Goal: Task Accomplishment & Management: Manage account settings

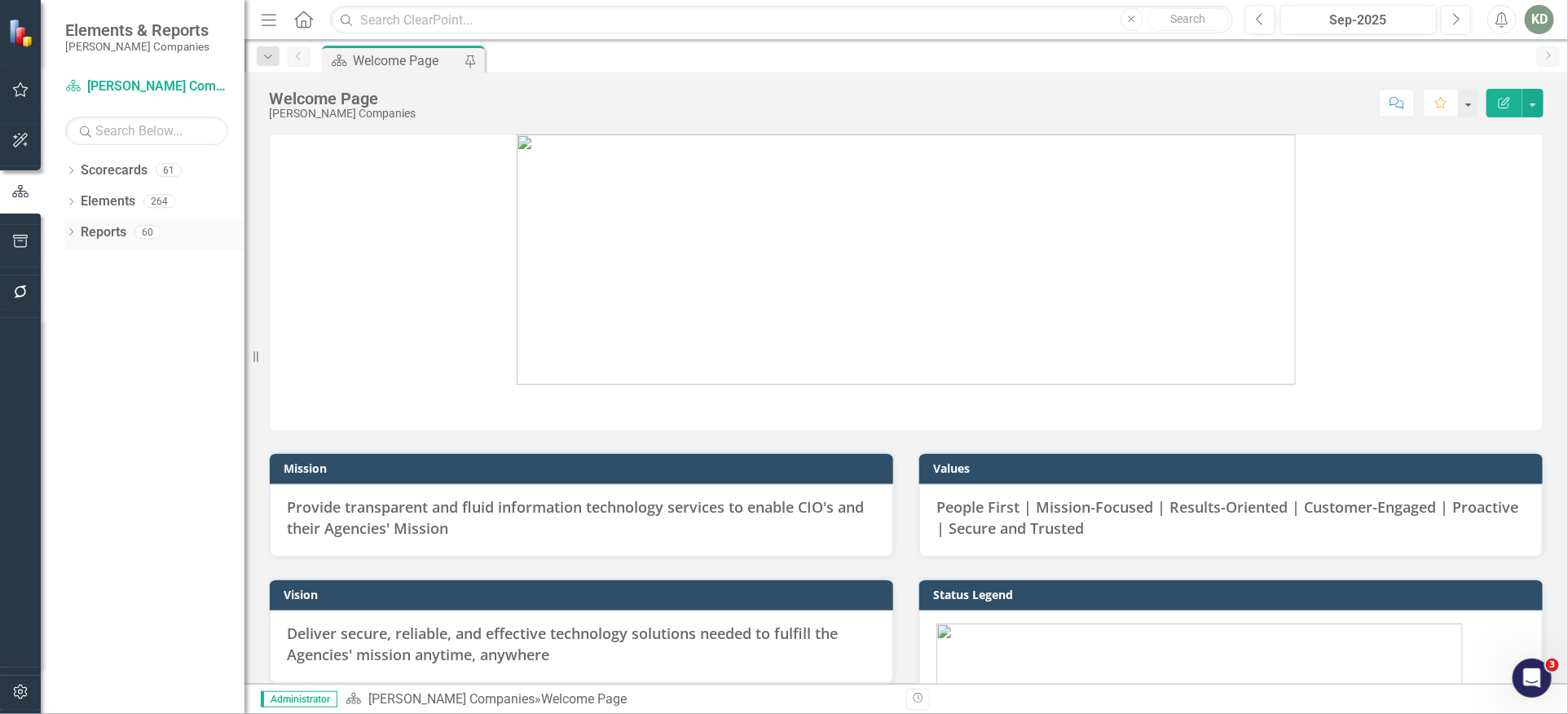
click at [78, 234] on div "Dropdown Reports 60" at bounding box center [155, 234] width 180 height 31
click at [71, 231] on icon "Dropdown" at bounding box center [71, 234] width 12 height 9
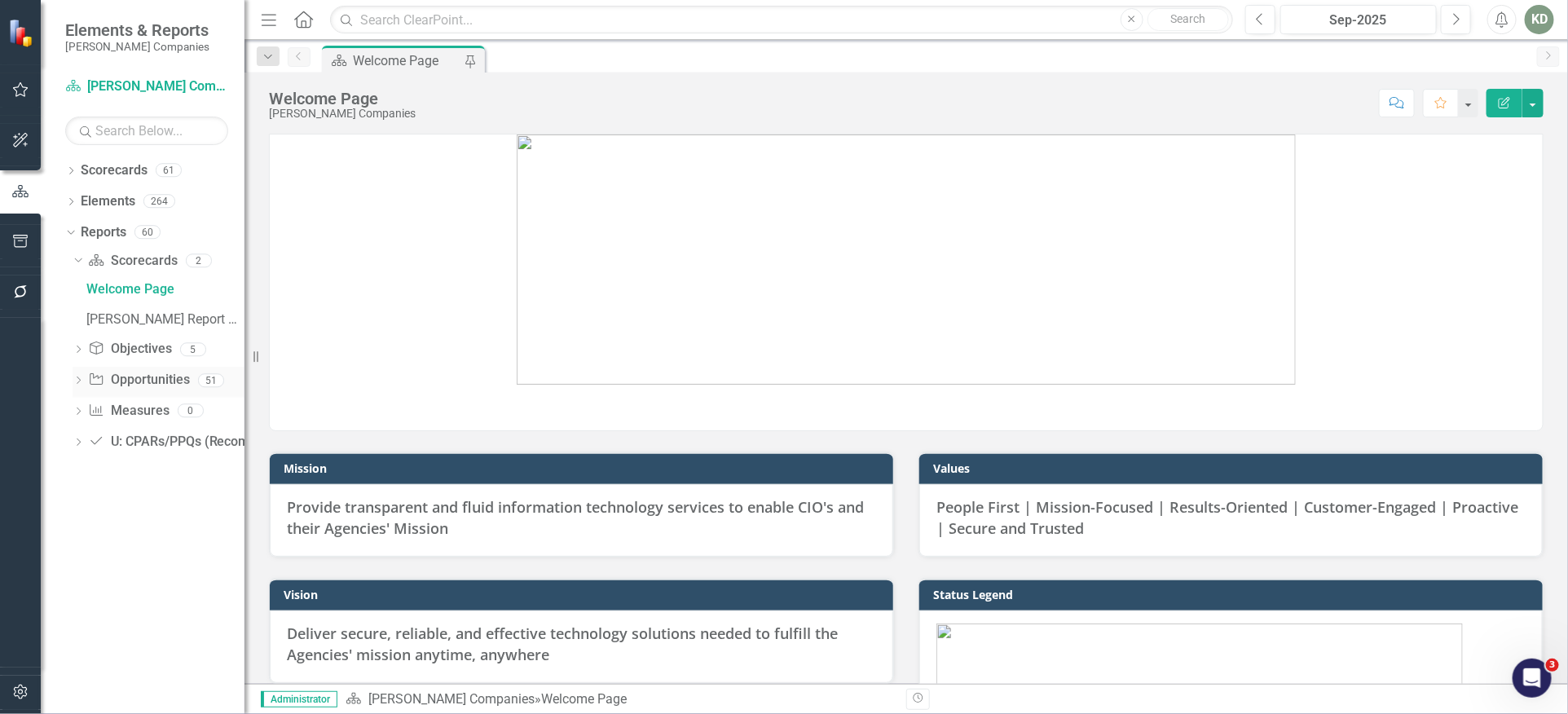
click at [146, 381] on link "Opportunity Opportunities" at bounding box center [138, 380] width 101 height 19
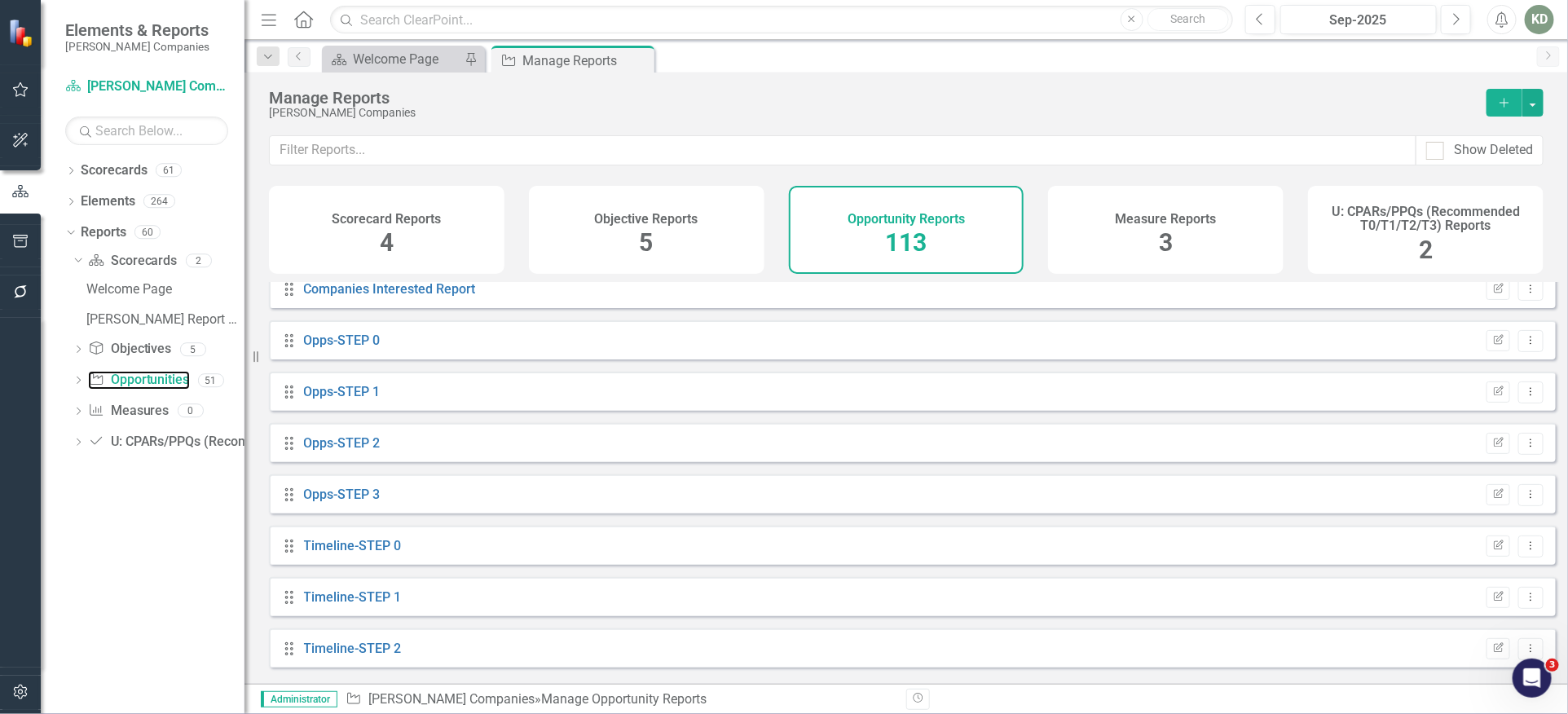
scroll to position [986, 0]
click at [363, 454] on link "Opps-STEP 2" at bounding box center [342, 446] width 77 height 16
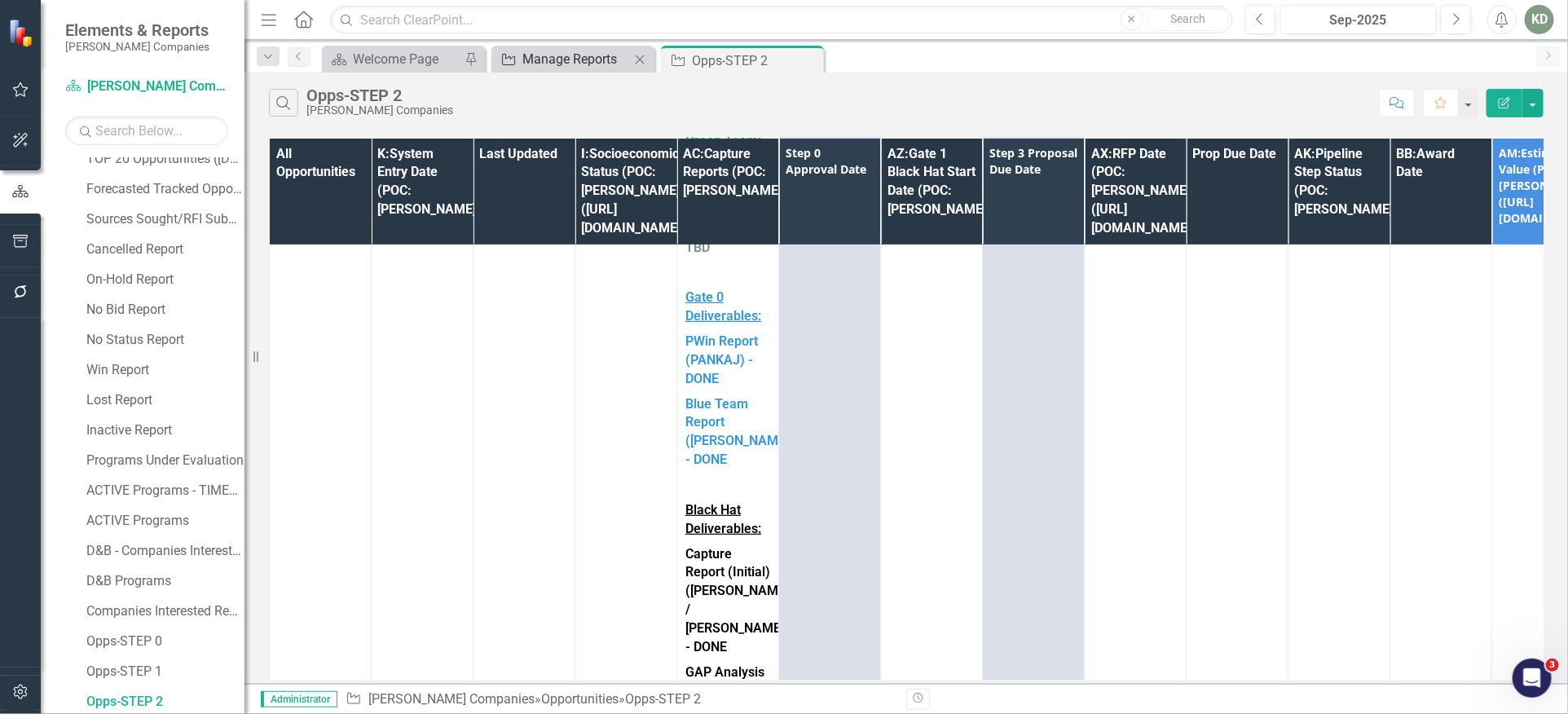
scroll to position [173, 0]
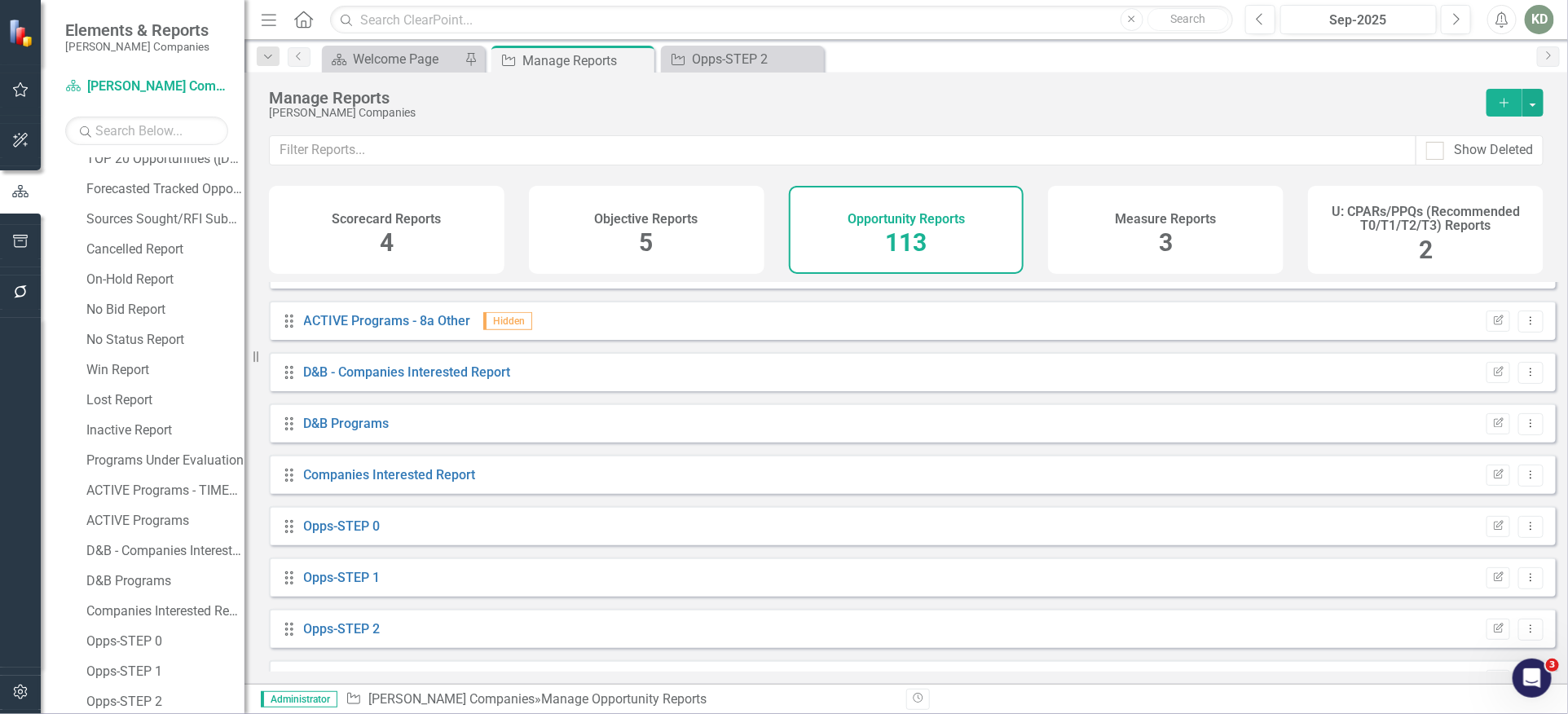
scroll to position [891, 0]
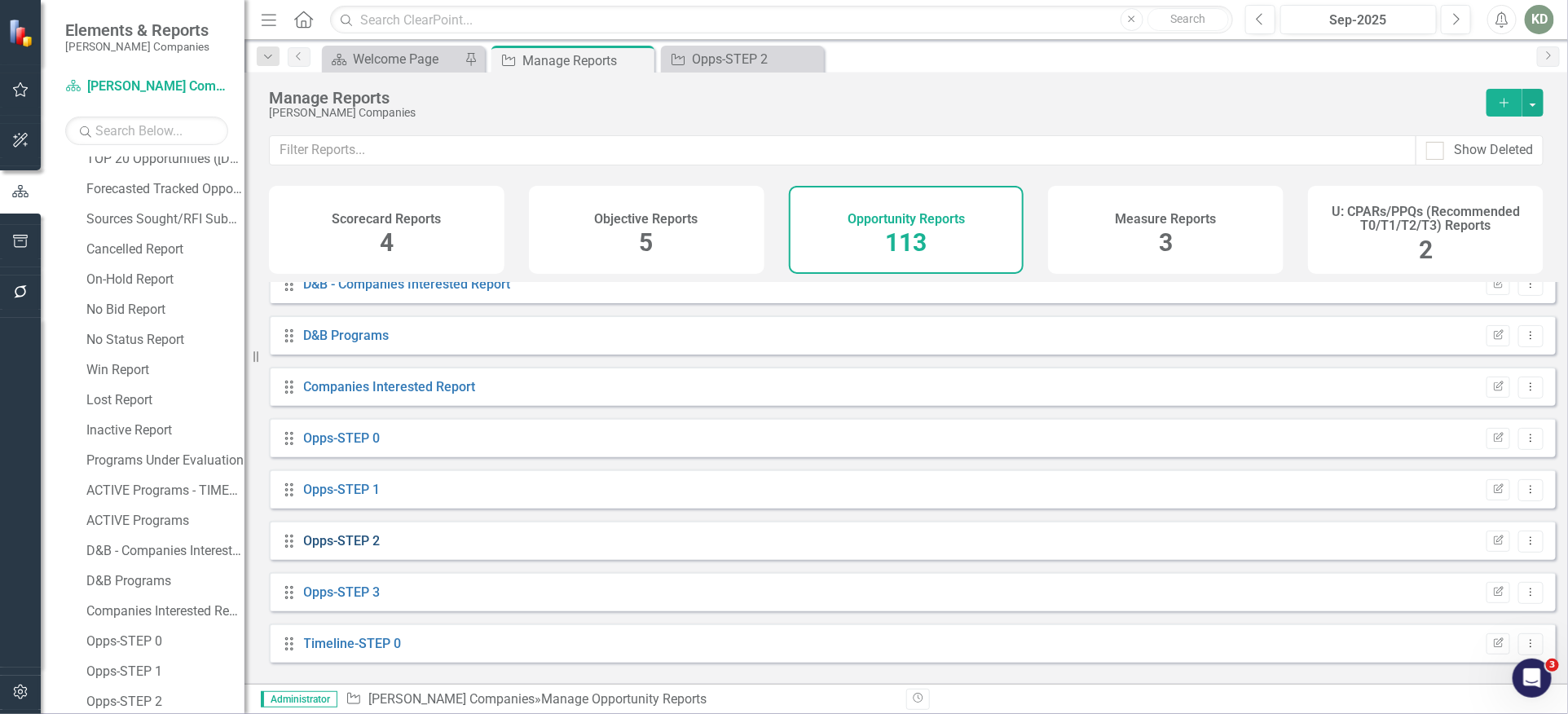
click at [360, 548] on link "Opps-STEP 2" at bounding box center [342, 541] width 77 height 16
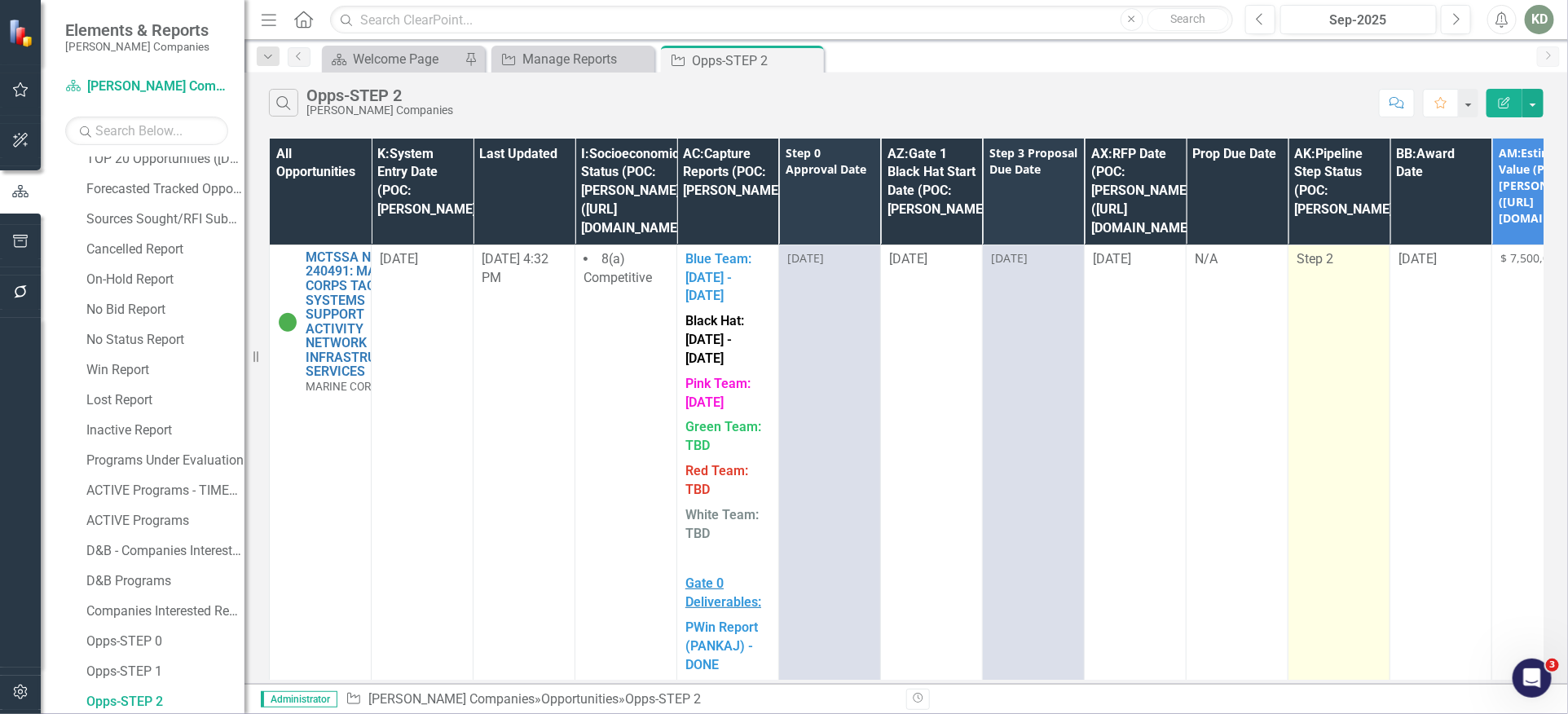
click at [1335, 250] on div "Step 2" at bounding box center [1339, 259] width 84 height 19
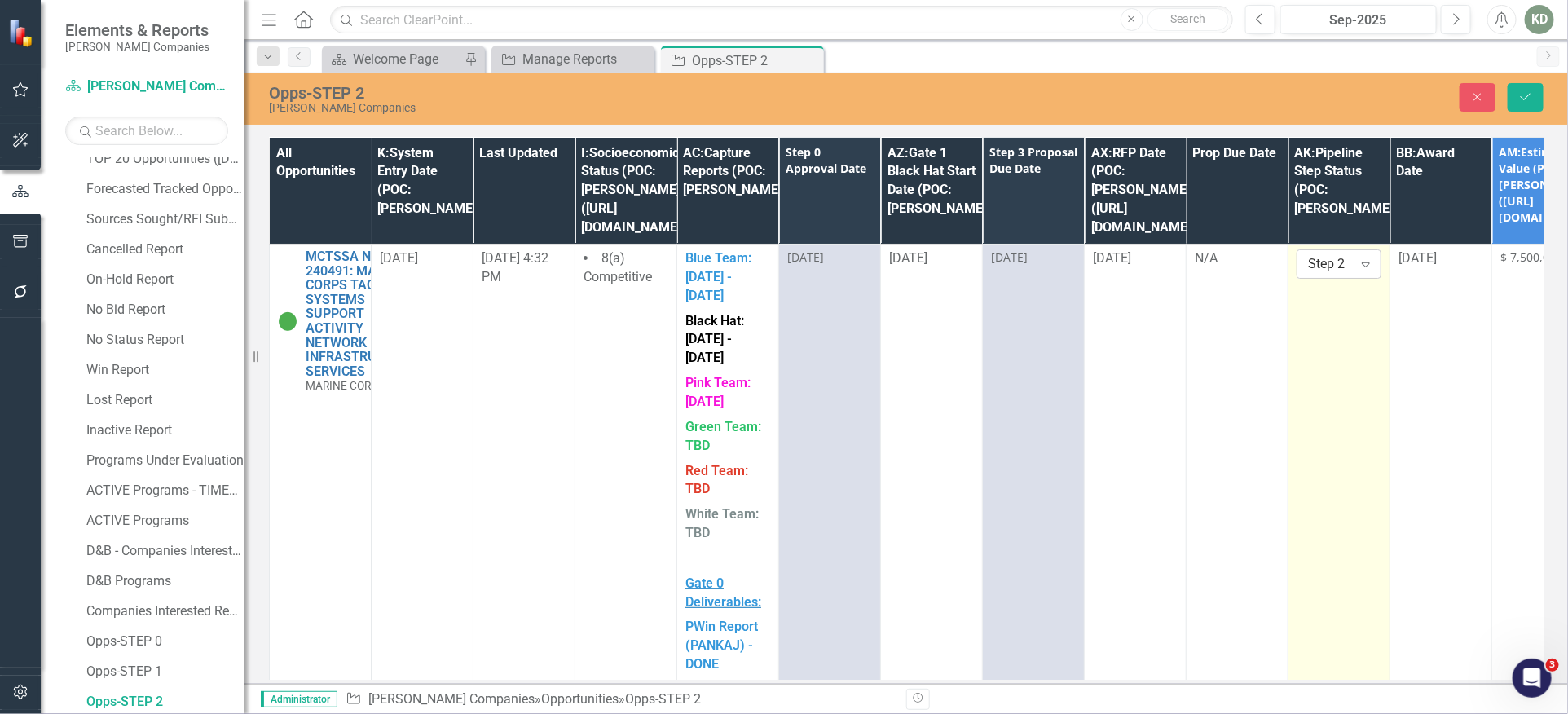
click at [1358, 258] on icon "Expand" at bounding box center [1366, 264] width 17 height 13
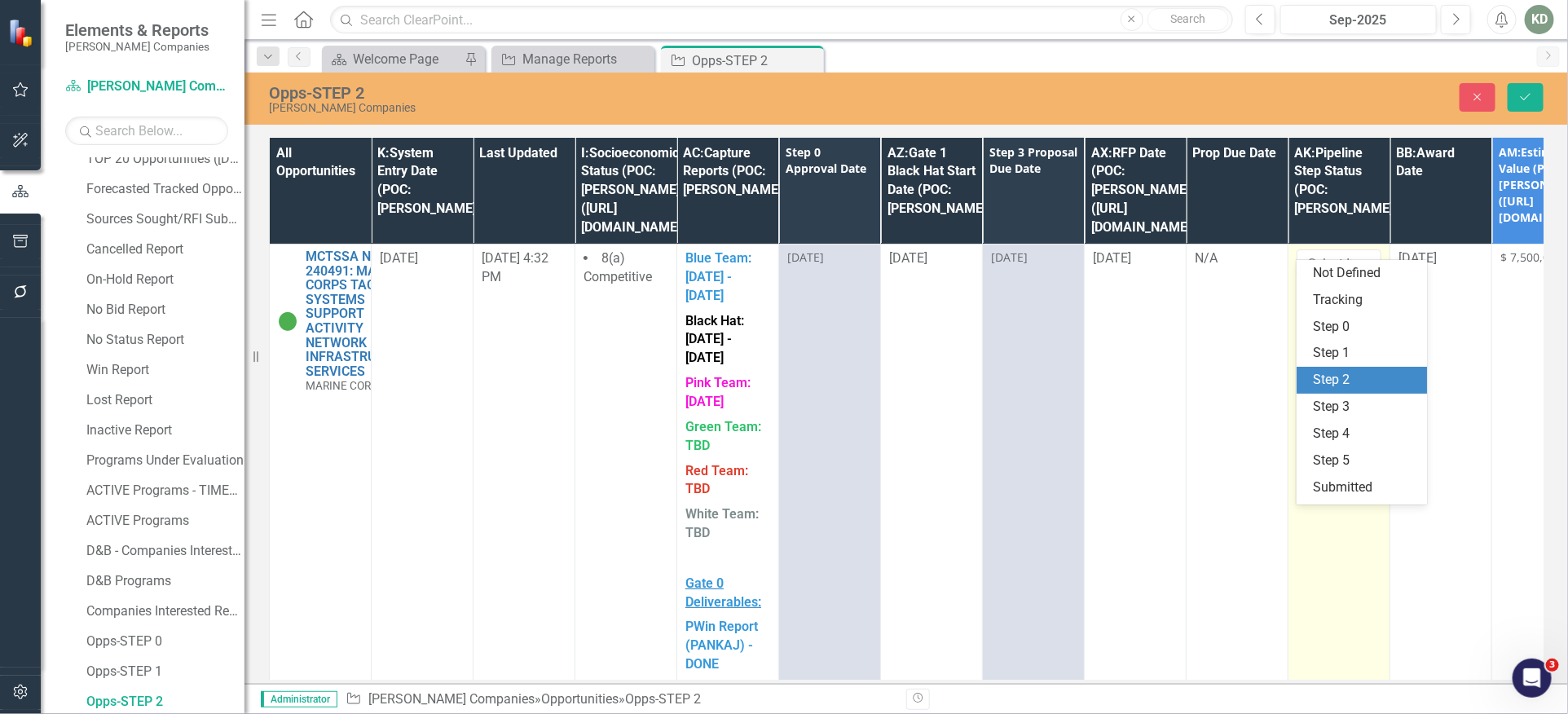
scroll to position [23, 0]
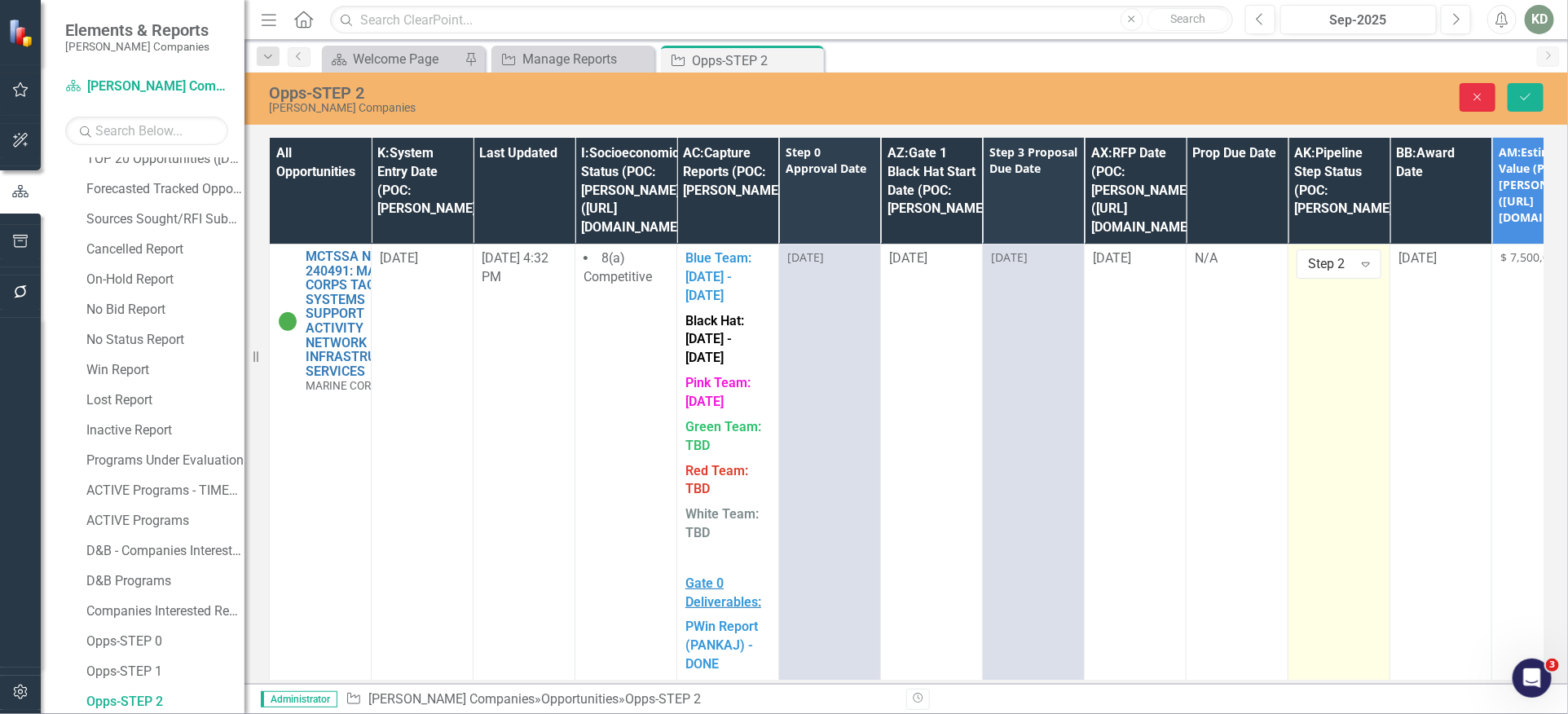
click at [1477, 97] on icon "Close" at bounding box center [1478, 97] width 15 height 12
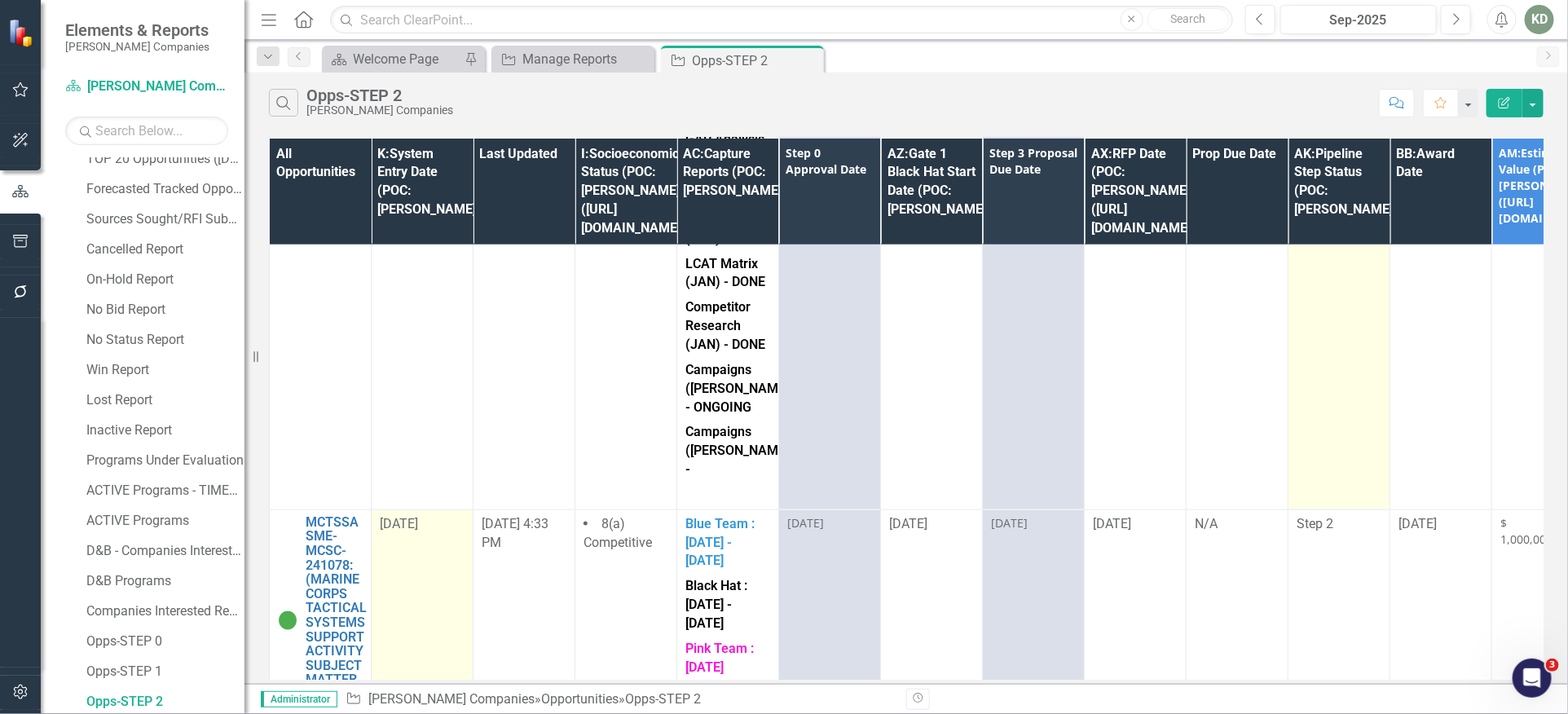
scroll to position [948, 0]
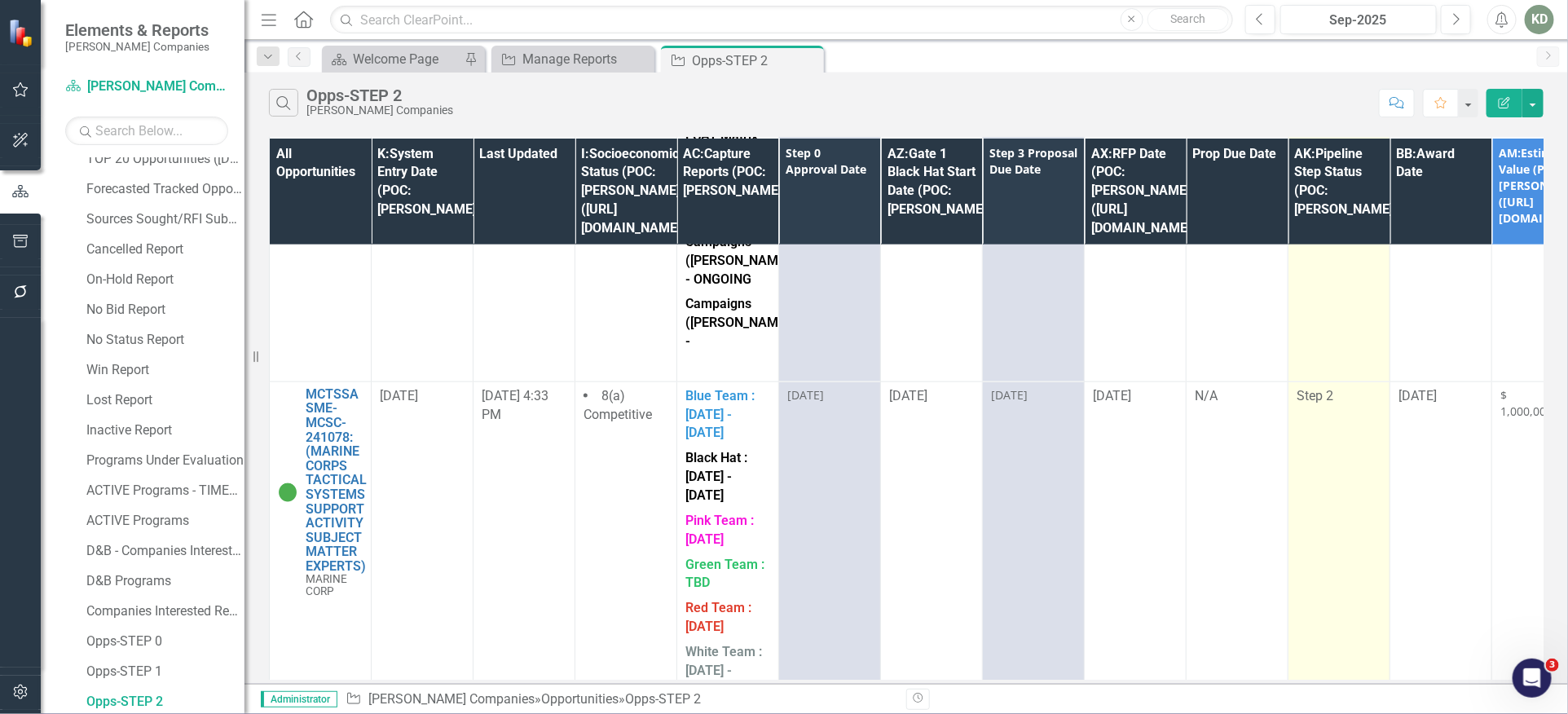
click at [1323, 388] on span "Step 2" at bounding box center [1315, 396] width 36 height 16
click at [1322, 388] on span "Step 2" at bounding box center [1315, 396] width 36 height 16
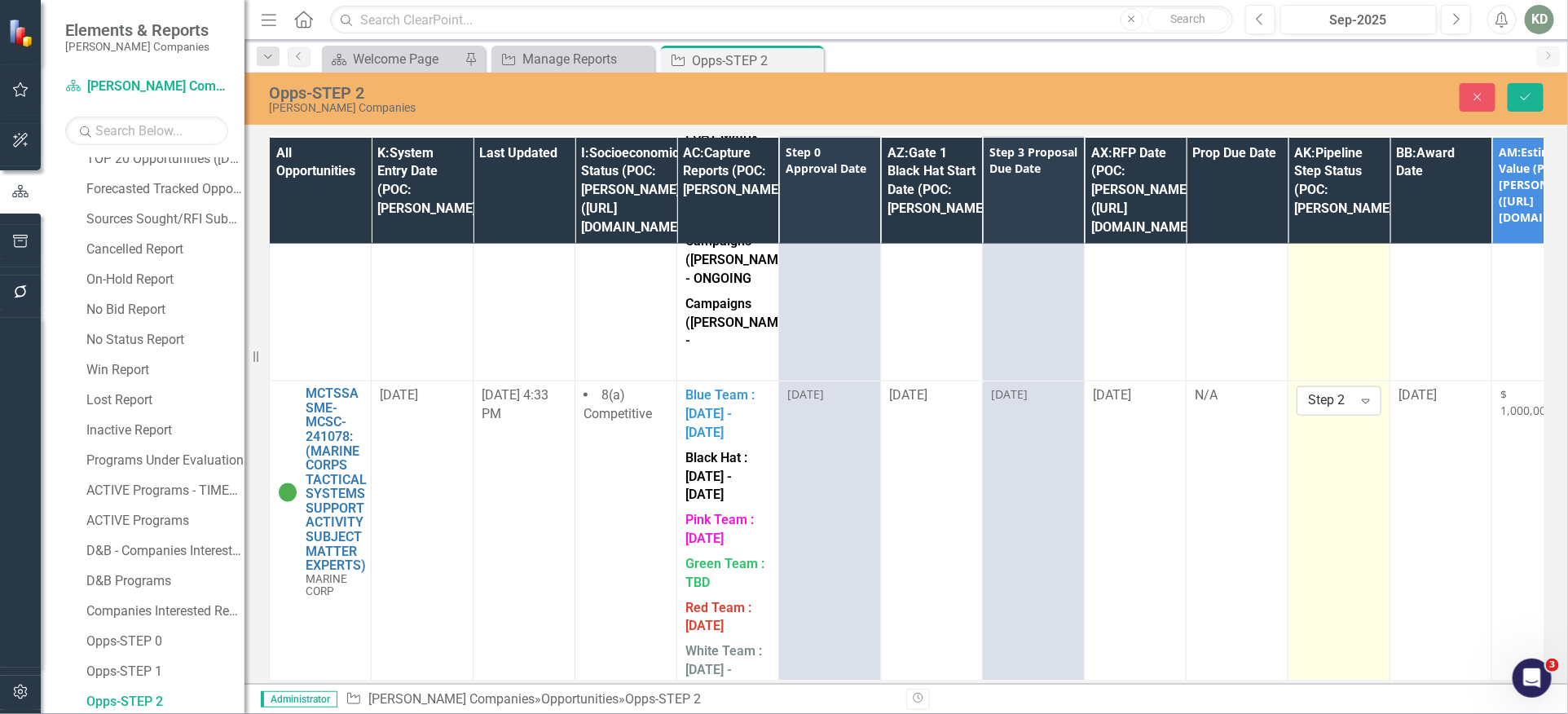
click at [1360, 394] on icon "Expand" at bounding box center [1366, 401] width 17 height 13
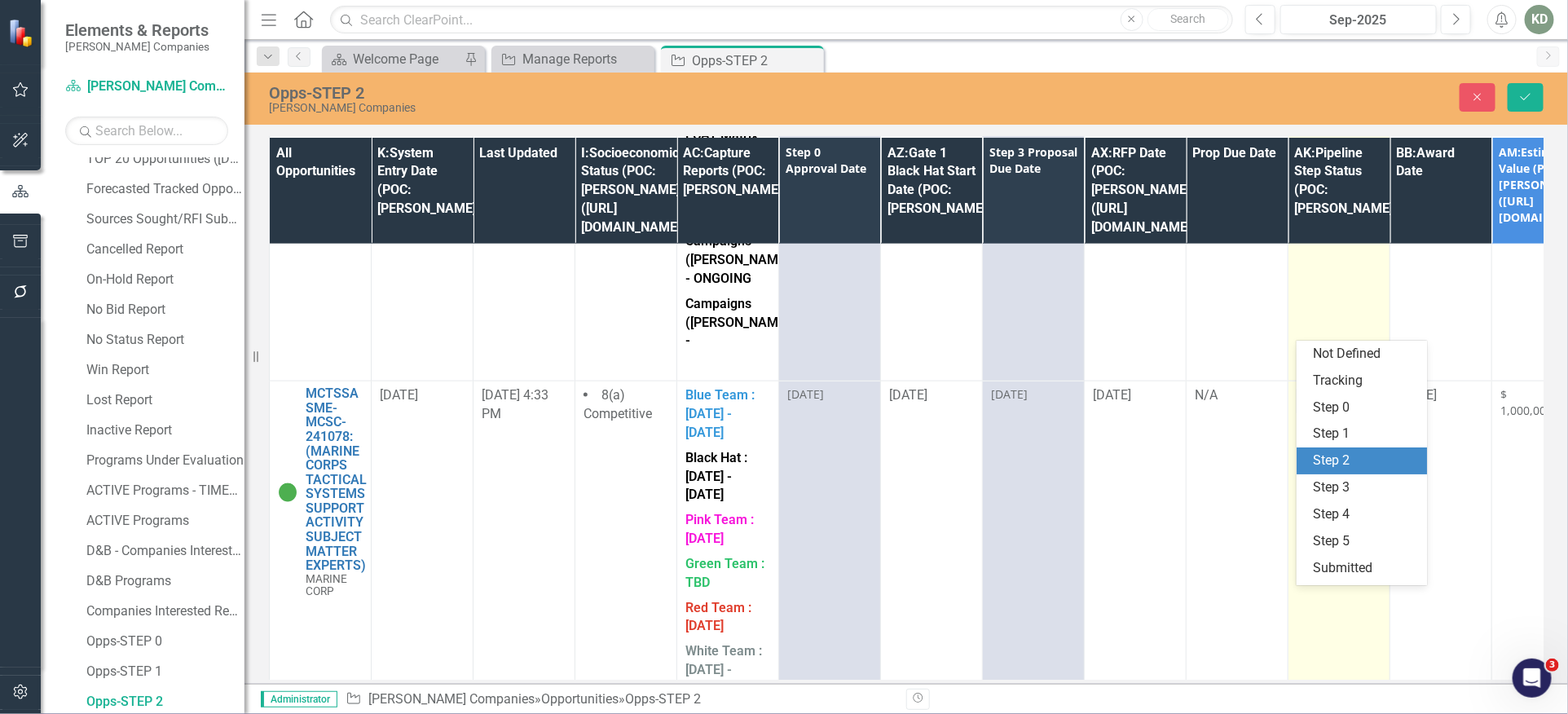
scroll to position [23, 0]
click at [1359, 466] on div "Step 3" at bounding box center [1365, 465] width 104 height 19
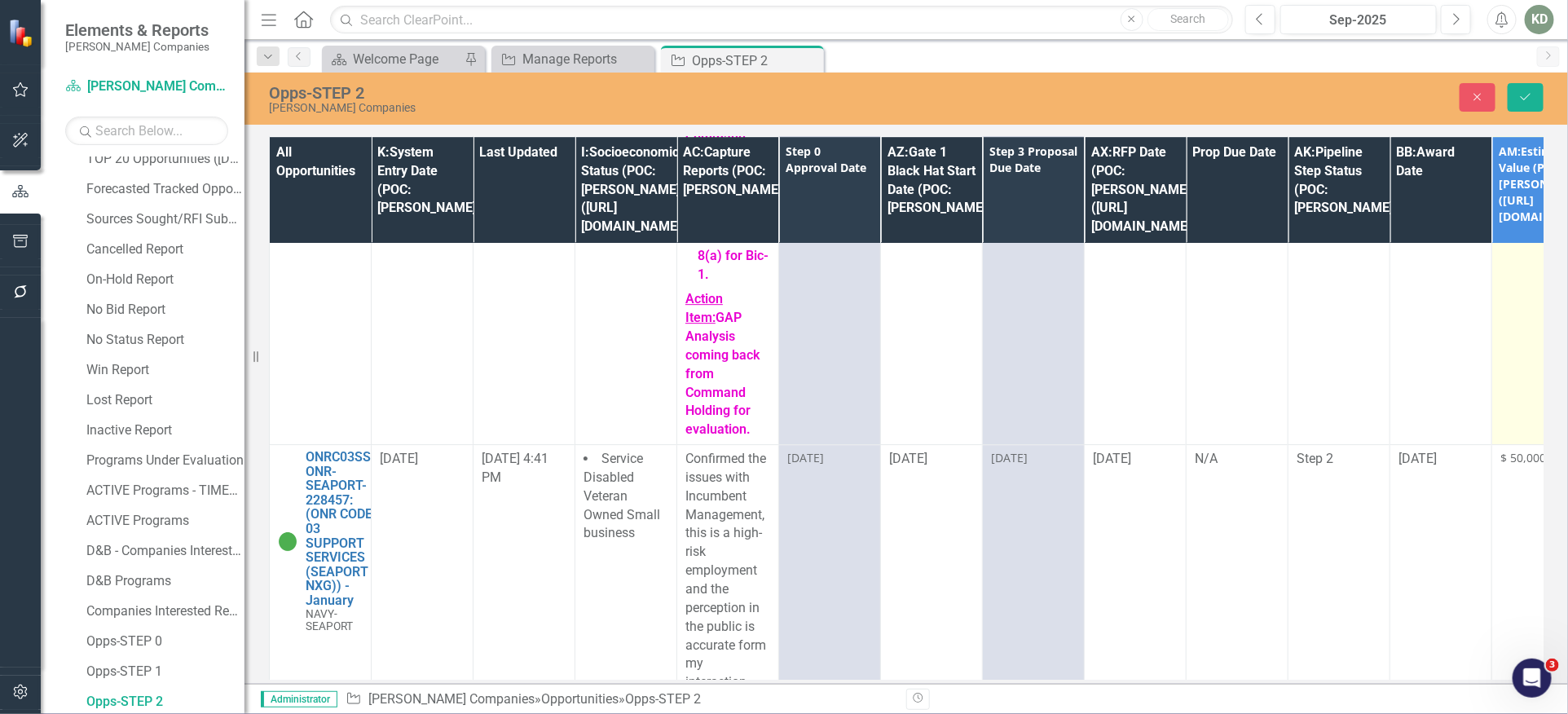
scroll to position [2475, 0]
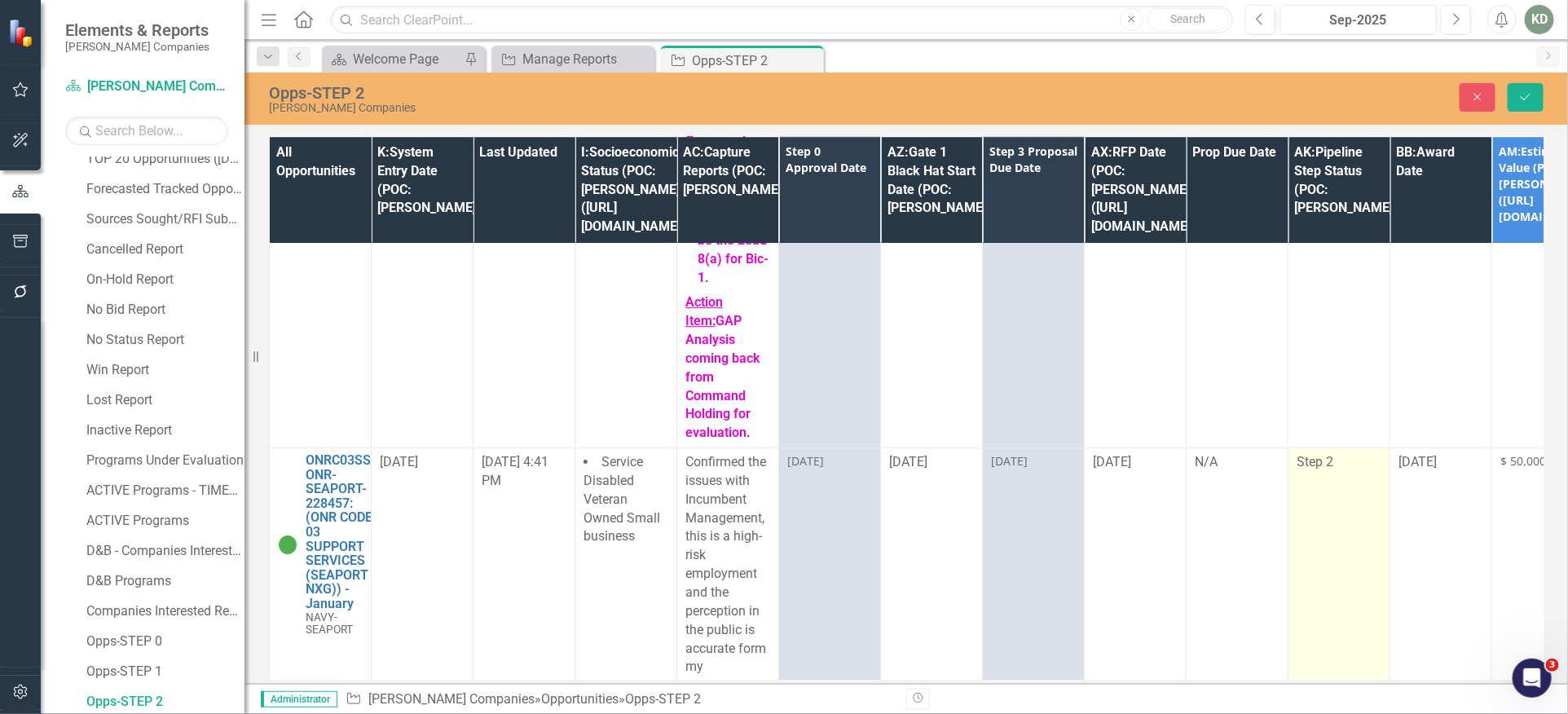
click at [1321, 454] on span "Step 2" at bounding box center [1315, 461] width 36 height 16
click at [1355, 455] on div "Expand" at bounding box center [1365, 467] width 29 height 26
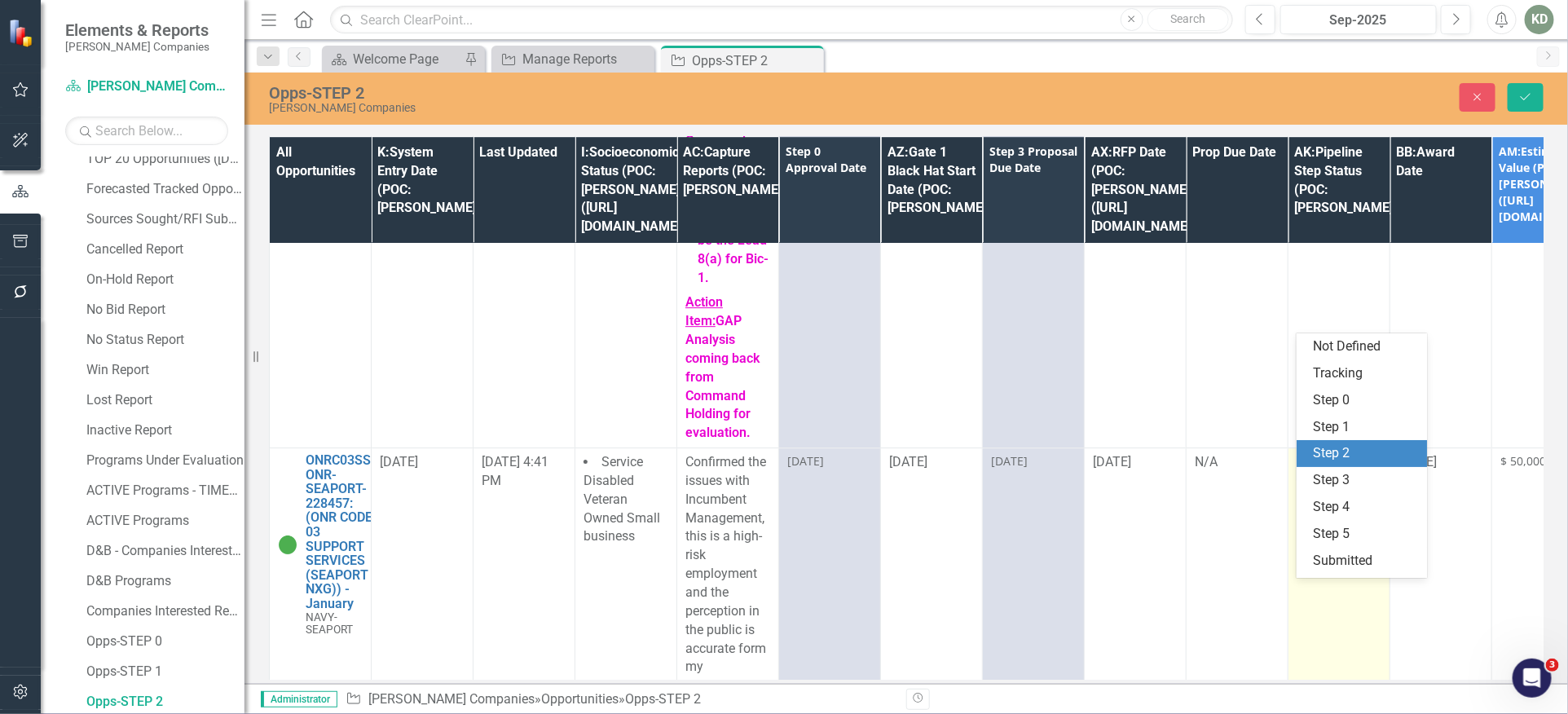
scroll to position [23, 0]
click at [1352, 456] on div "Step 3" at bounding box center [1365, 457] width 104 height 19
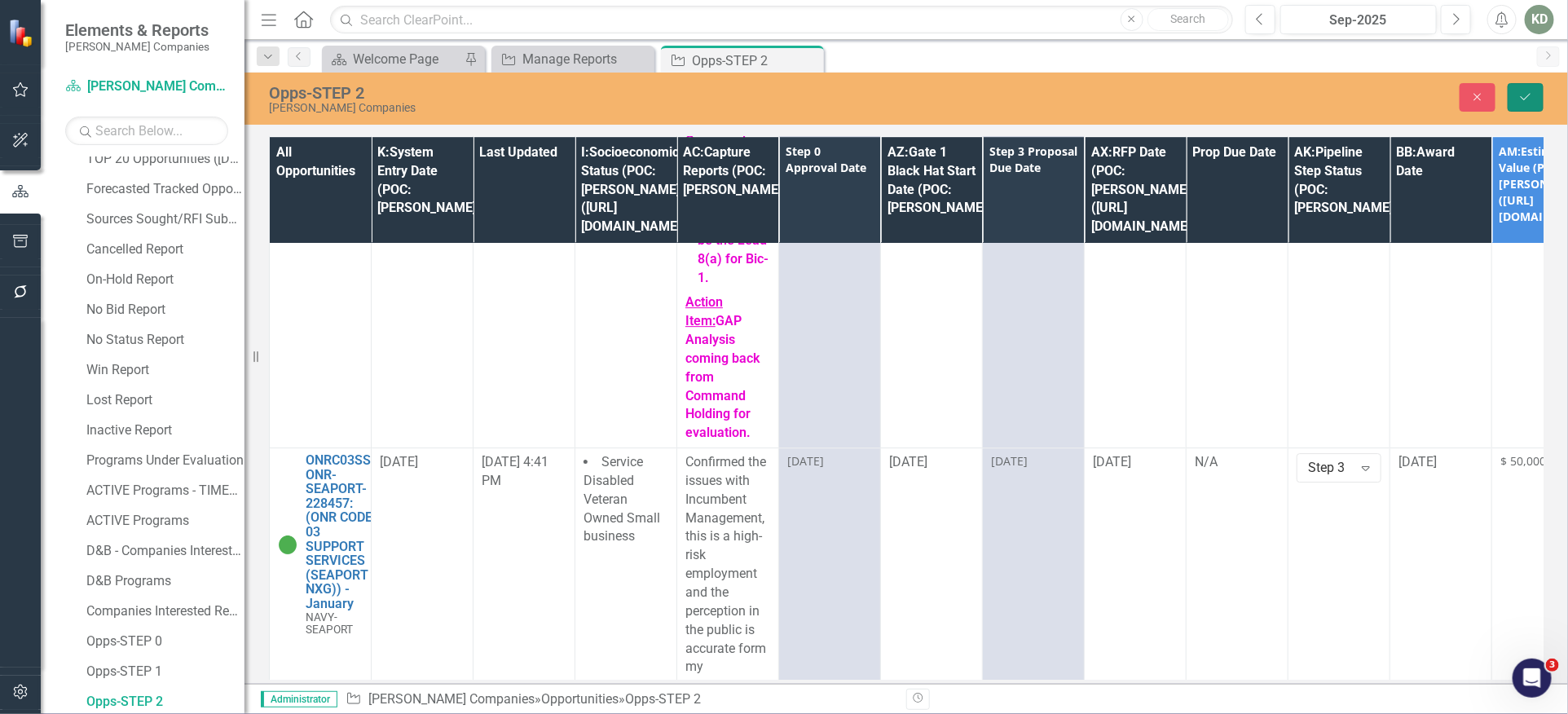
click at [1531, 94] on icon "Save" at bounding box center [1526, 97] width 15 height 12
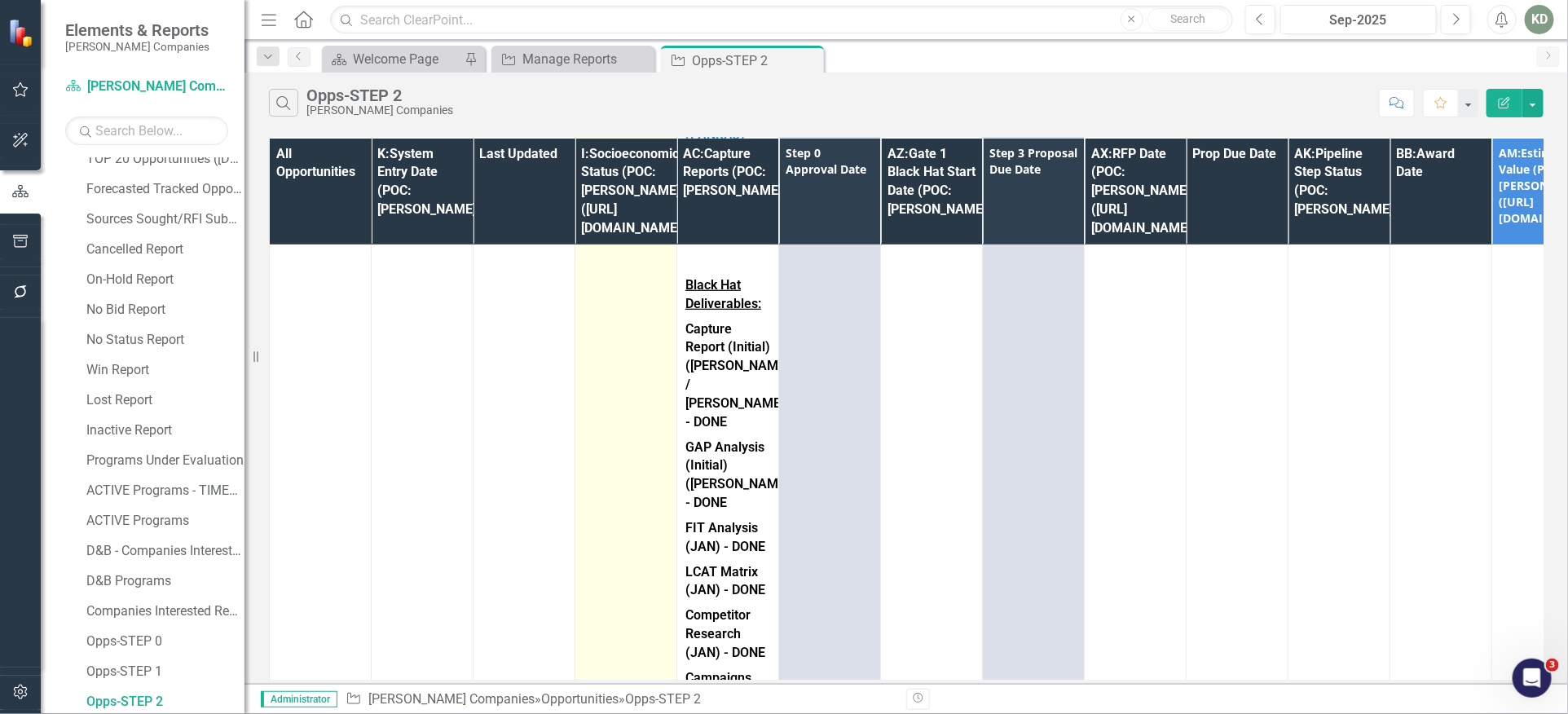
scroll to position [586, 0]
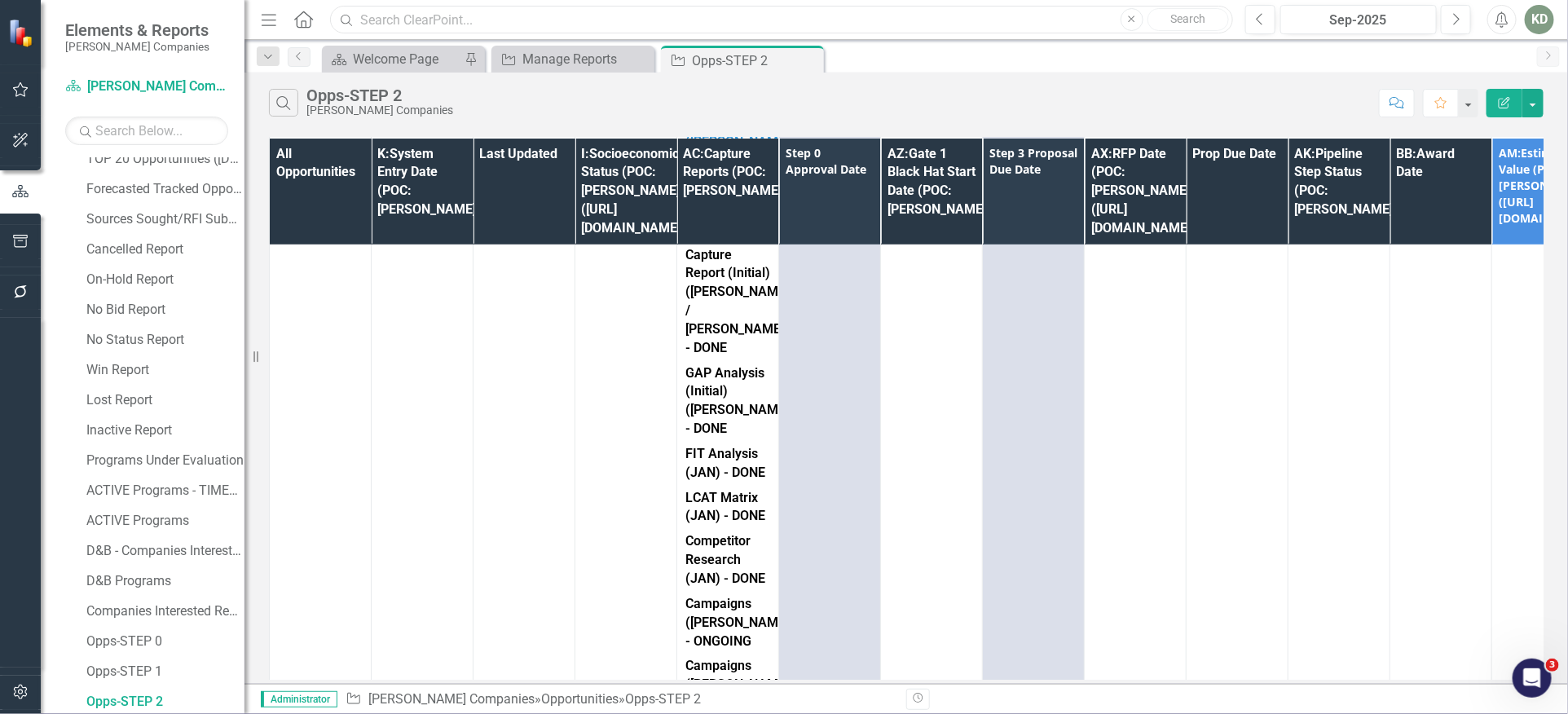
click at [453, 6] on input "text" at bounding box center [782, 20] width 903 height 28
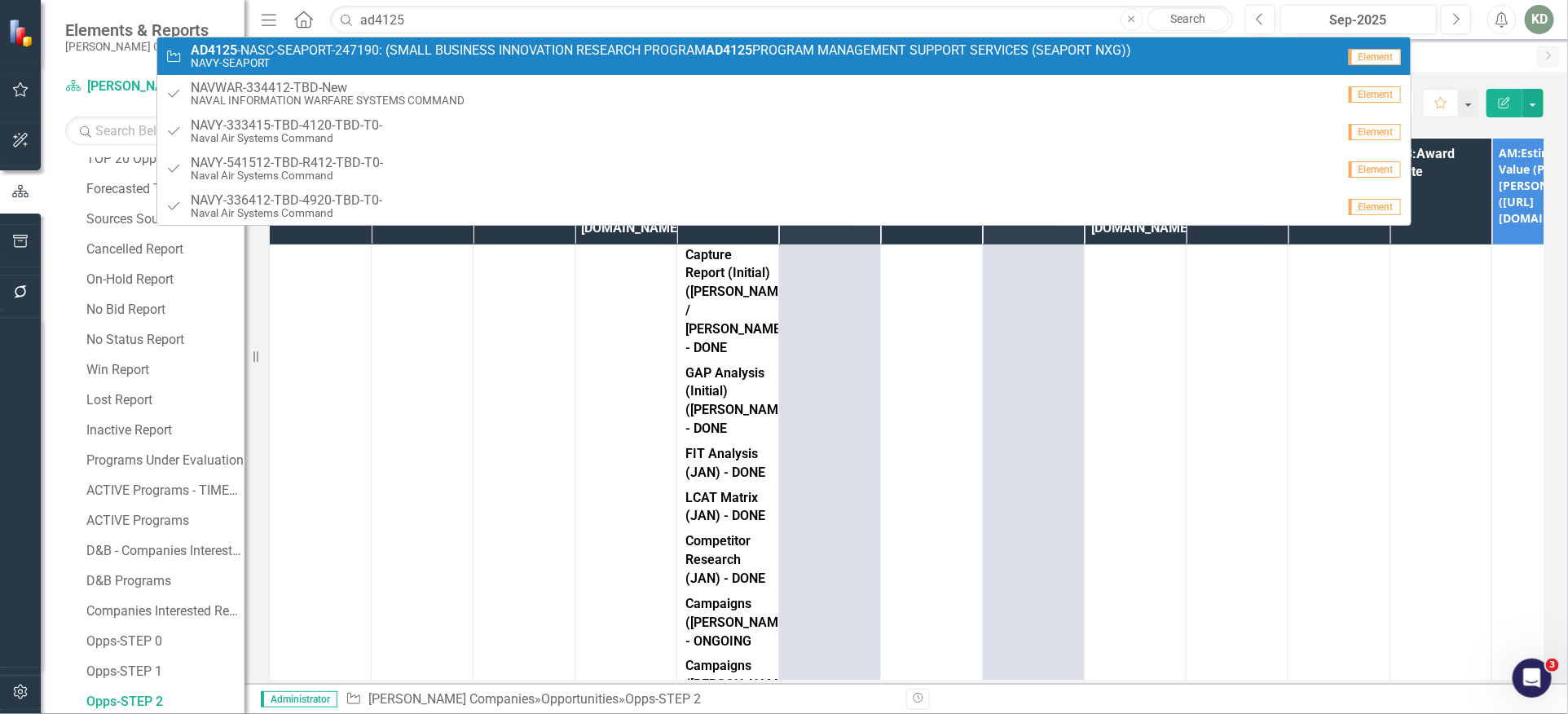
click at [429, 41] on link "Opportunity AD4125 -NASC-SEAPORT-247190: (SMALL BUSINESS INNOVATION RESEARCH PR…" at bounding box center [783, 55] width 1253 height 37
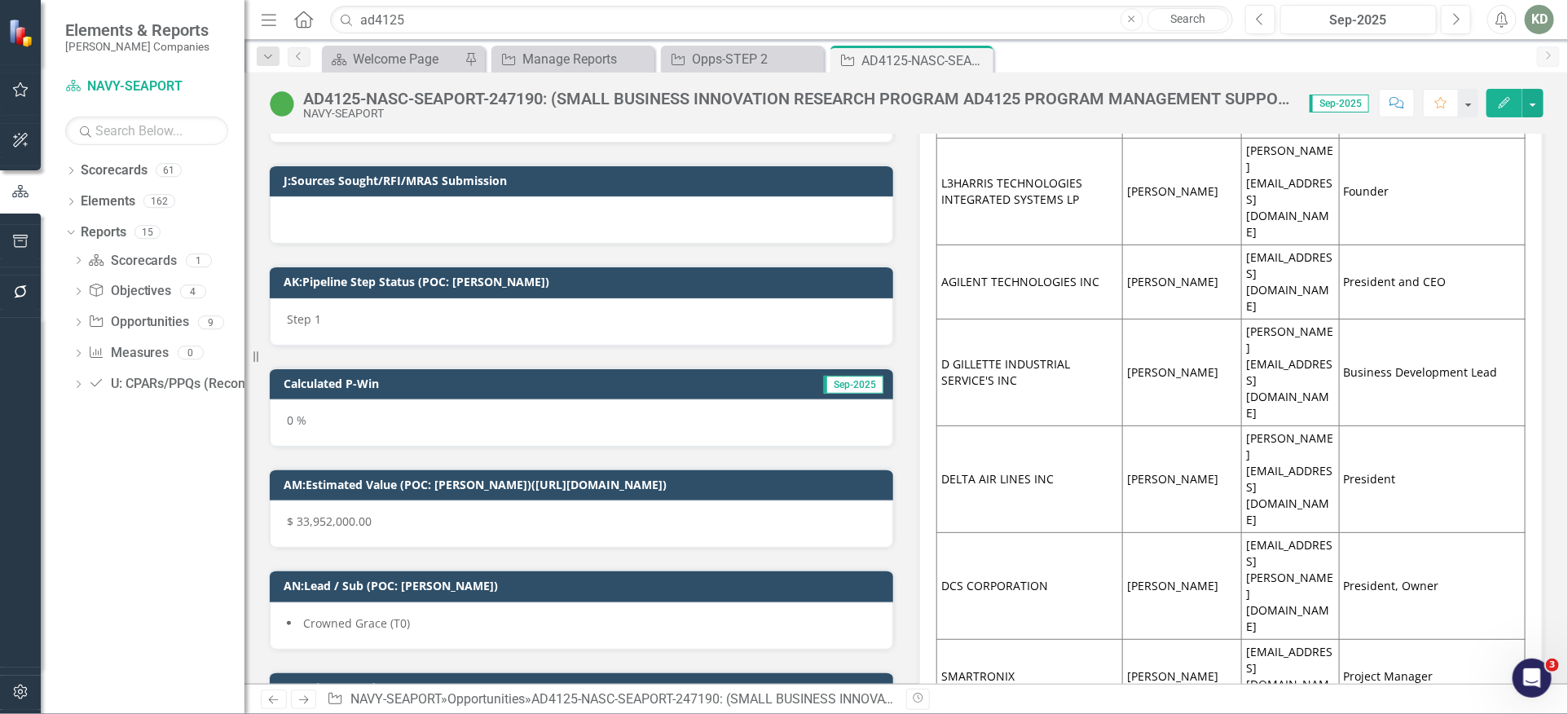
scroll to position [11745, 0]
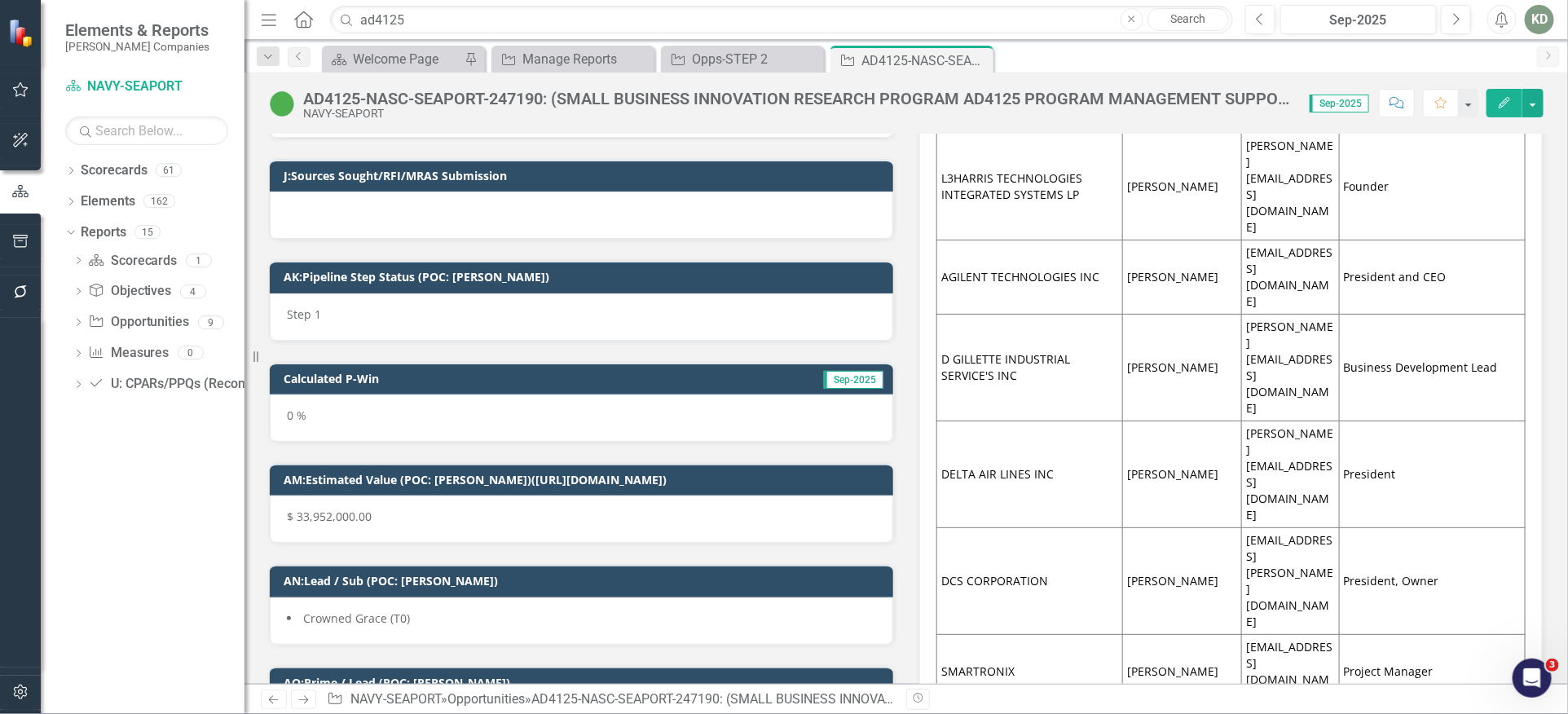
click at [619, 293] on div "Step 1" at bounding box center [581, 316] width 623 height 47
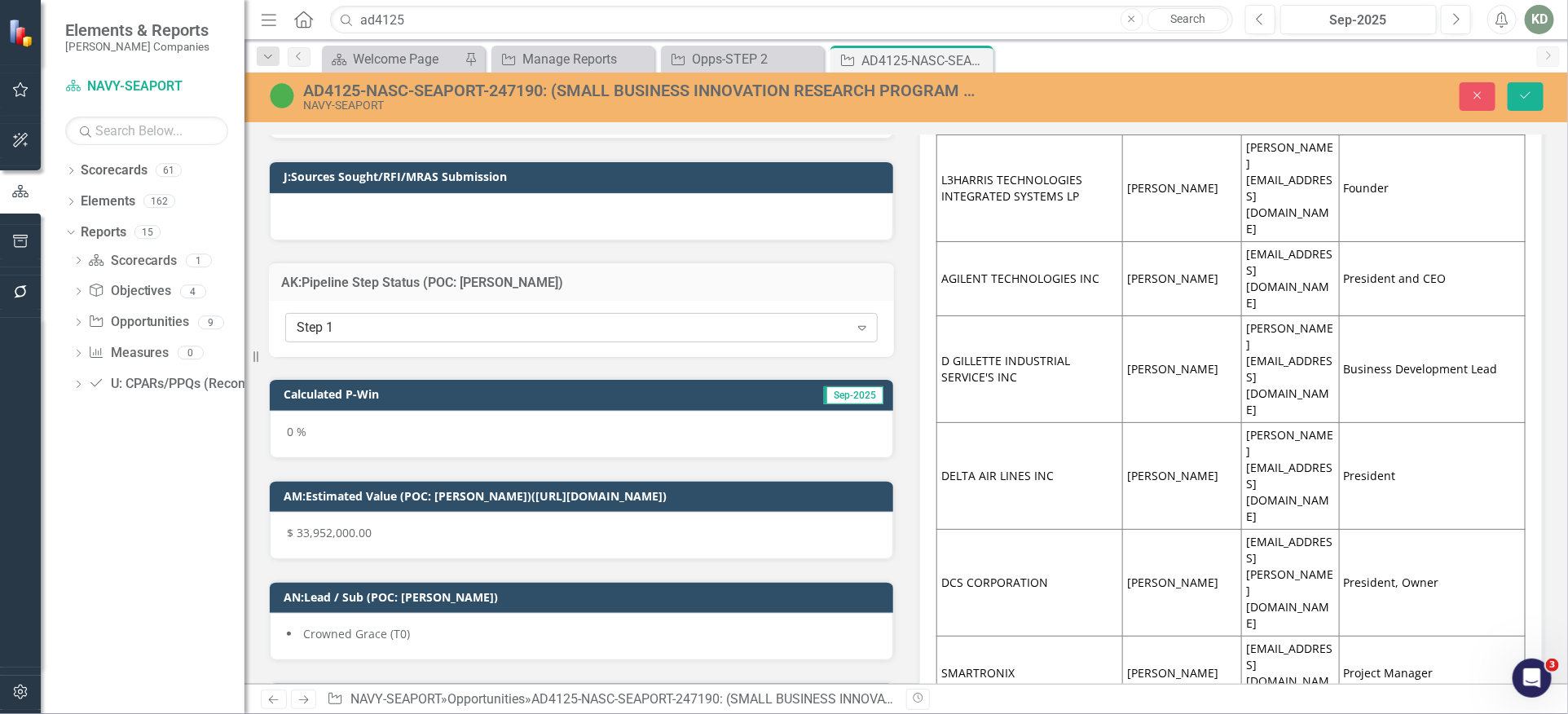
click at [593, 319] on div "Step 1" at bounding box center [572, 328] width 552 height 19
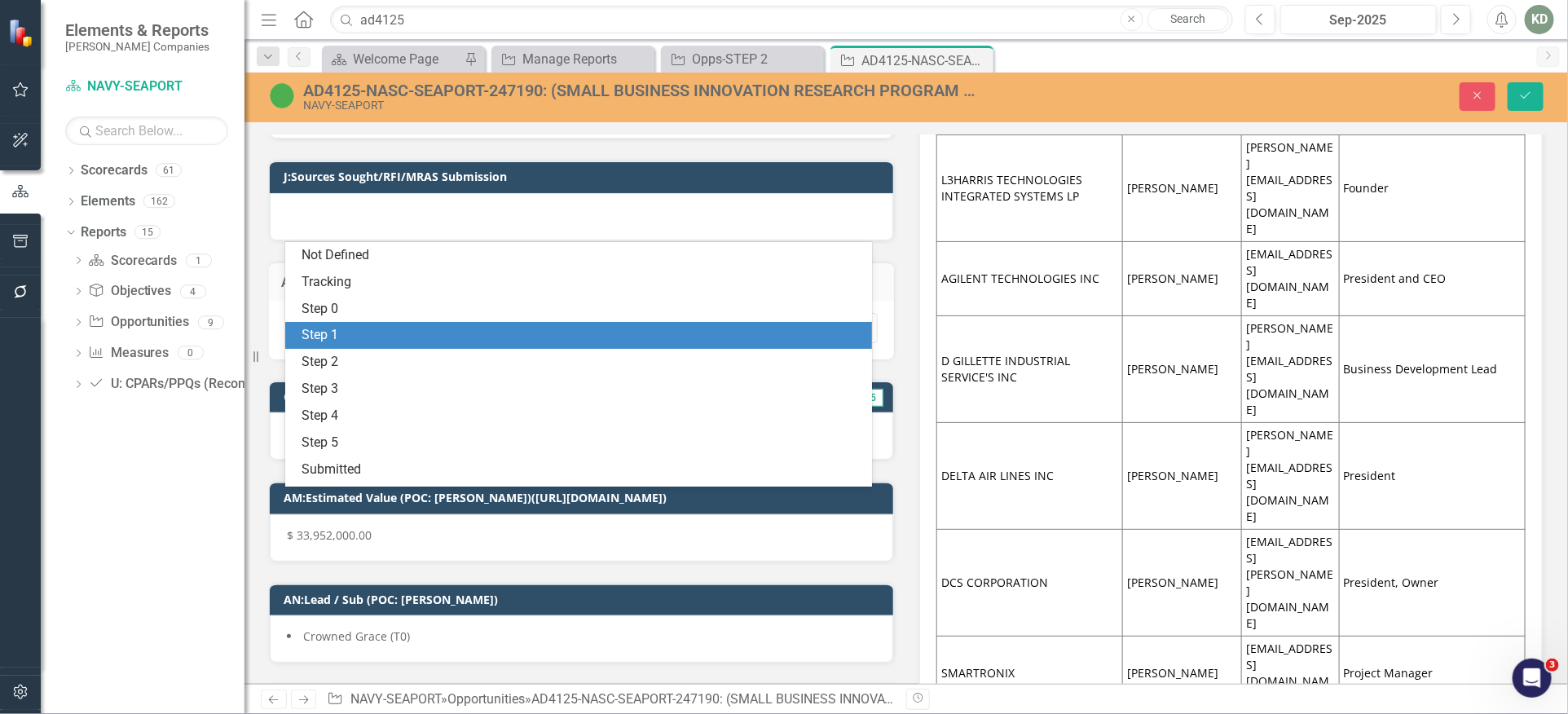
scroll to position [23, 0]
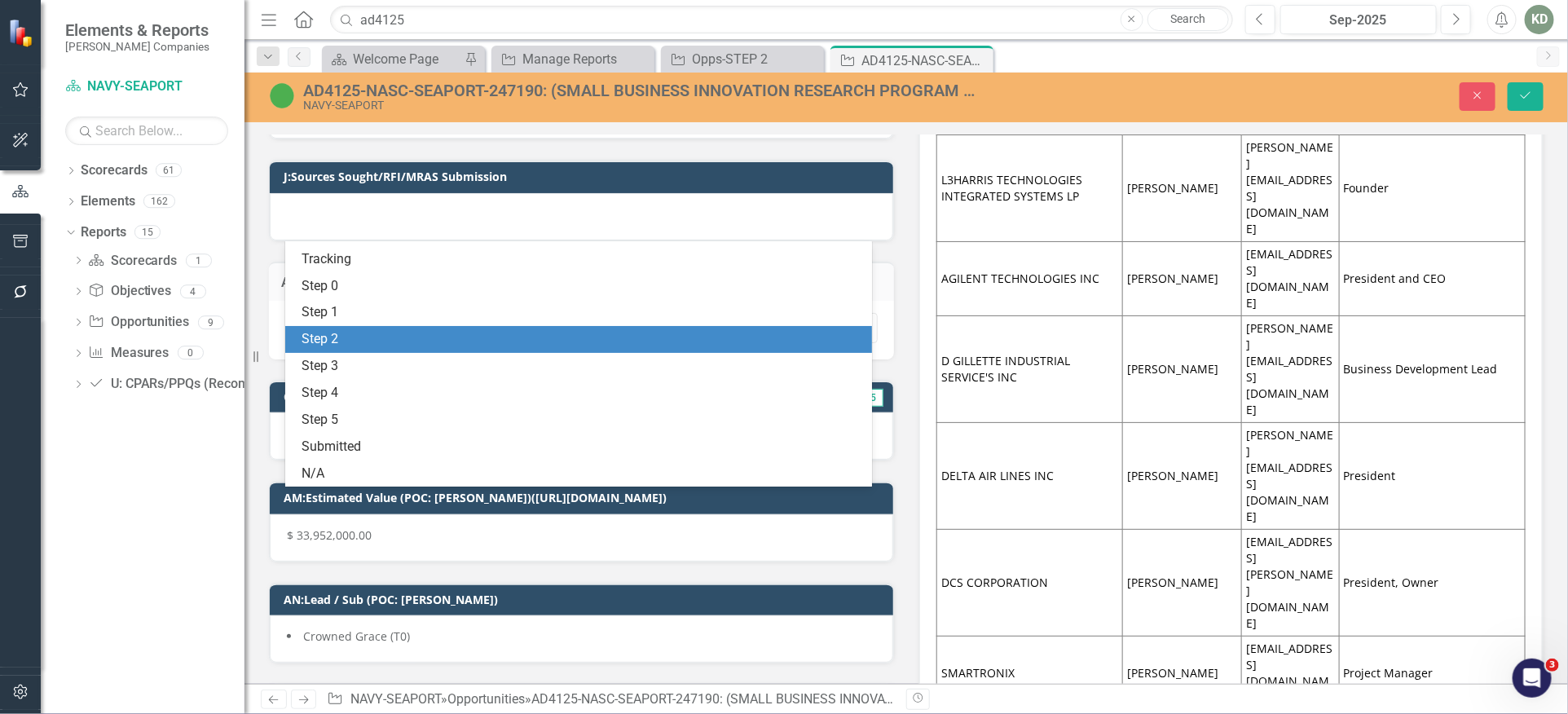
click at [498, 343] on div "Step 2" at bounding box center [581, 340] width 560 height 19
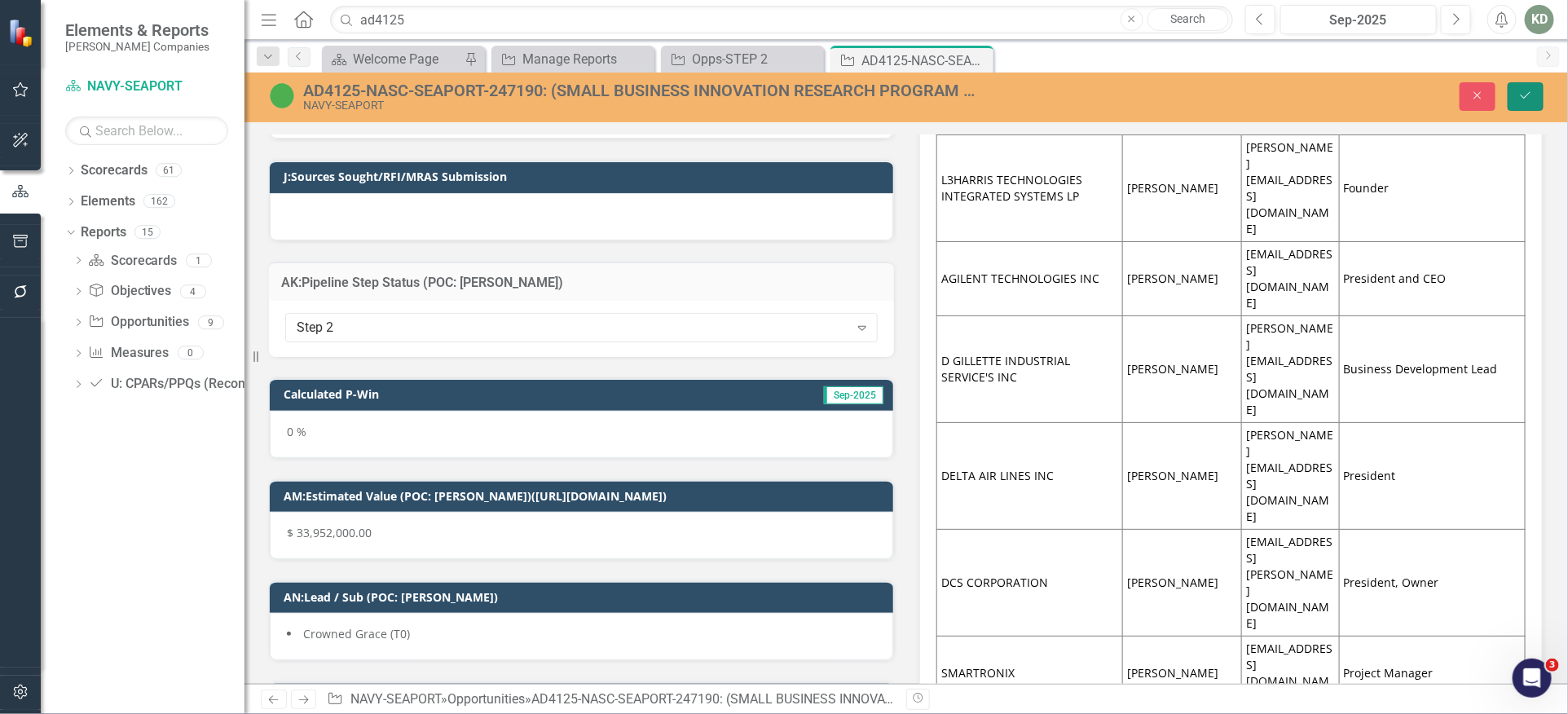
click at [1527, 98] on icon "Save" at bounding box center [1526, 95] width 15 height 12
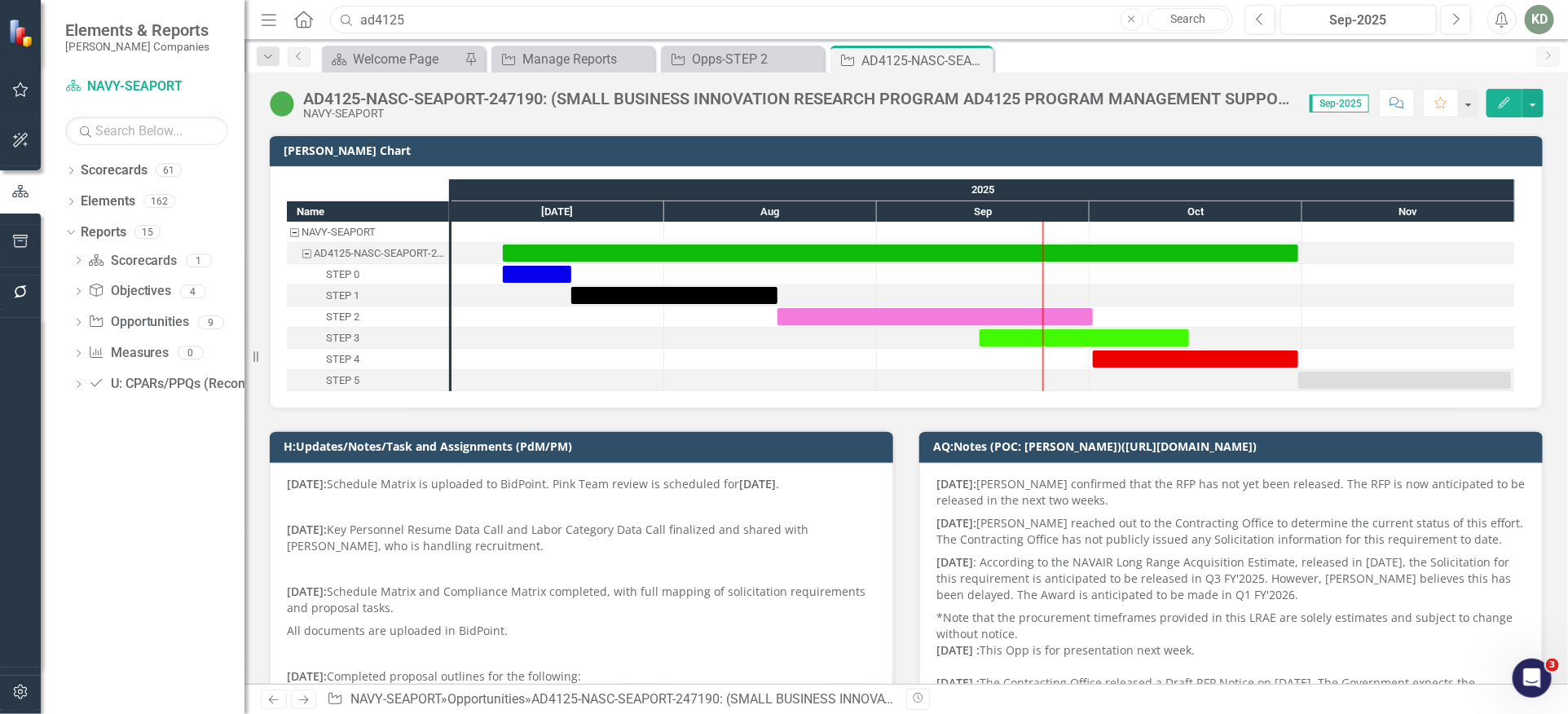
click at [488, 21] on input "ad4125" at bounding box center [782, 20] width 903 height 28
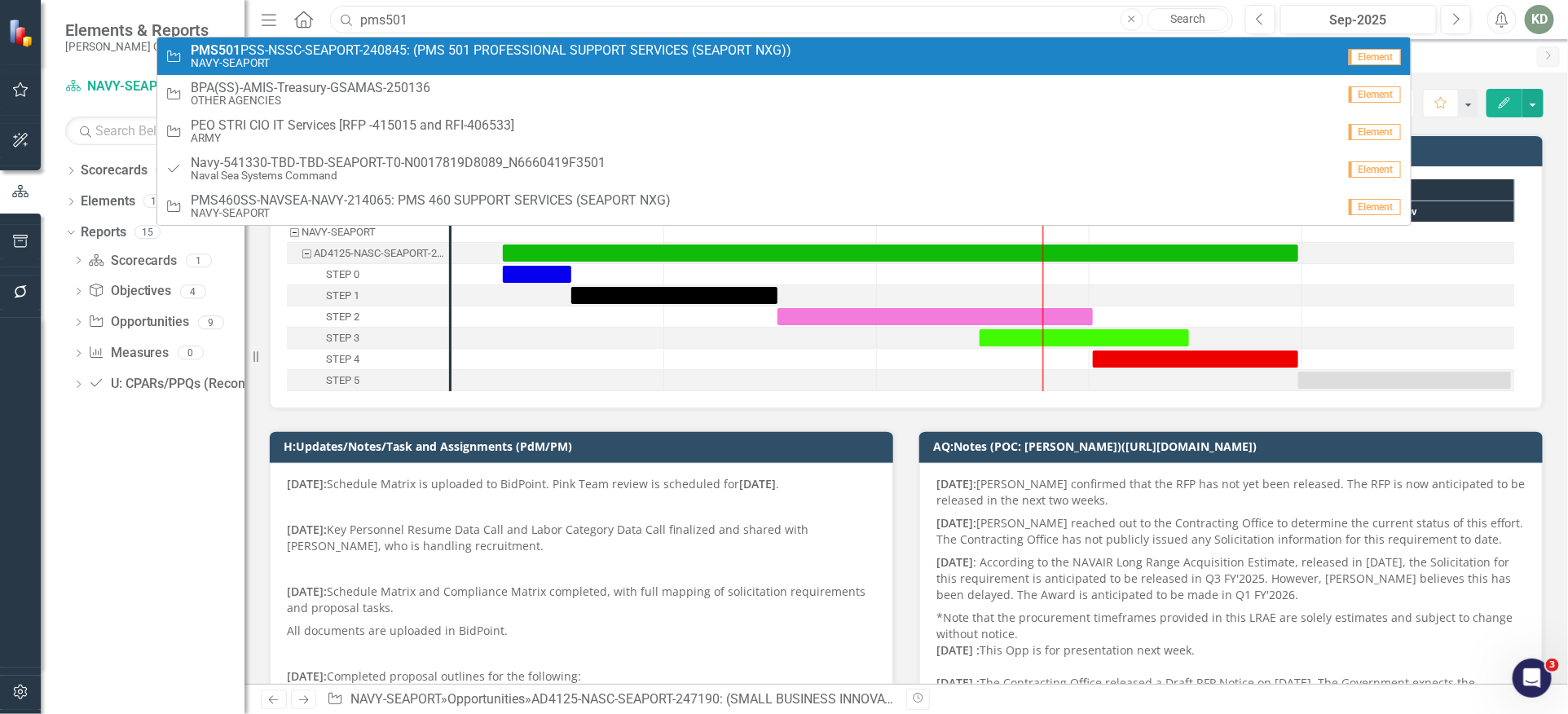
type input "pms501"
click at [488, 45] on span "PMS501 PSS-NSSC-SEAPORT-240845: (PMS 501 PROFESSIONAL SUPPORT SERVICES (SEAPORT…" at bounding box center [490, 51] width 600 height 15
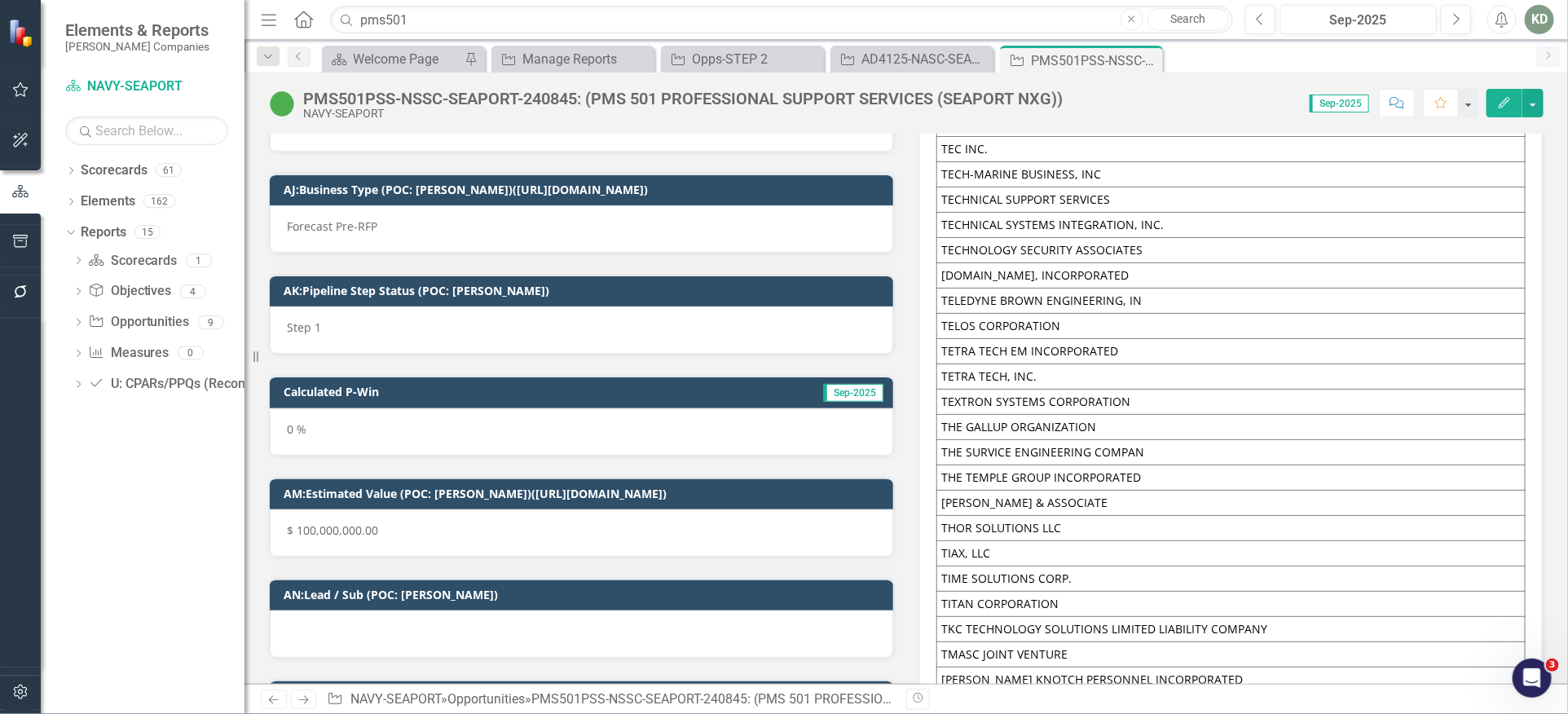
scroll to position [12339, 0]
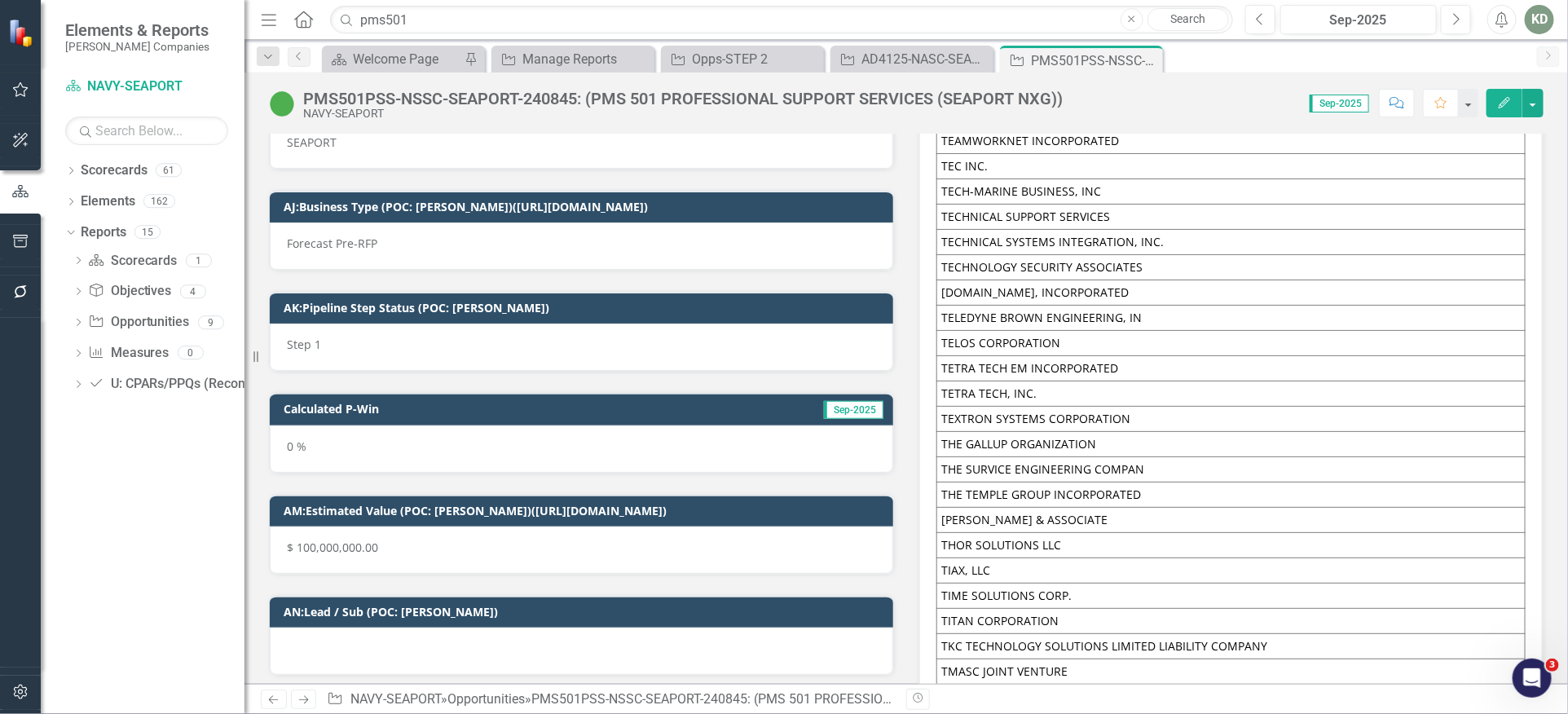
click at [444, 324] on div "Step 1" at bounding box center [581, 347] width 623 height 47
click at [442, 324] on div "Step 1" at bounding box center [581, 347] width 623 height 47
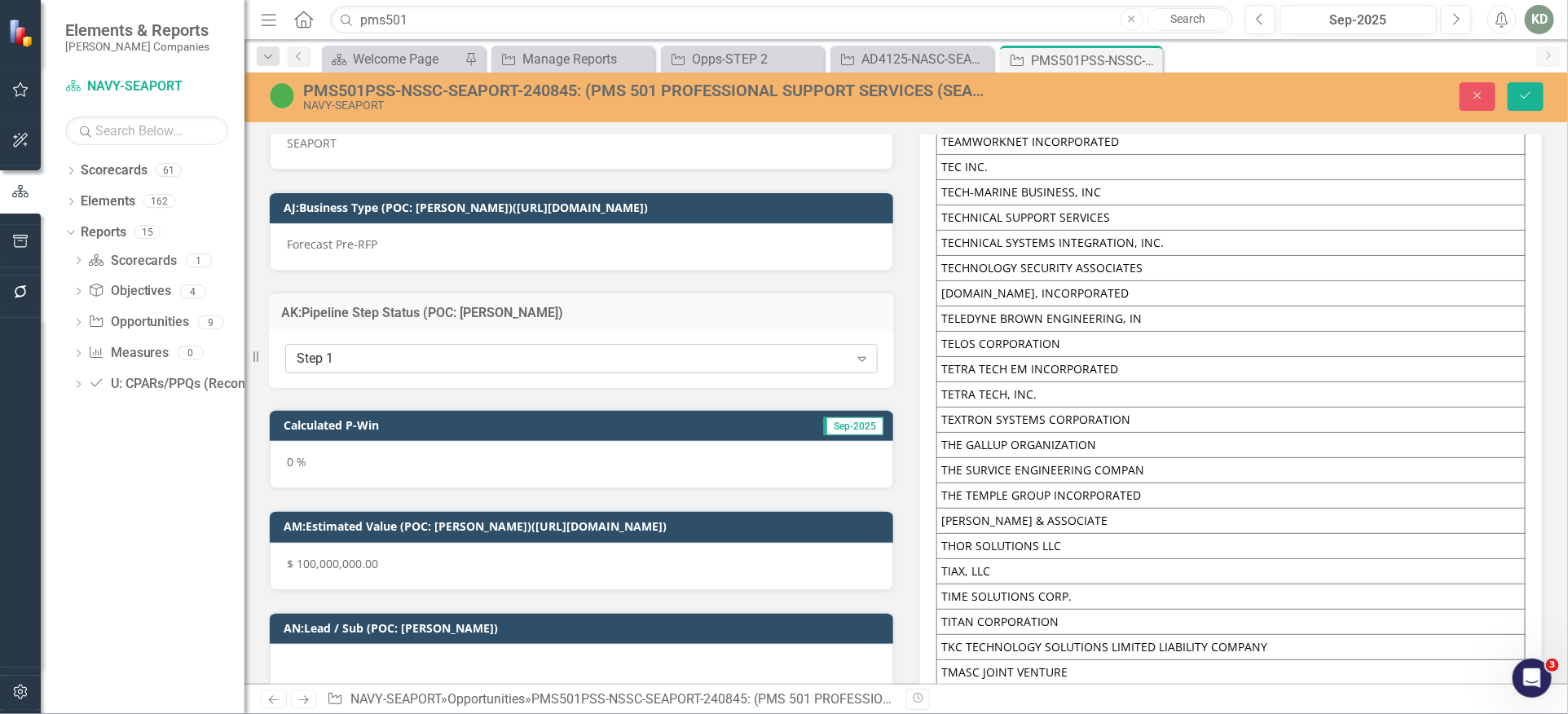
click at [441, 350] on div "Step 1" at bounding box center [572, 359] width 552 height 19
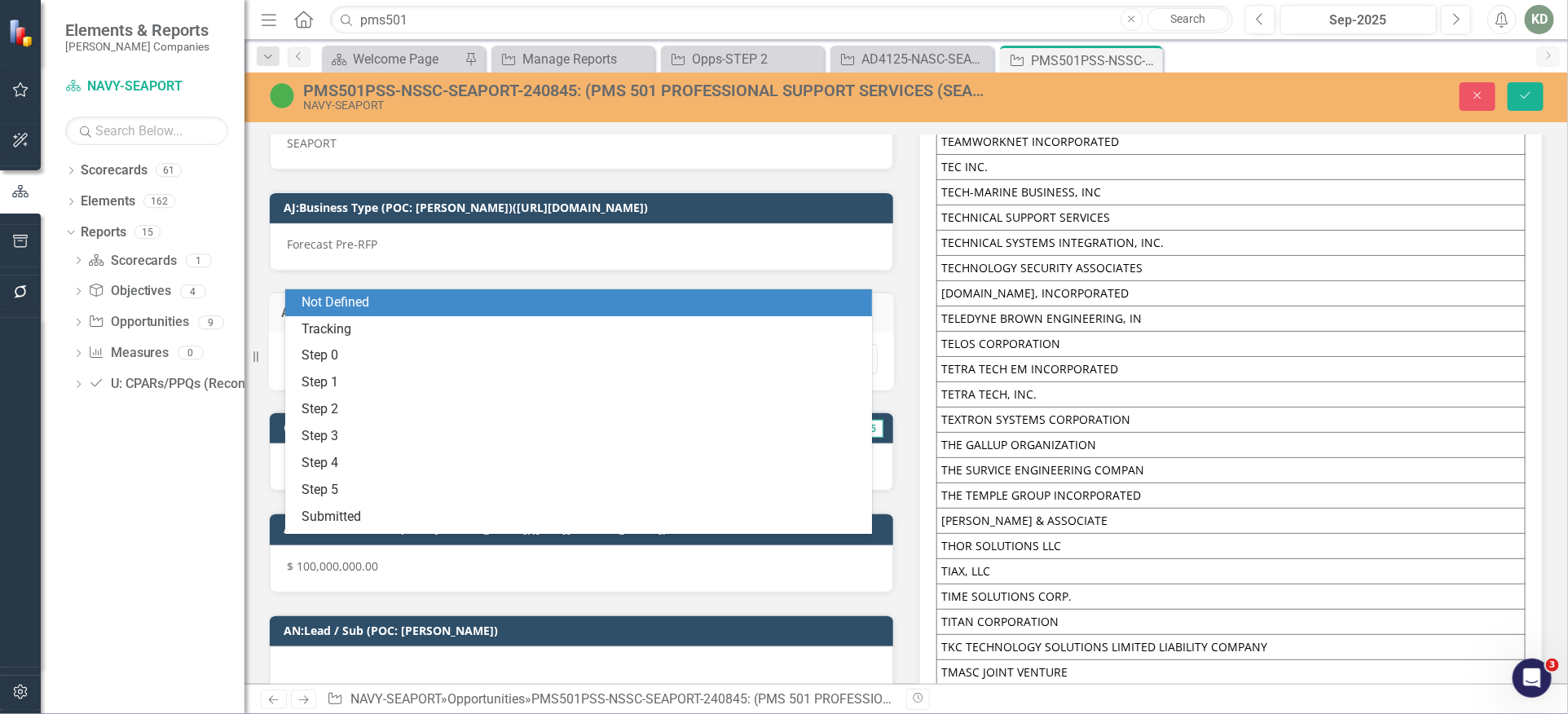
scroll to position [23, 0]
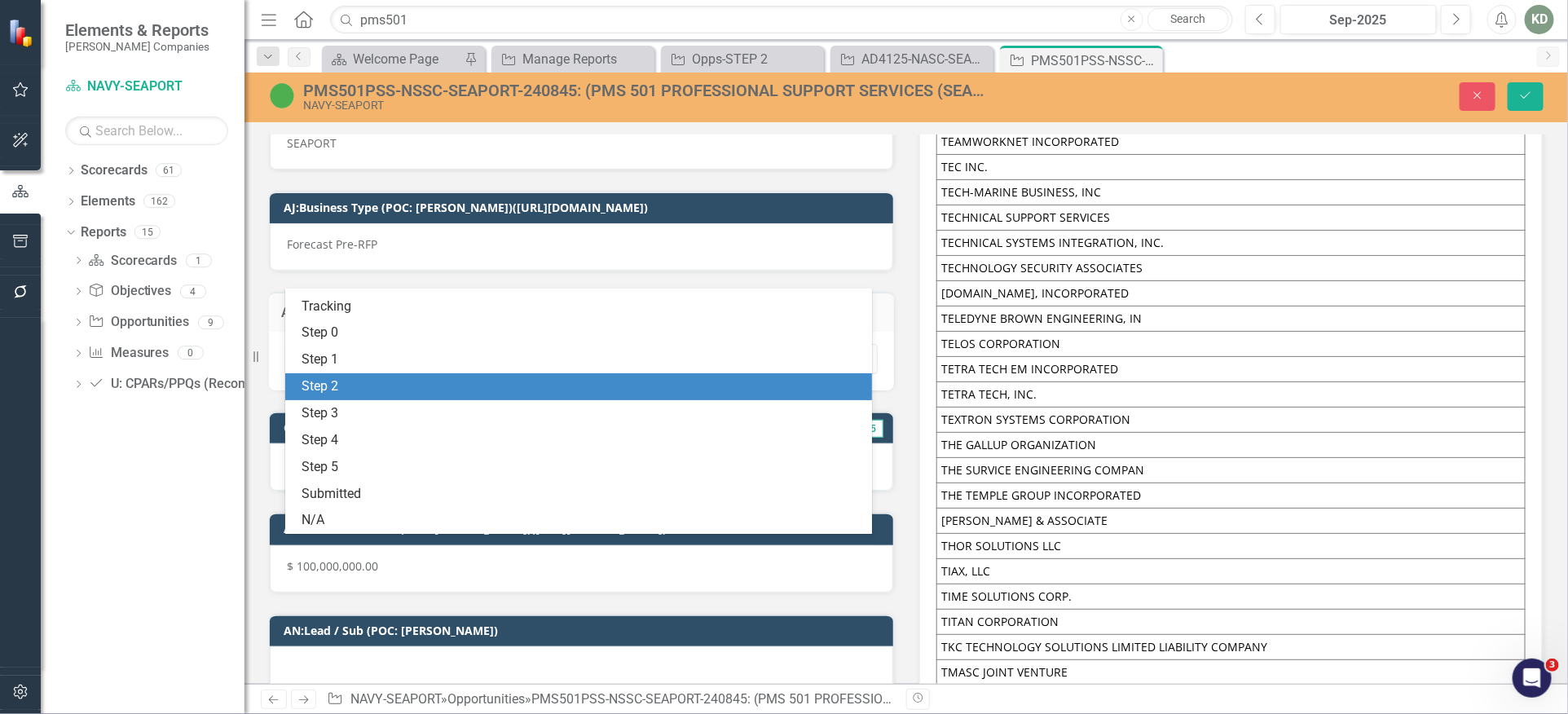
drag, startPoint x: 405, startPoint y: 383, endPoint x: 791, endPoint y: 304, distance: 394.0
click at [404, 383] on div "Step 2" at bounding box center [581, 387] width 560 height 19
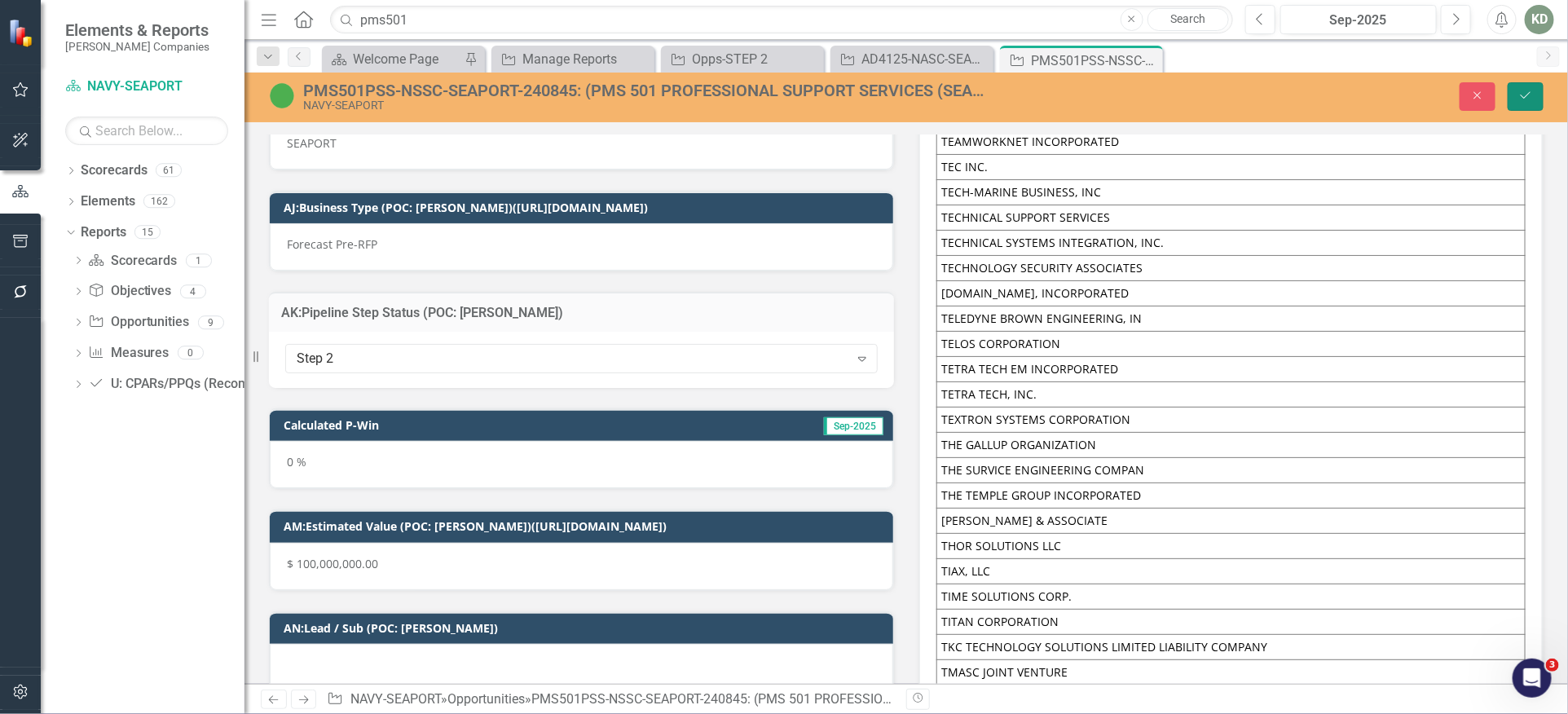
click at [1521, 99] on icon "Save" at bounding box center [1526, 95] width 15 height 12
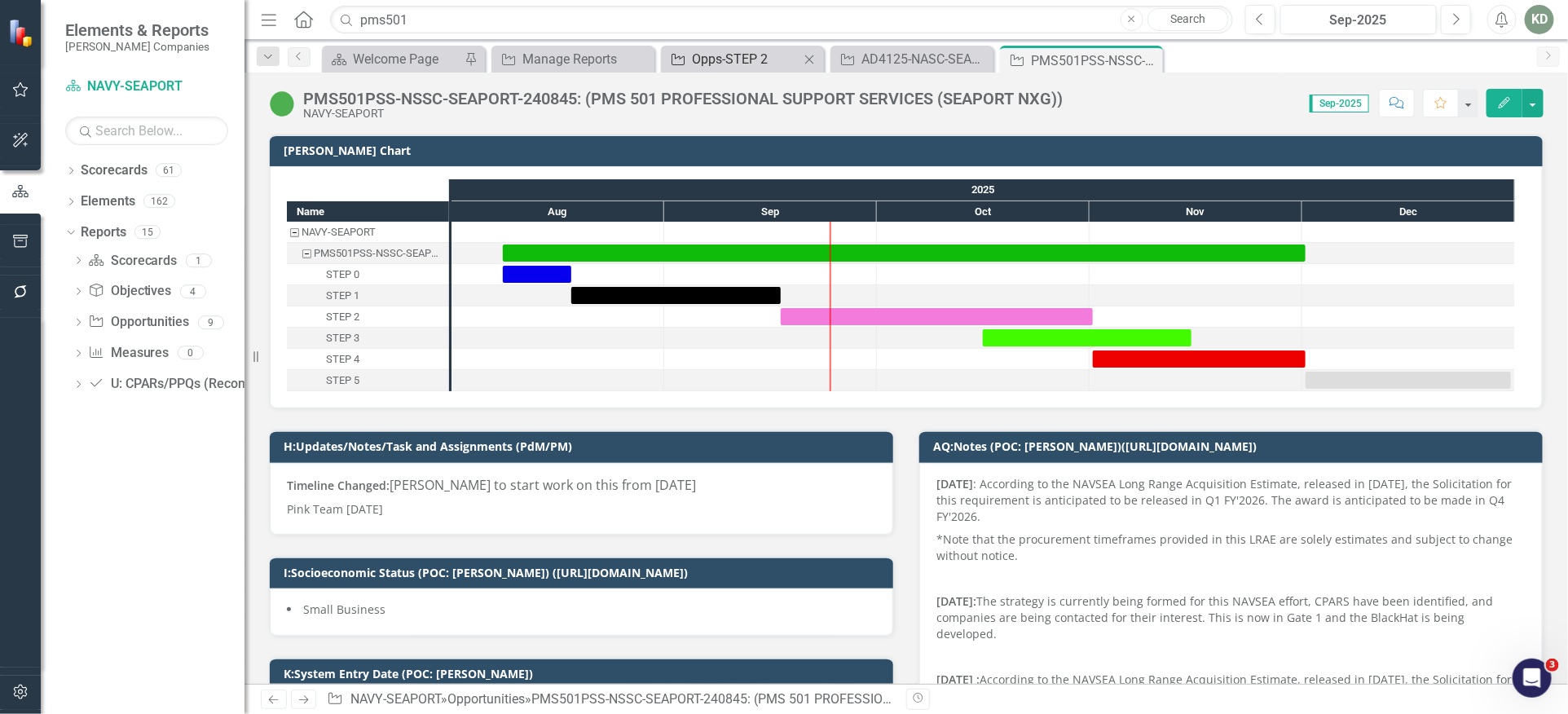
click at [719, 51] on div "Opps-STEP 2" at bounding box center [746, 59] width 108 height 21
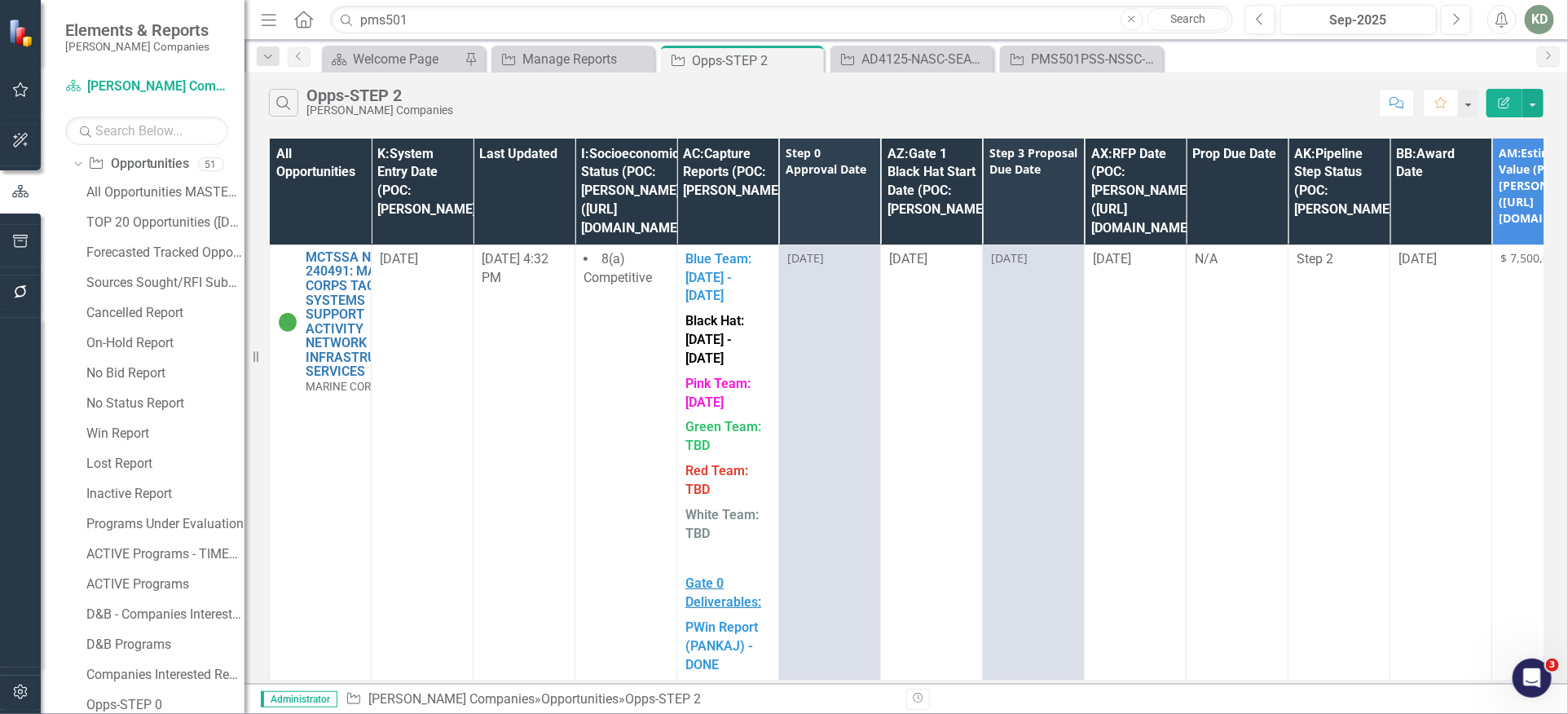
scroll to position [222, 0]
click at [353, 99] on div "Opps-STEP 2" at bounding box center [379, 95] width 147 height 18
click at [1506, 107] on icon "Edit Report" at bounding box center [1504, 103] width 15 height 12
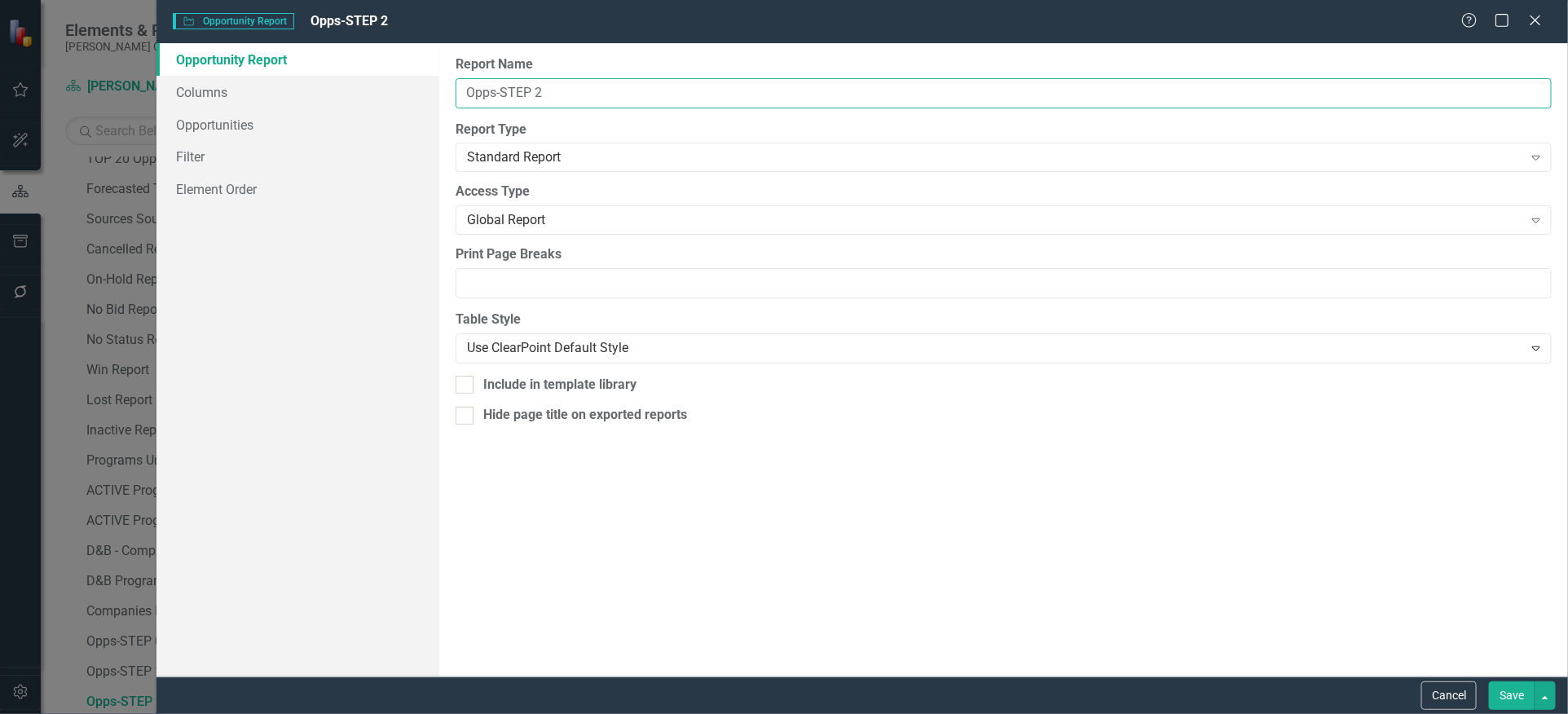
click at [595, 88] on input "Opps-STEP 2" at bounding box center [1003, 93] width 1096 height 30
type input "Gate 2: Pink Team Schedule Report"
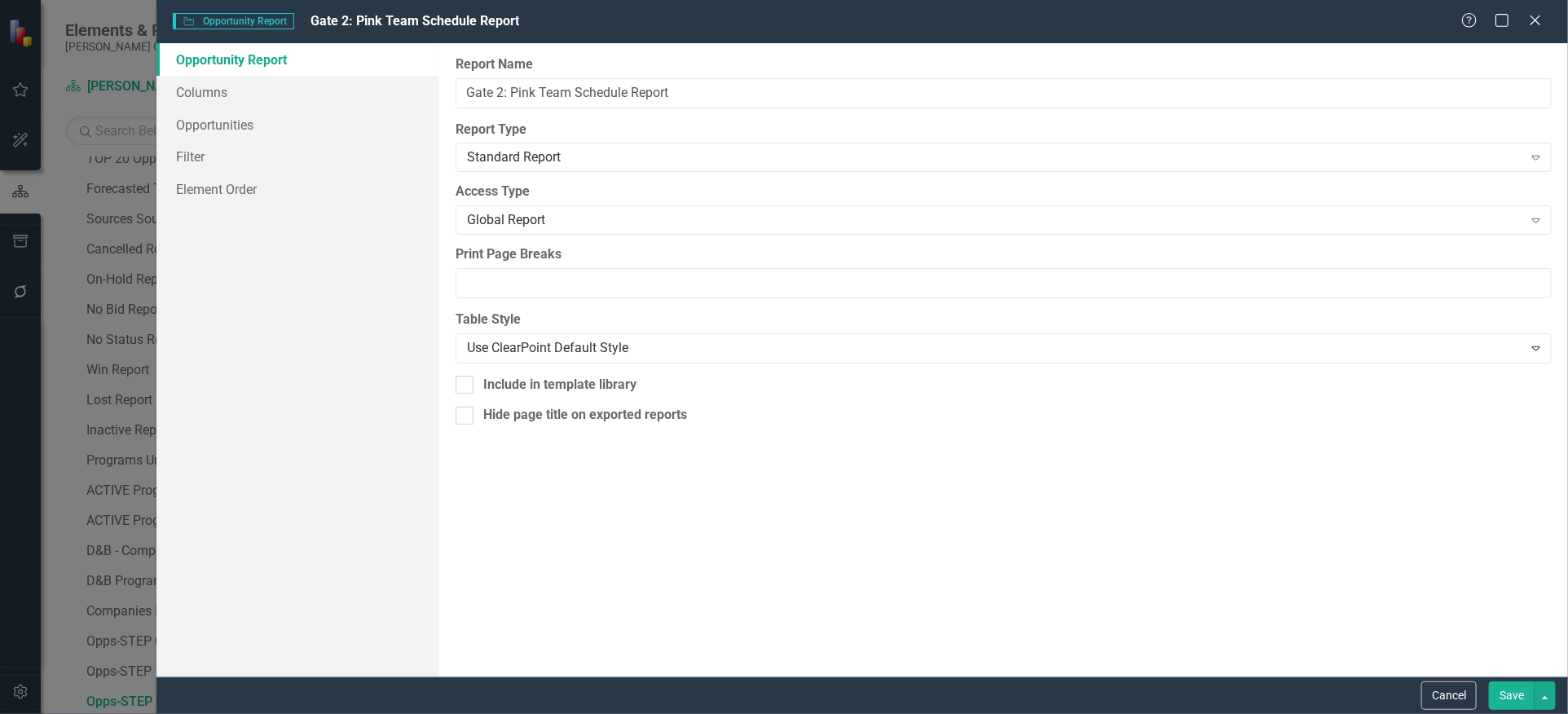
click at [1517, 697] on button "Save" at bounding box center [1511, 696] width 46 height 28
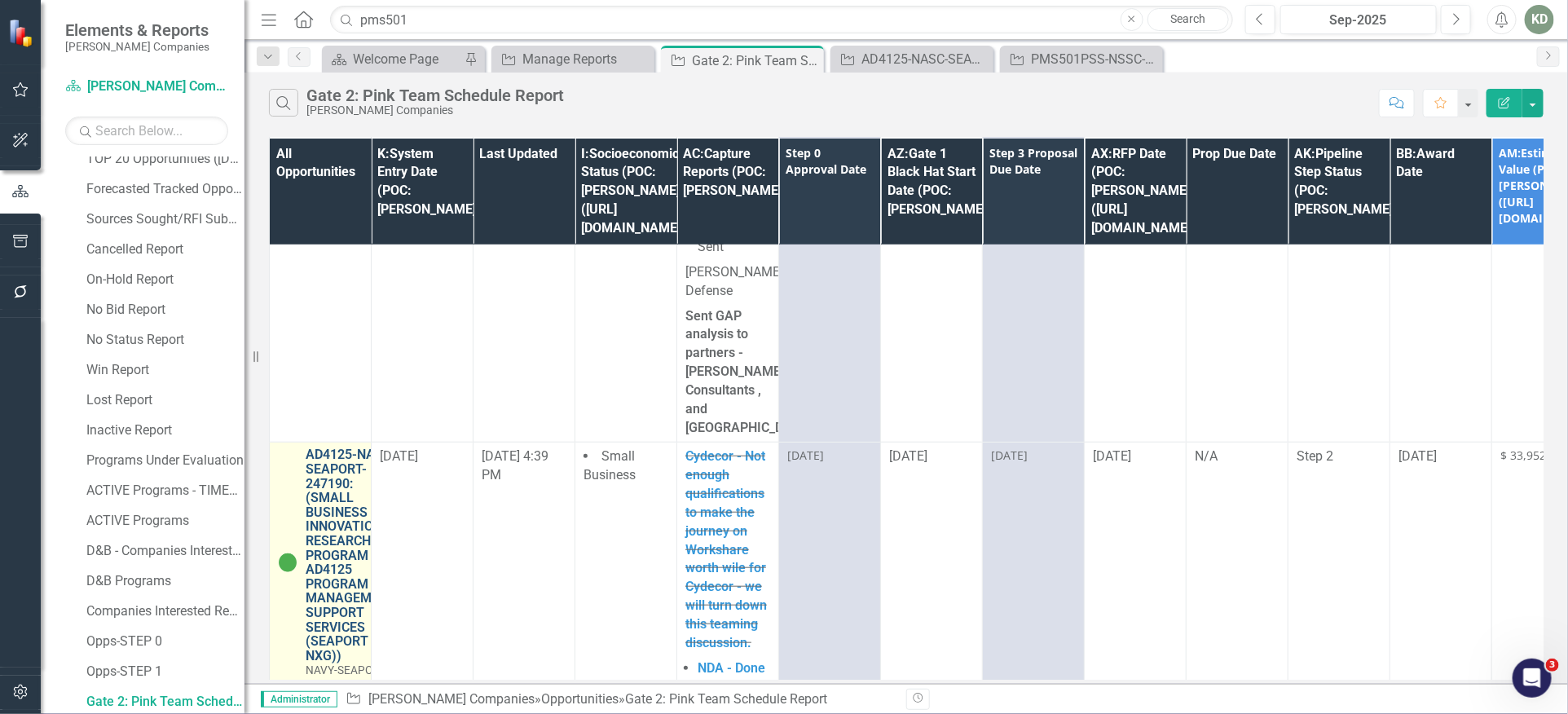
scroll to position [4173, 0]
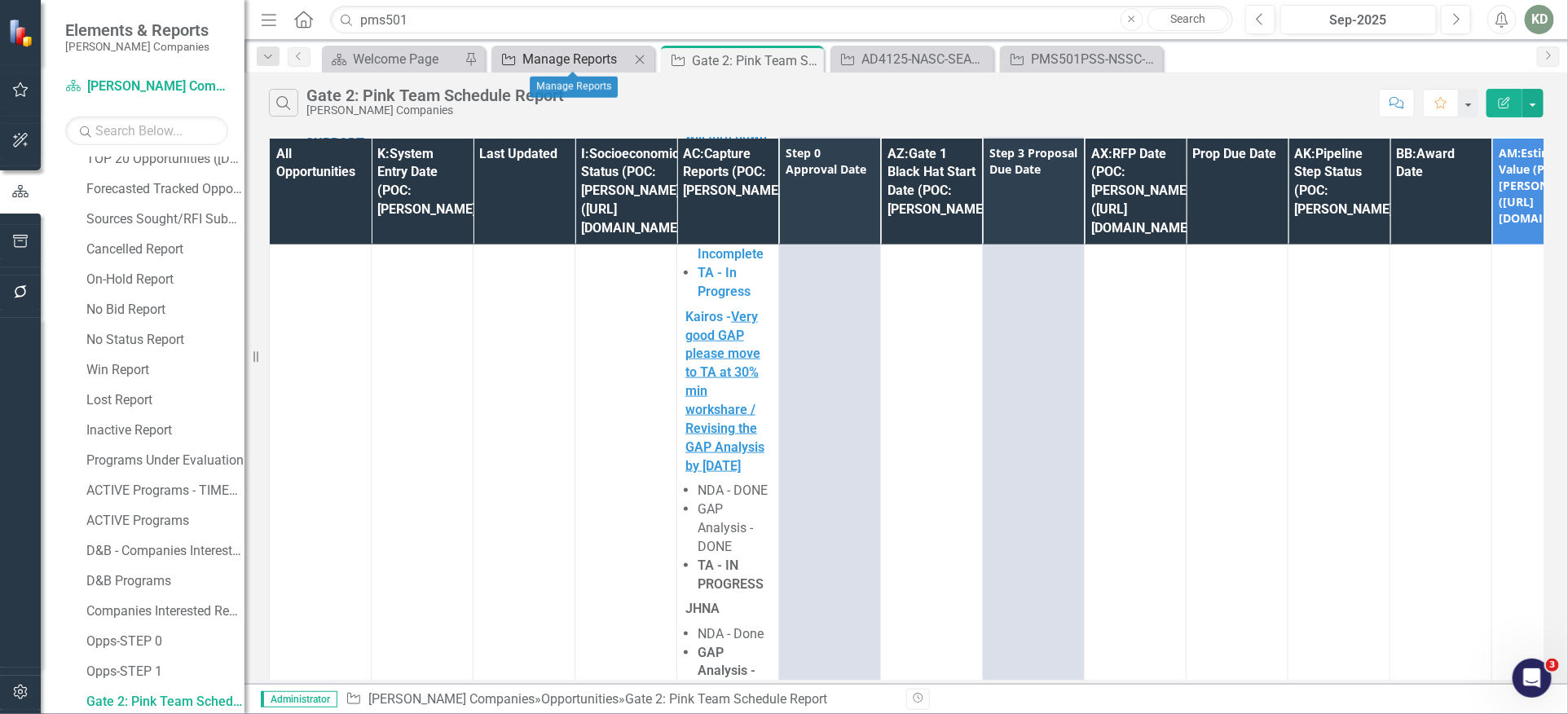
click at [566, 69] on div "Manage Reports" at bounding box center [576, 59] width 108 height 21
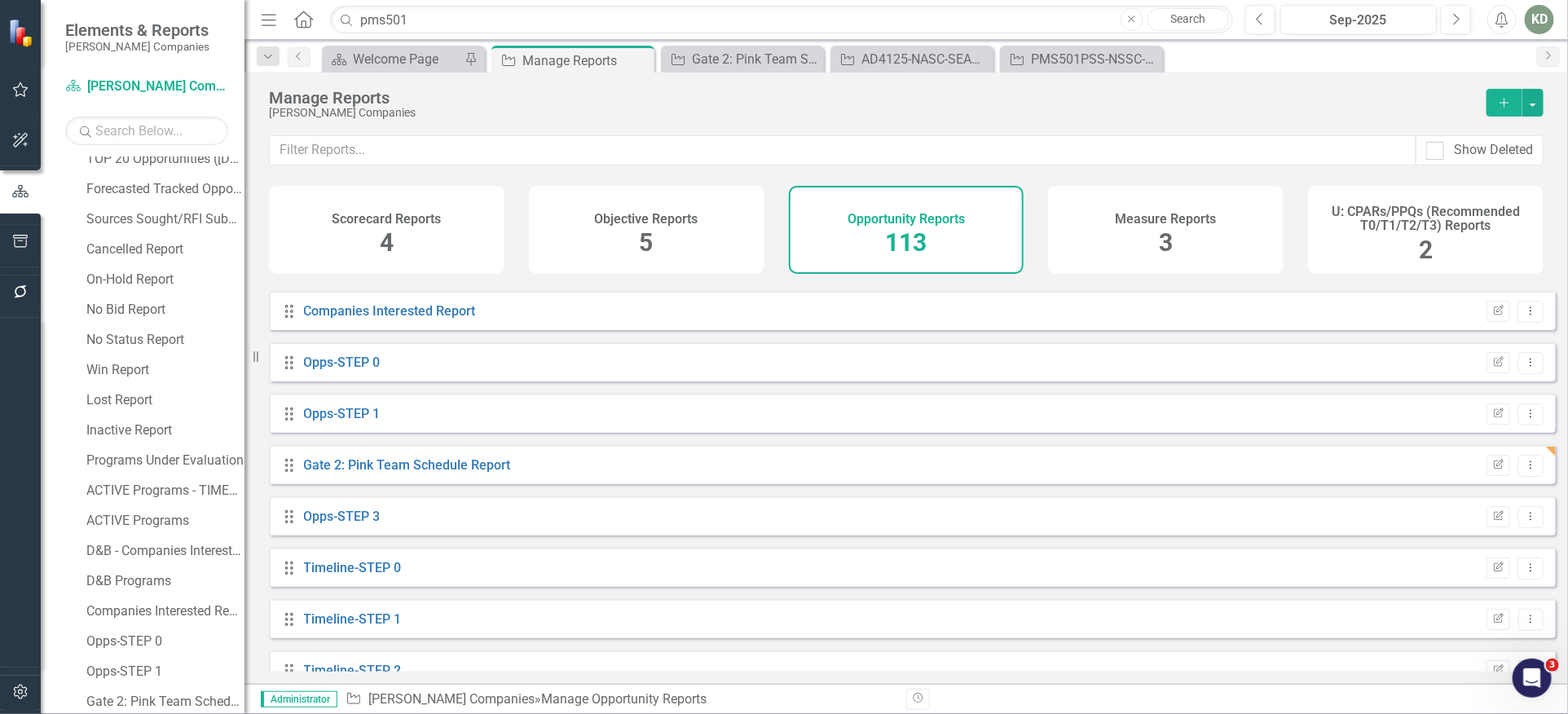
scroll to position [968, 0]
click at [354, 523] on link "Opps-STEP 3" at bounding box center [342, 514] width 77 height 16
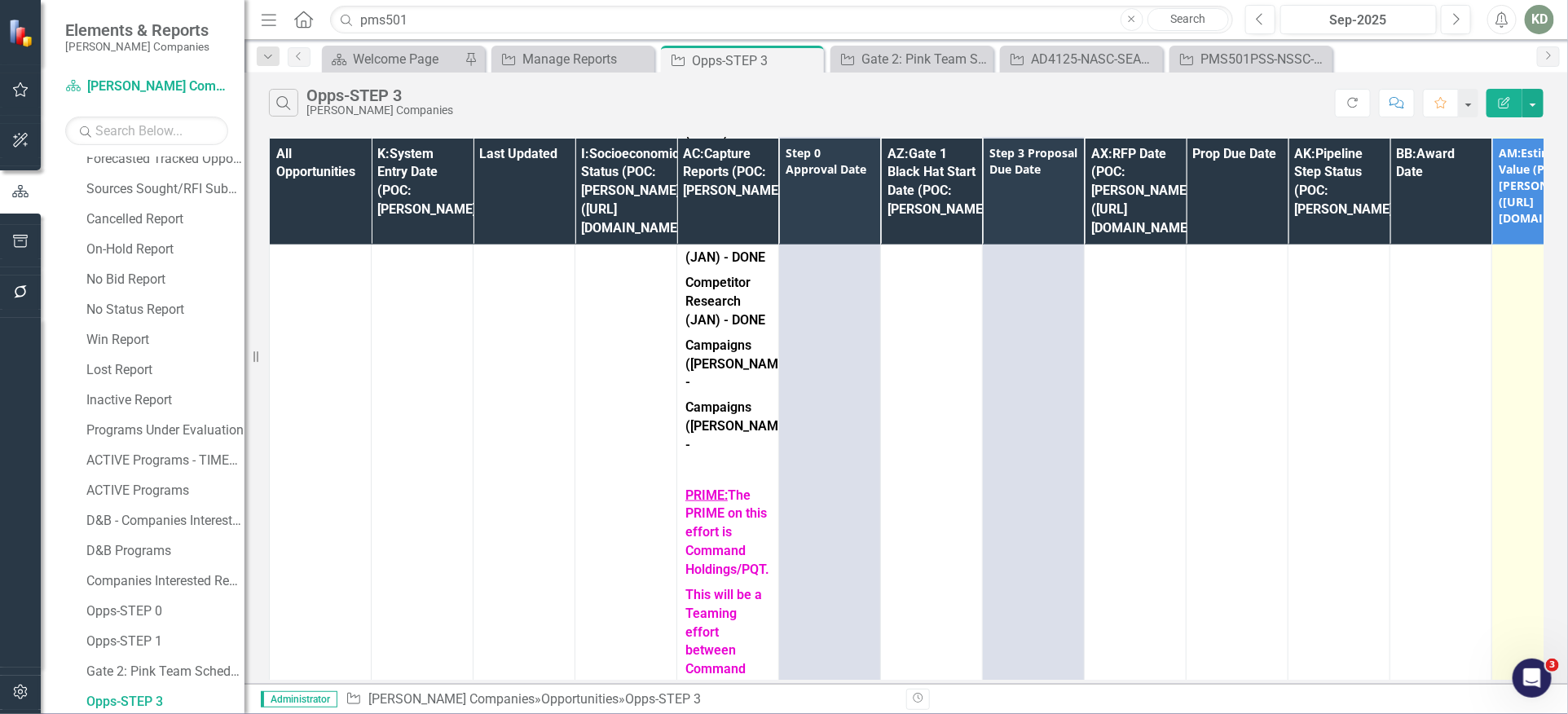
scroll to position [807, 0]
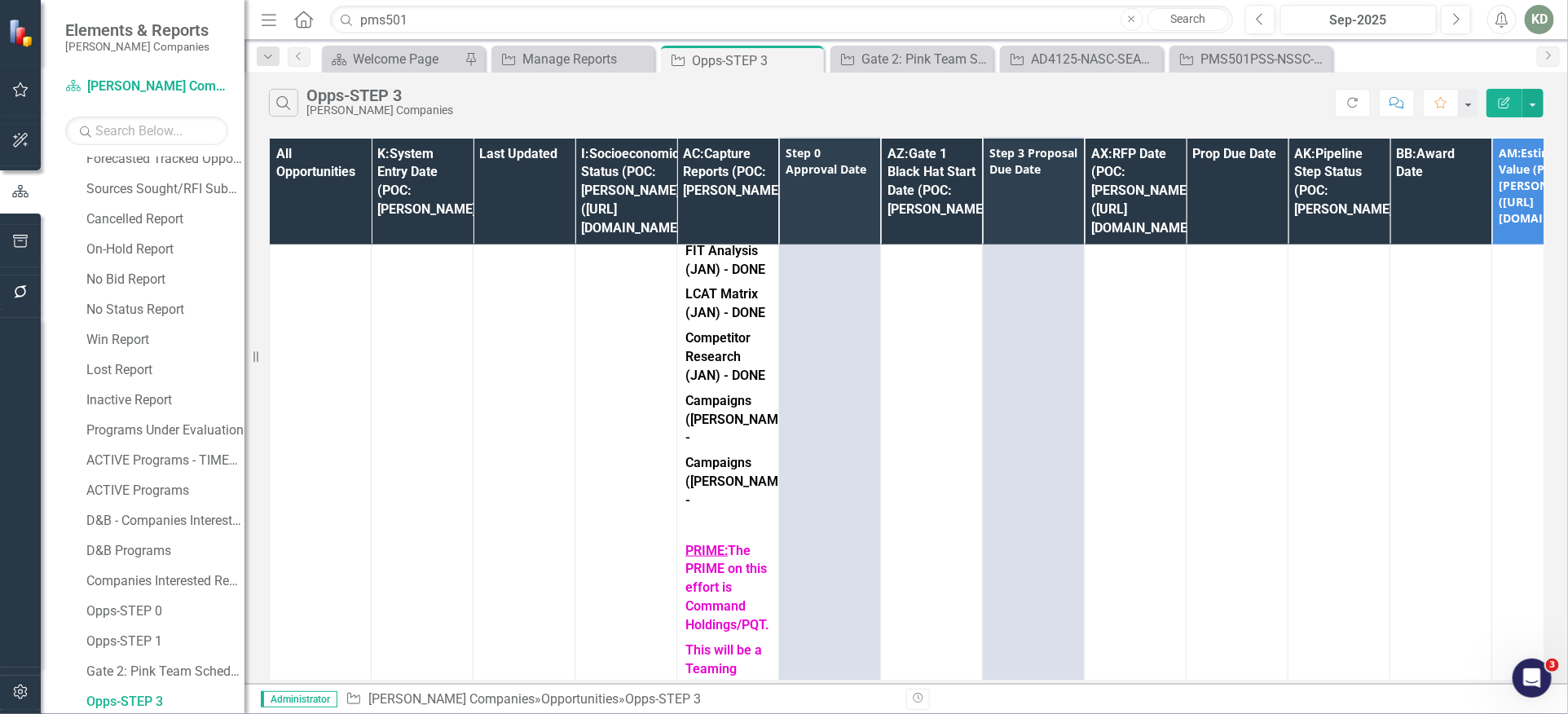
click at [1507, 108] on button "Edit Report" at bounding box center [1503, 103] width 36 height 28
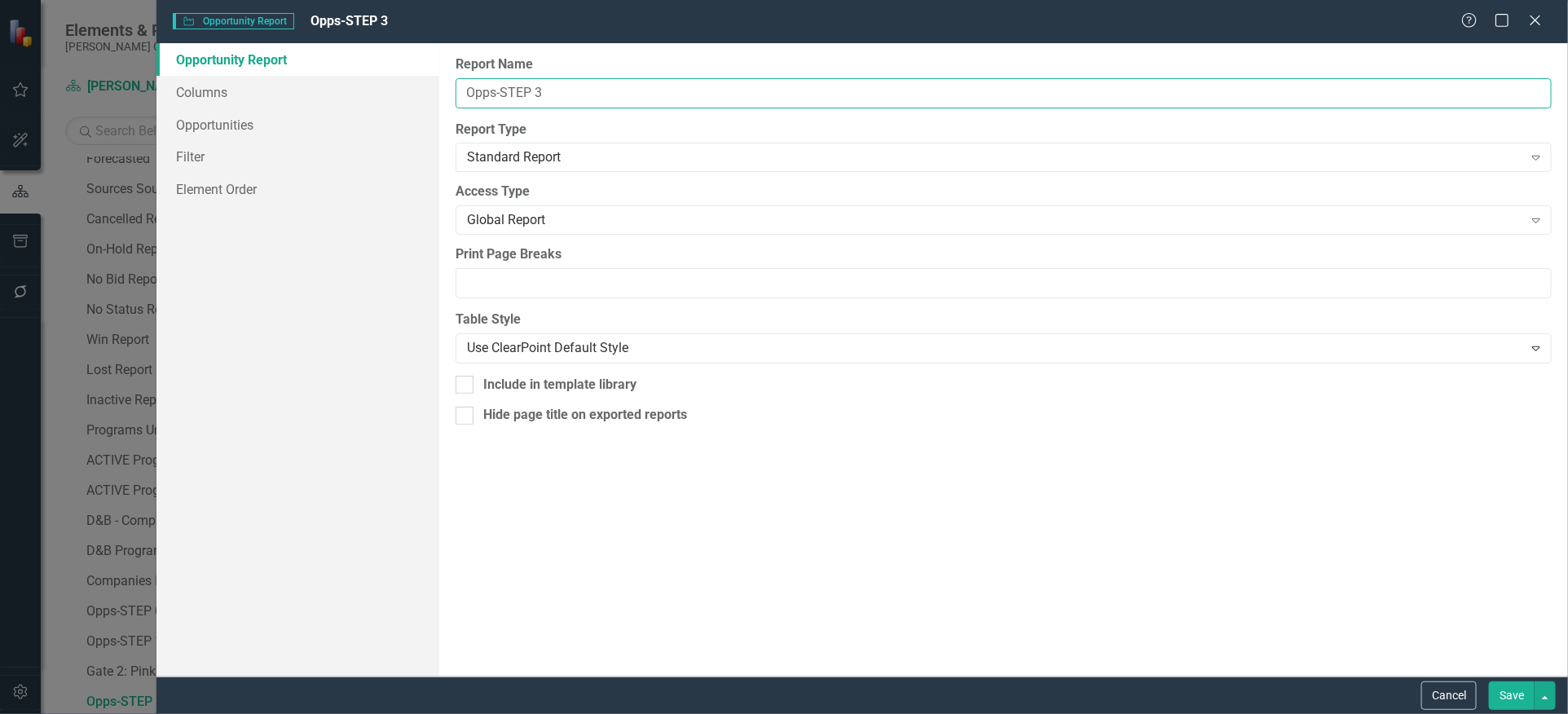
click at [542, 94] on input "Opps-STEP 3" at bounding box center [1003, 93] width 1096 height 30
type input "g"
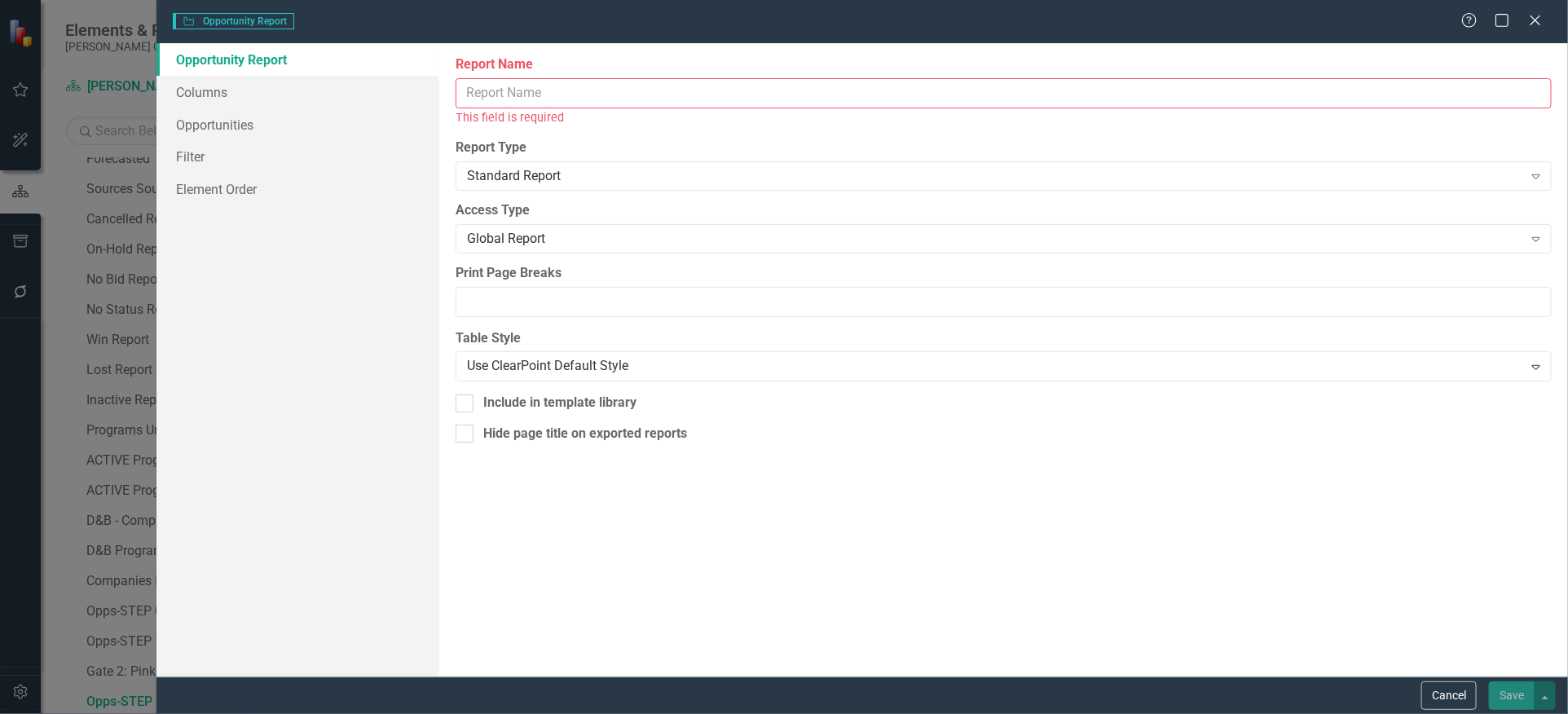
type input "F"
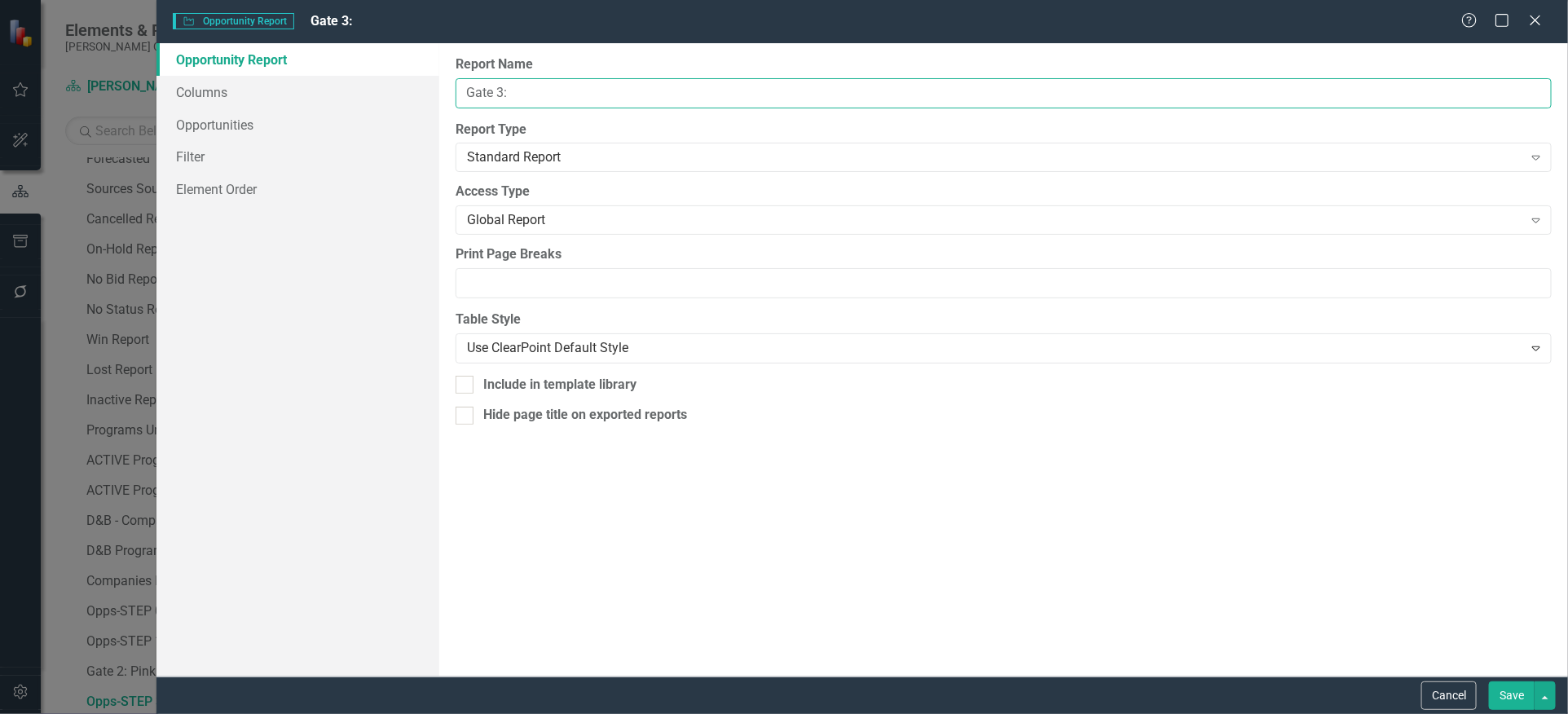
click at [545, 99] on input "Gate 3:" at bounding box center [1003, 93] width 1096 height 30
type input "Gate 3: Green and Red Schedule Report"
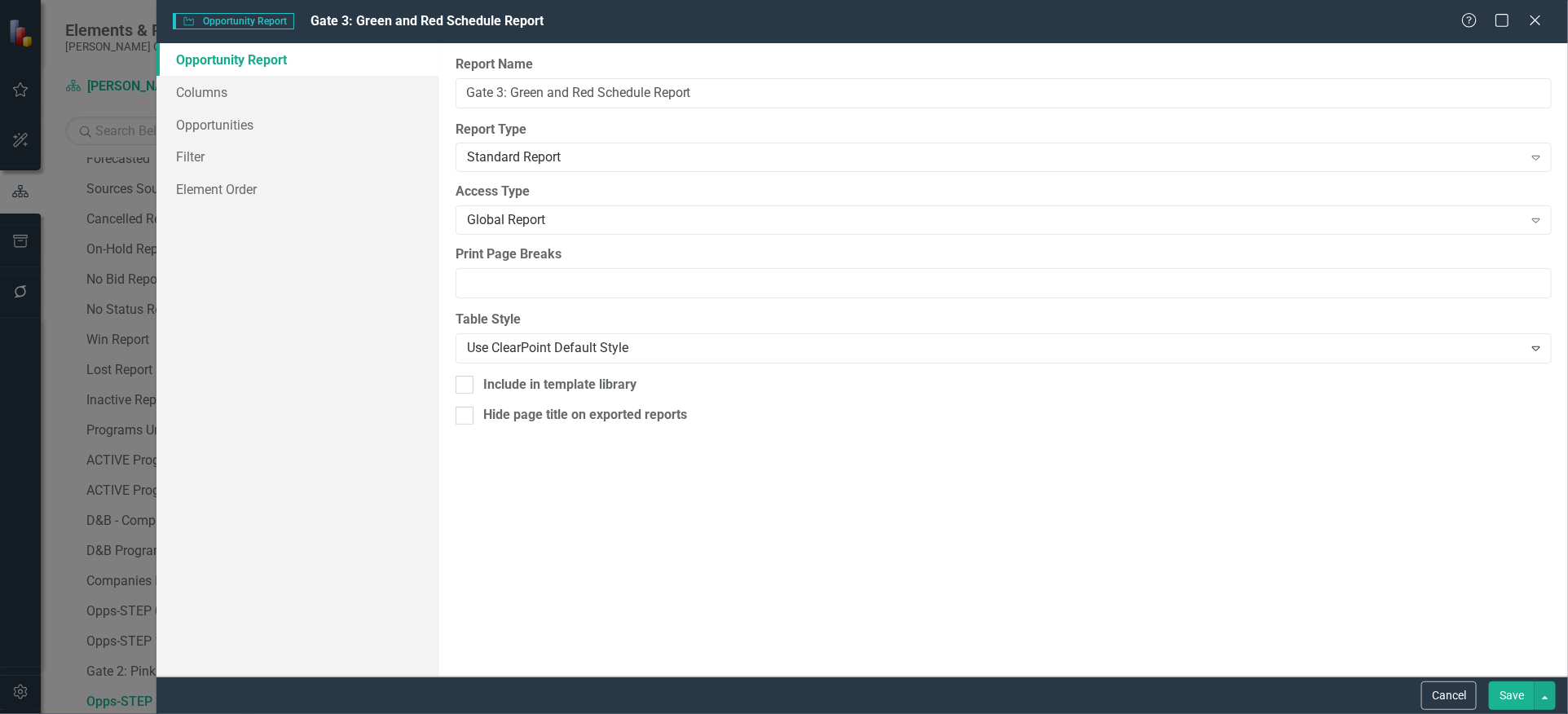
click at [1526, 699] on button "Save" at bounding box center [1511, 696] width 46 height 28
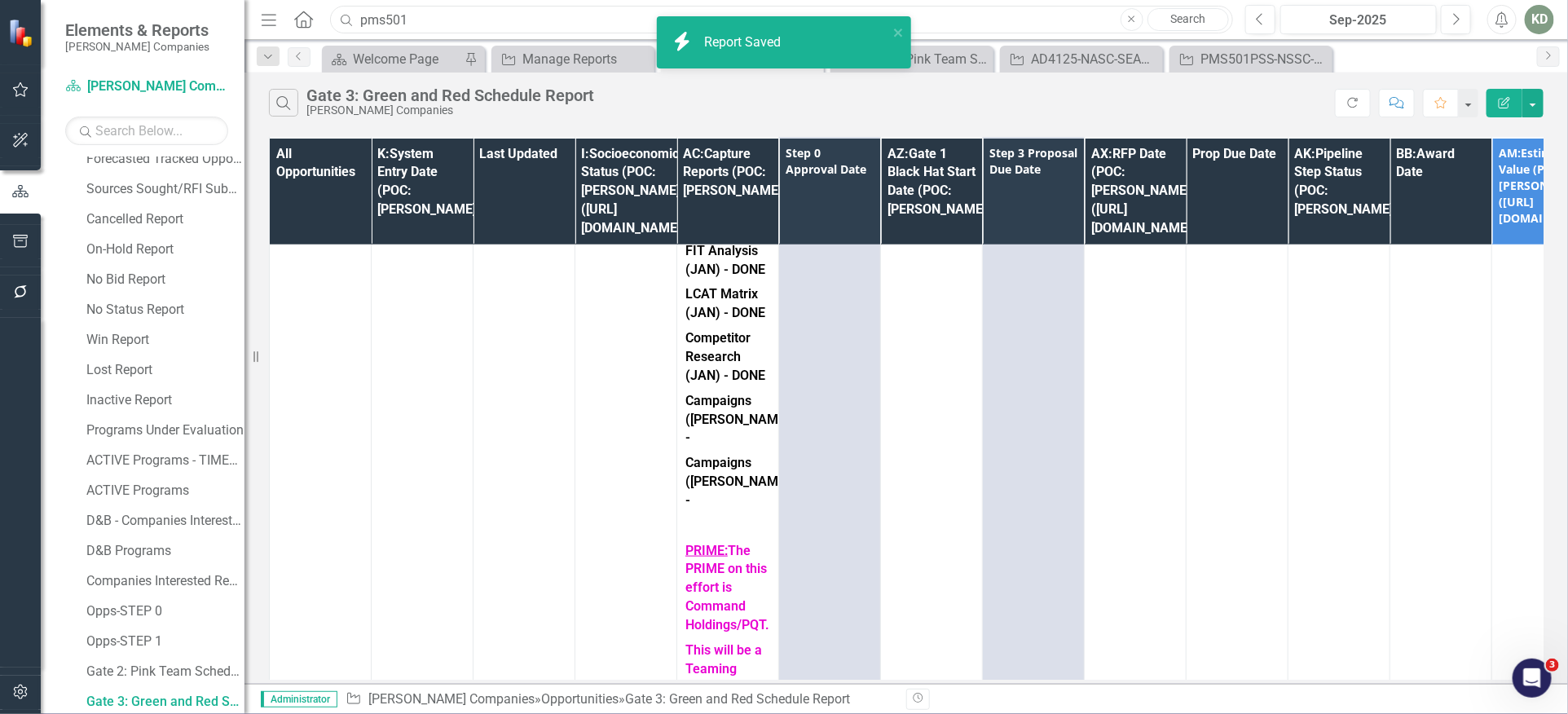
click at [492, 22] on input "pms501" at bounding box center [782, 20] width 903 height 28
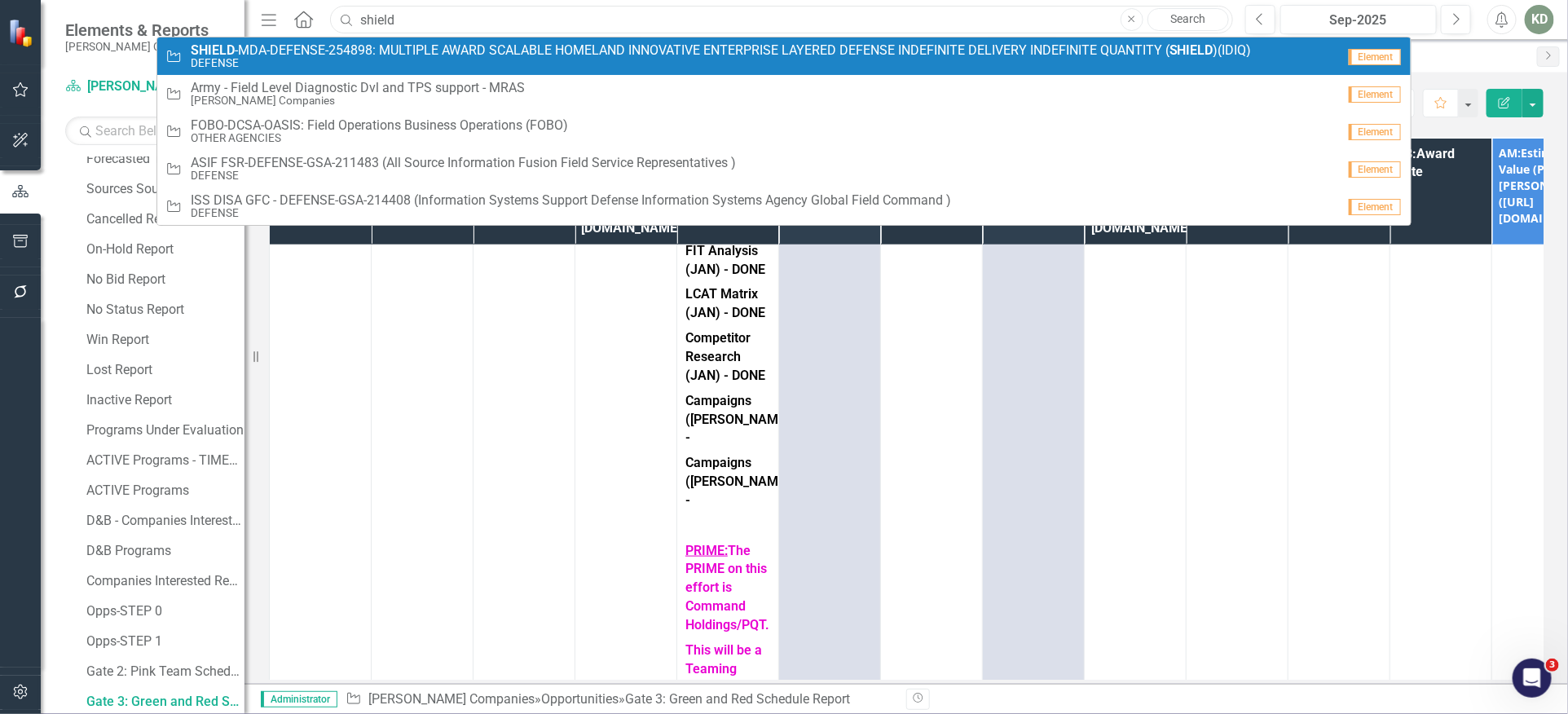
type input "shield"
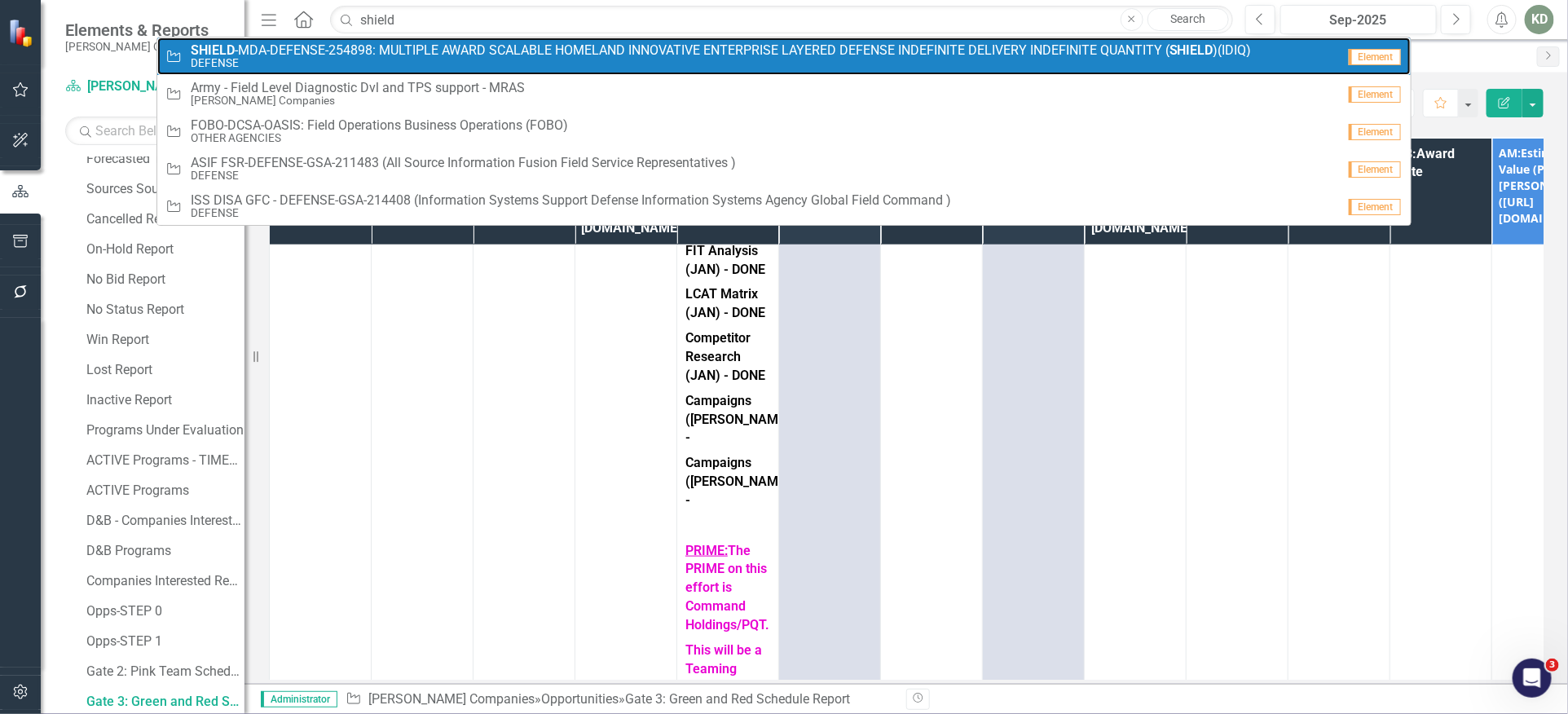
drag, startPoint x: 465, startPoint y: 59, endPoint x: 457, endPoint y: 62, distance: 8.5
click at [465, 59] on small "DEFENSE" at bounding box center [720, 63] width 1061 height 12
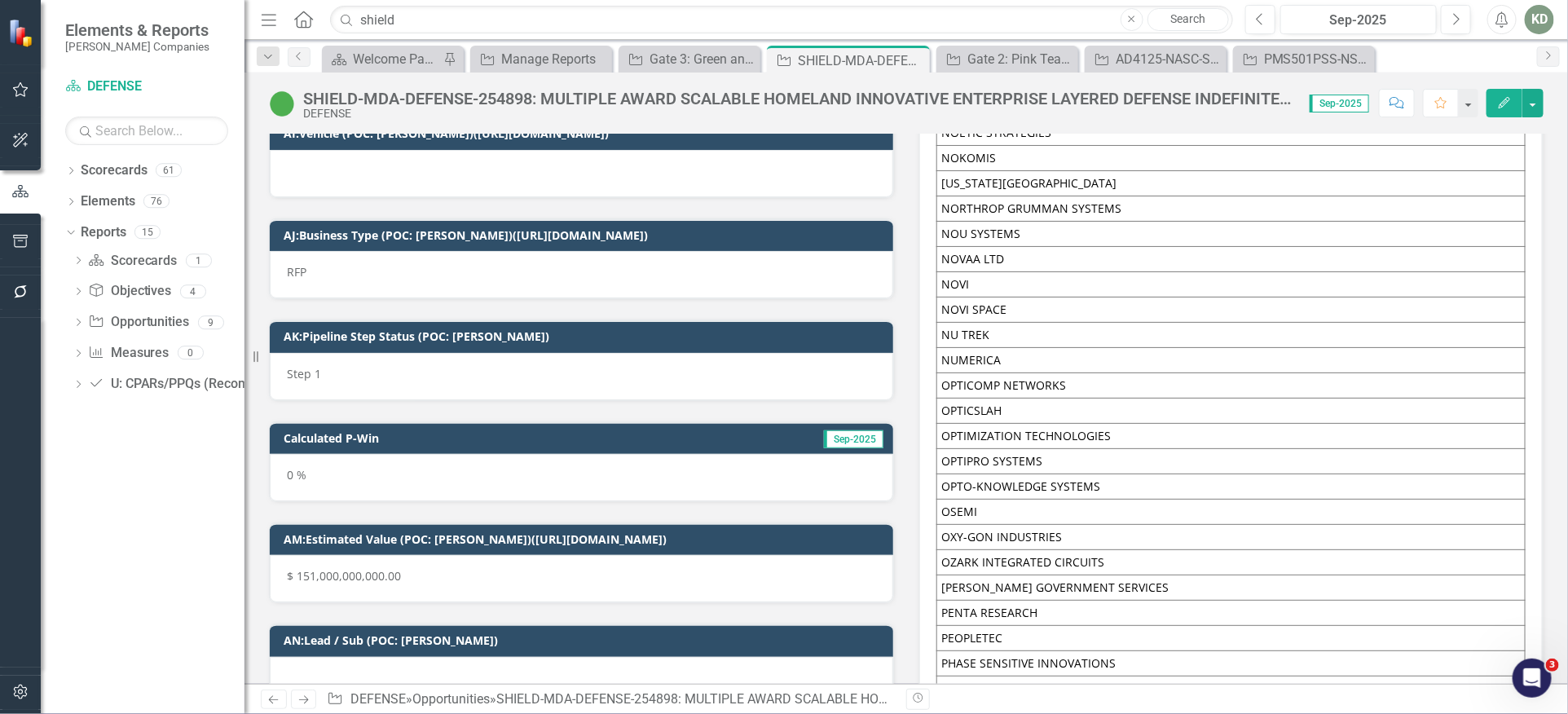
scroll to position [6313, 0]
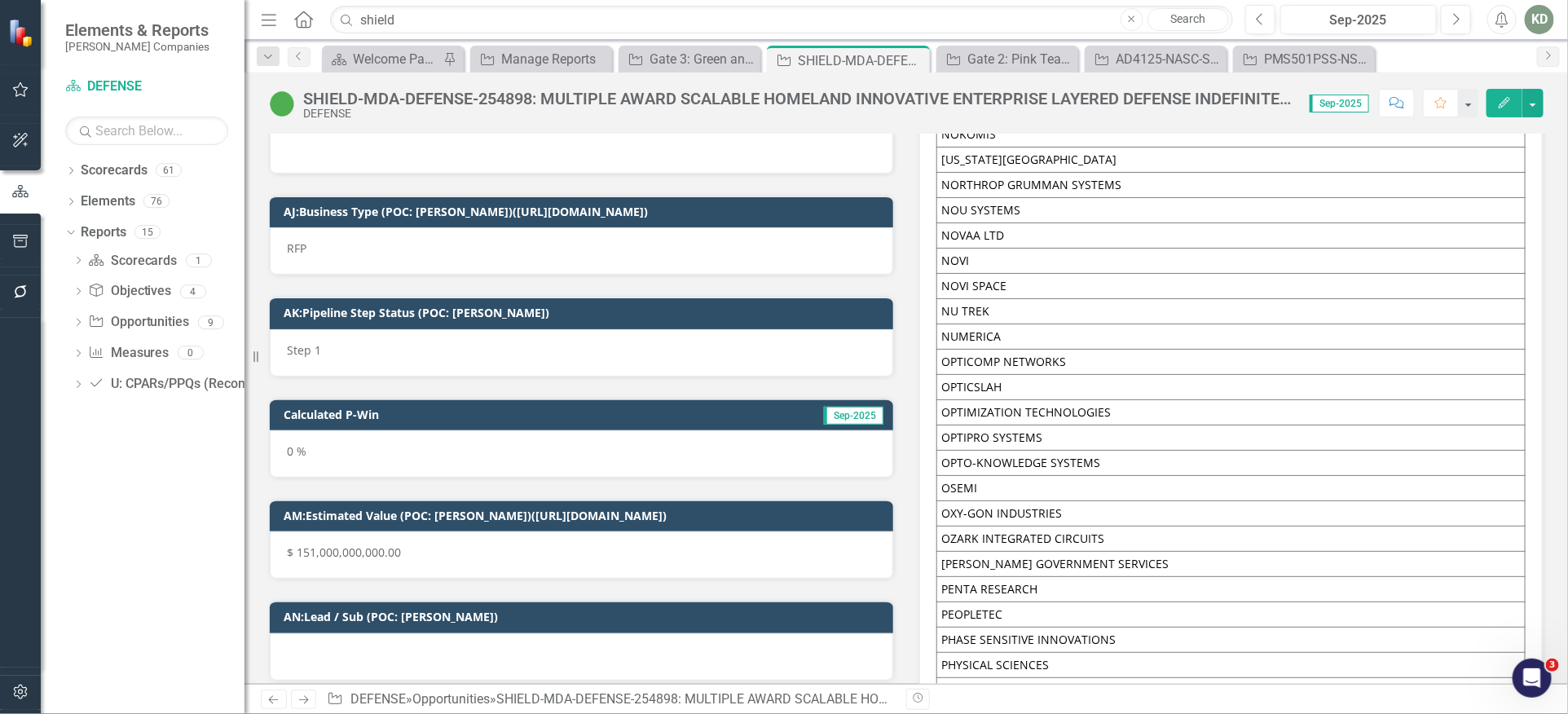
click at [585, 330] on div "Step 1" at bounding box center [581, 353] width 623 height 47
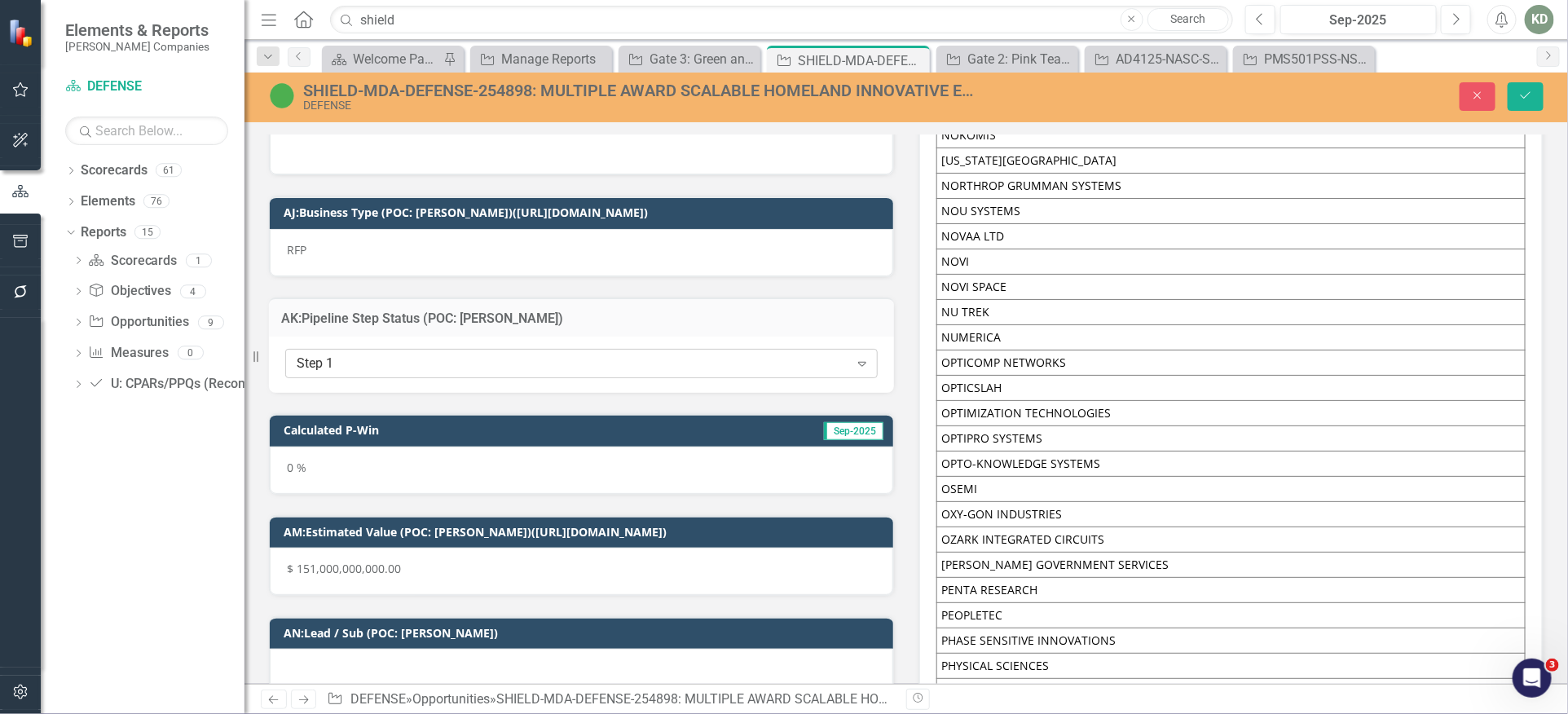
click at [576, 355] on div "Step 1" at bounding box center [572, 364] width 552 height 19
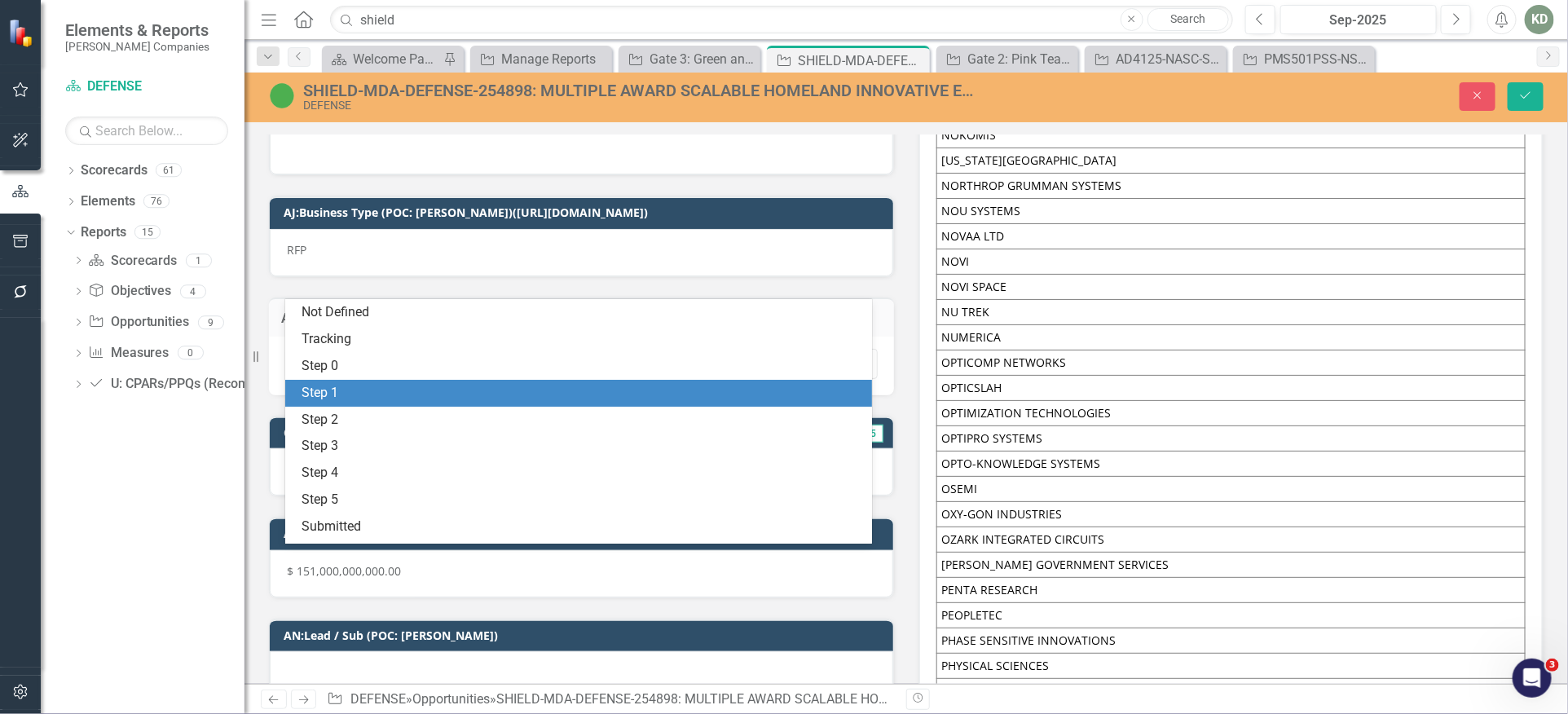
scroll to position [22, 0]
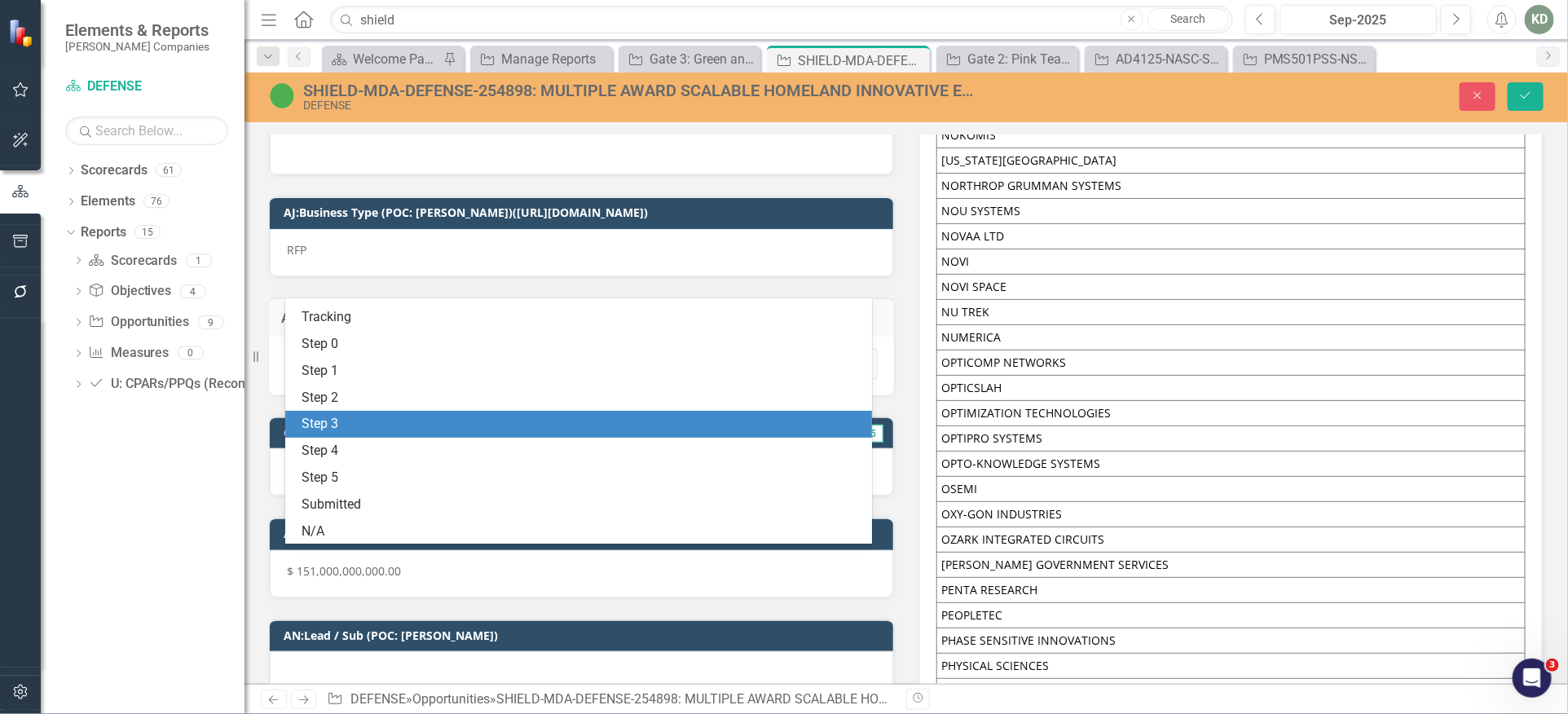
click at [492, 432] on div "Step 3" at bounding box center [581, 424] width 560 height 19
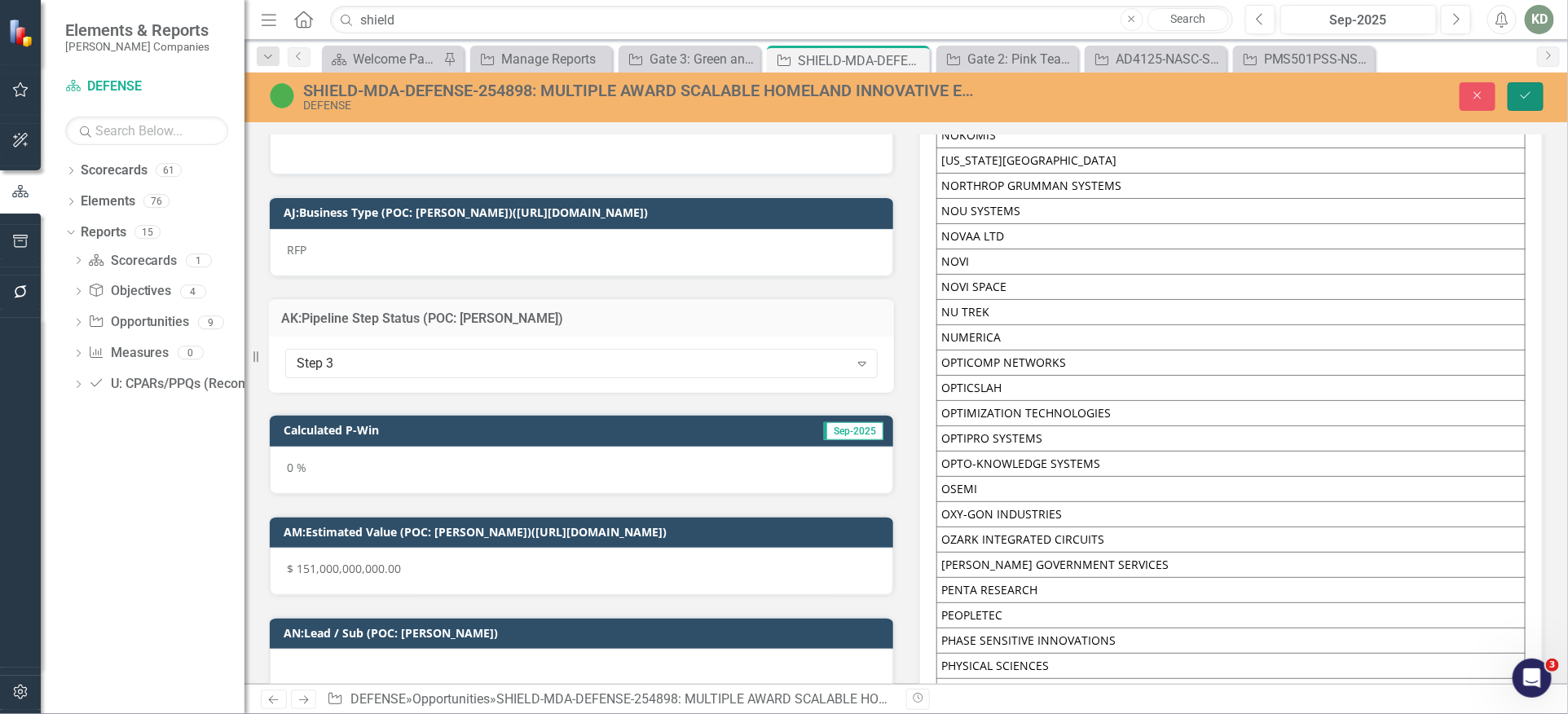
click at [1537, 101] on button "Save" at bounding box center [1525, 96] width 36 height 28
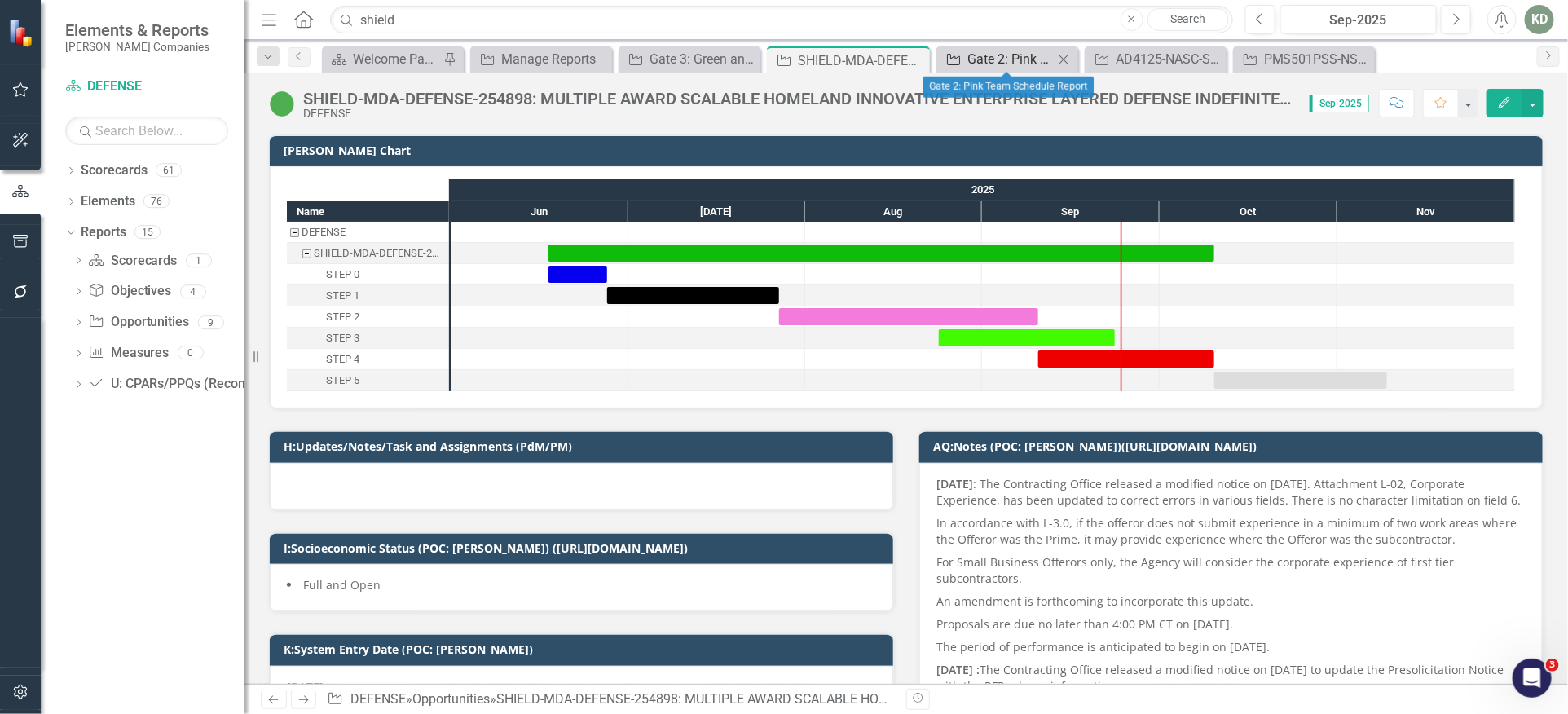
click at [981, 68] on div "Gate 2: Pink Team Schedule Report" at bounding box center [1010, 59] width 86 height 21
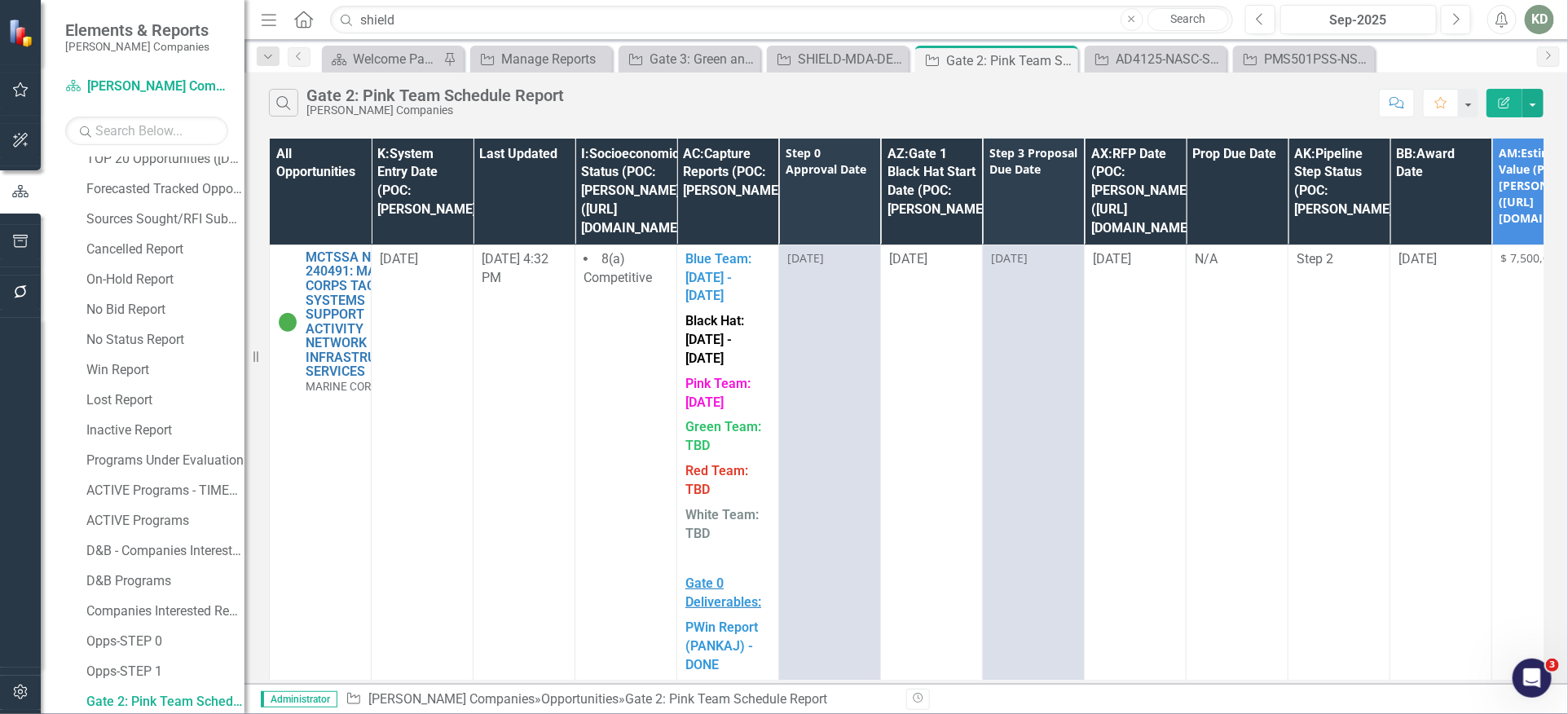
click at [1497, 106] on button "Edit Report" at bounding box center [1503, 103] width 36 height 28
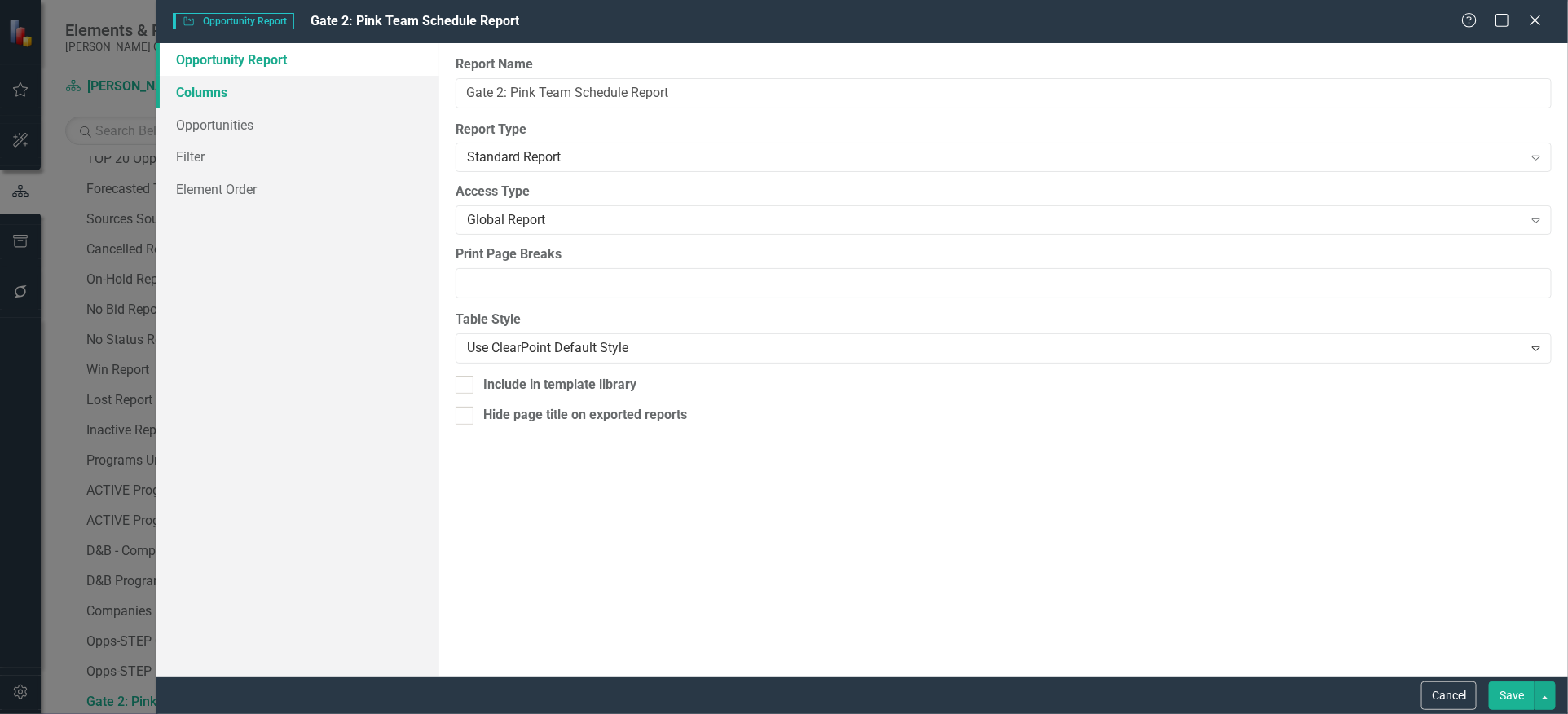
click at [221, 102] on link "Columns" at bounding box center [297, 92] width 282 height 32
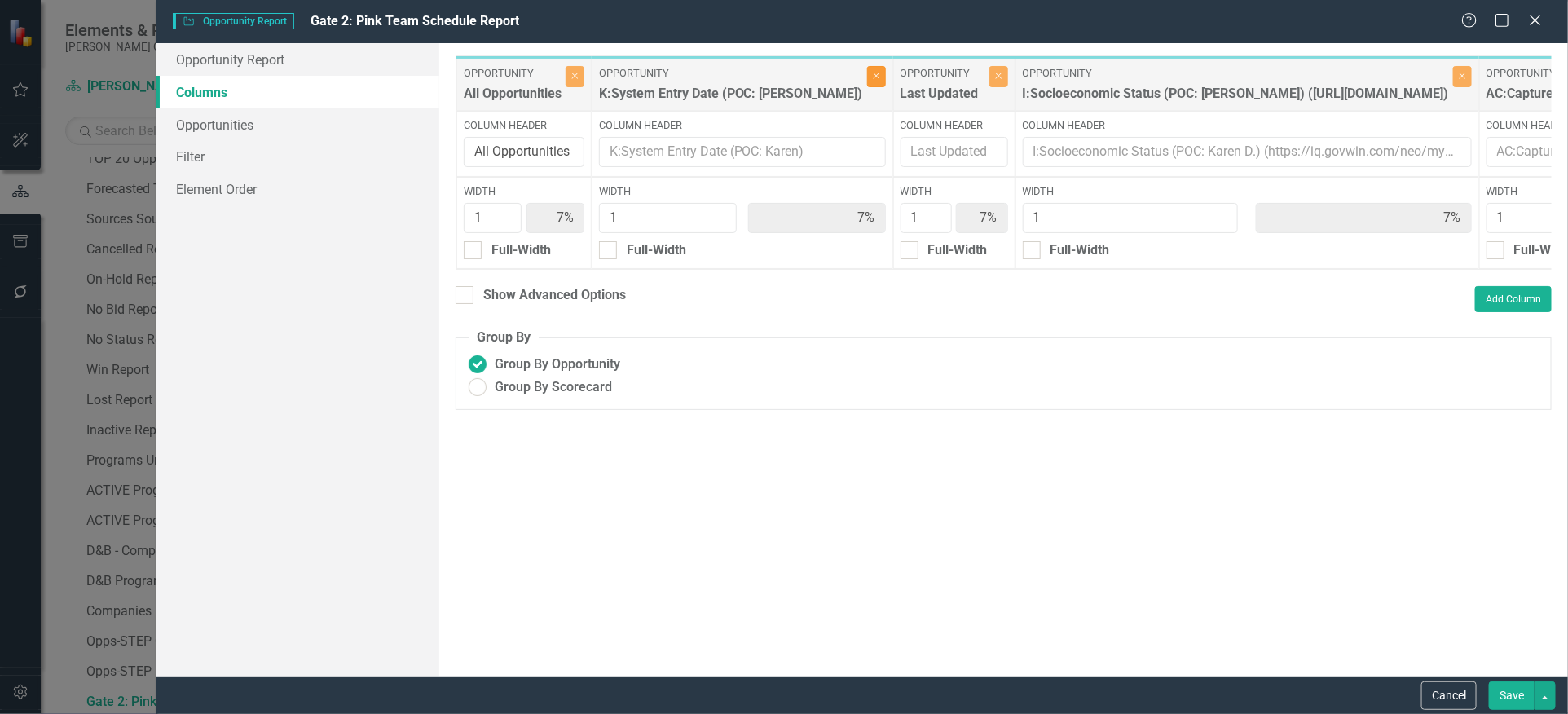
click at [873, 78] on icon "Close" at bounding box center [876, 76] width 7 height 10
type input "8%"
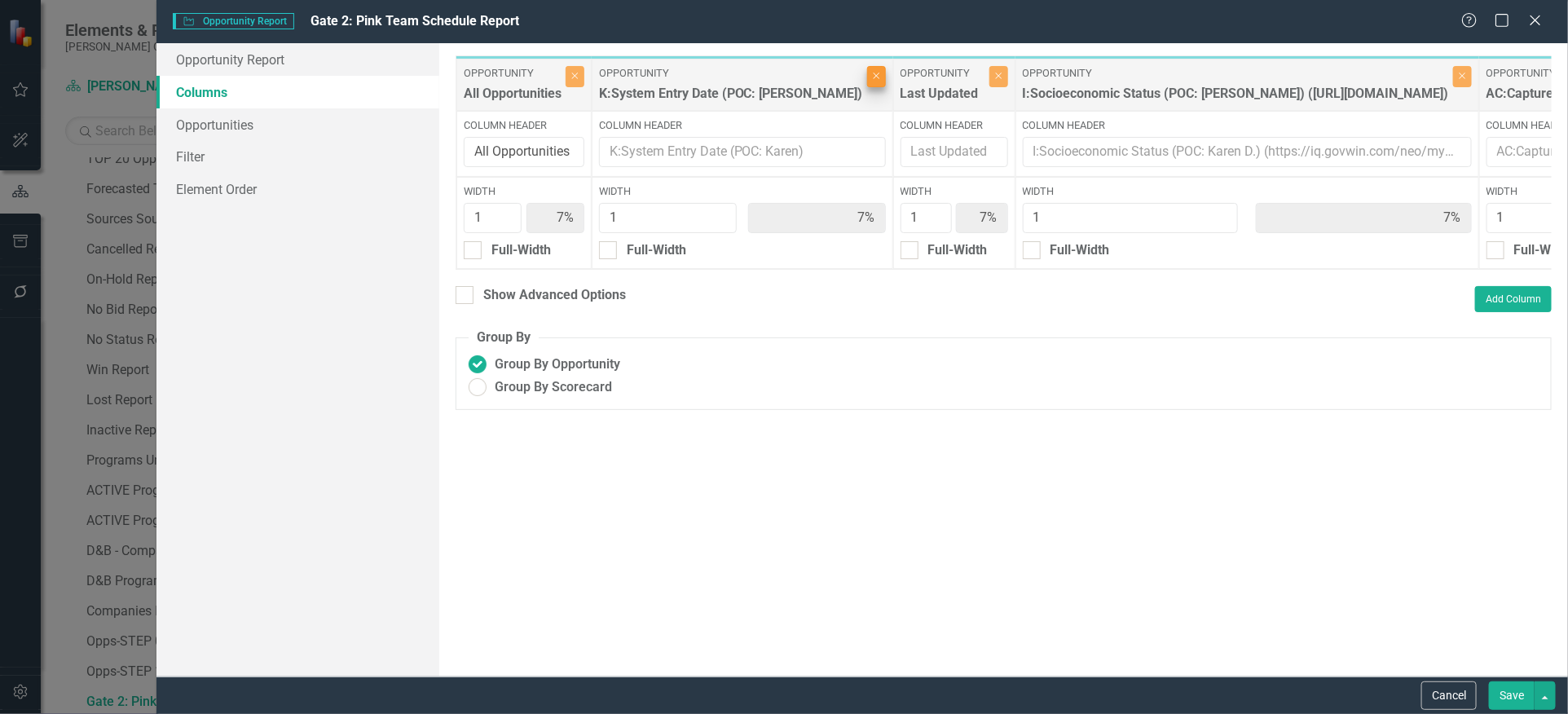
type input "8%"
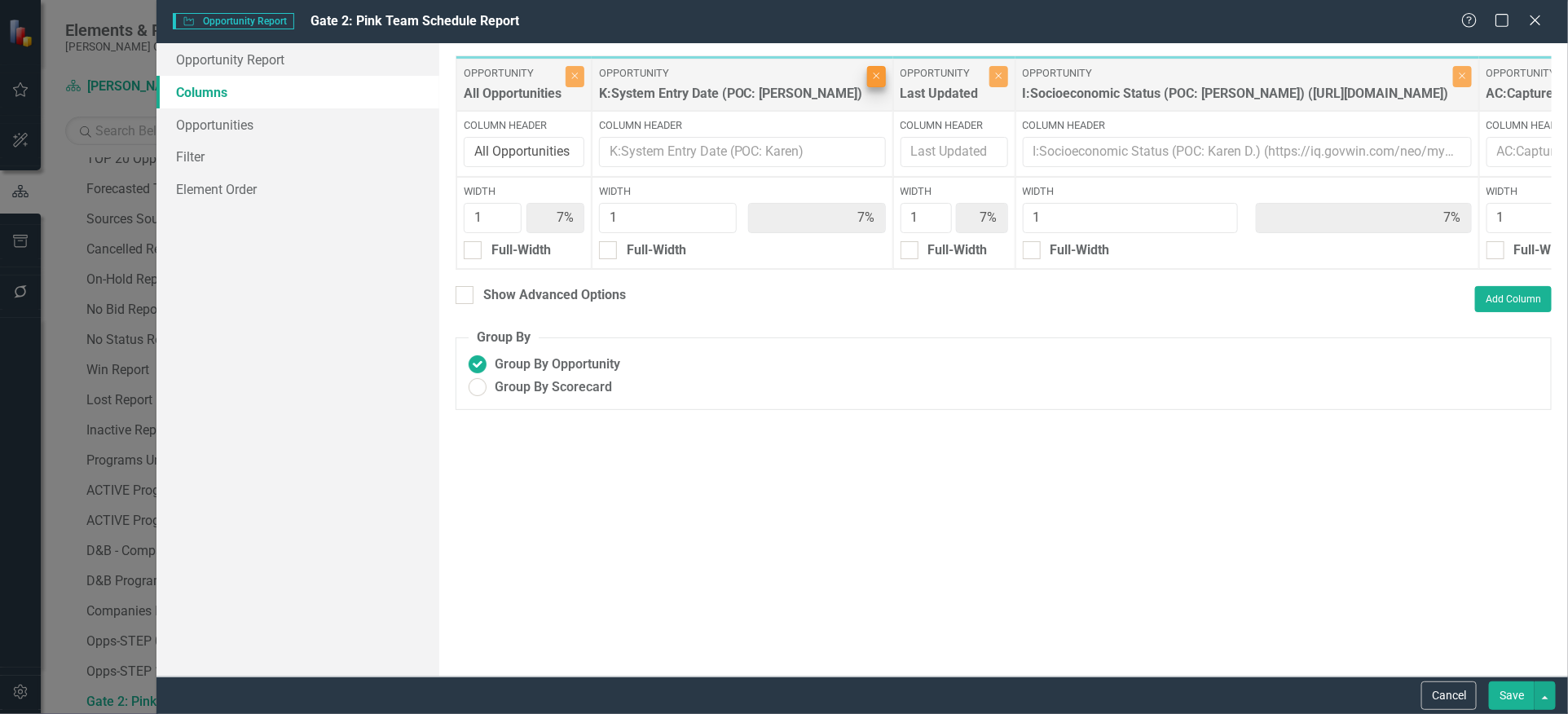
type input "8%"
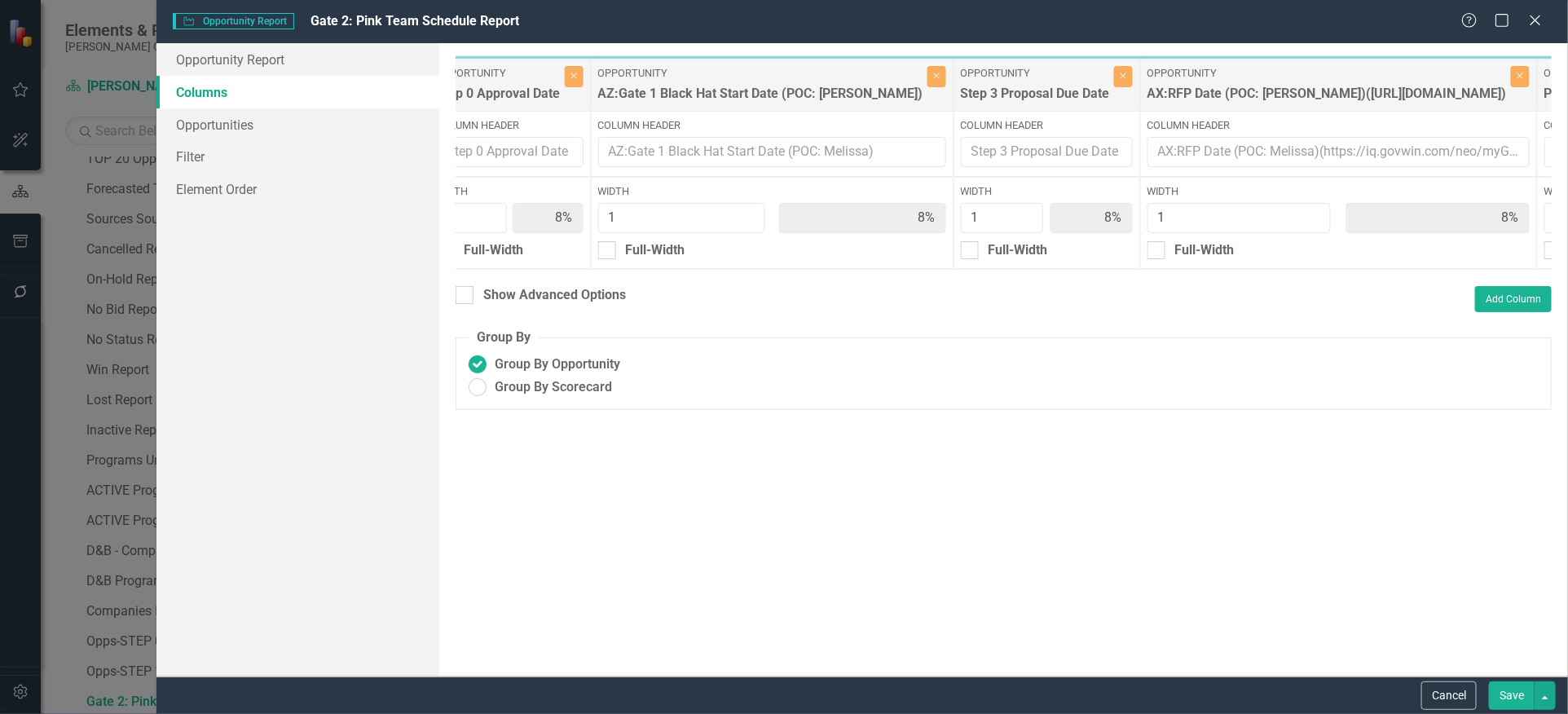
scroll to position [0, 1051]
click at [930, 77] on icon "button" at bounding box center [933, 77] width 7 height 7
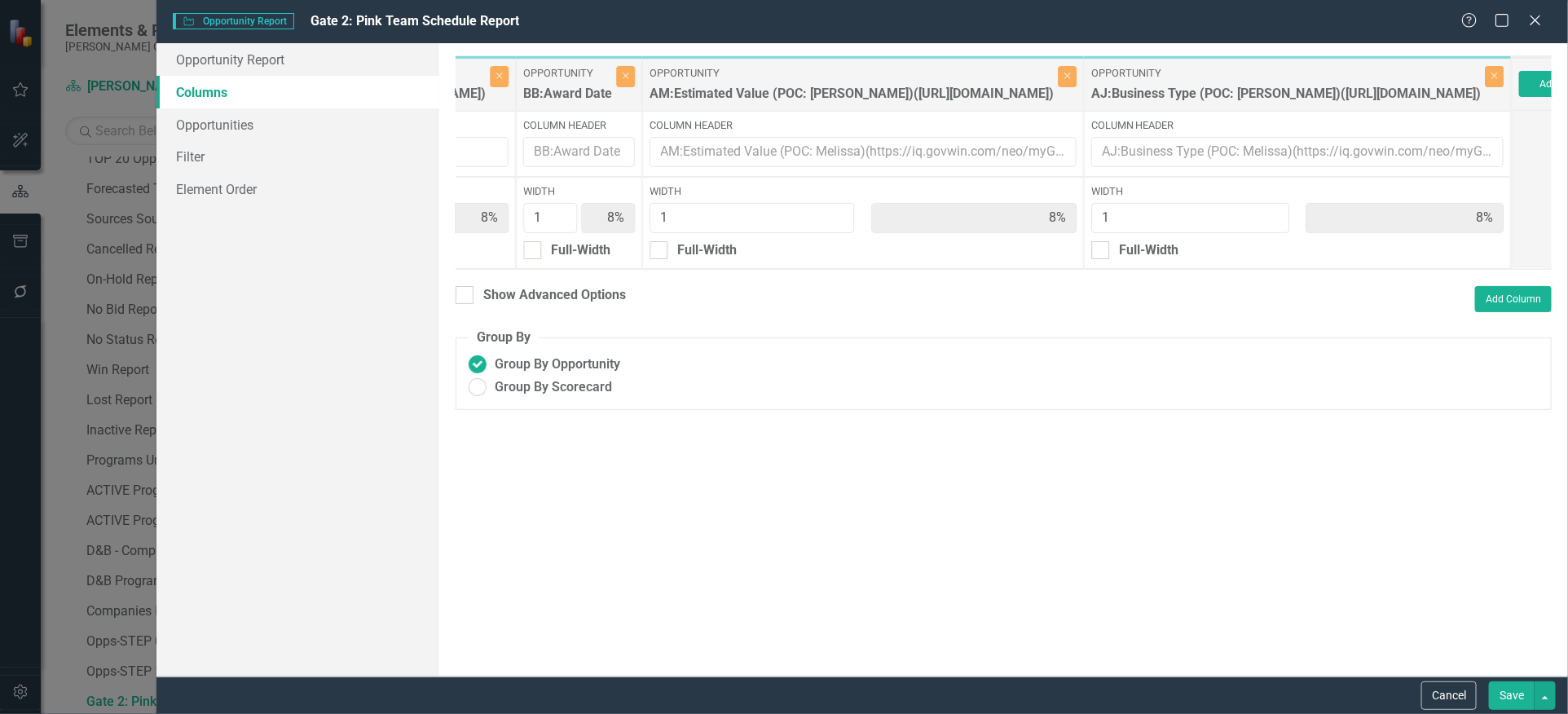
scroll to position [0, 2383]
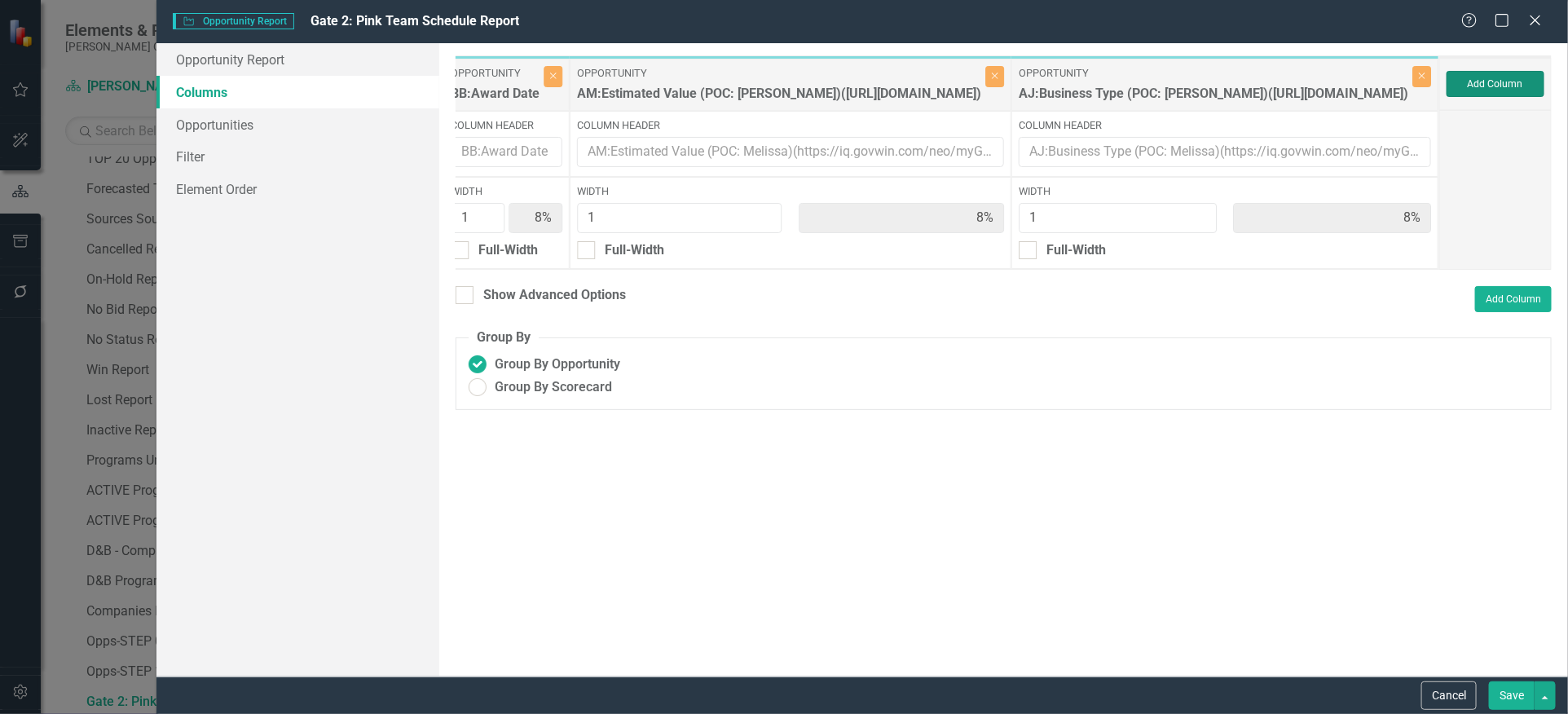
click at [1483, 80] on button "Add Column" at bounding box center [1495, 84] width 98 height 26
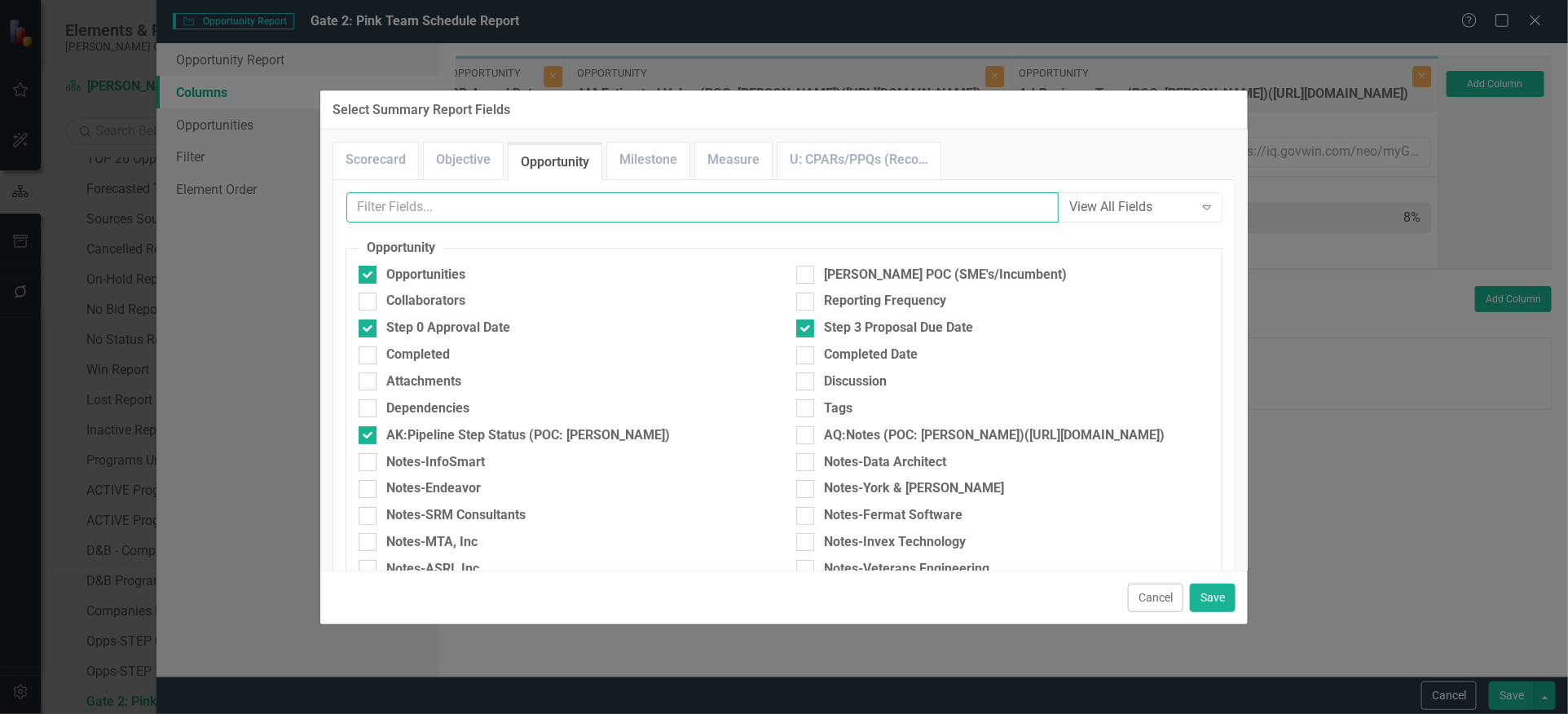
click at [597, 208] on input "text" at bounding box center [702, 207] width 712 height 30
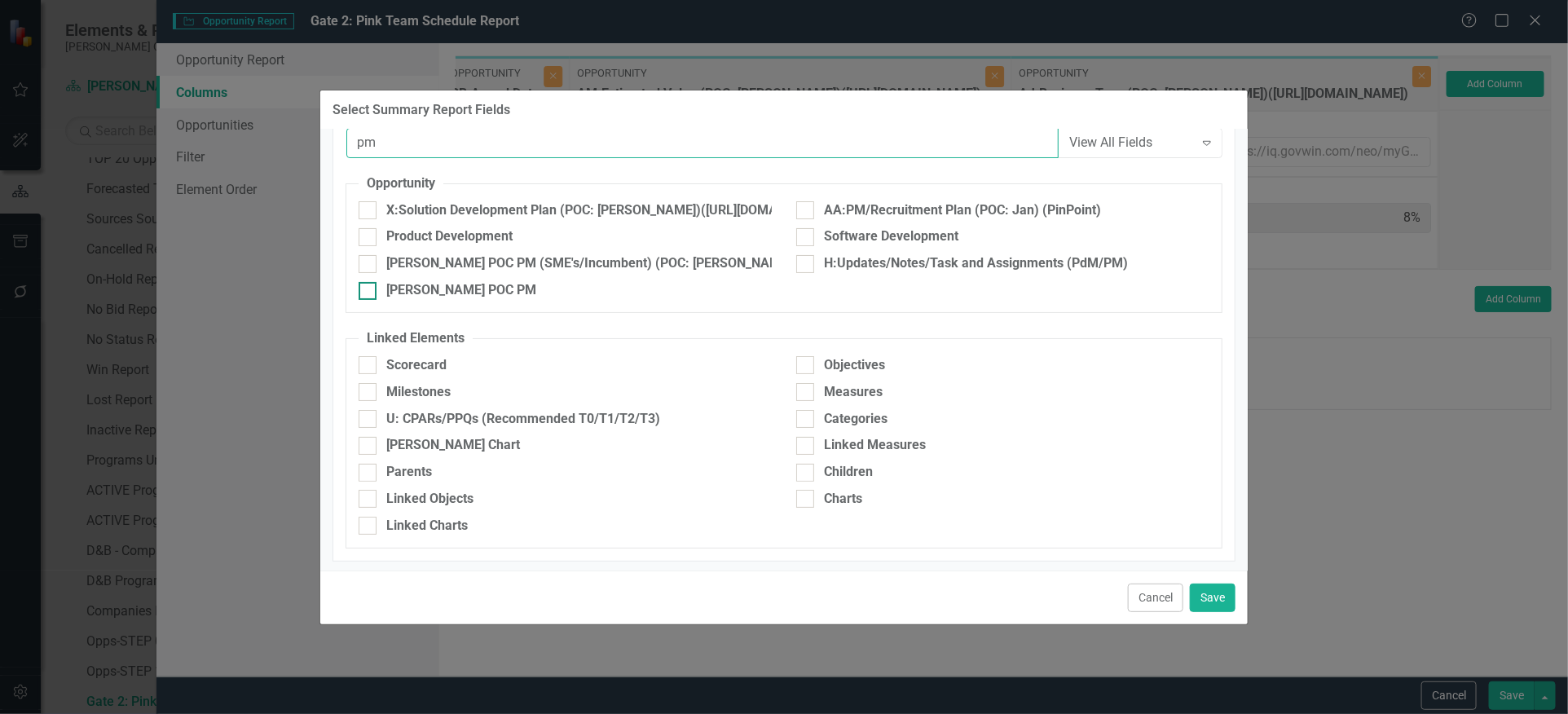
scroll to position [0, 0]
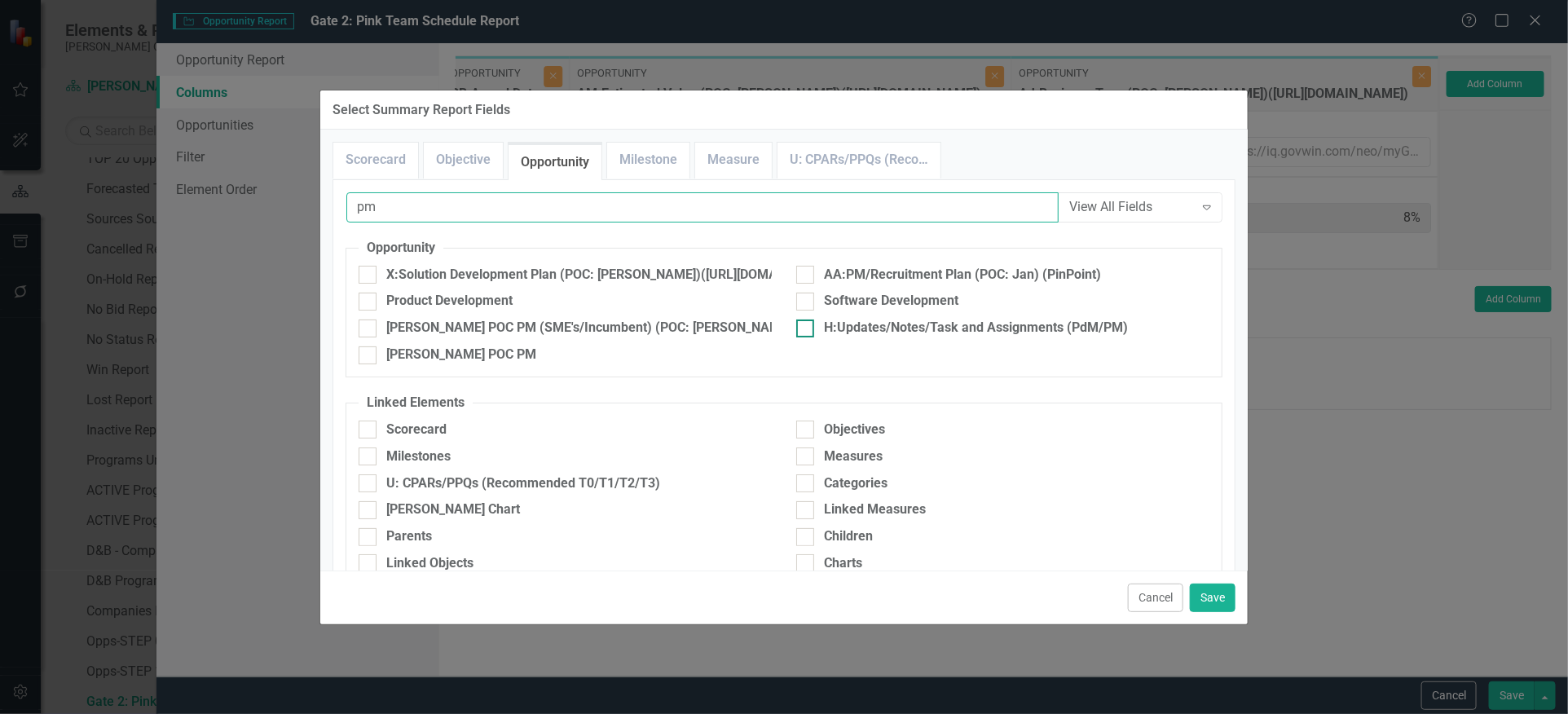
type input "pm"
click at [816, 324] on div "H:Updates/Notes/Task and Assignments (PdM/PM)" at bounding box center [1003, 328] width 413 height 19
click at [806, 324] on input "H:Updates/Notes/Task and Assignments (PdM/PM)" at bounding box center [801, 325] width 11 height 11
checkbox input "true"
click at [1217, 596] on button "Save" at bounding box center [1212, 598] width 46 height 28
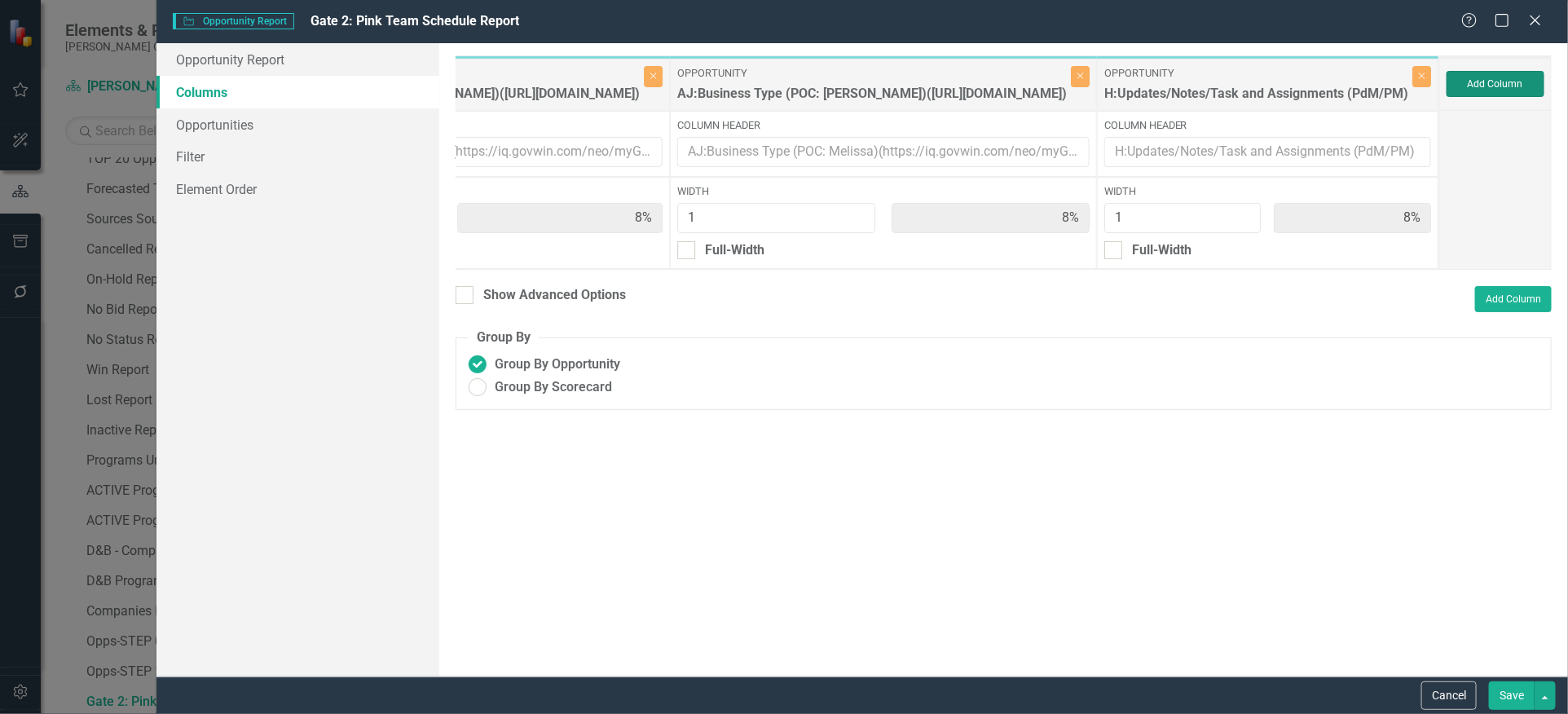
scroll to position [0, 2721]
click at [1473, 78] on button "Add Column" at bounding box center [1495, 84] width 98 height 26
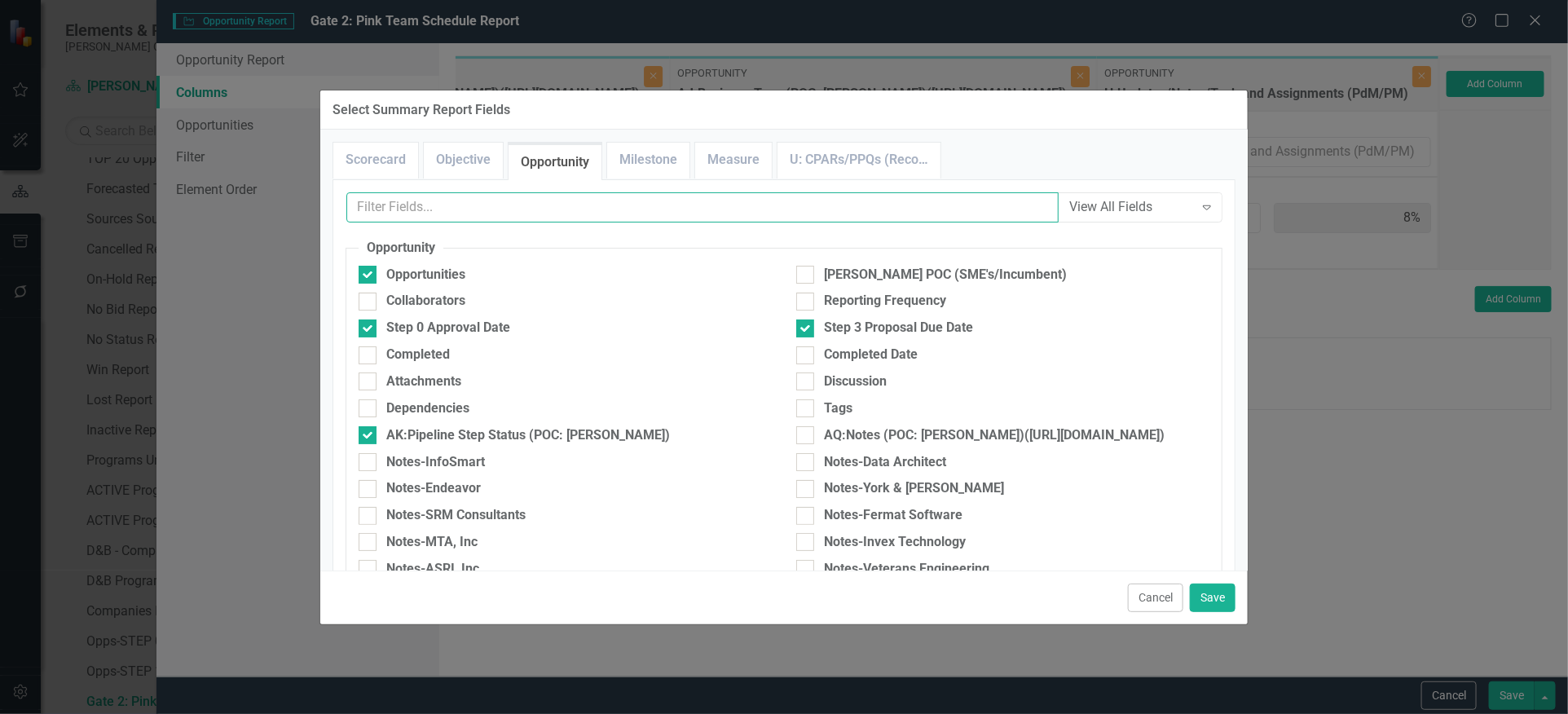
click at [613, 215] on input "text" at bounding box center [702, 207] width 712 height 30
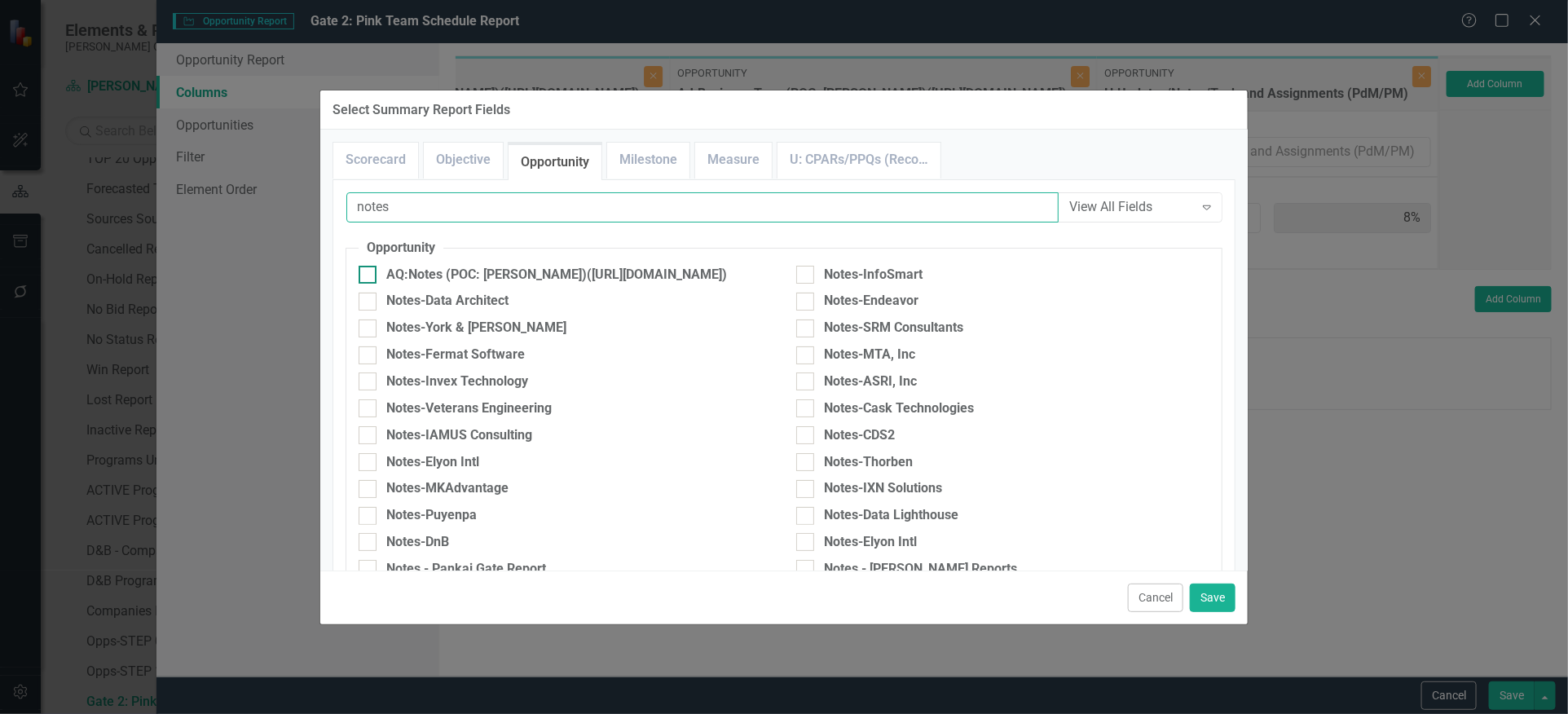
type input "notes"
click at [602, 278] on div "AQ:Notes (POC: [PERSON_NAME])([URL][DOMAIN_NAME])" at bounding box center [556, 275] width 340 height 19
click at [369, 277] on input "AQ:Notes (POC: [PERSON_NAME])([URL][DOMAIN_NAME])" at bounding box center [363, 271] width 11 height 11
checkbox input "true"
click at [1213, 602] on button "Save" at bounding box center [1212, 598] width 46 height 28
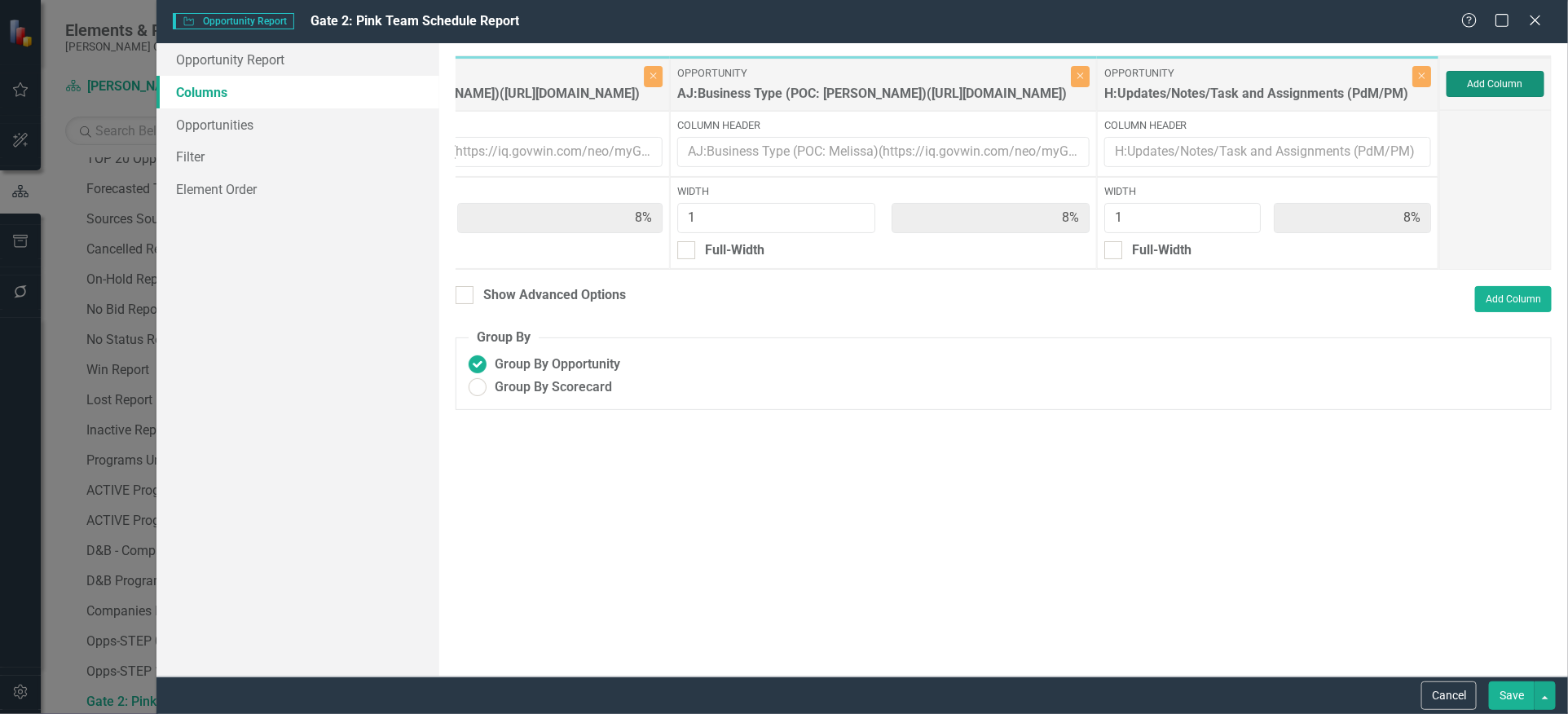
type input "7%"
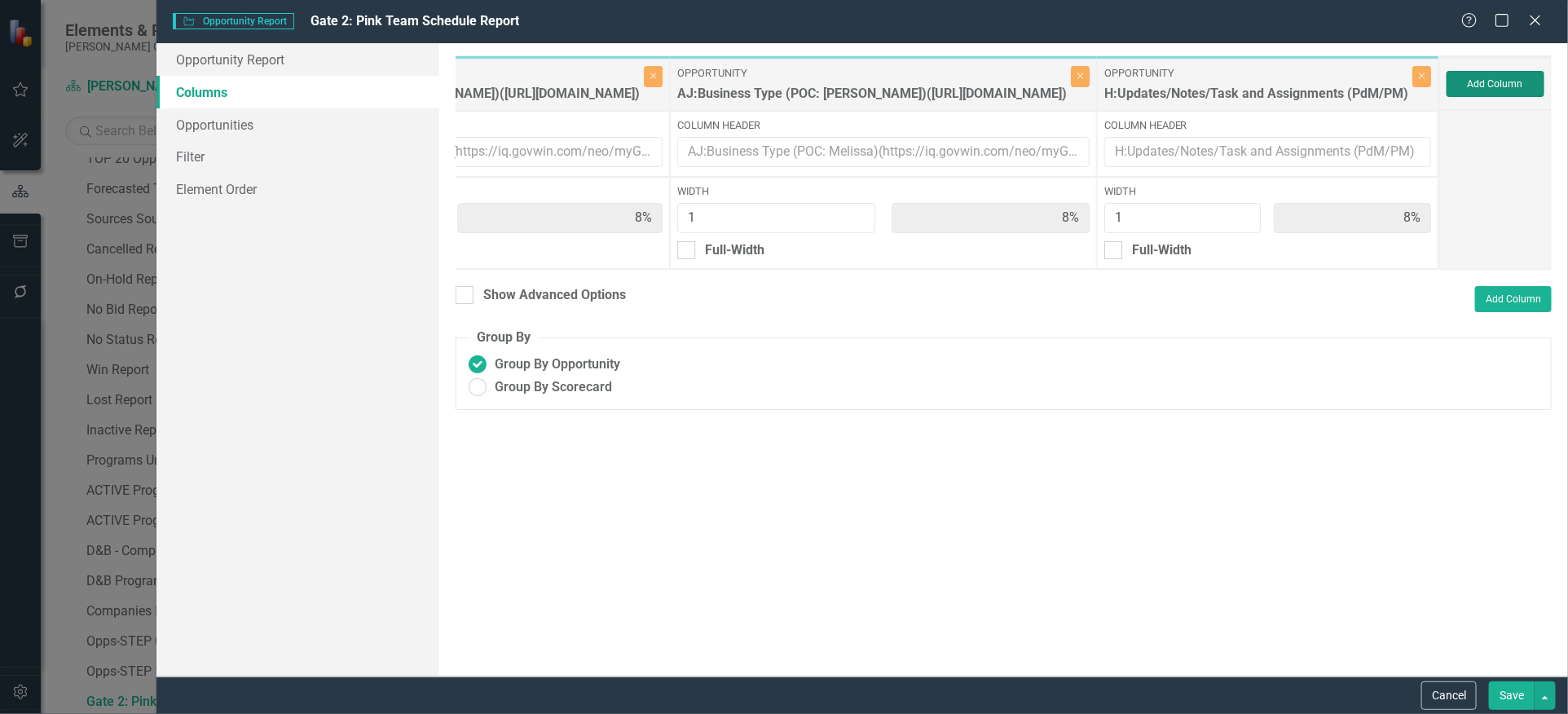
type input "7%"
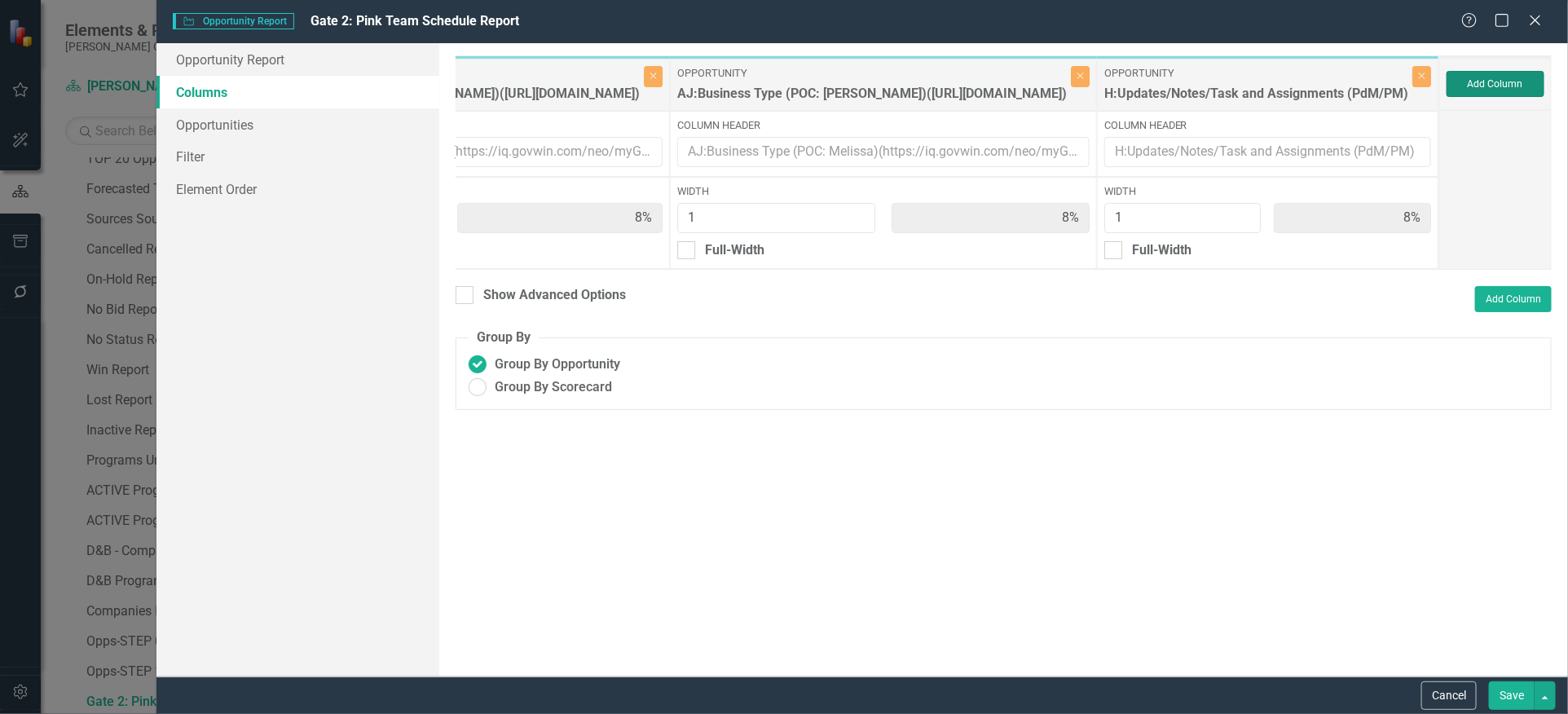
type input "7%"
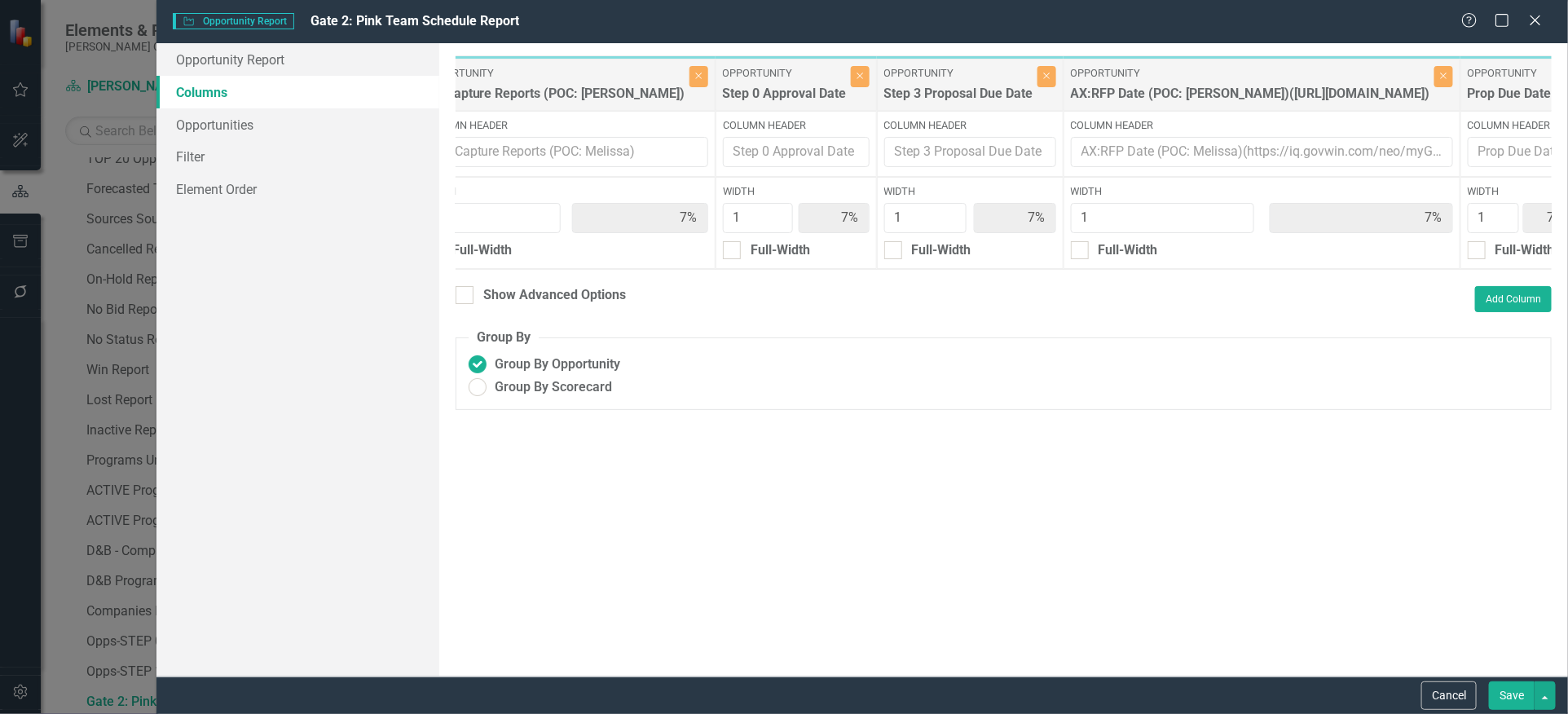
scroll to position [0, 775]
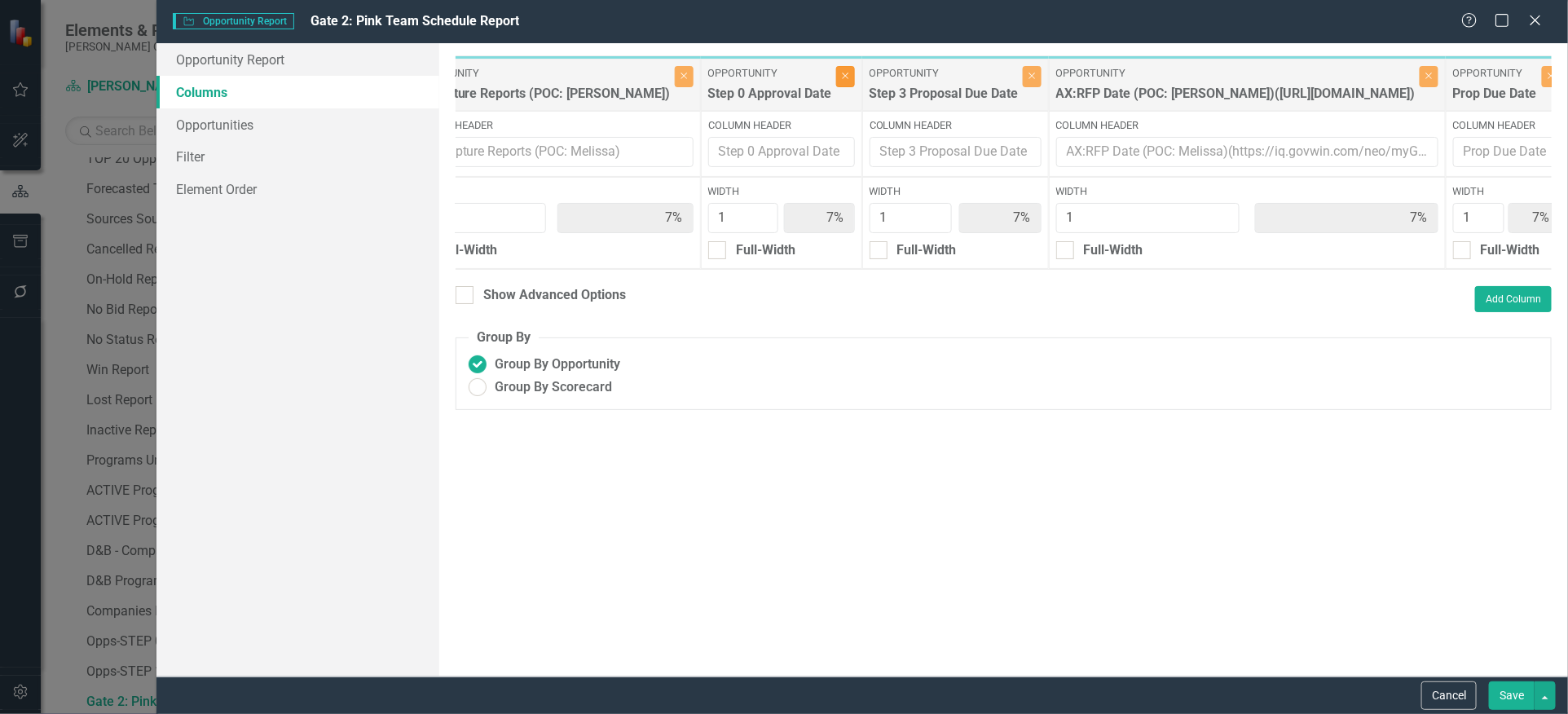
click at [849, 78] on icon "Close" at bounding box center [845, 76] width 7 height 10
type input "8%"
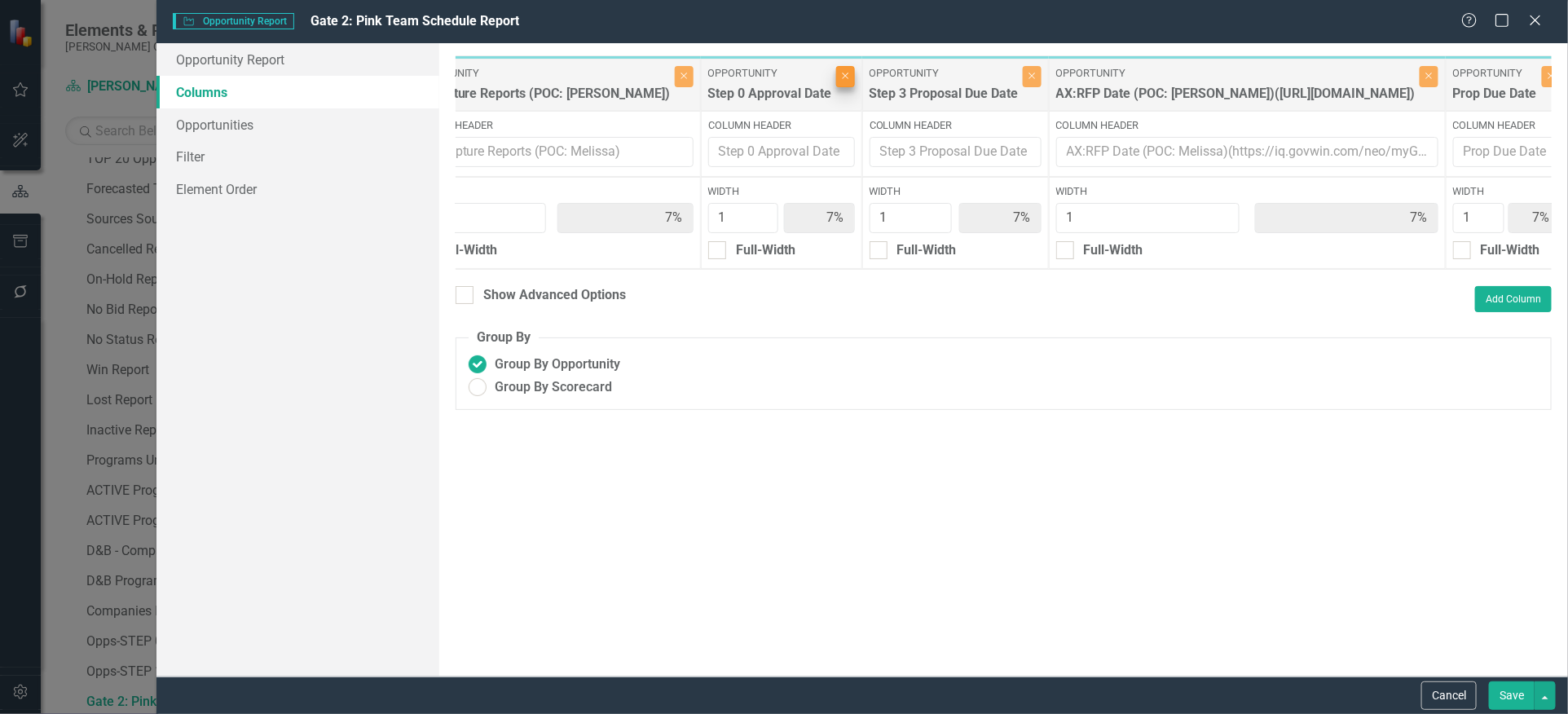
type input "8%"
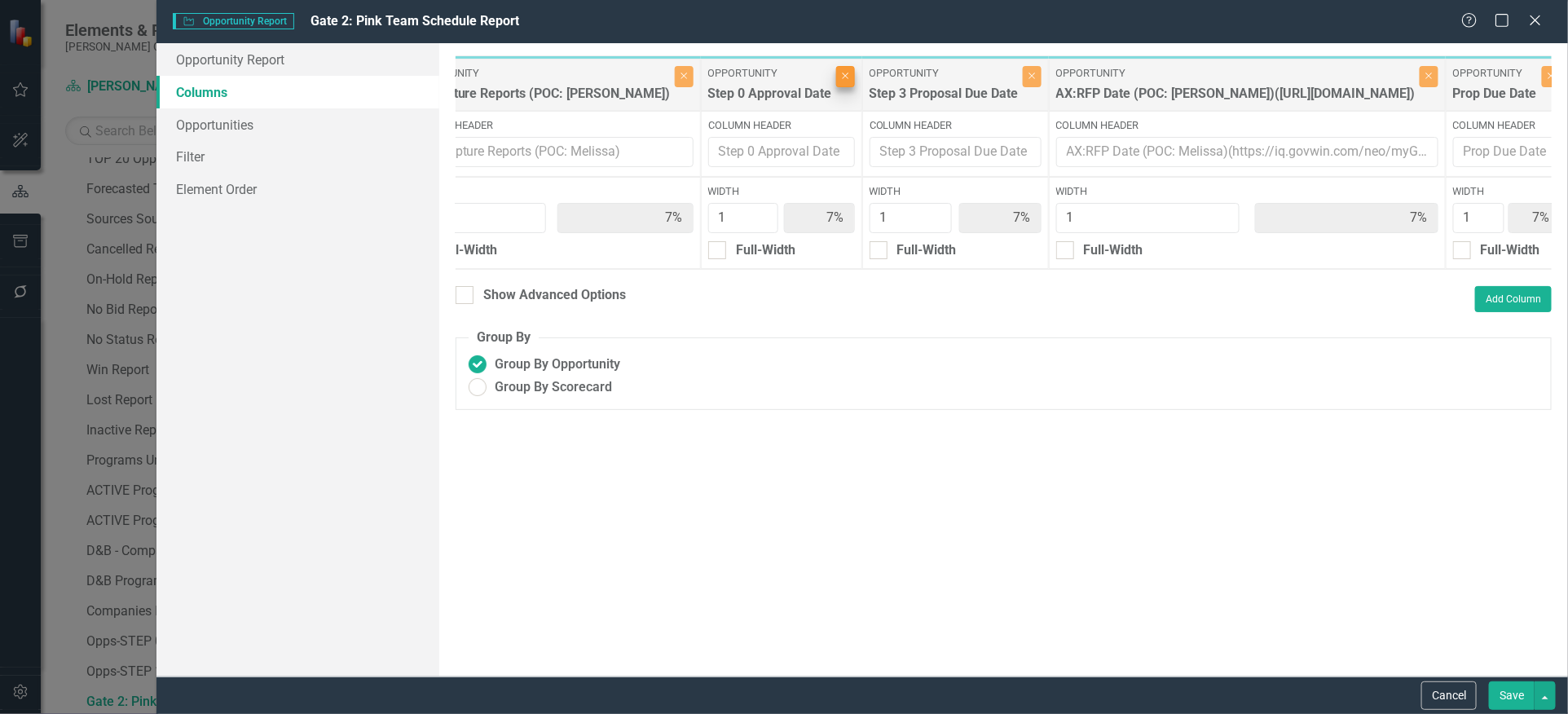
type input "8%"
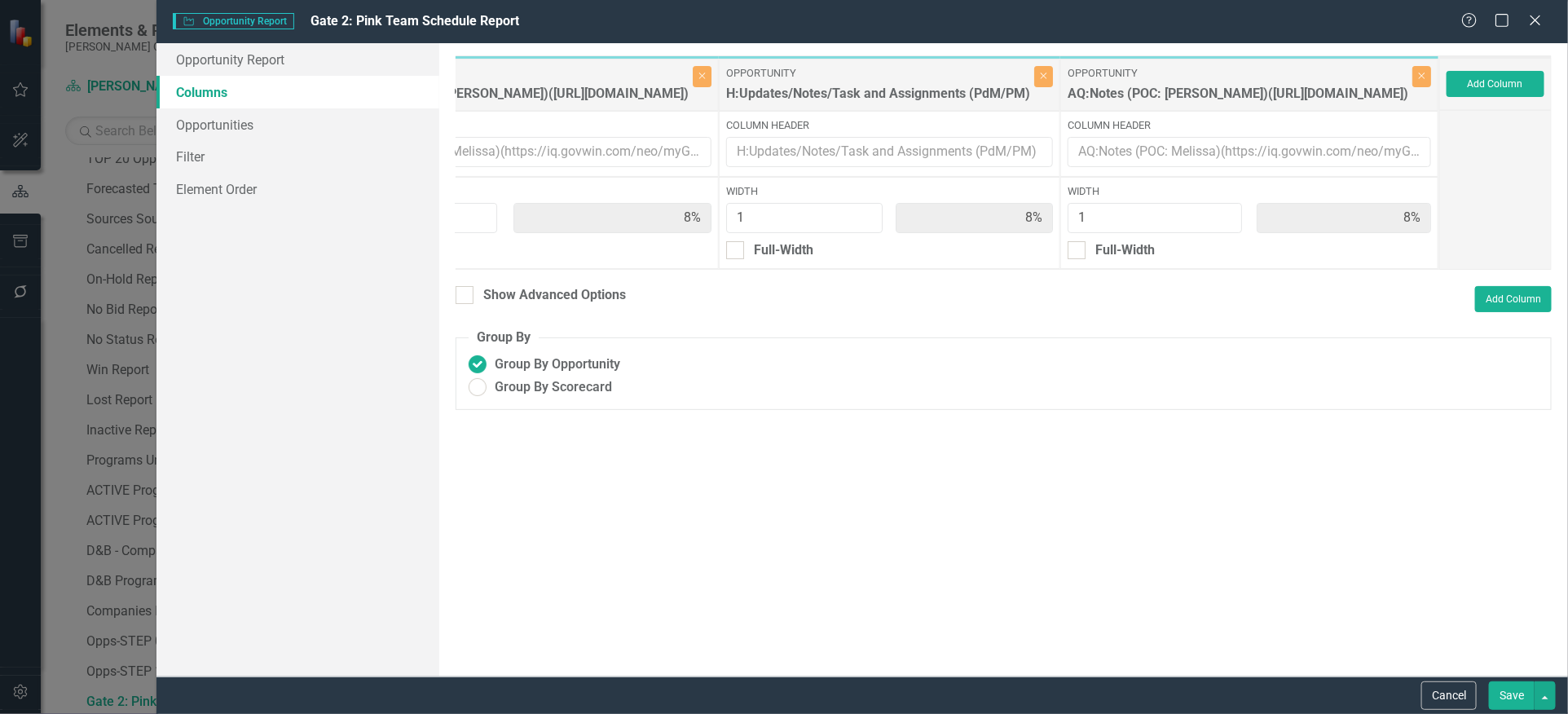
scroll to position [0, 2969]
click at [1519, 699] on button "Save" at bounding box center [1511, 696] width 46 height 28
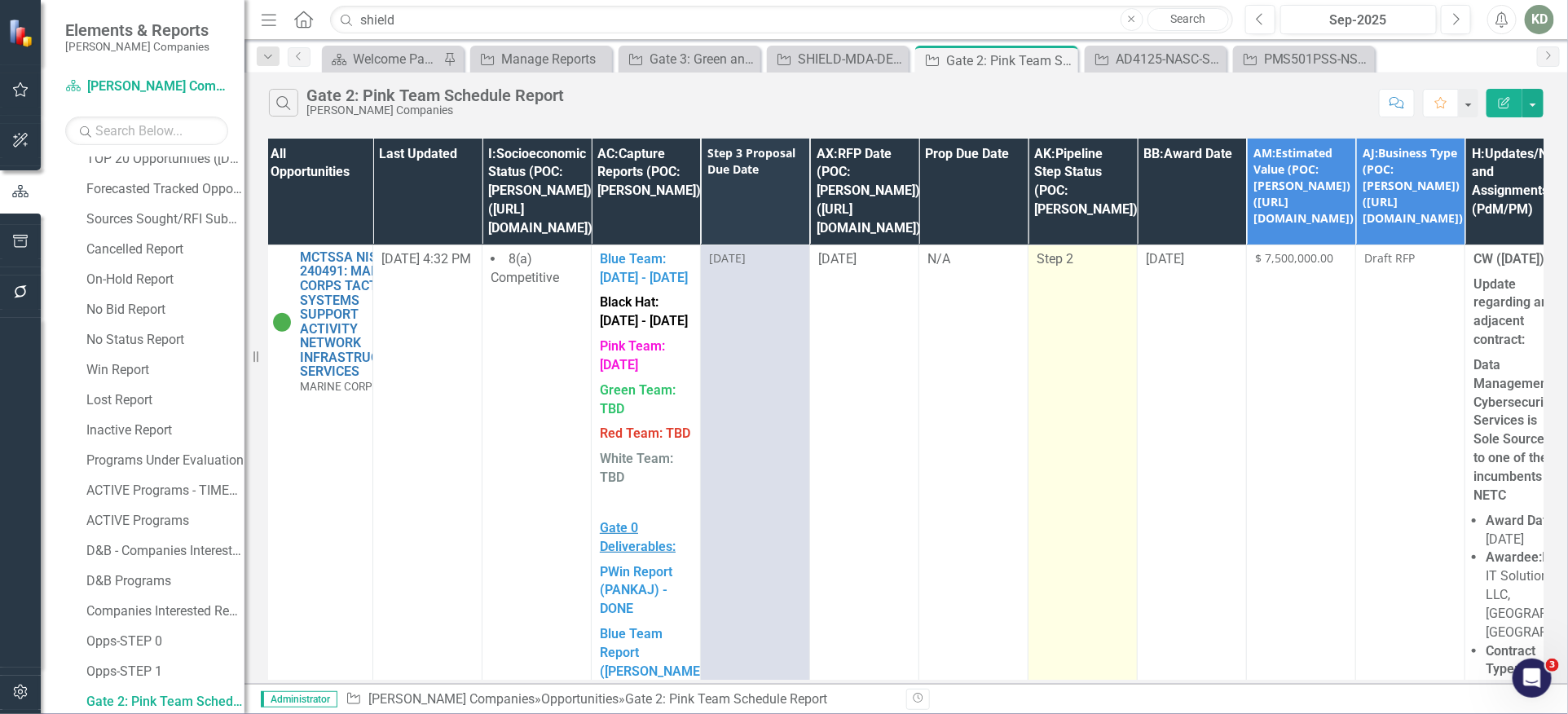
scroll to position [0, 0]
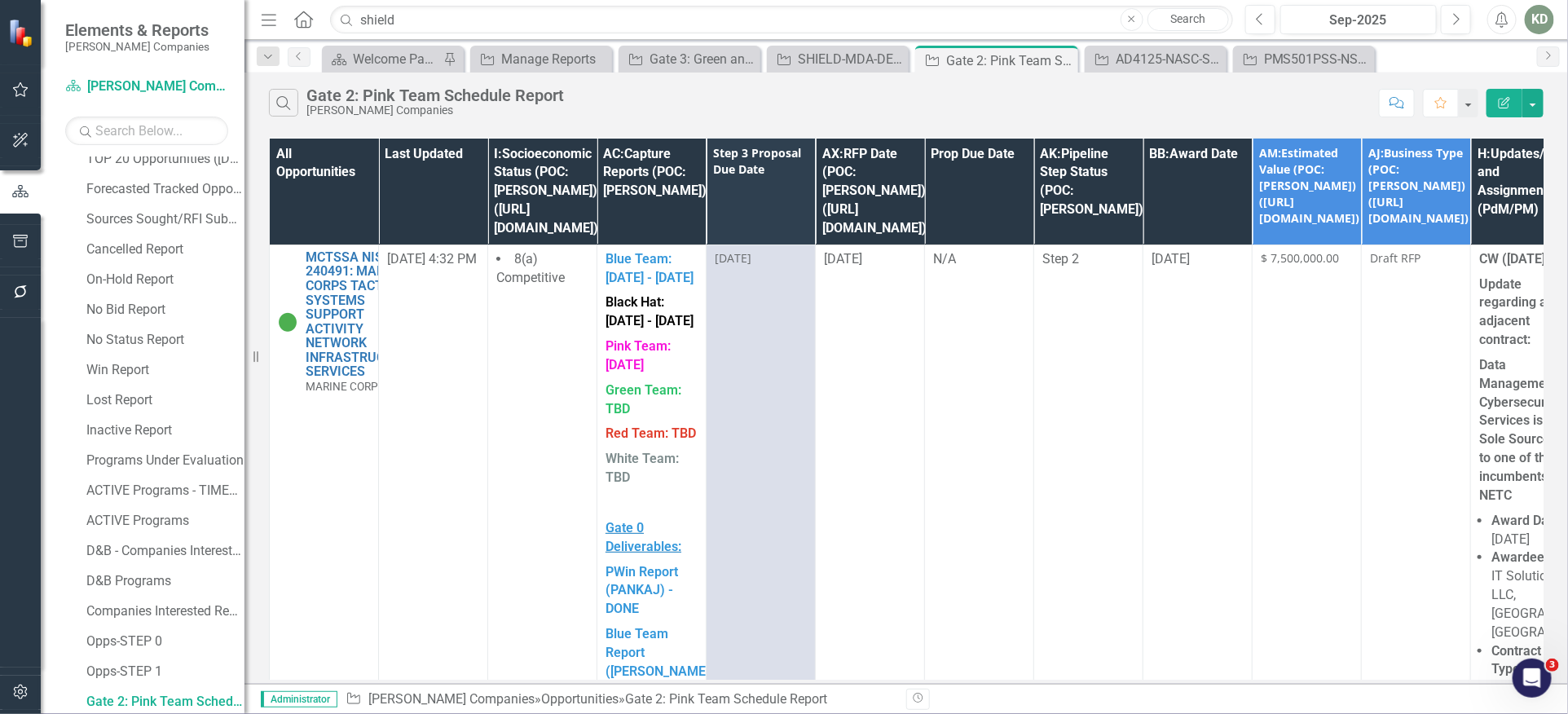
drag, startPoint x: 1510, startPoint y: 109, endPoint x: 1486, endPoint y: 128, distance: 30.6
click at [1508, 110] on button "Edit Report" at bounding box center [1503, 103] width 36 height 28
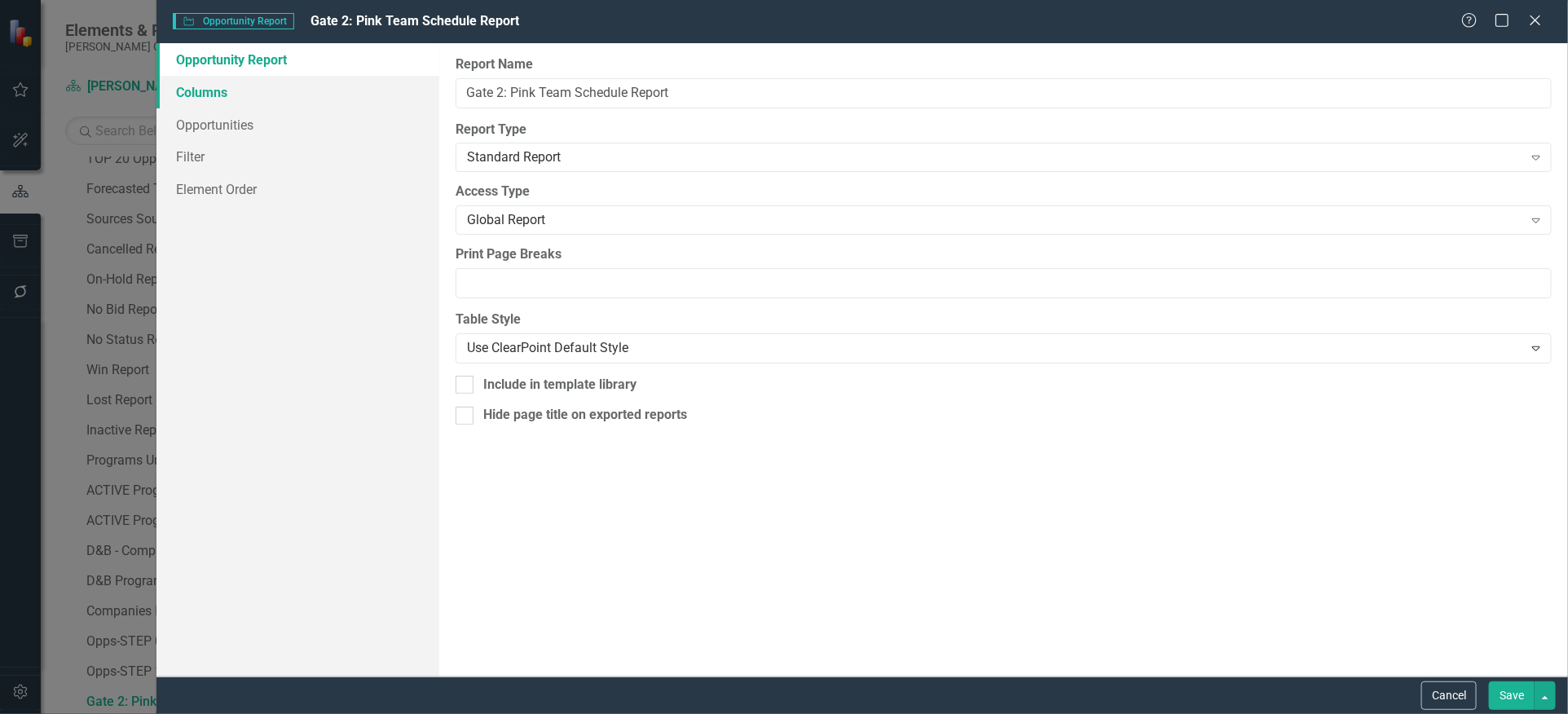
click at [288, 97] on link "Columns" at bounding box center [297, 92] width 282 height 32
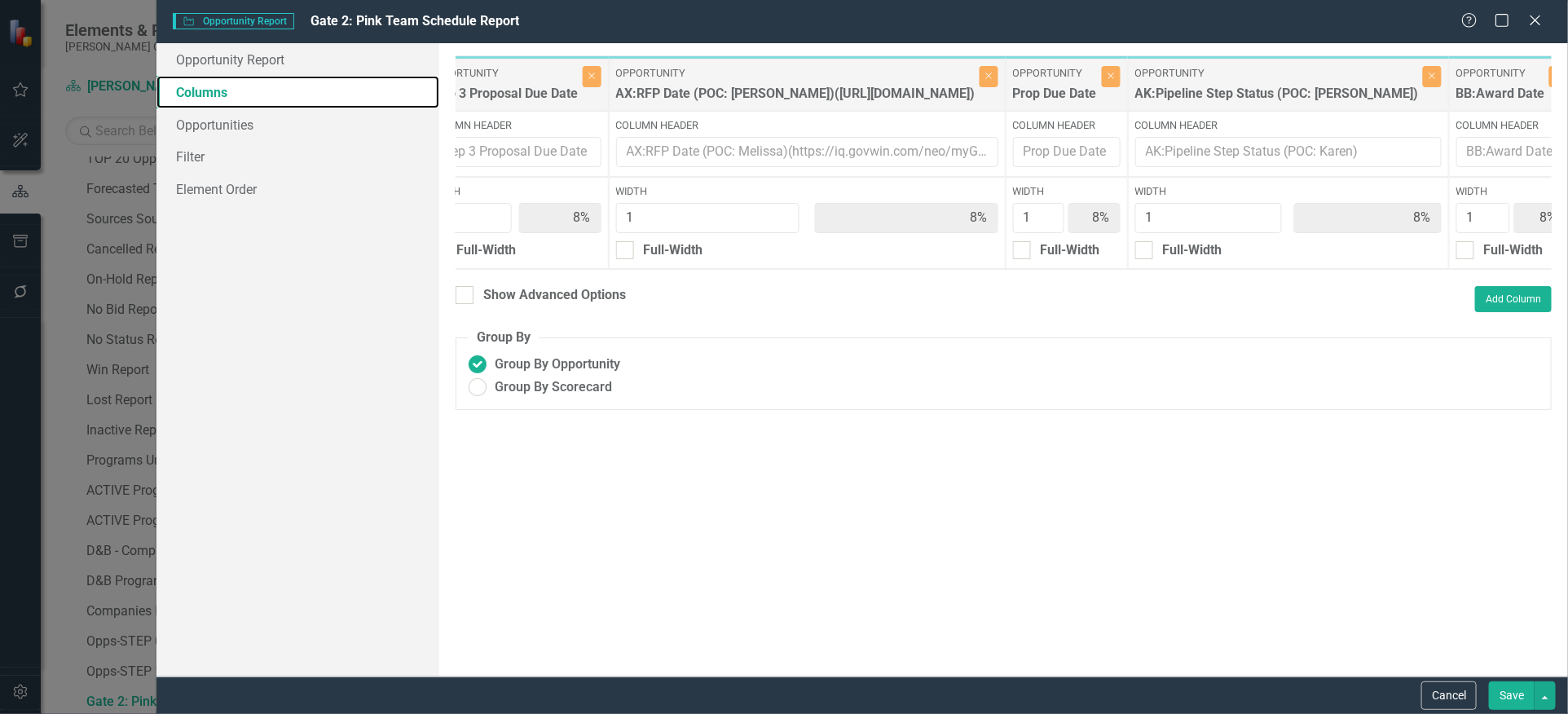
scroll to position [0, 1057]
click at [1117, 81] on button "Close" at bounding box center [1108, 77] width 19 height 22
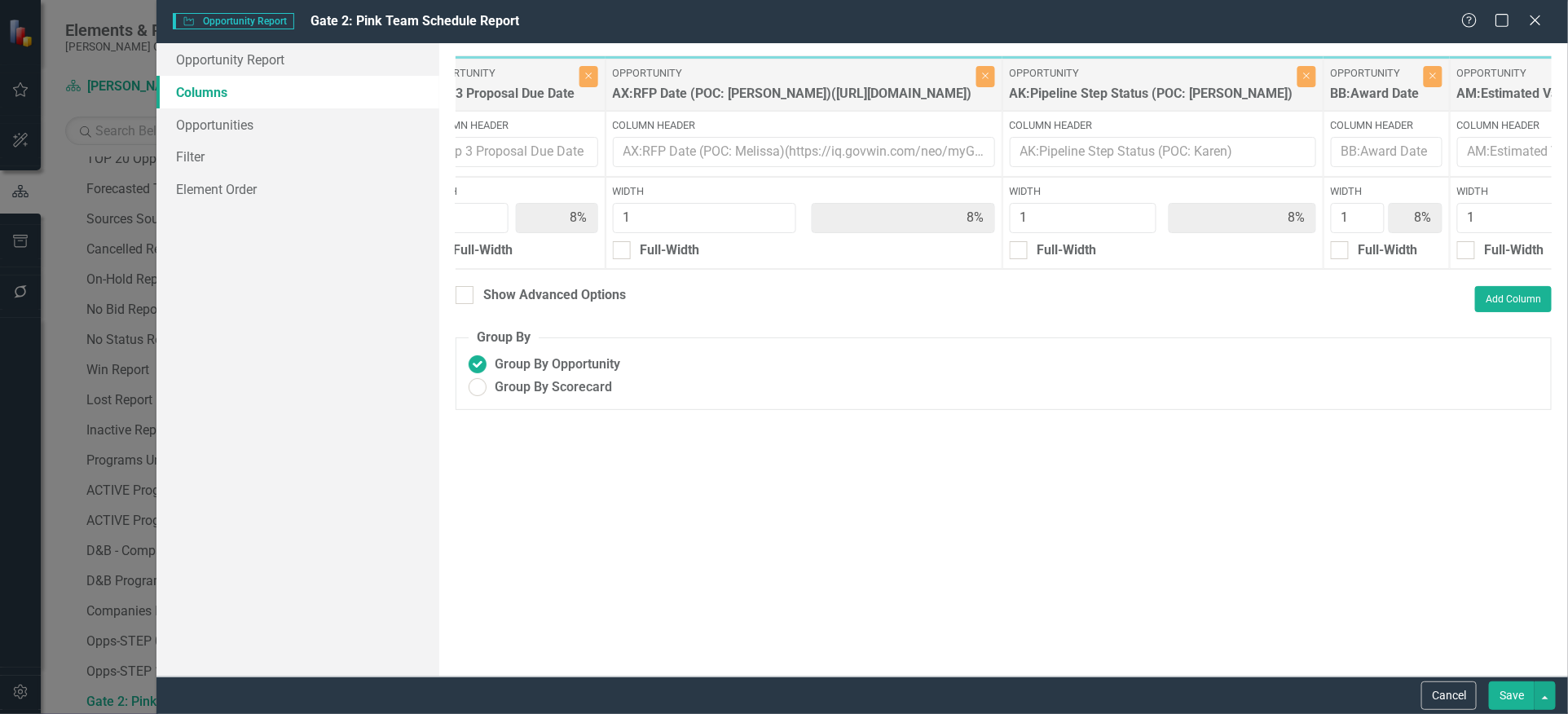
click at [1506, 696] on button "Save" at bounding box center [1511, 696] width 46 height 28
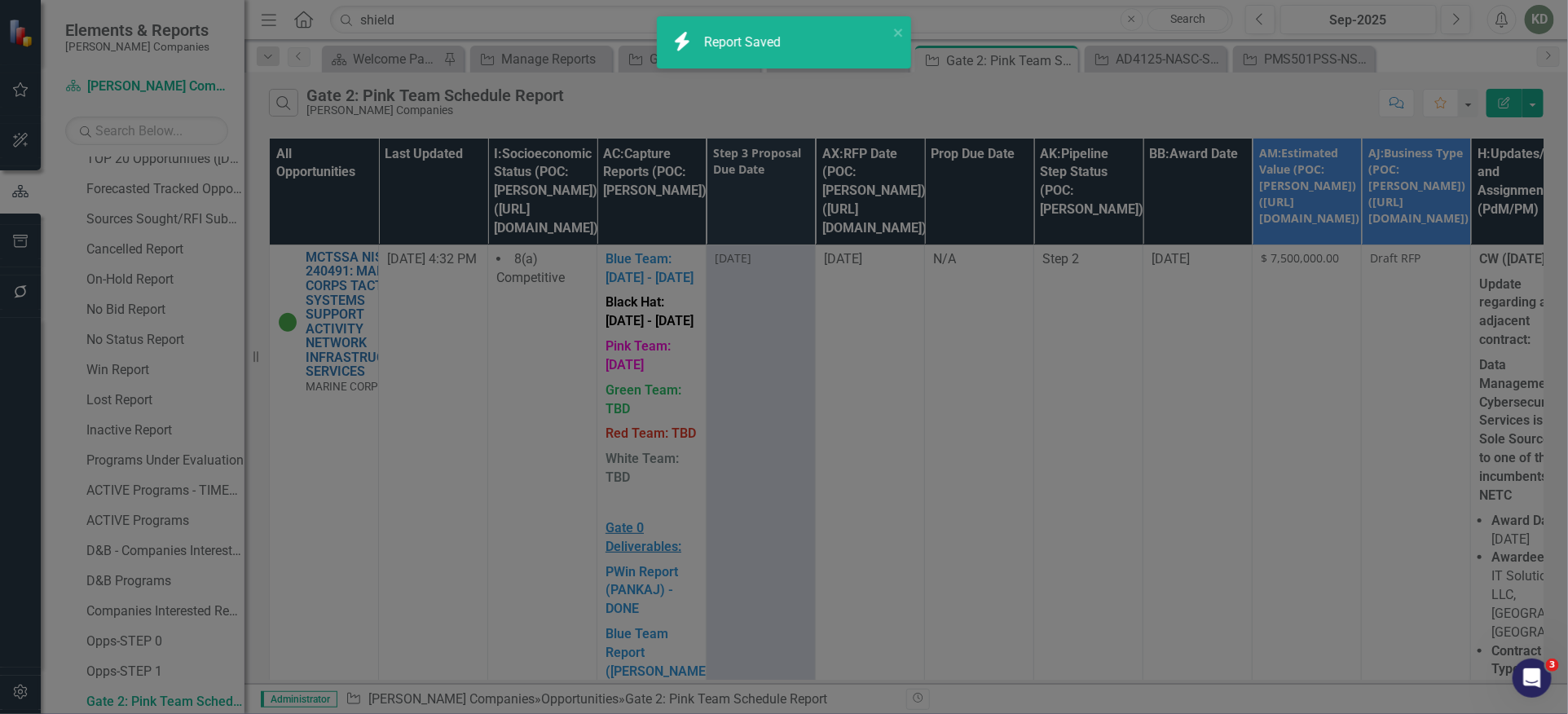
radio input "false"
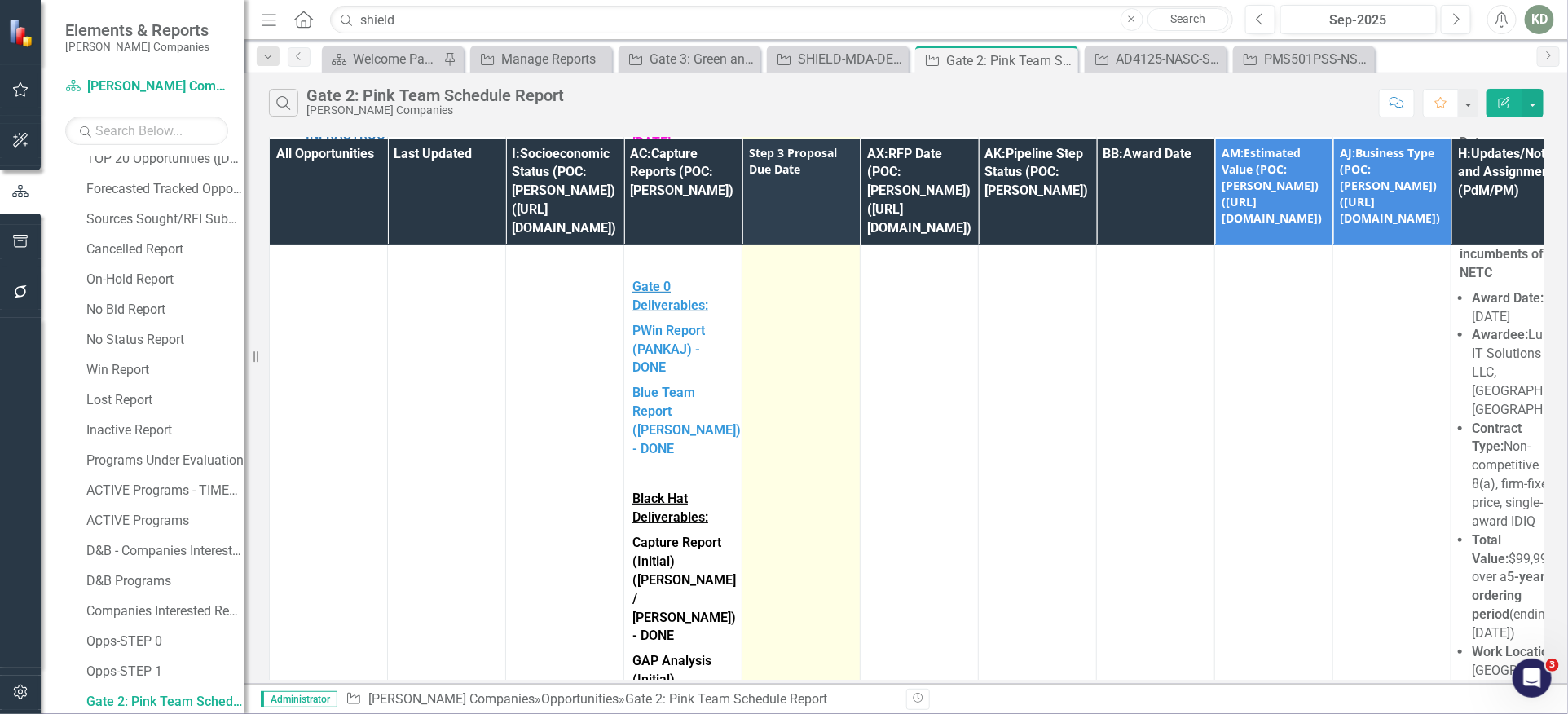
scroll to position [0, 0]
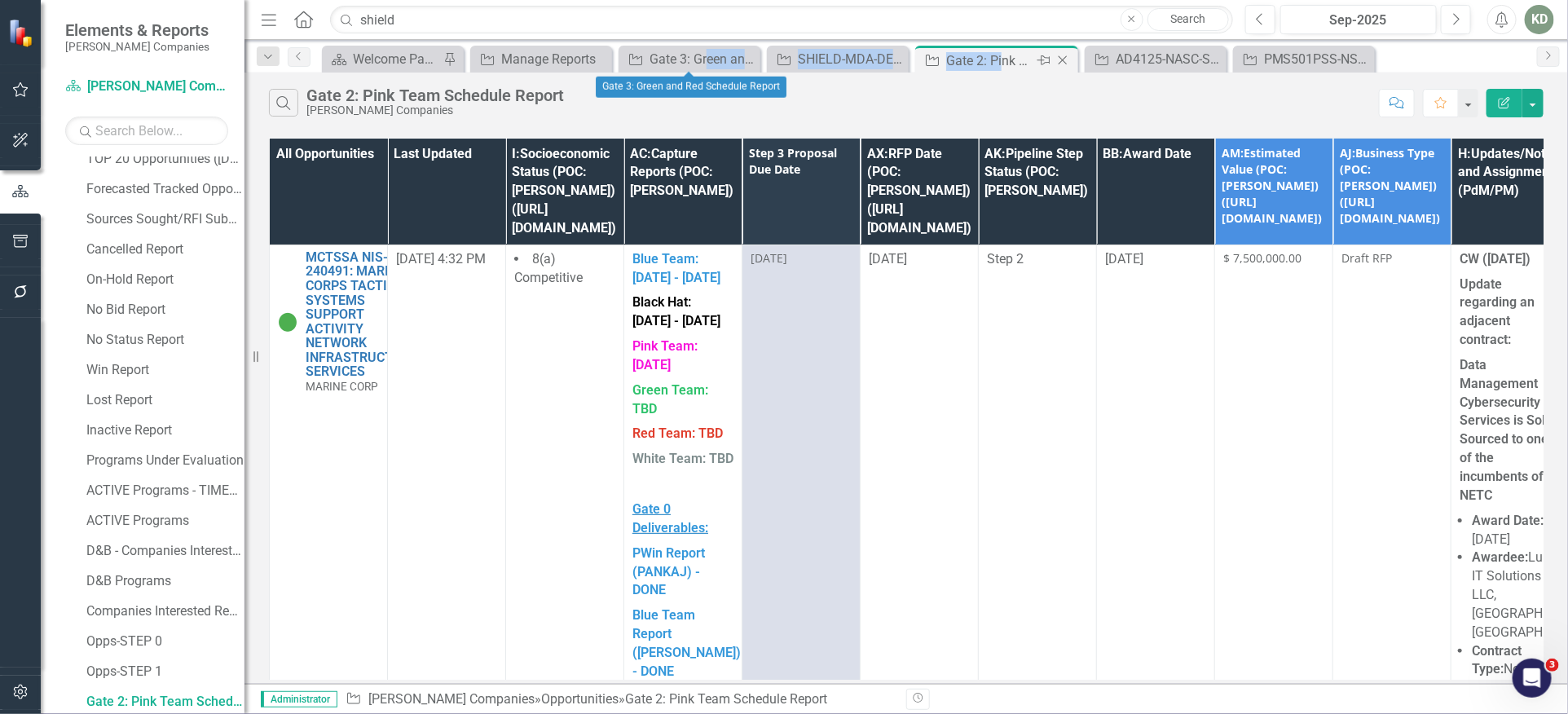
drag, startPoint x: 1004, startPoint y: 57, endPoint x: 1021, endPoint y: 67, distance: 19.7
click at [705, 68] on div "Scorecard Welcome Page Pin Opportunity Manage Reports Close Opportunity Gate 3:…" at bounding box center [924, 58] width 1210 height 26
click at [999, 67] on div "Gate 2: Pink Team Schedule Report" at bounding box center [989, 60] width 87 height 21
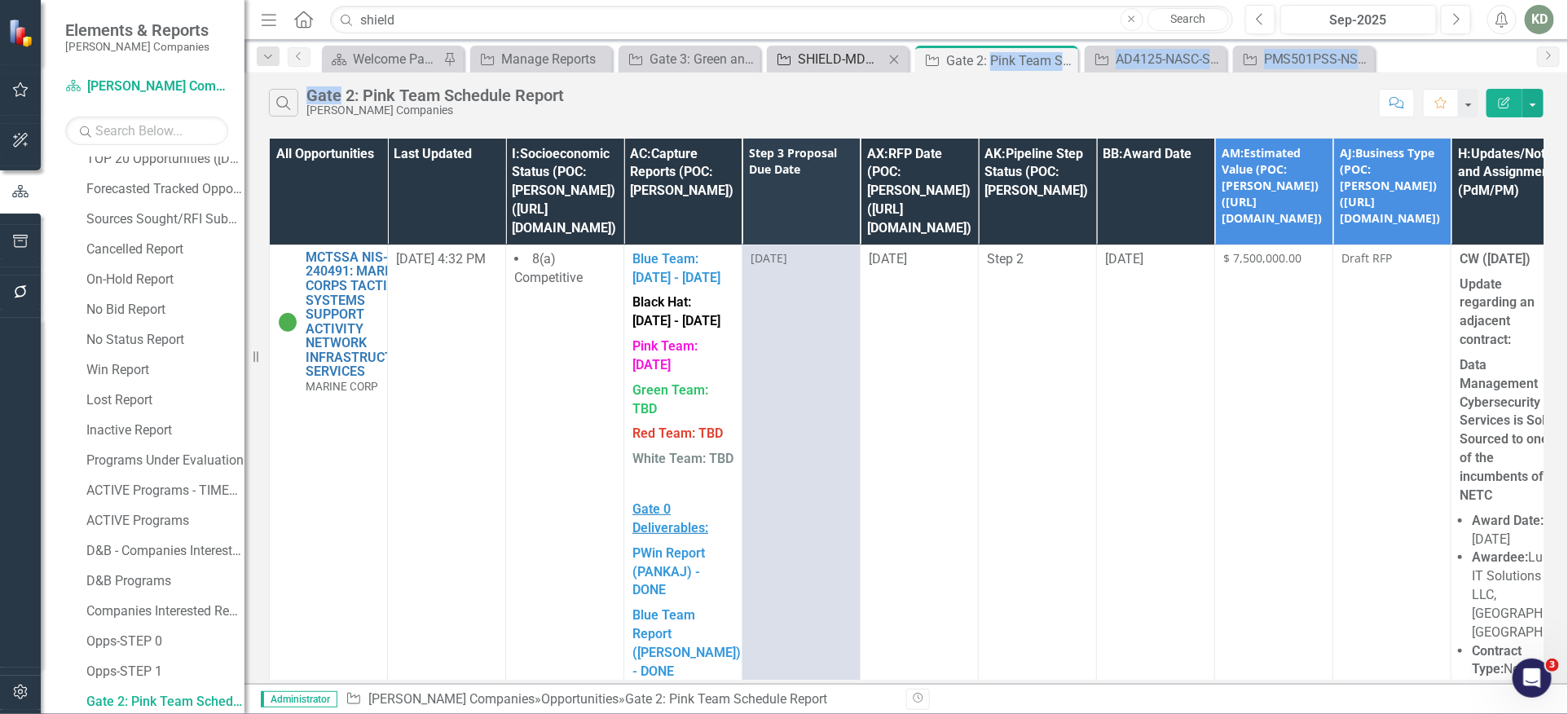
drag, startPoint x: 1000, startPoint y: 66, endPoint x: 877, endPoint y: 62, distance: 123.1
click at [791, 72] on div "Menu Home Search shield Close Search Previous Sep-2025 Next Alerts KD User Edit…" at bounding box center [906, 357] width 1323 height 714
click at [952, 86] on div "Search Gate 2: Pink Team Schedule Report [PERSON_NAME] Companies Comment Favori…" at bounding box center [906, 99] width 1323 height 53
drag, startPoint x: 960, startPoint y: 64, endPoint x: 697, endPoint y: 66, distance: 263.0
click at [888, 73] on div "Menu Home Search shield Close Search Previous Sep-2025 Next Alerts KD User Edit…" at bounding box center [906, 357] width 1323 height 714
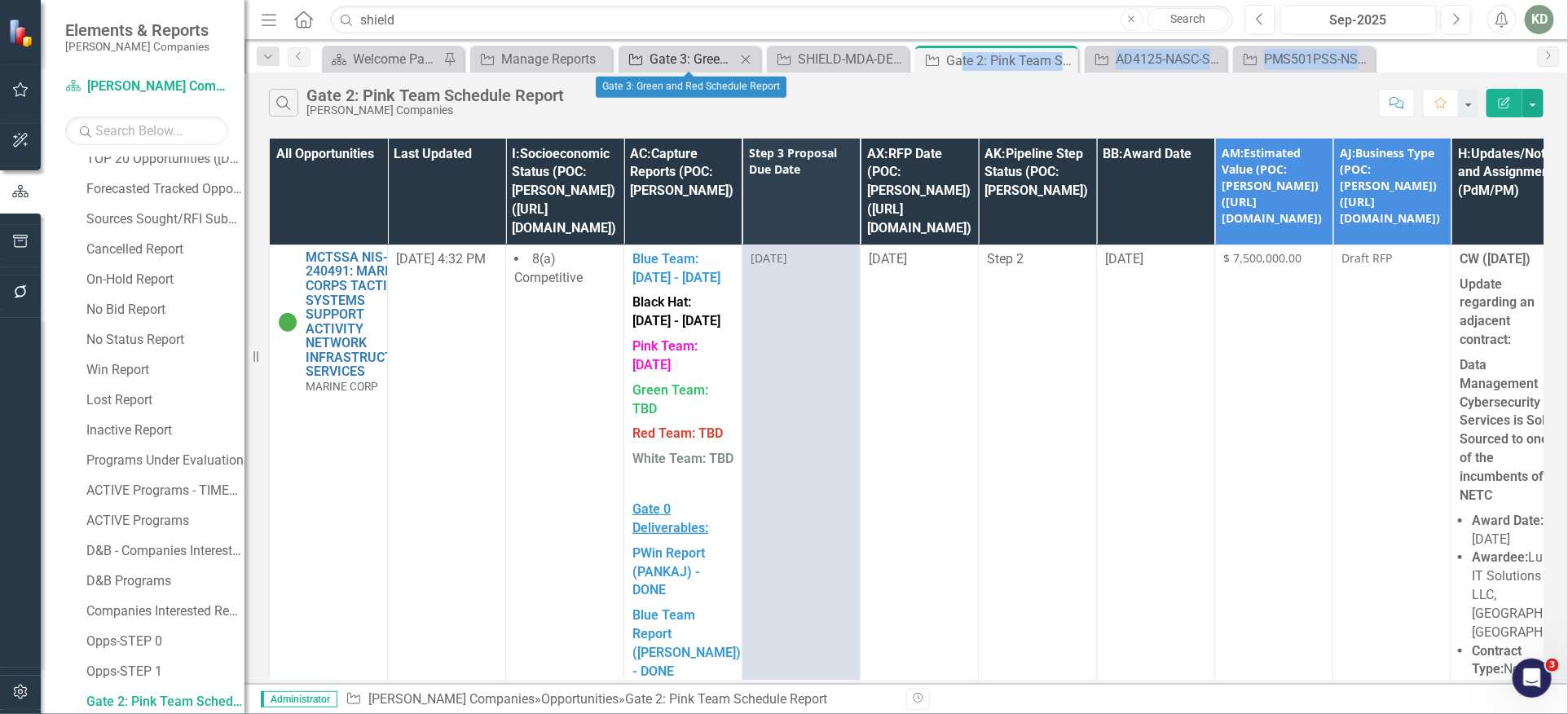
click at [695, 66] on div "Gate 3: Green and Red Schedule Report" at bounding box center [692, 59] width 86 height 21
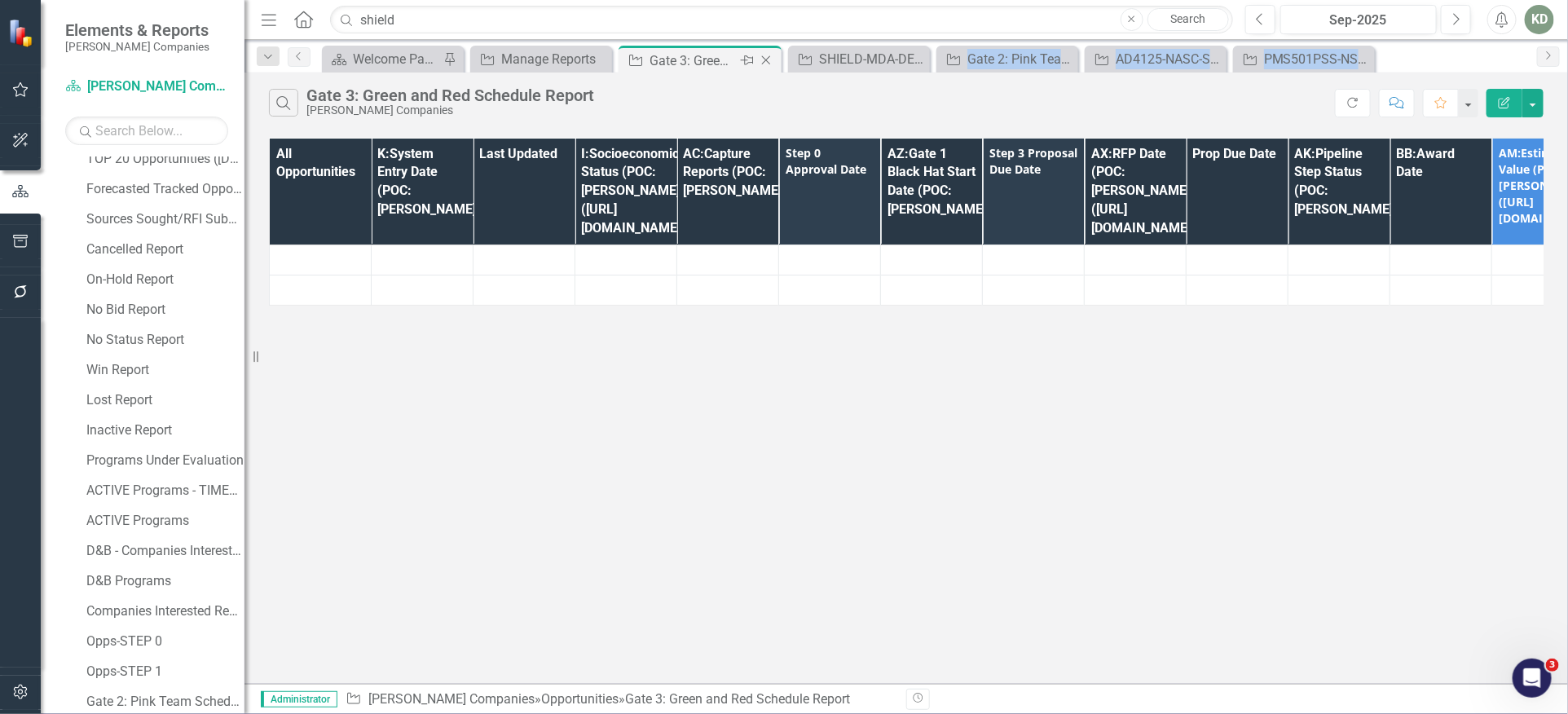
scroll to position [252, 0]
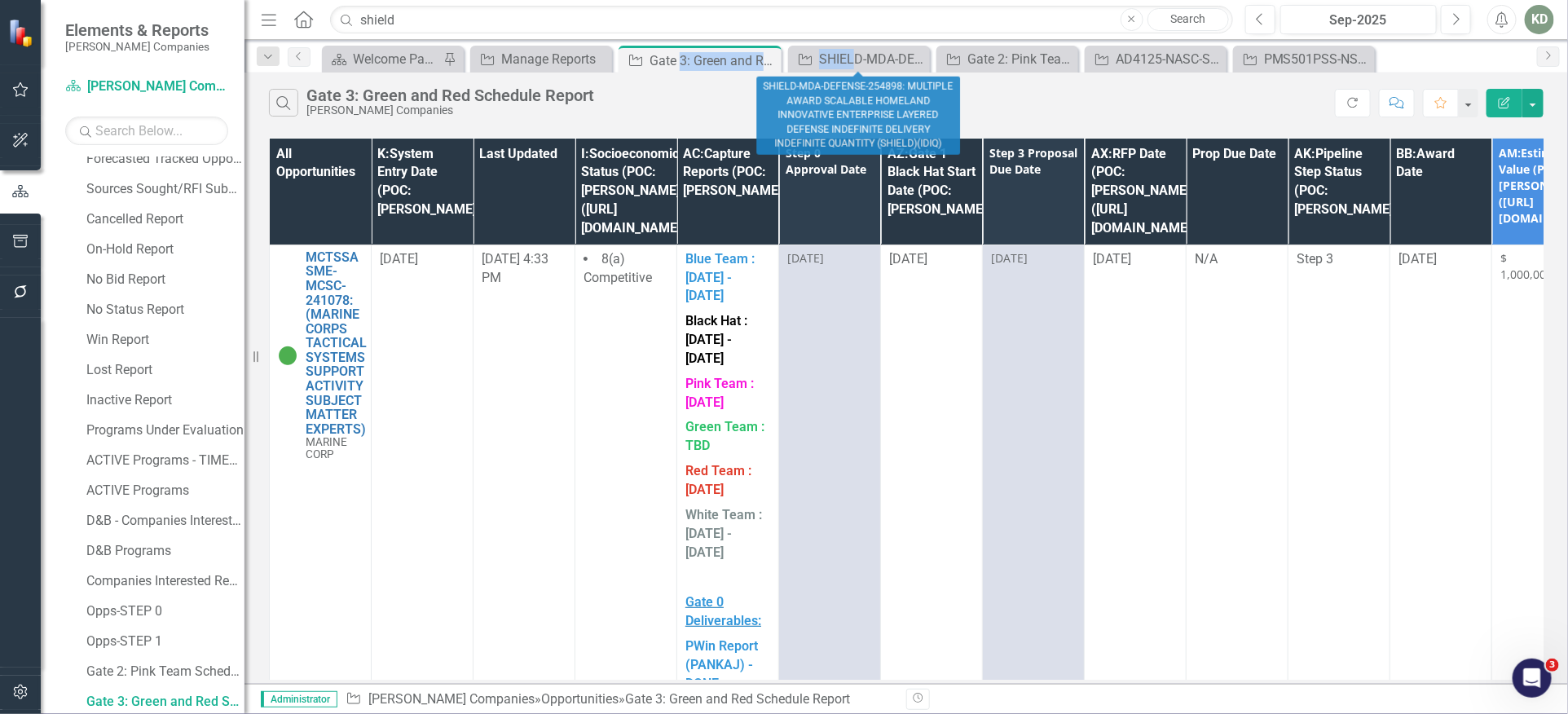
drag, startPoint x: 680, startPoint y: 61, endPoint x: 949, endPoint y: 72, distance: 269.2
click at [851, 65] on div "Scorecard Welcome Page Pin Opportunity Manage Reports Close Opportunity Gate 3:…" at bounding box center [924, 58] width 1210 height 26
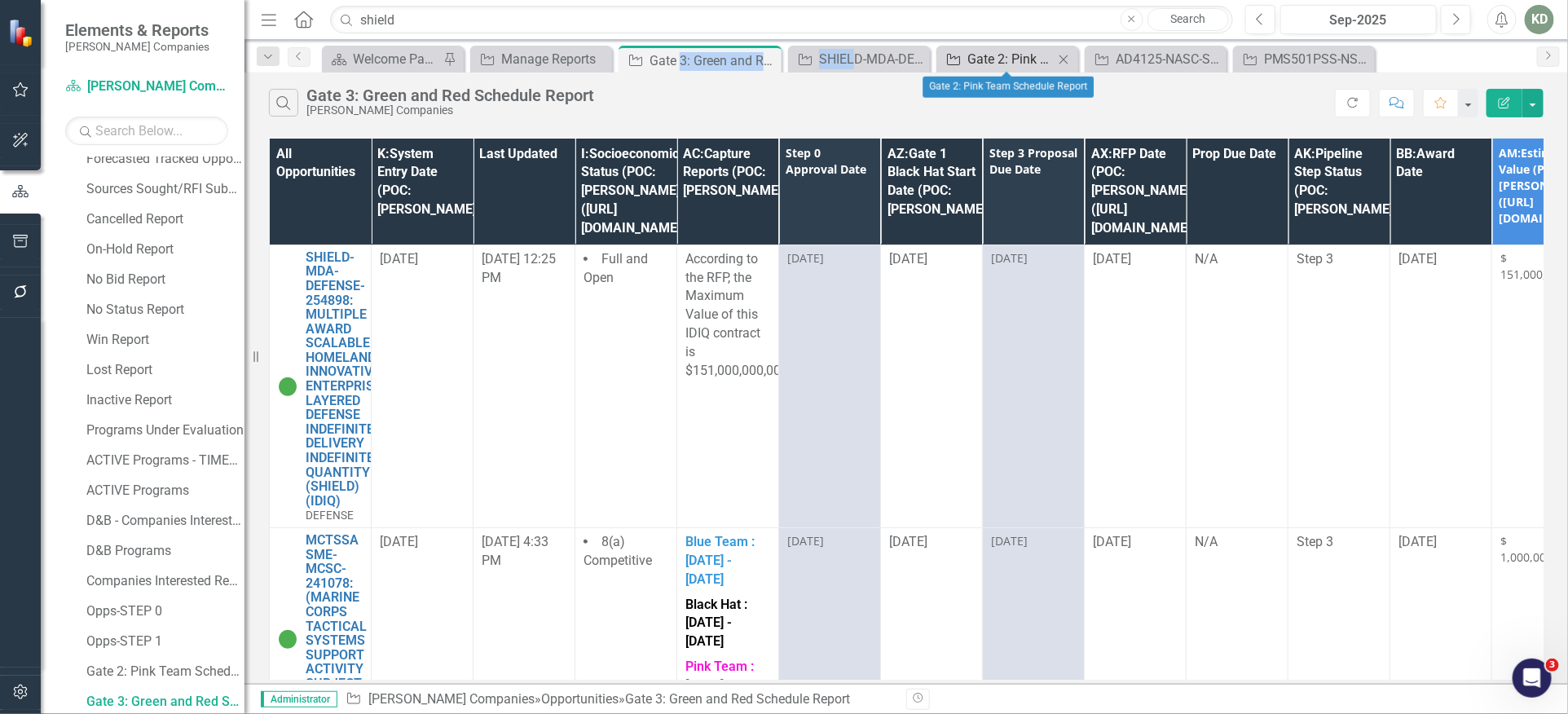
click at [972, 69] on div "Gate 2: Pink Team Schedule Report" at bounding box center [1010, 59] width 86 height 21
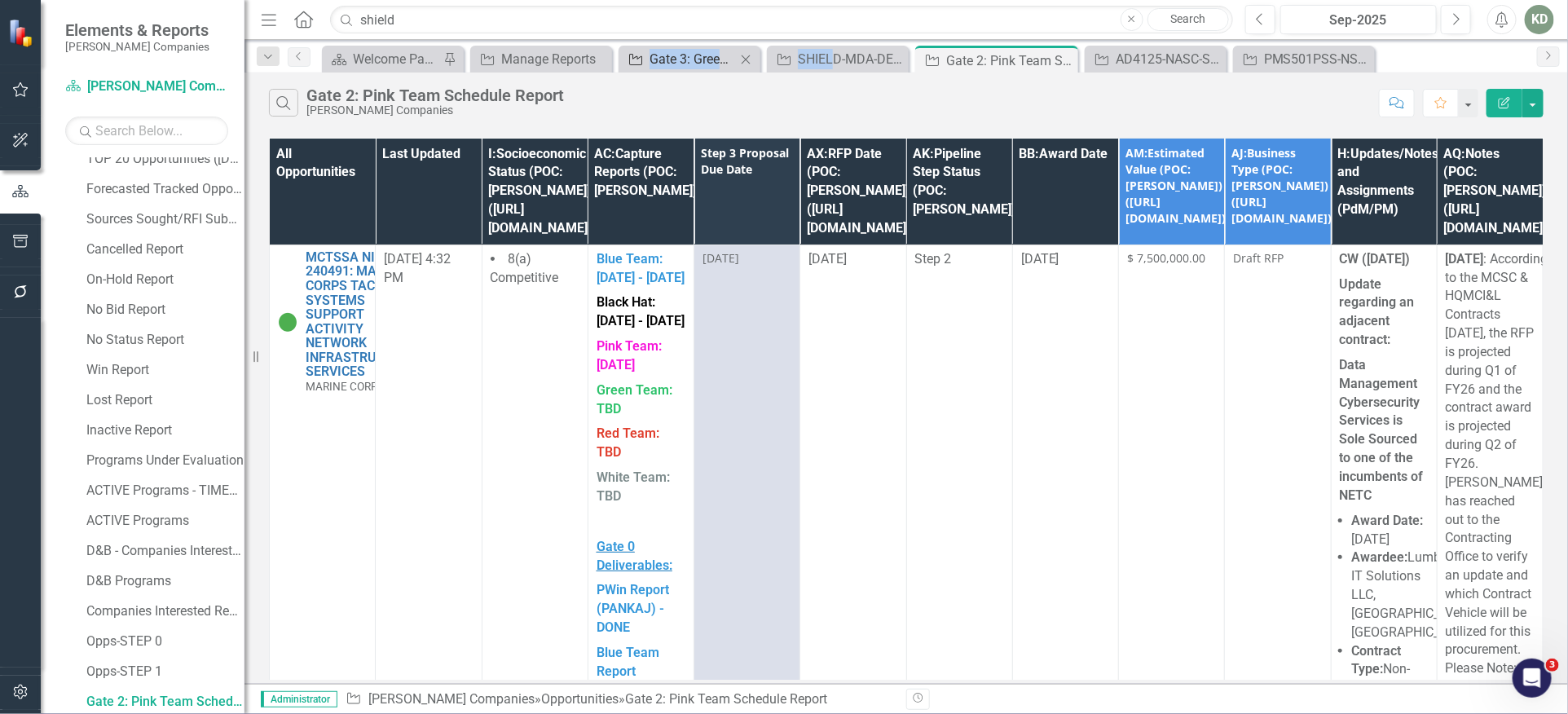
click at [677, 59] on div "Gate 3: Green and Red Schedule Report" at bounding box center [692, 59] width 86 height 21
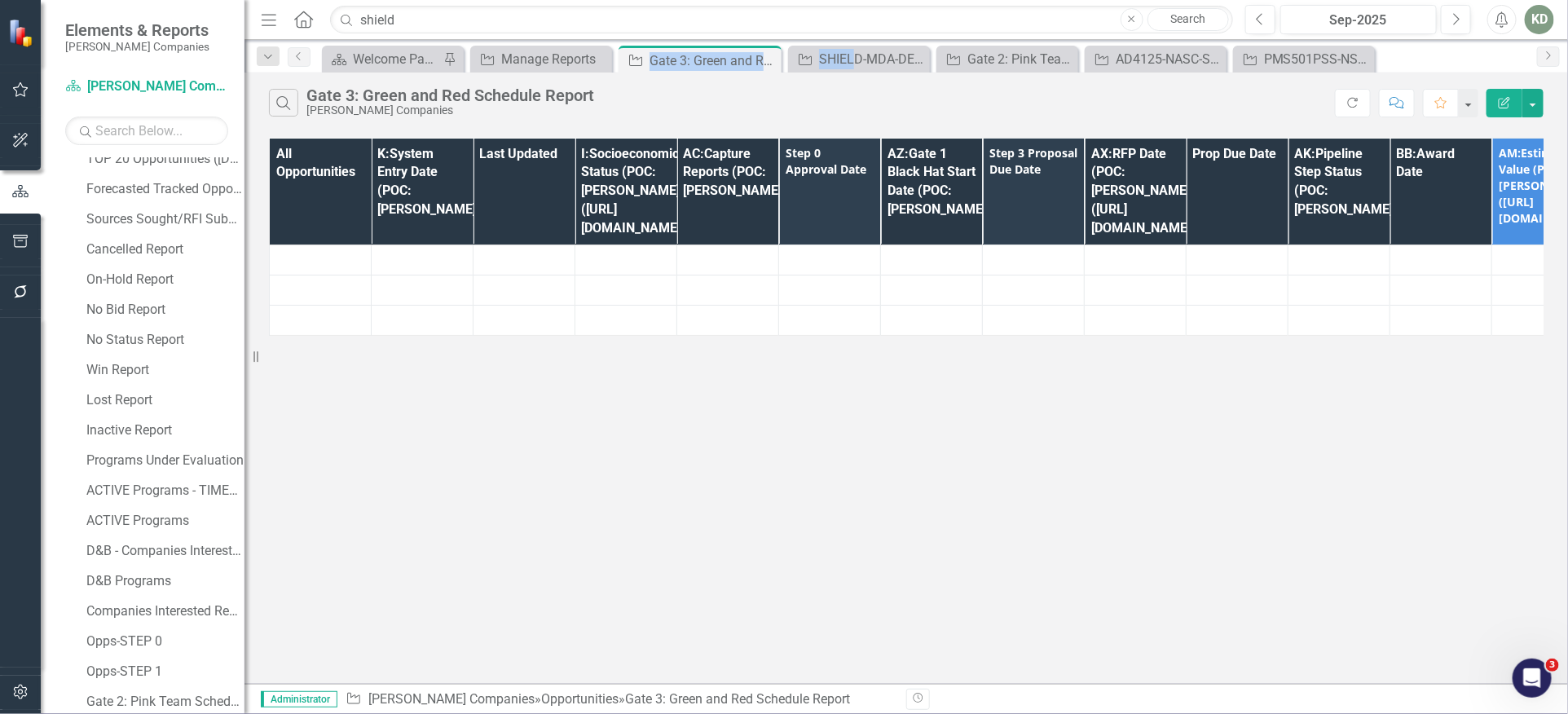
scroll to position [252, 0]
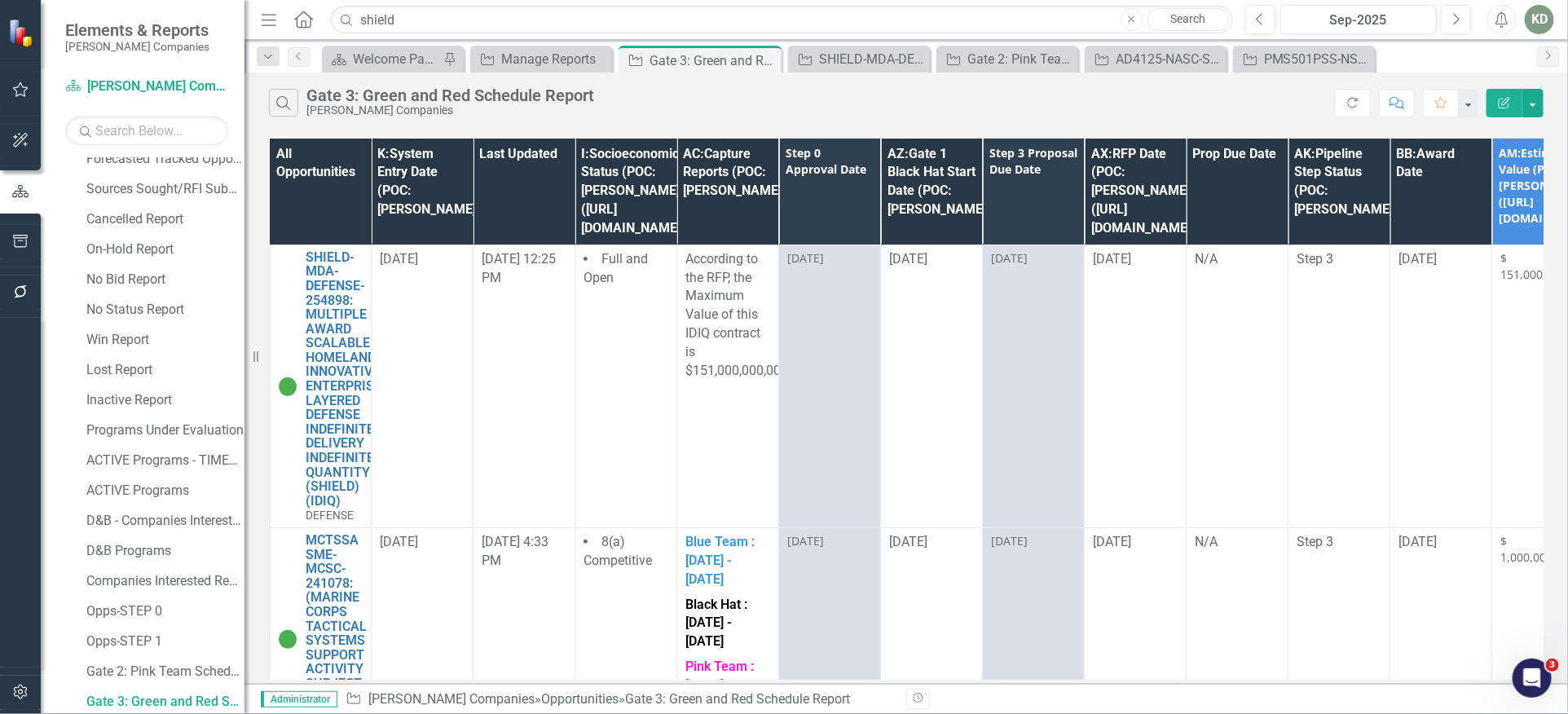
click at [696, 104] on div "Search Gate 3: Green and Red Schedule Report [PERSON_NAME] Companies" at bounding box center [801, 102] width 1065 height 27
click at [1499, 98] on icon "Edit Report" at bounding box center [1504, 103] width 15 height 12
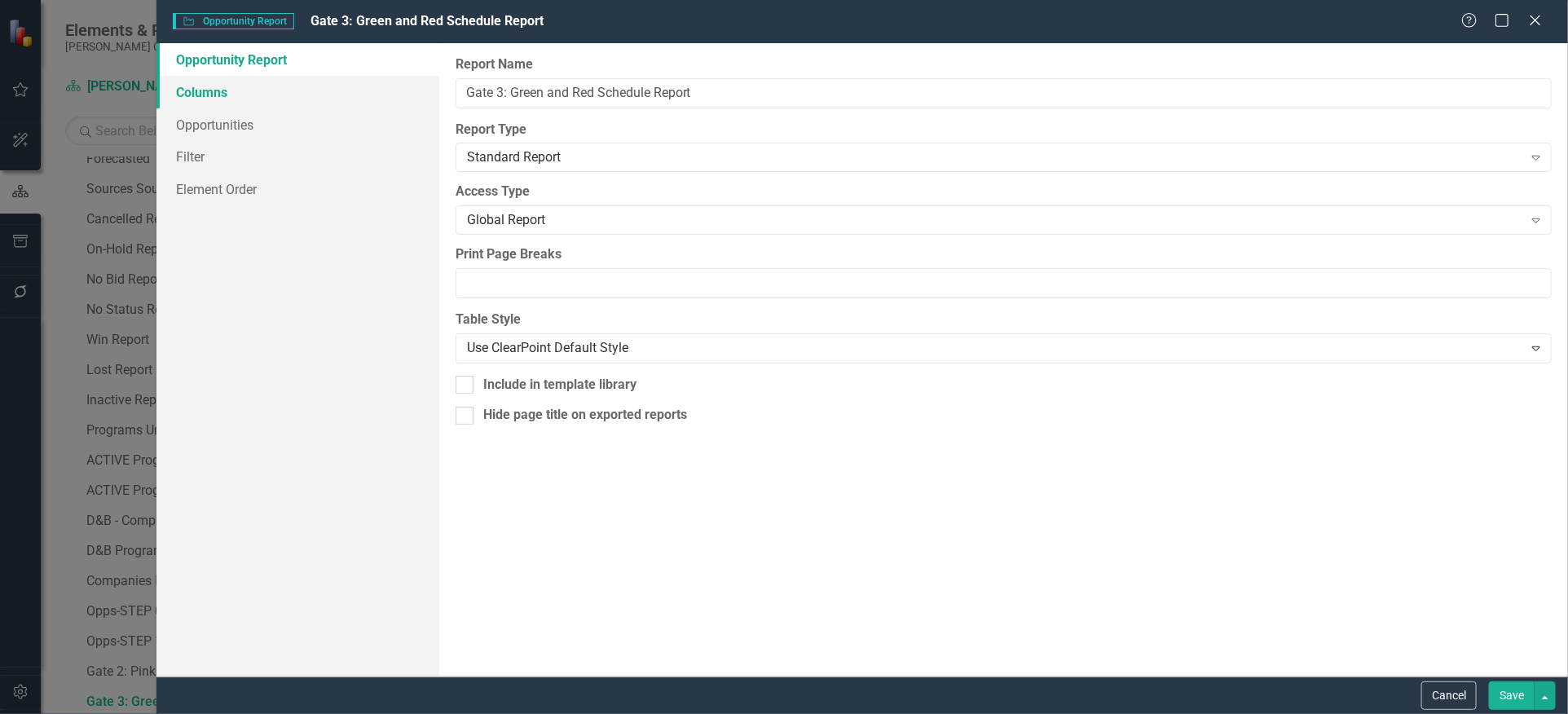
click at [272, 90] on link "Columns" at bounding box center [297, 92] width 282 height 32
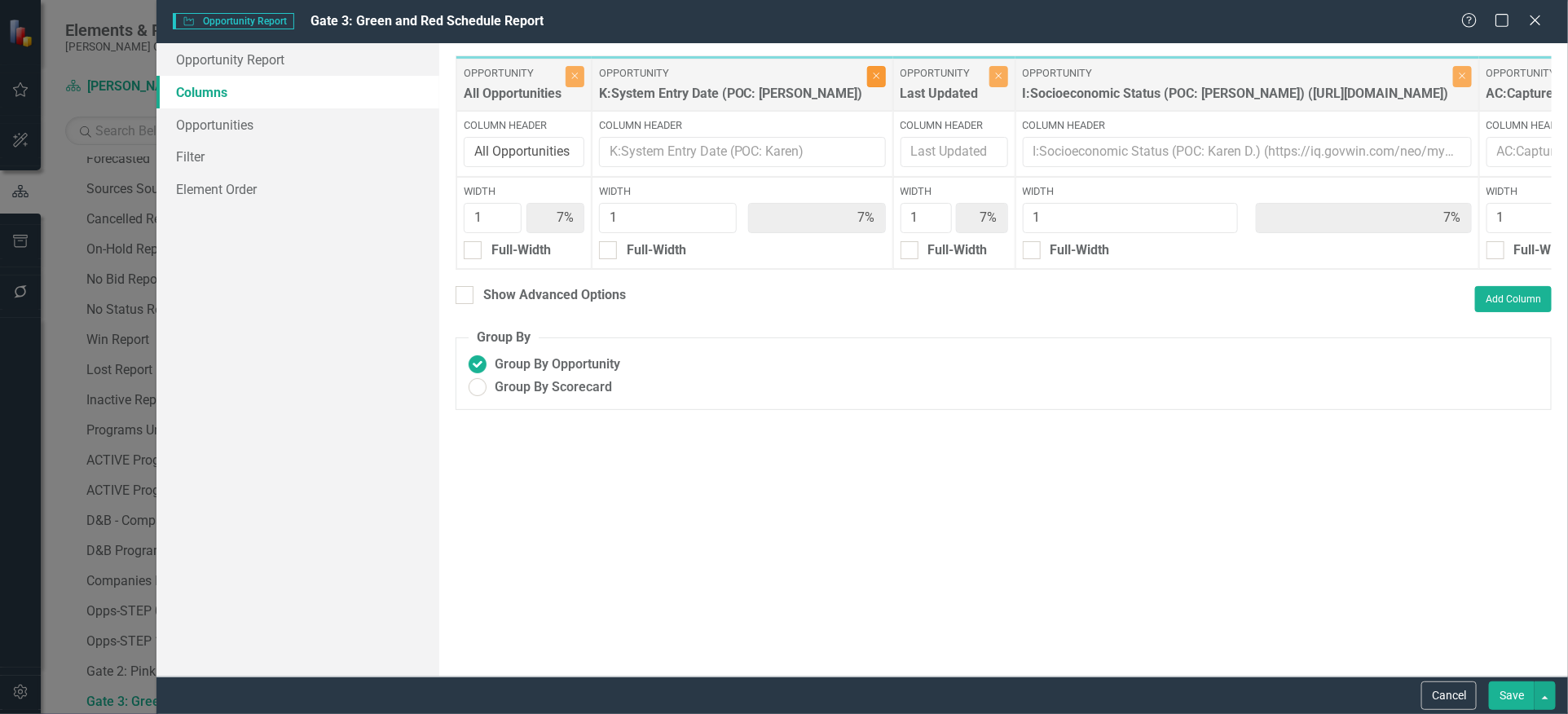
click at [873, 73] on icon "Close" at bounding box center [876, 76] width 7 height 10
type input "8%"
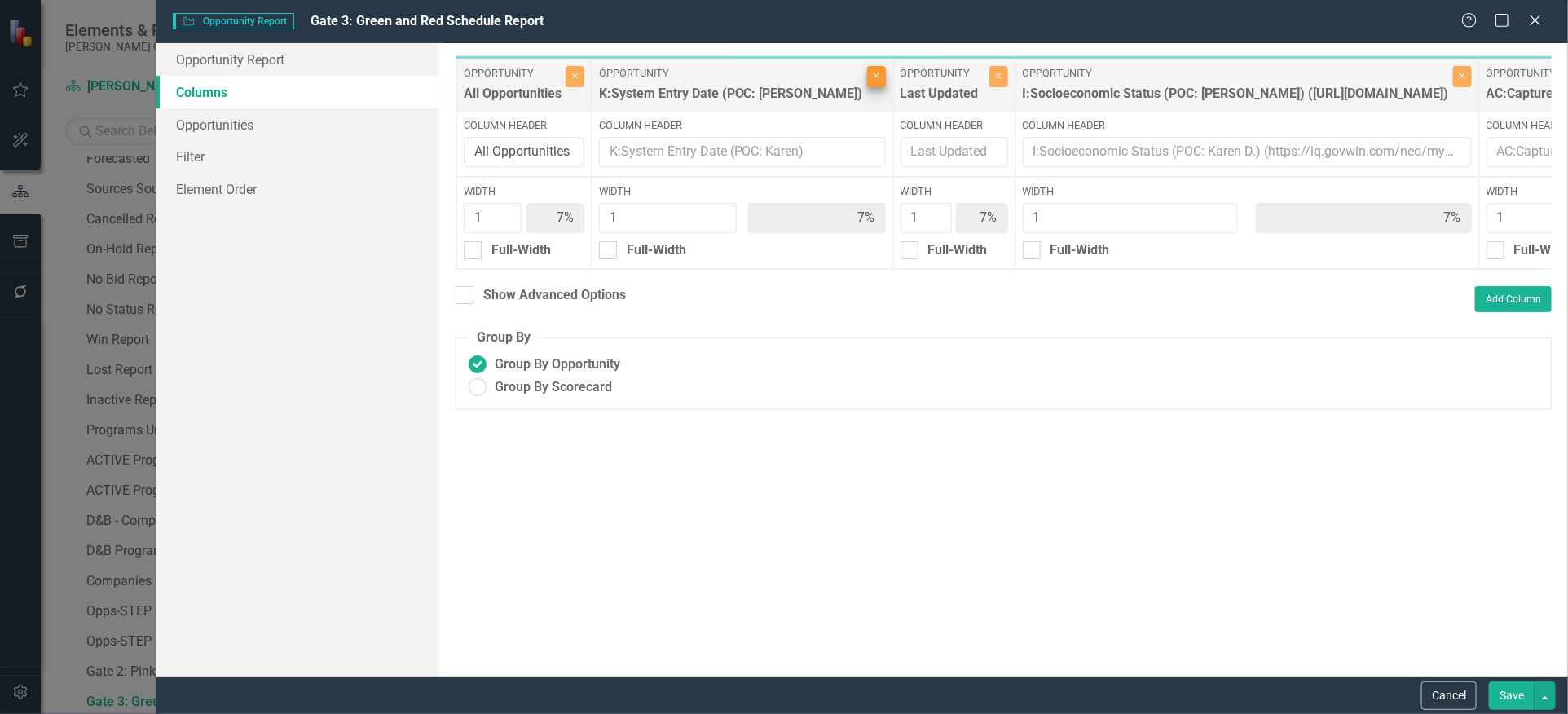
type input "8%"
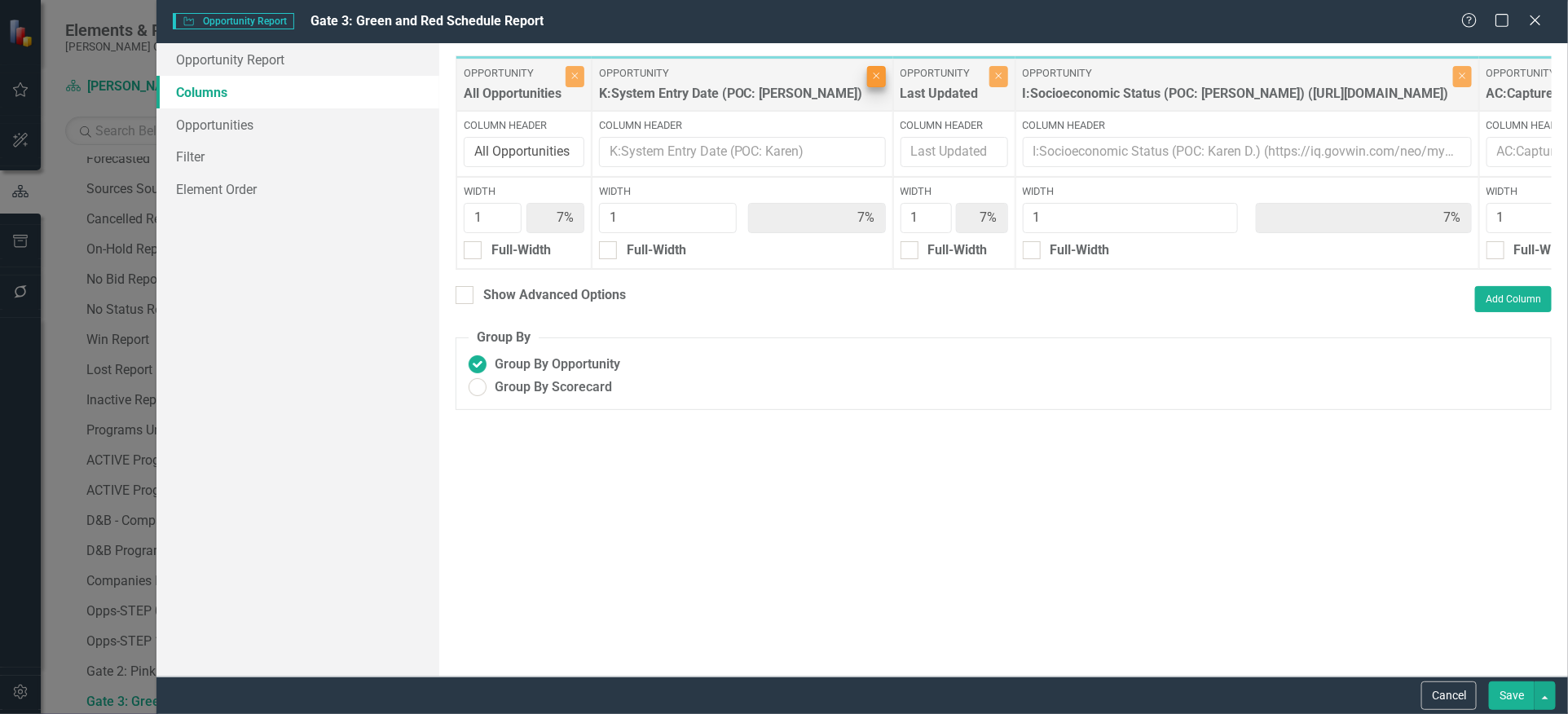
type input "8%"
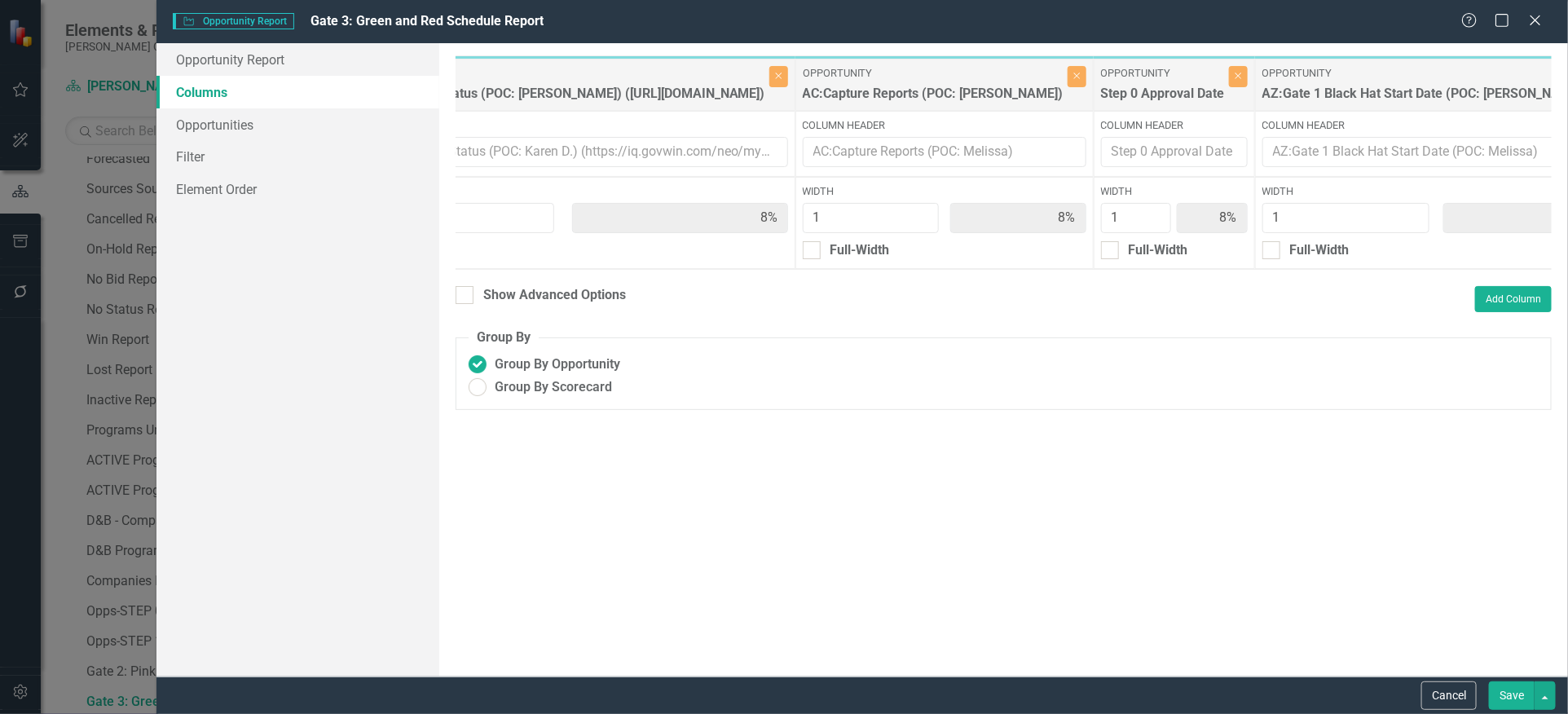
scroll to position [0, 385]
click at [1239, 75] on icon "button" at bounding box center [1236, 77] width 7 height 7
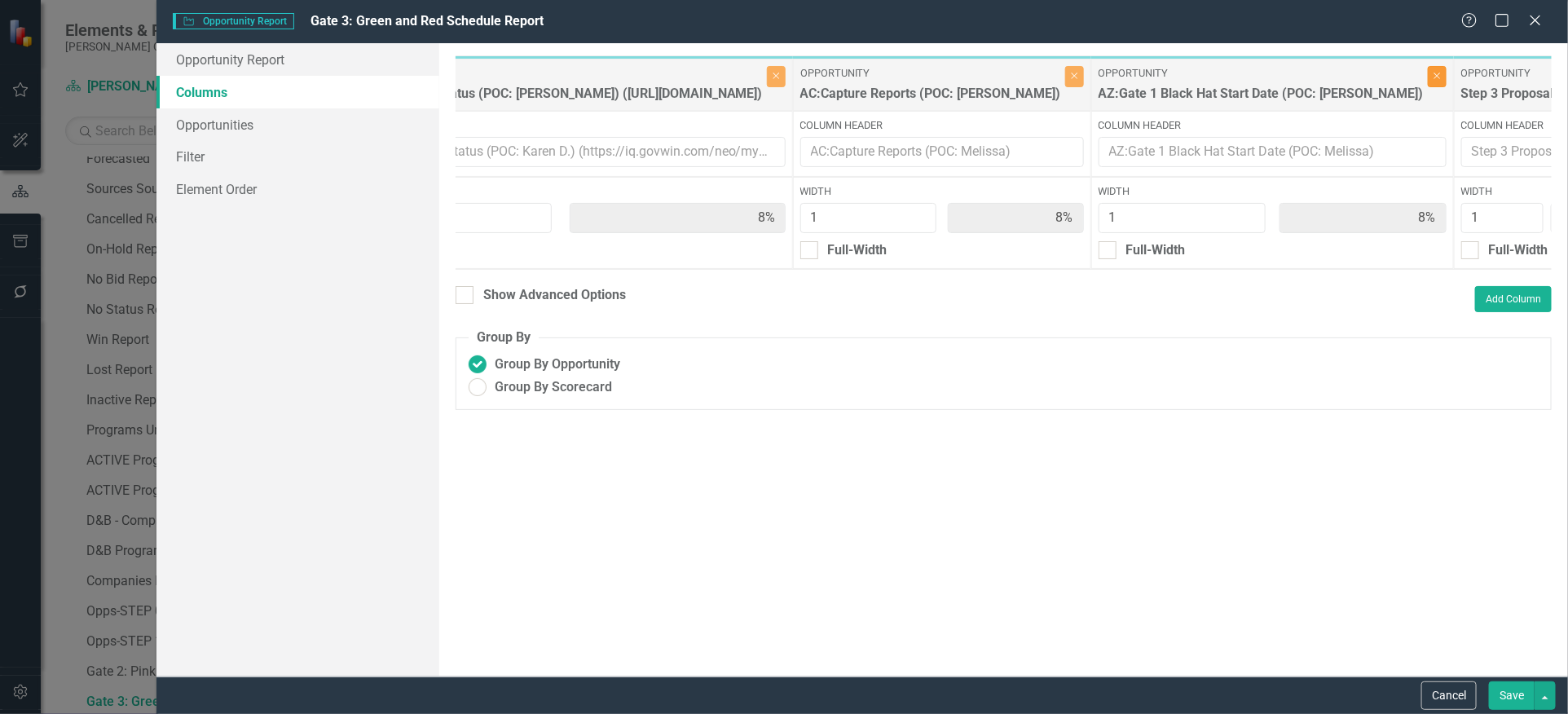
click at [1427, 83] on button "Close" at bounding box center [1436, 77] width 19 height 22
type input "9%"
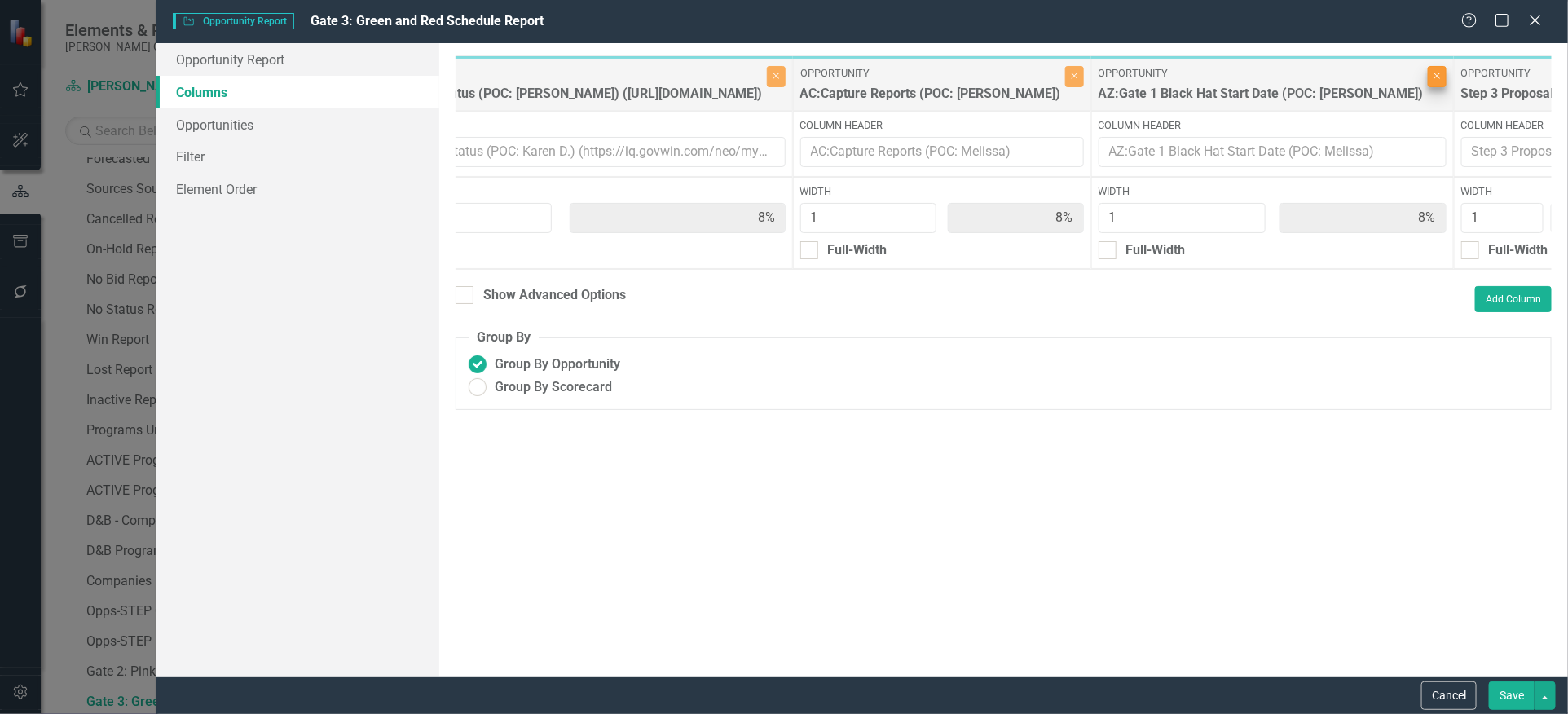
type input "9%"
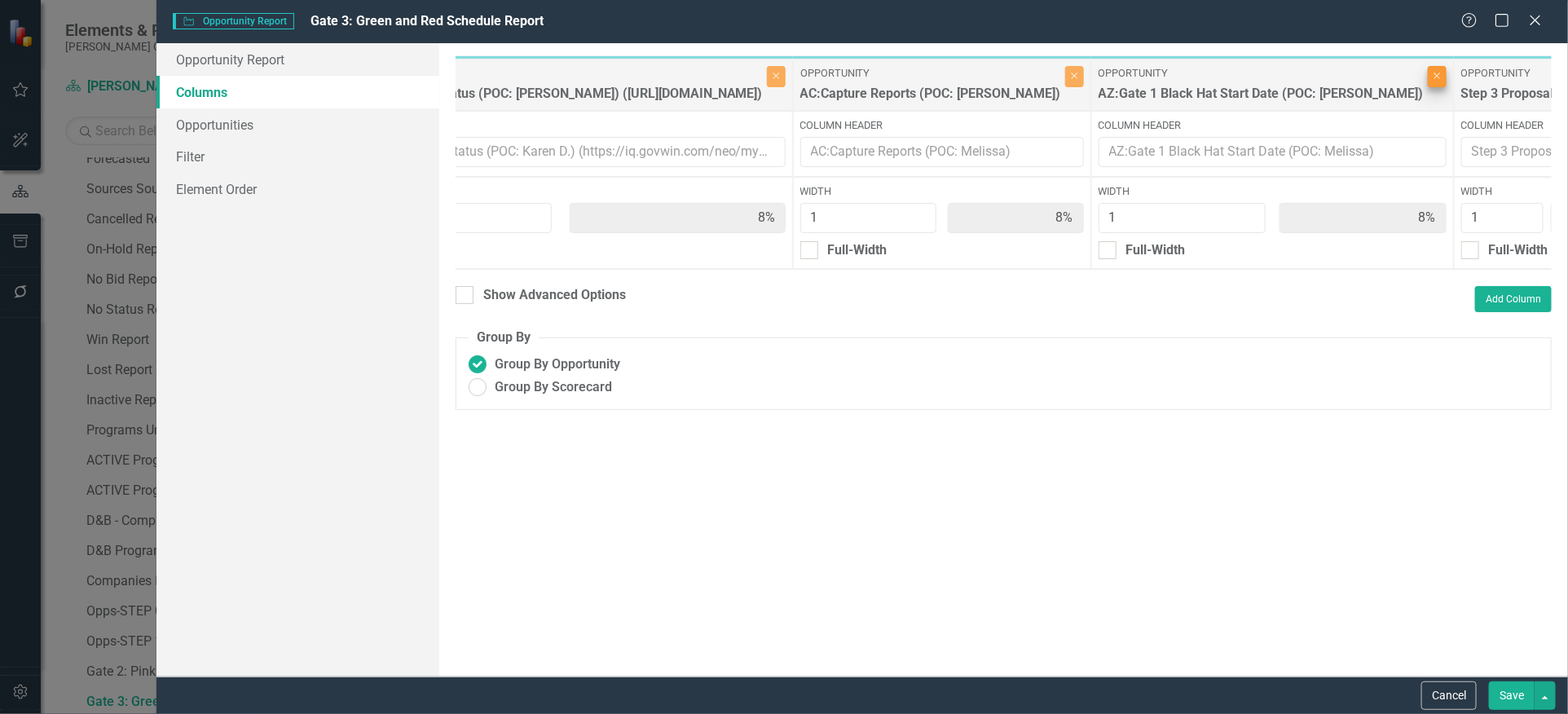
type input "9%"
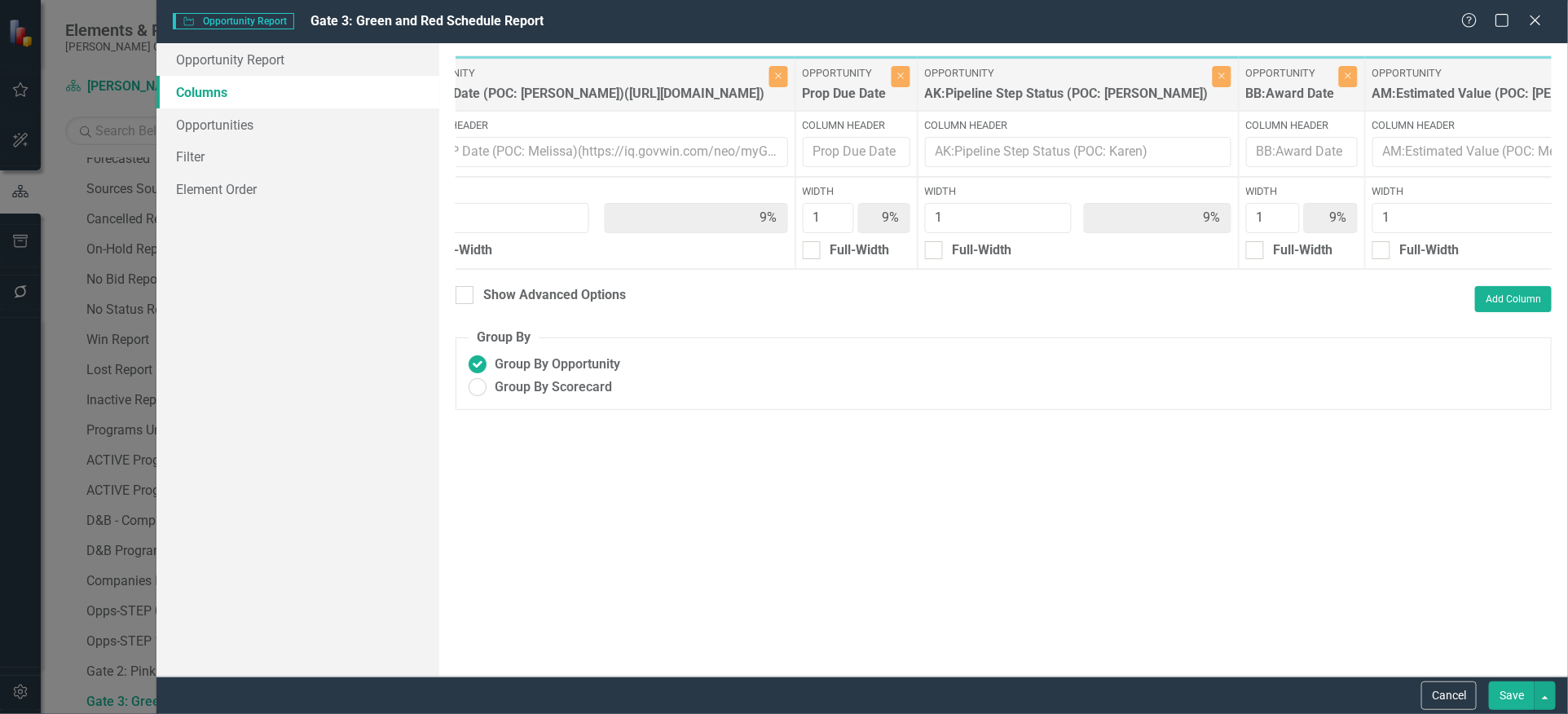
scroll to position [0, 1267]
click at [907, 82] on button "Close" at bounding box center [898, 77] width 19 height 22
type input "10%"
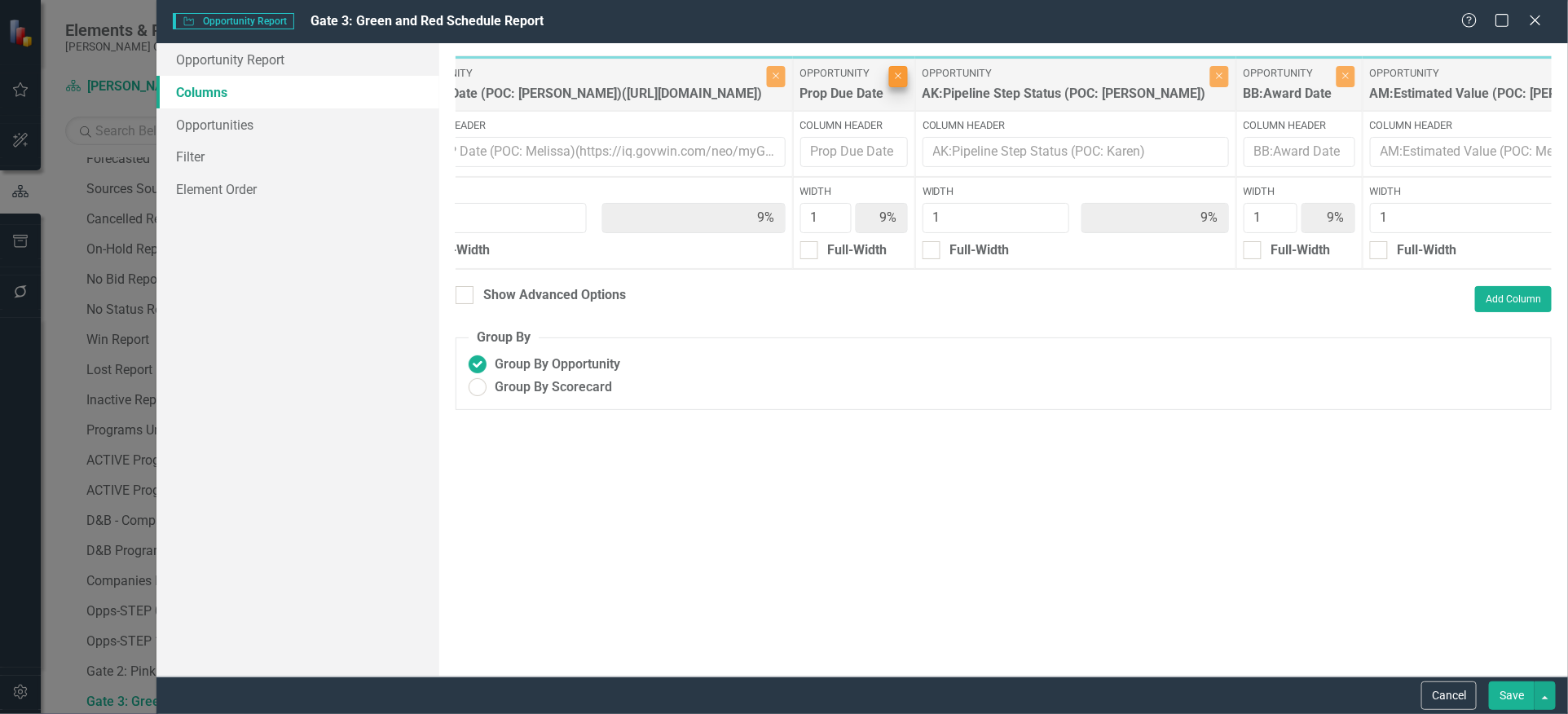
type input "10%"
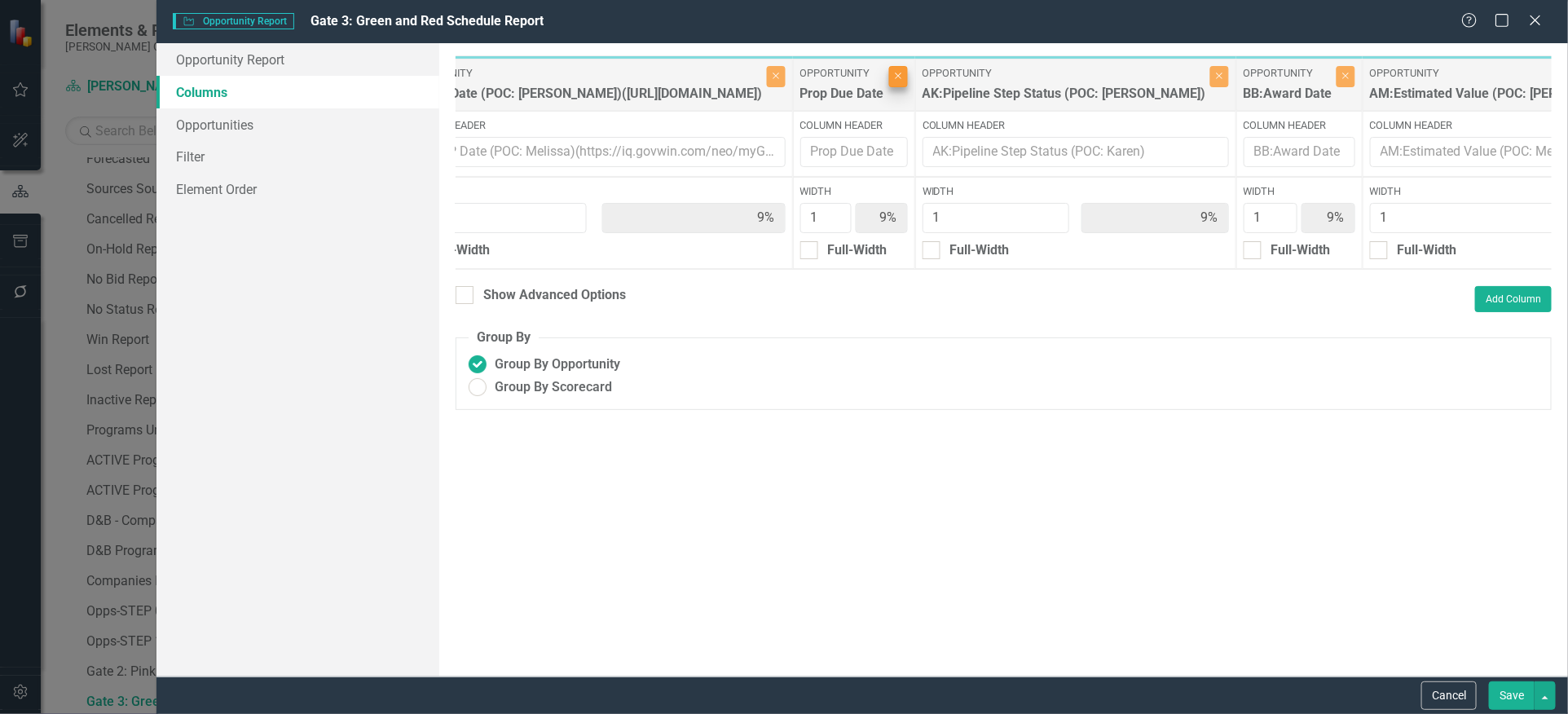
type input "10%"
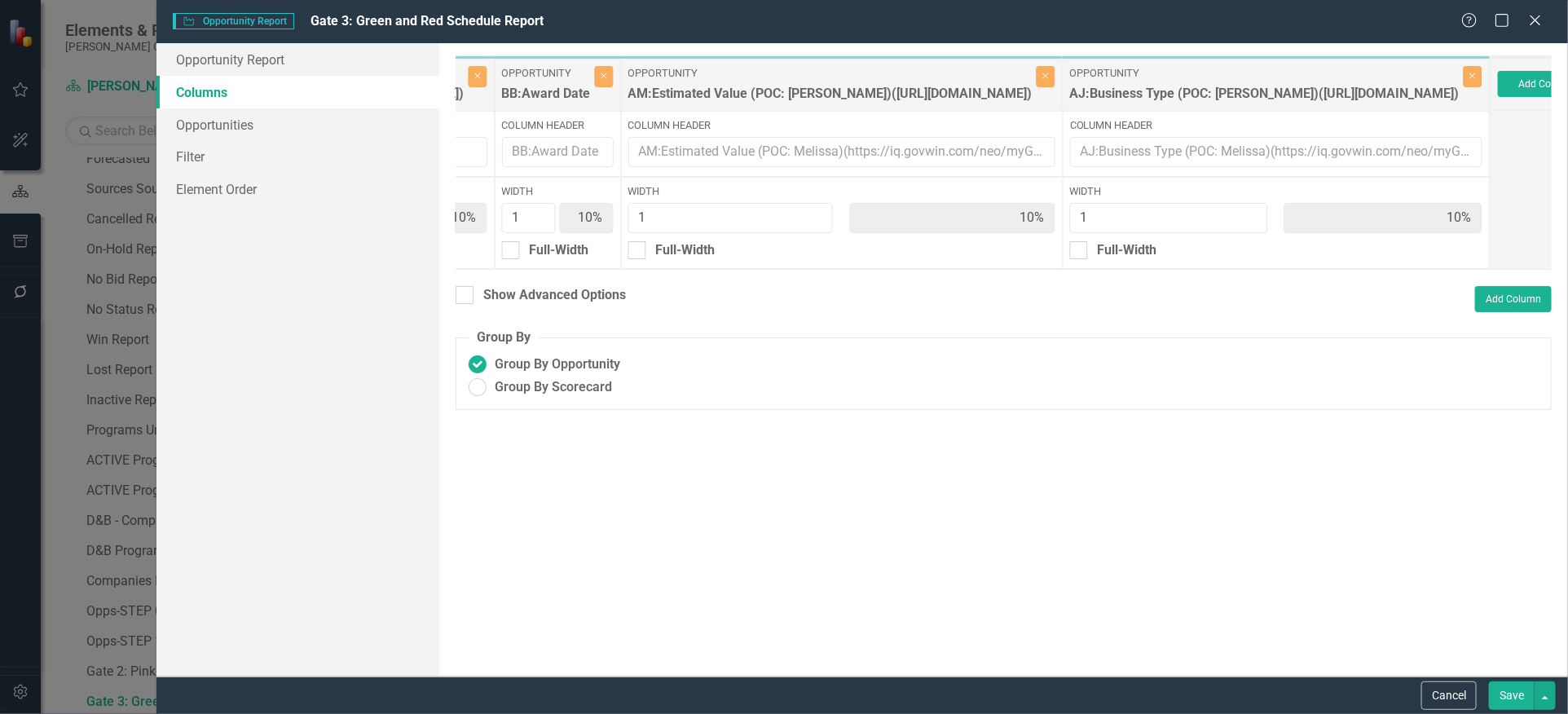
scroll to position [0, 2100]
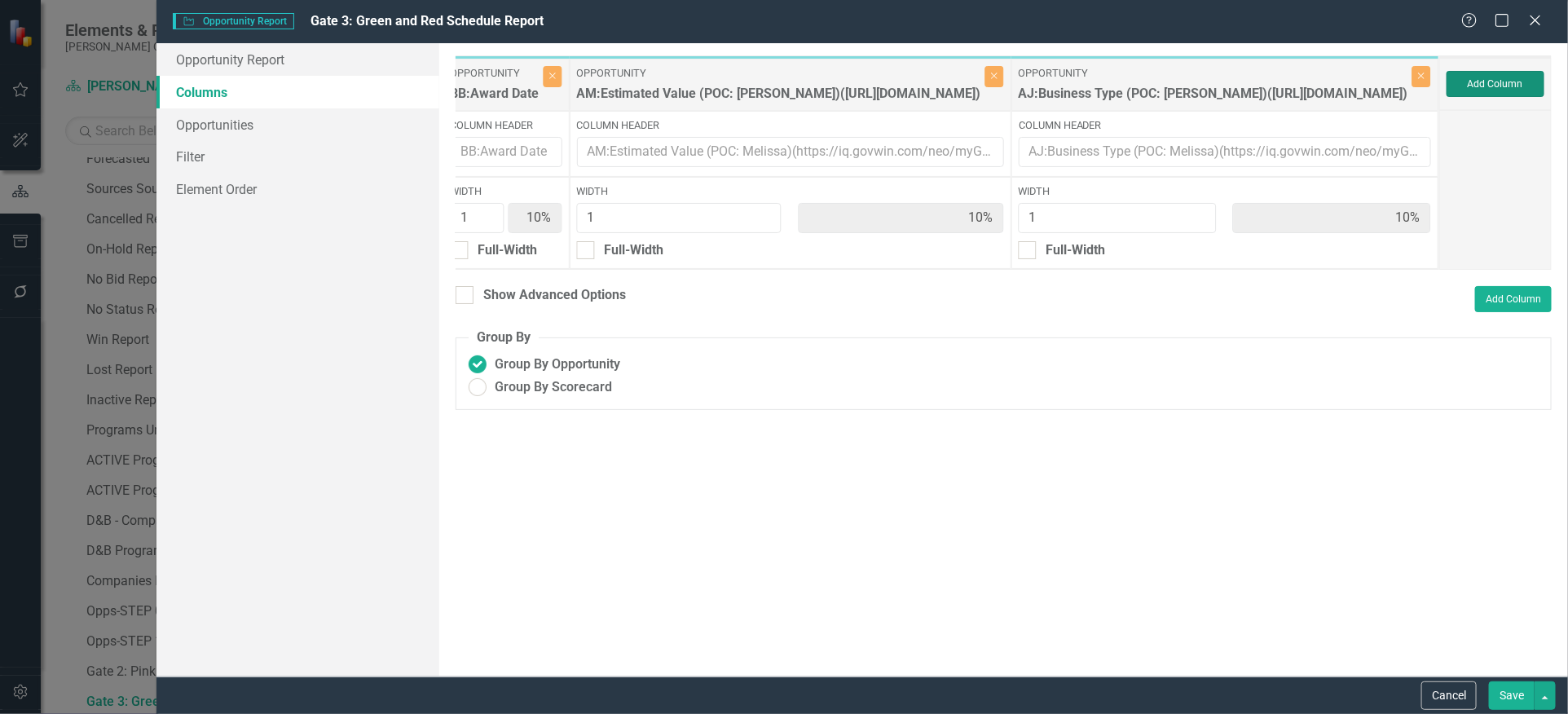
click at [1498, 91] on button "Add Column" at bounding box center [1495, 84] width 98 height 26
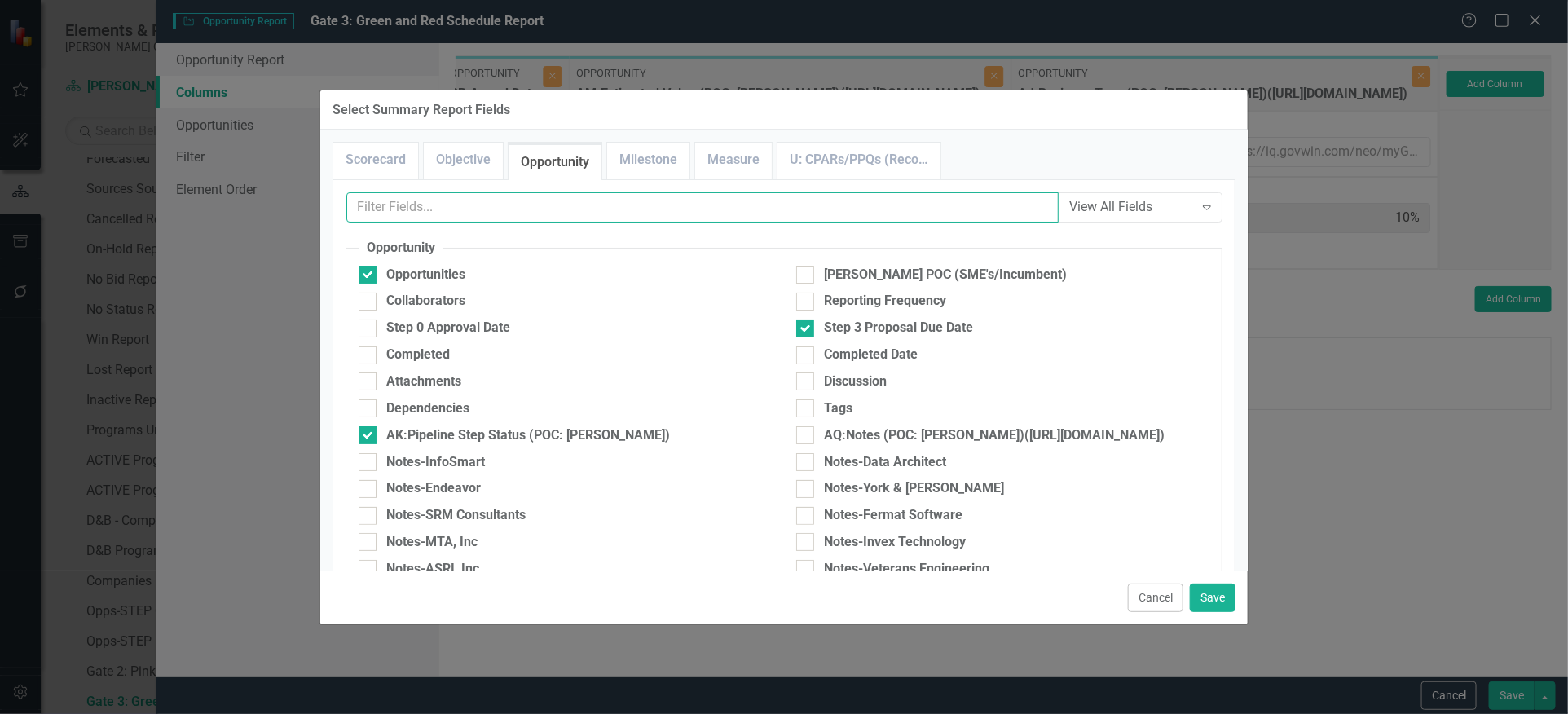
click at [822, 196] on input "text" at bounding box center [702, 207] width 712 height 30
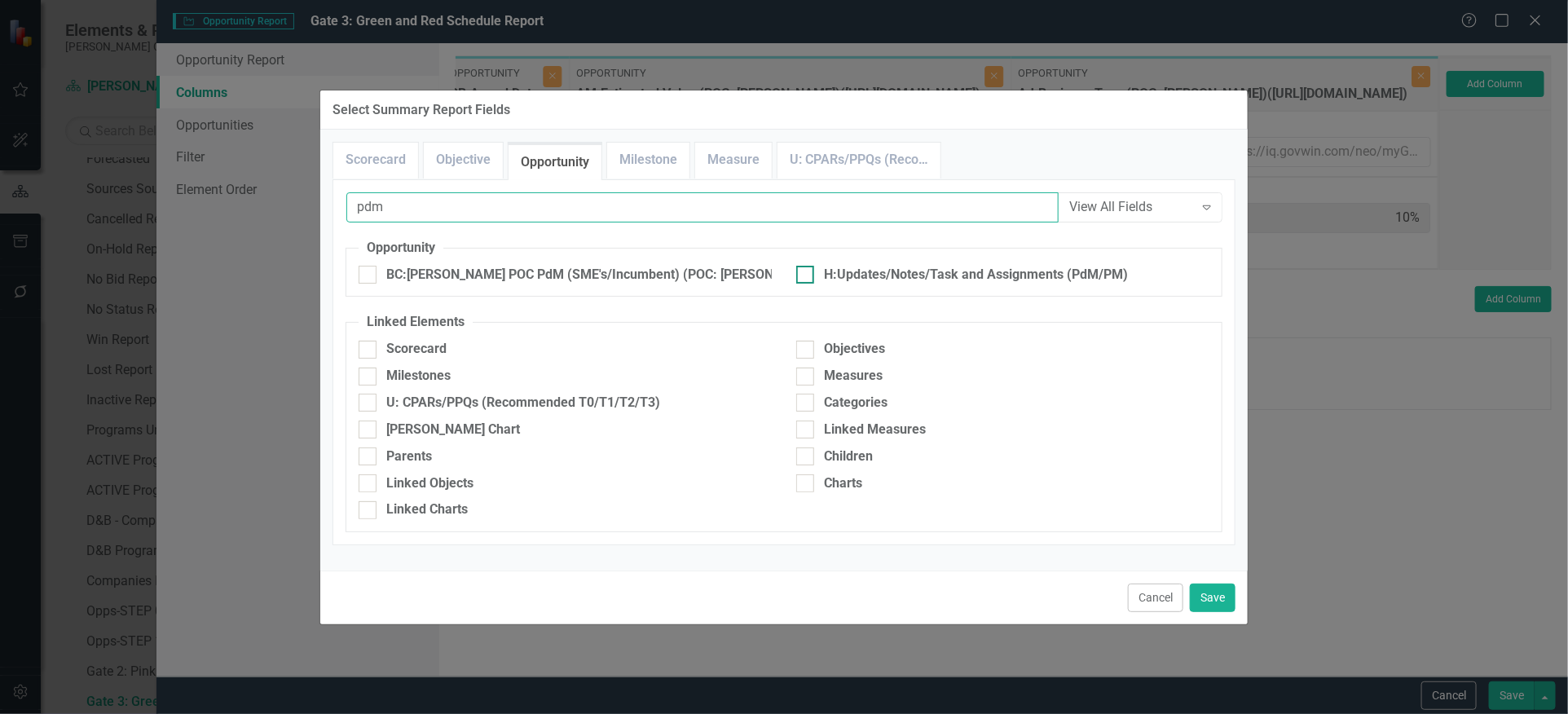
type input "pdm"
click at [820, 266] on div "H:Updates/Notes/Task and Assignments (PdM/PM)" at bounding box center [1003, 275] width 413 height 19
click at [806, 266] on input "H:Updates/Notes/Task and Assignments (PdM/PM)" at bounding box center [801, 271] width 11 height 11
checkbox input "true"
drag, startPoint x: 479, startPoint y: 203, endPoint x: 311, endPoint y: 187, distance: 168.8
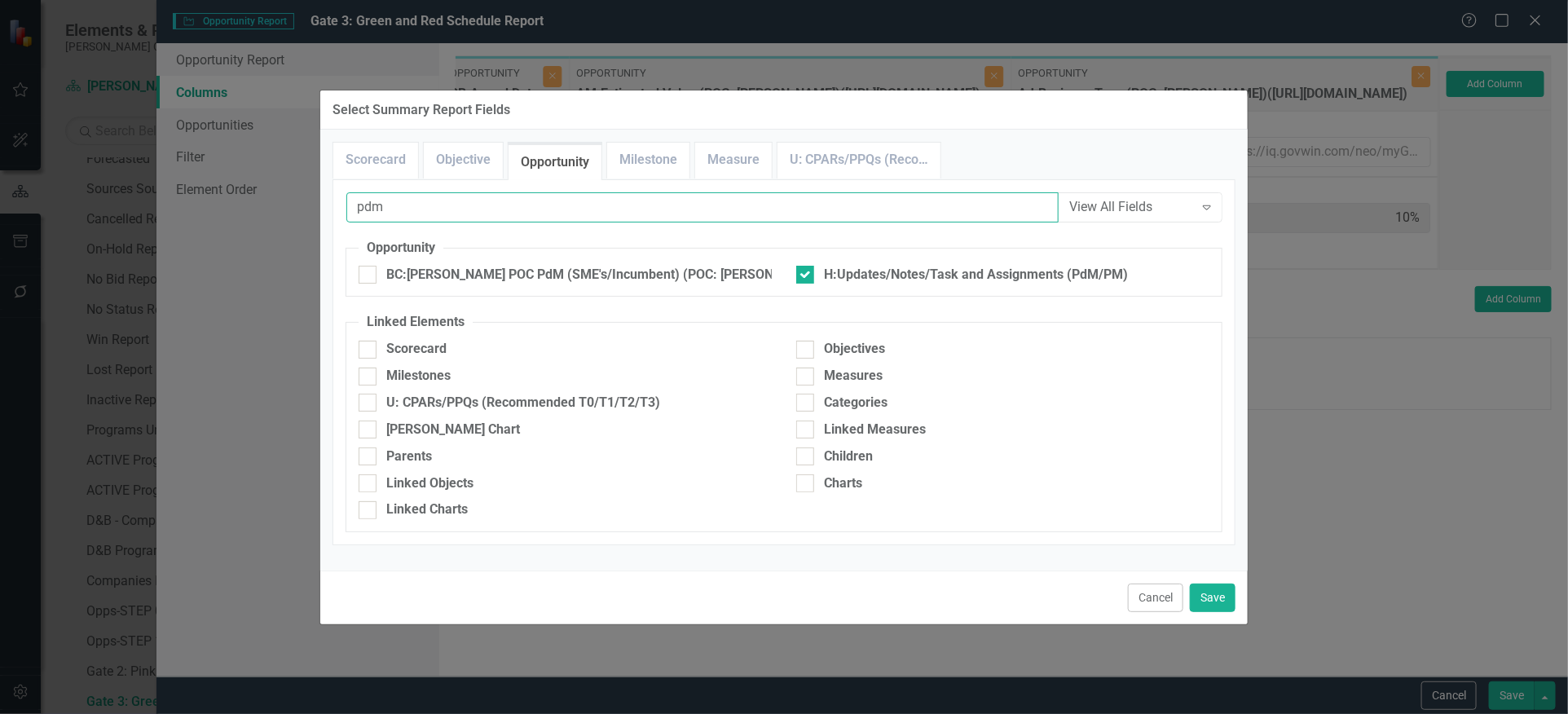
click at [308, 188] on div "Select Summary Report Fields Scorecard Objective Opportunity Milestone Measure …" at bounding box center [784, 357] width 1568 height 714
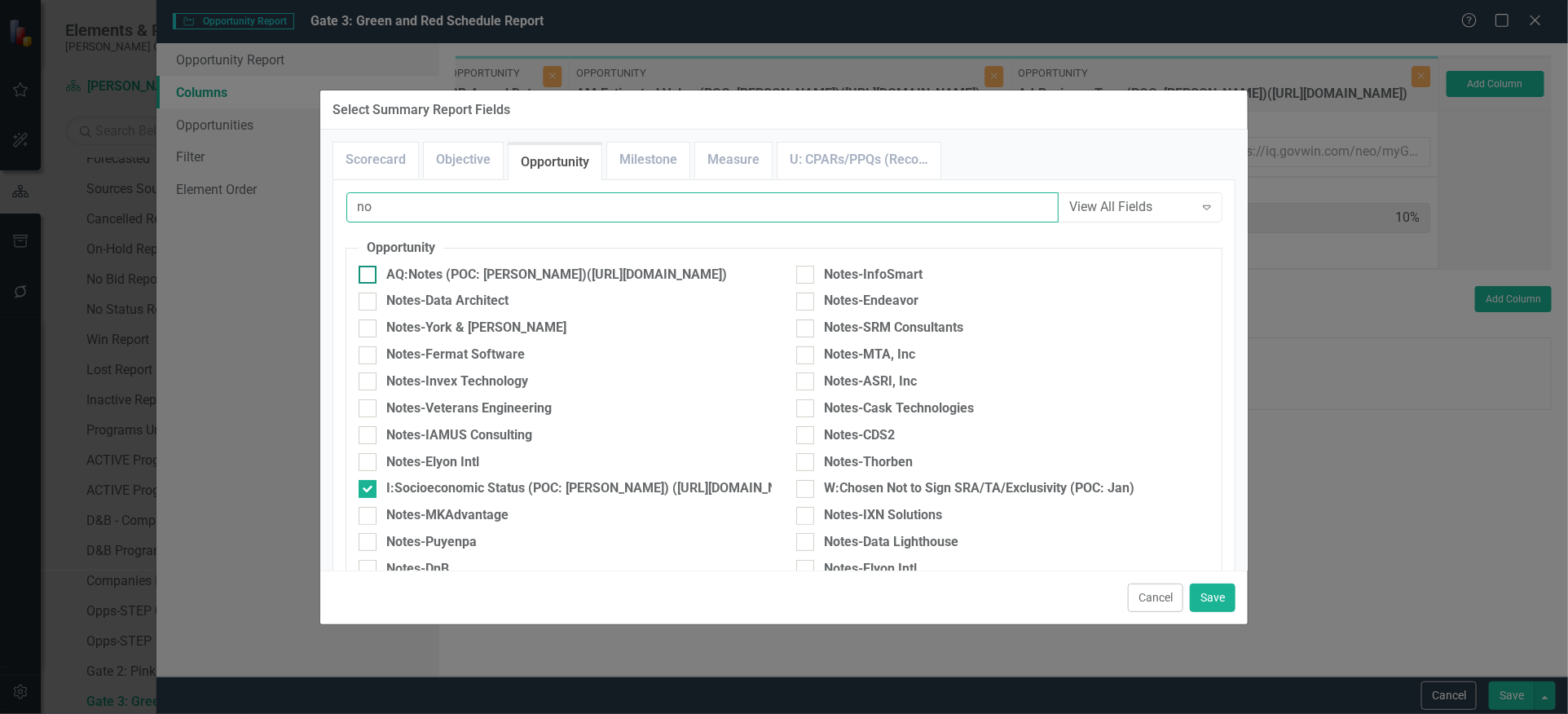
type input "no"
click at [363, 270] on input "AQ:Notes (POC: [PERSON_NAME])([URL][DOMAIN_NAME])" at bounding box center [363, 271] width 11 height 11
checkbox input "true"
click at [1214, 592] on button "Save" at bounding box center [1212, 598] width 46 height 28
type input "8%"
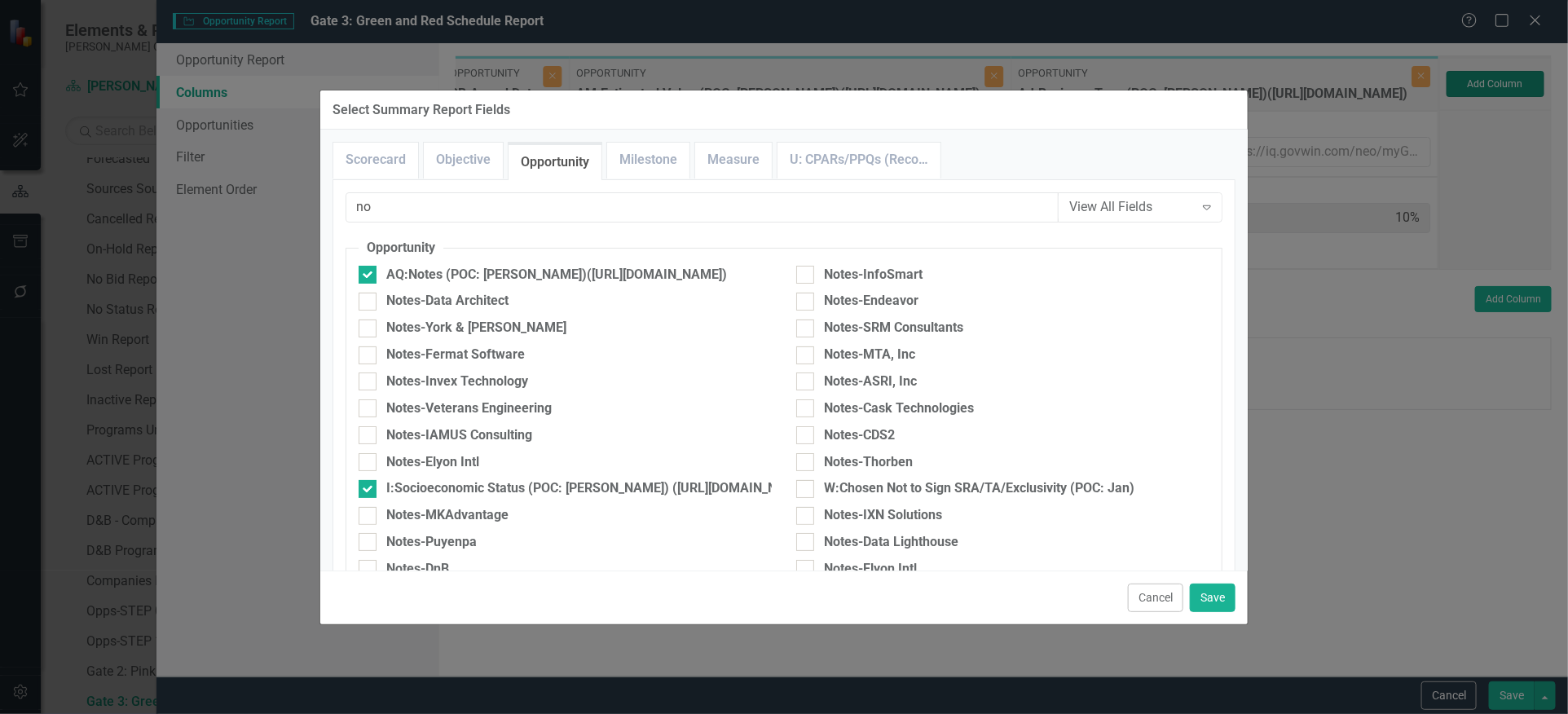
type input "8%"
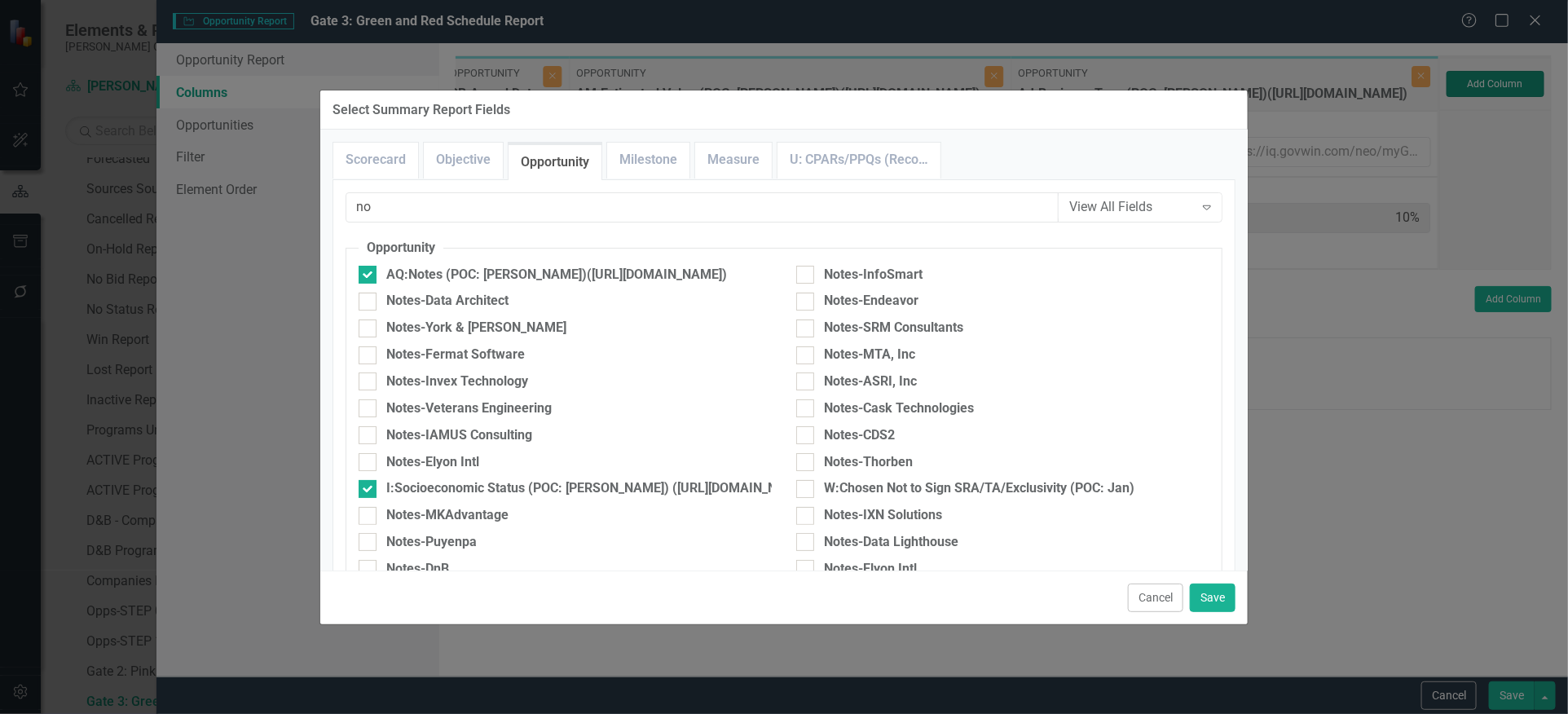
type input "8%"
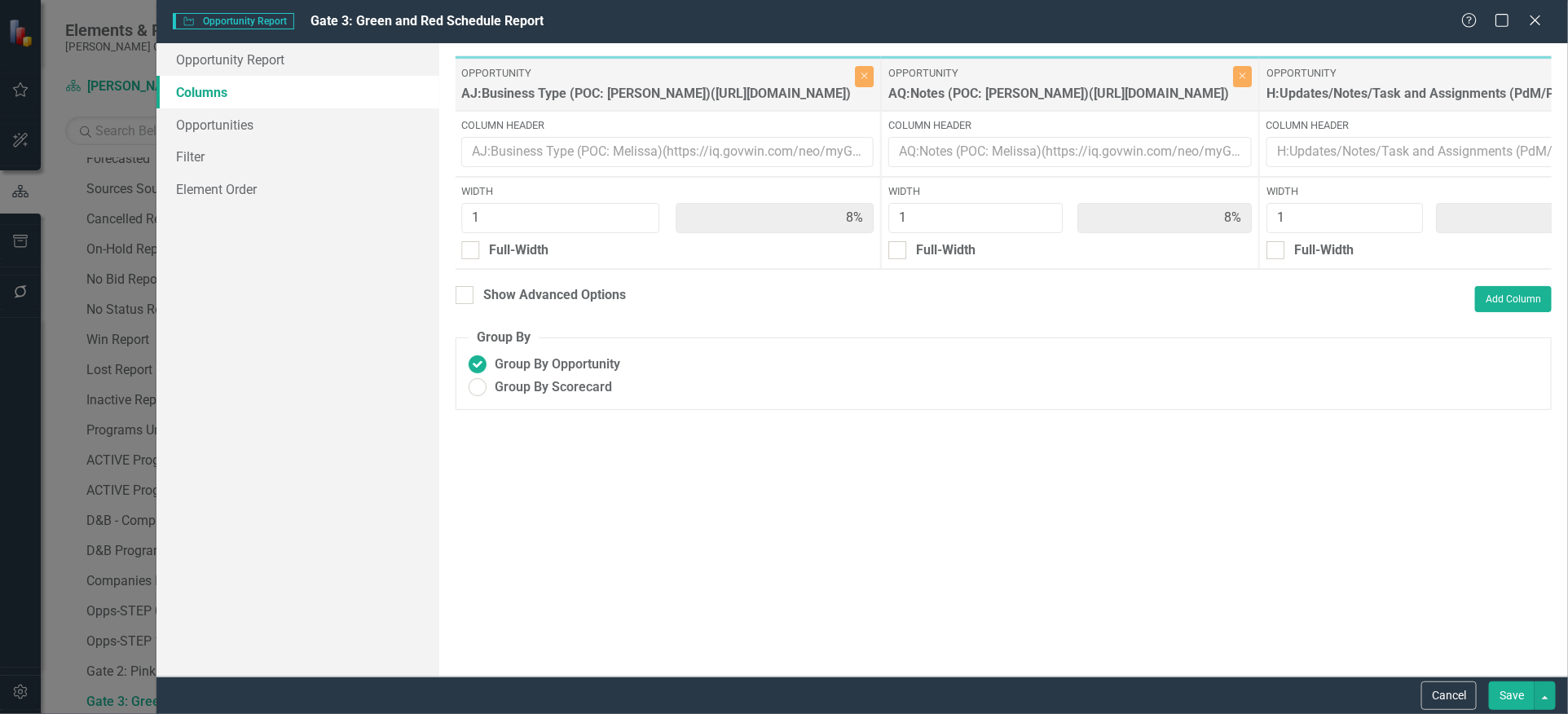
scroll to position [0, 2889]
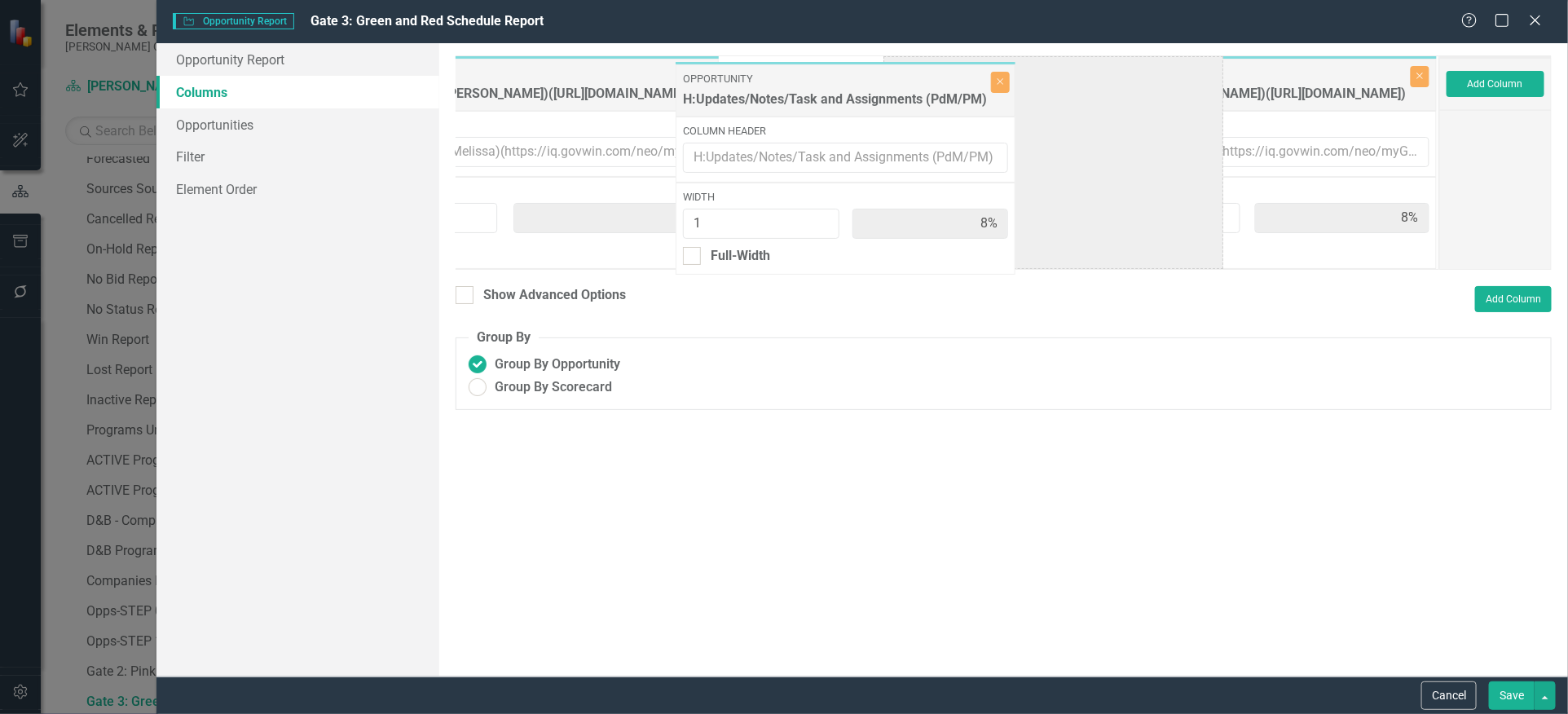
drag, startPoint x: 1210, startPoint y: 85, endPoint x: 802, endPoint y: 89, distance: 408.0
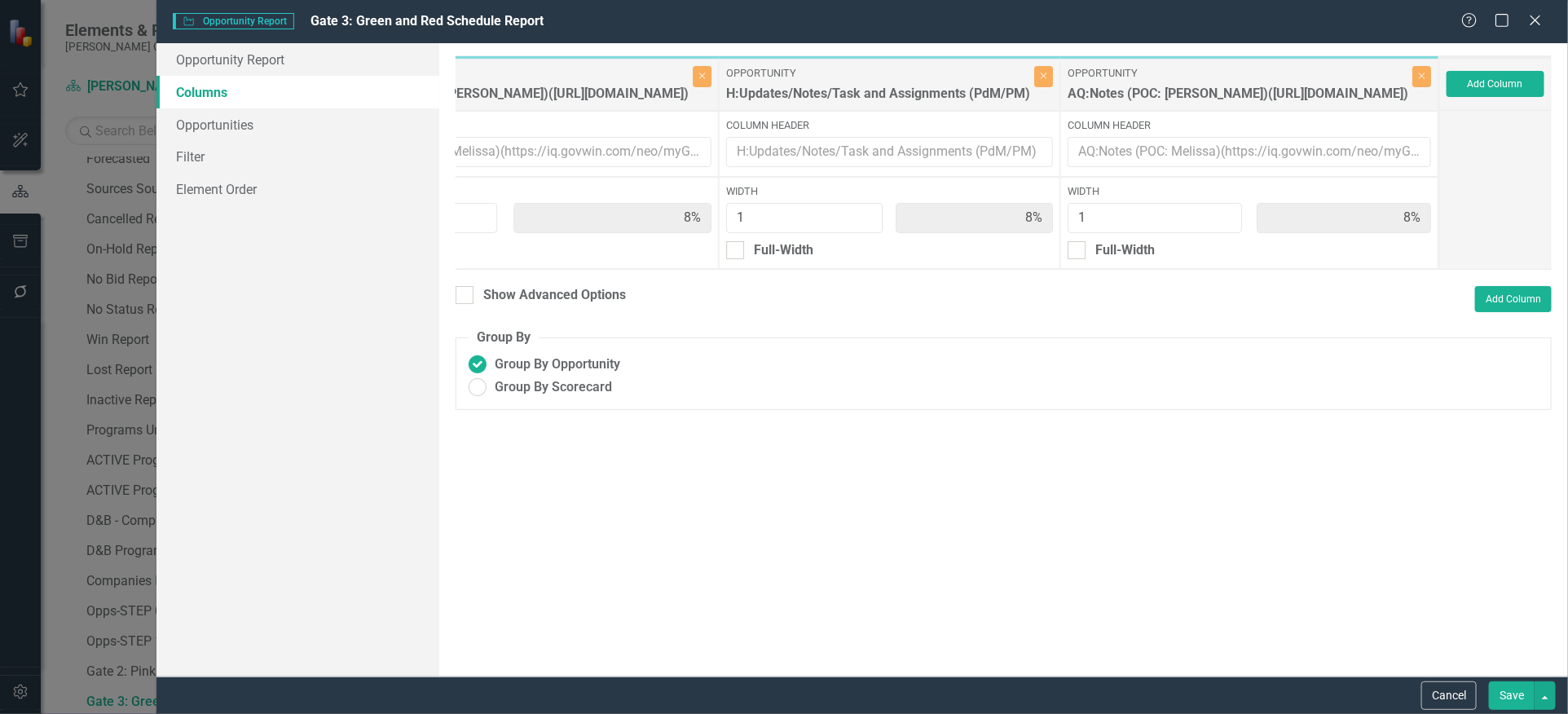
click at [1514, 702] on button "Save" at bounding box center [1511, 696] width 46 height 28
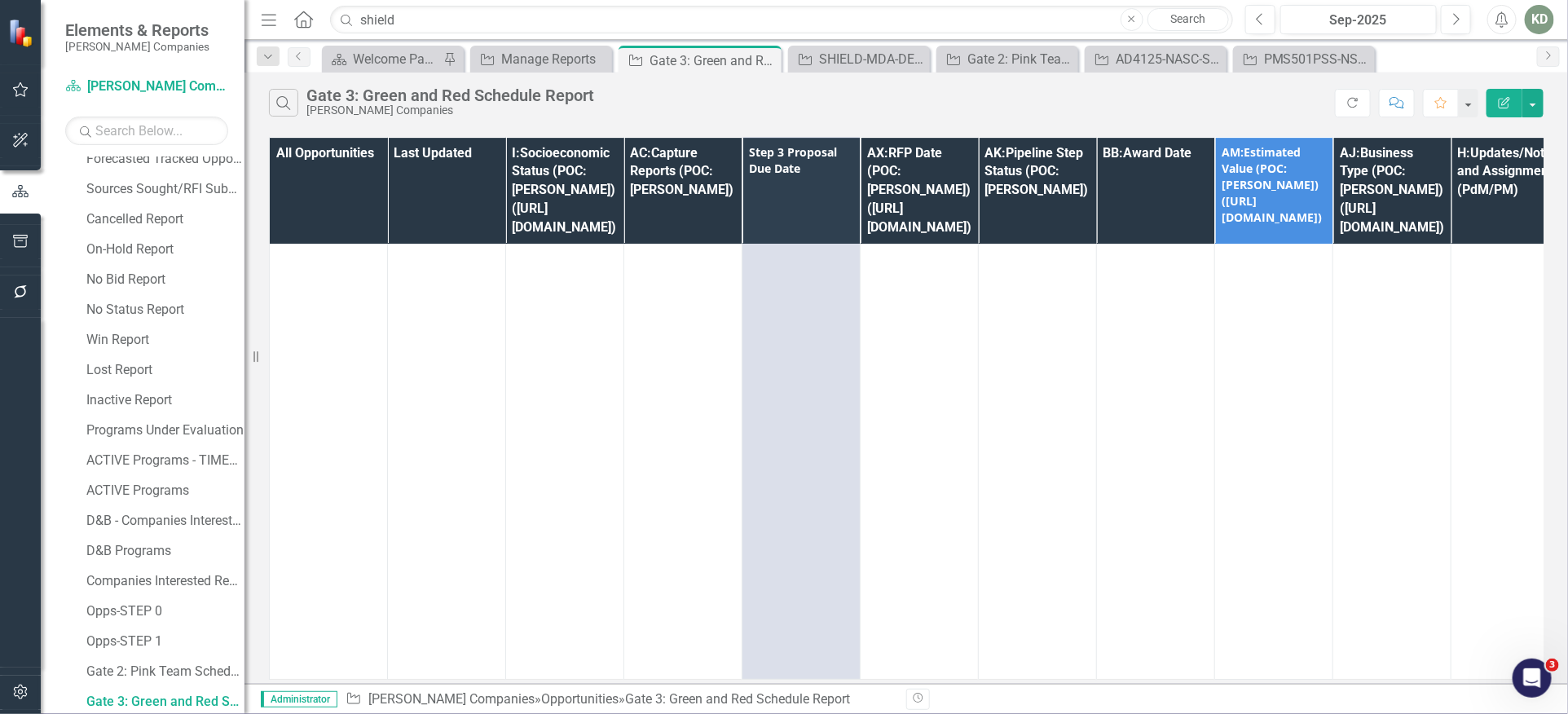
scroll to position [15439, 0]
click at [518, 55] on div "Manage Reports" at bounding box center [544, 59] width 86 height 21
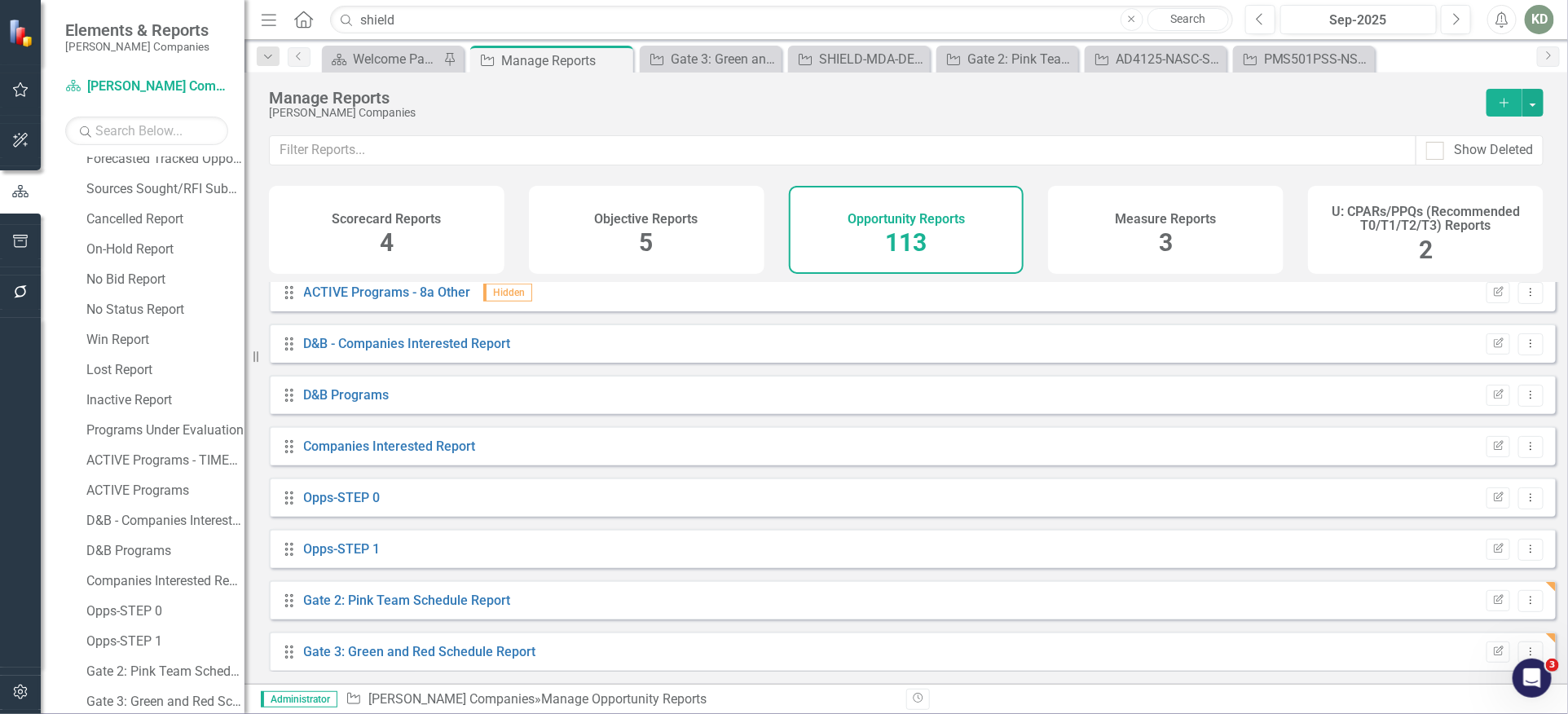
scroll to position [845, 0]
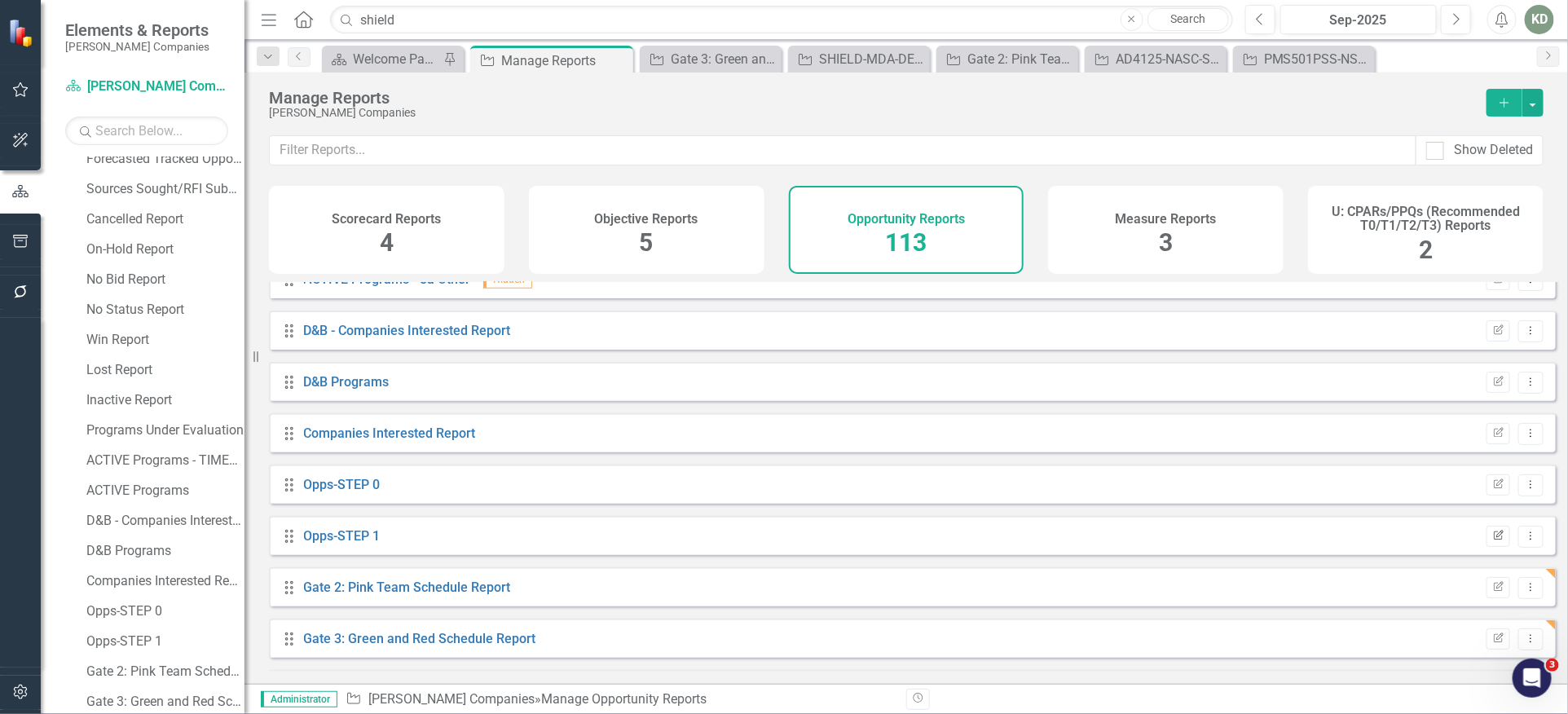
click at [1492, 542] on icon "Edit Report" at bounding box center [1498, 537] width 12 height 10
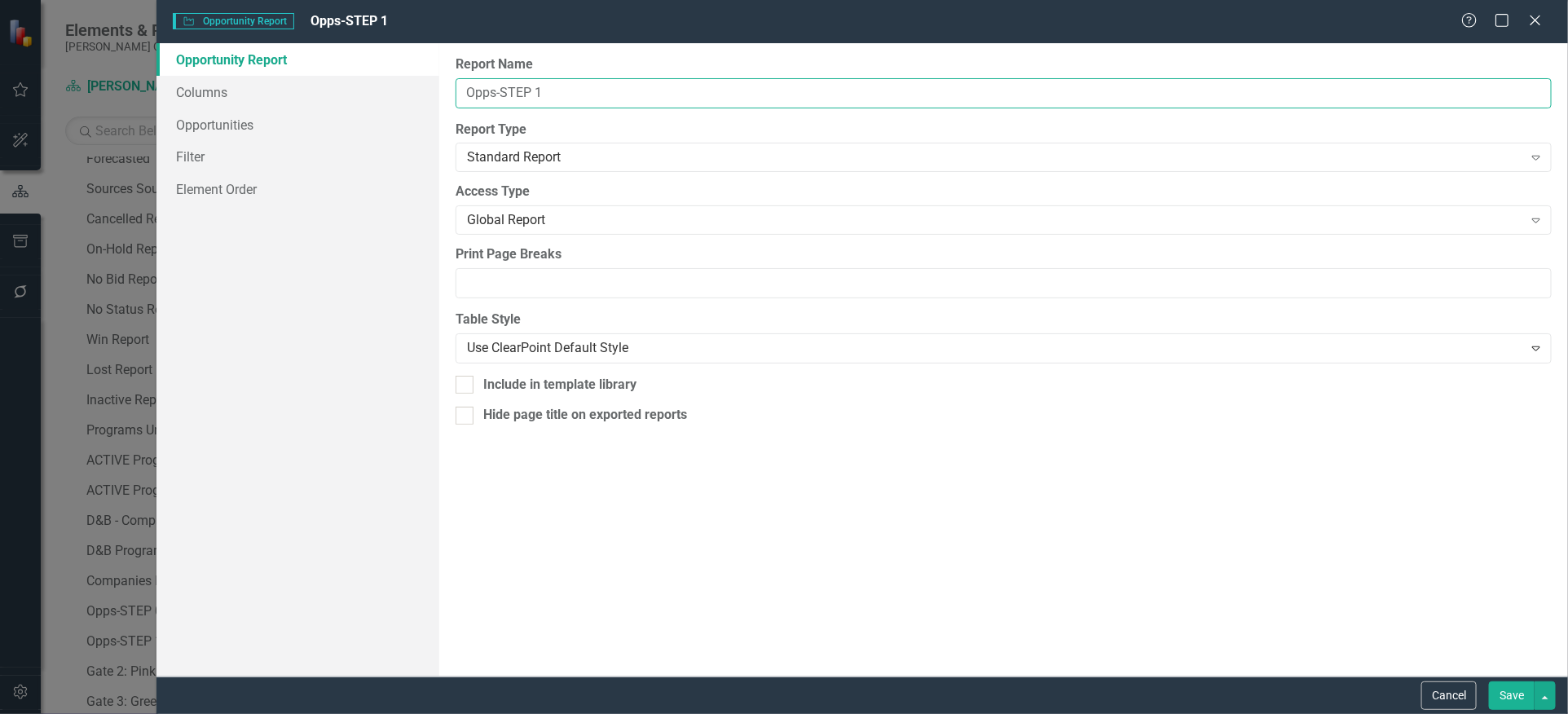
click at [492, 89] on input "Opps-STEP 1" at bounding box center [1003, 93] width 1096 height 30
click at [496, 92] on input "Opps-STEP 1" at bounding box center [1003, 93] width 1096 height 30
click at [457, 93] on input "Opps-STEP 1" at bounding box center [1003, 93] width 1096 height 30
drag, startPoint x: 574, startPoint y: 94, endPoint x: 382, endPoint y: 86, distance: 192.2
click at [384, 86] on div "Opportunity Report Columns Opportunities Filter Element Order Report Name Opps-…" at bounding box center [862, 359] width 1412 height 634
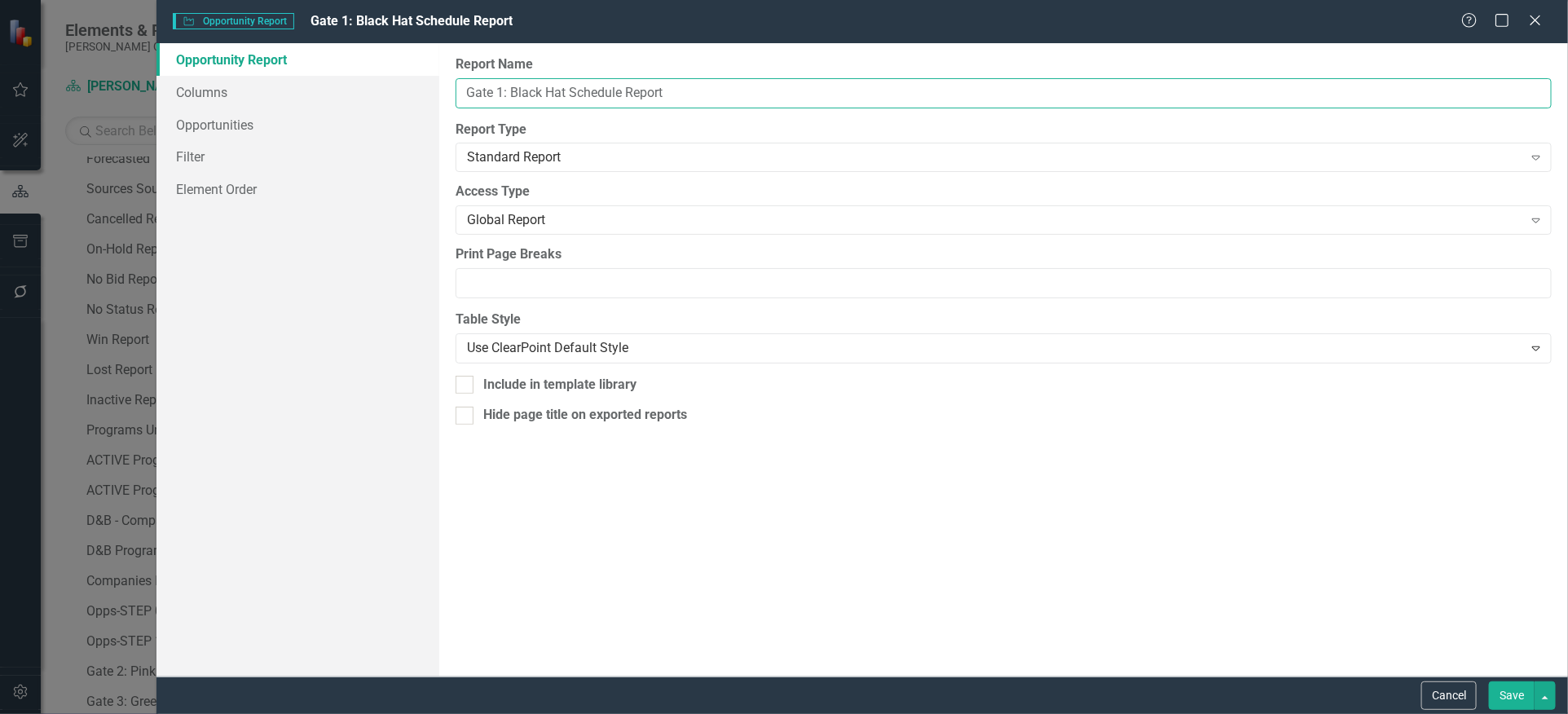
type input "Gate 1: Black Hat Schedule Report"
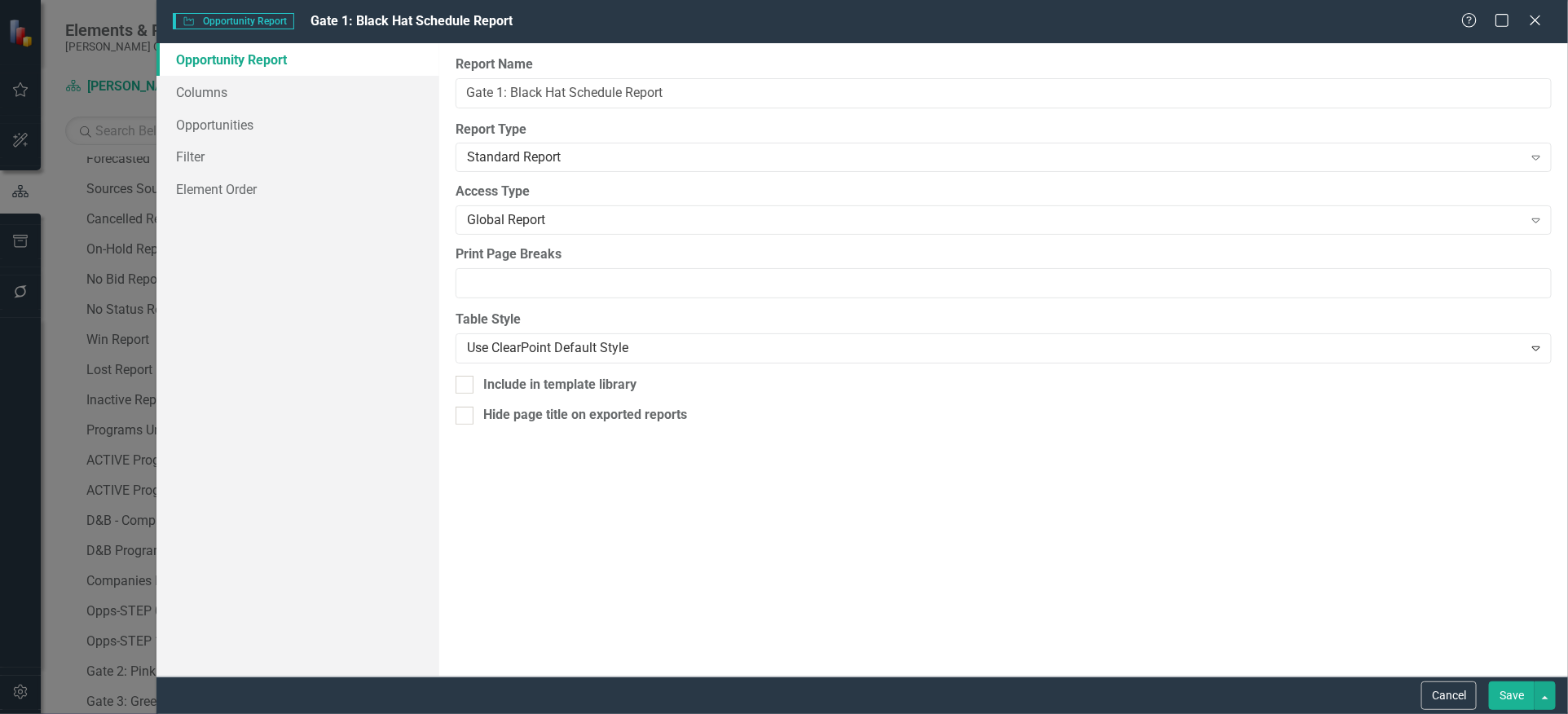
click at [1508, 697] on button "Save" at bounding box center [1511, 696] width 46 height 28
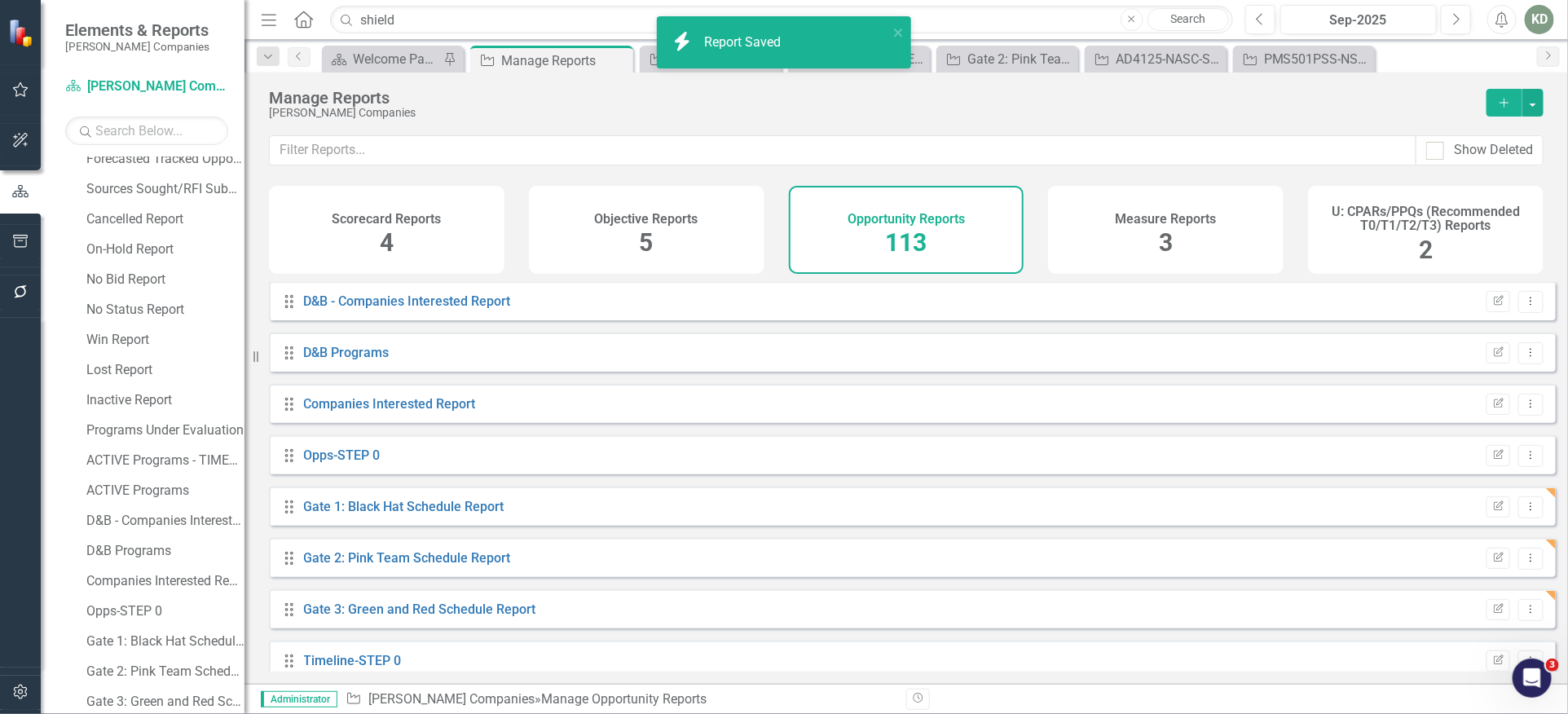
scroll to position [880, 0]
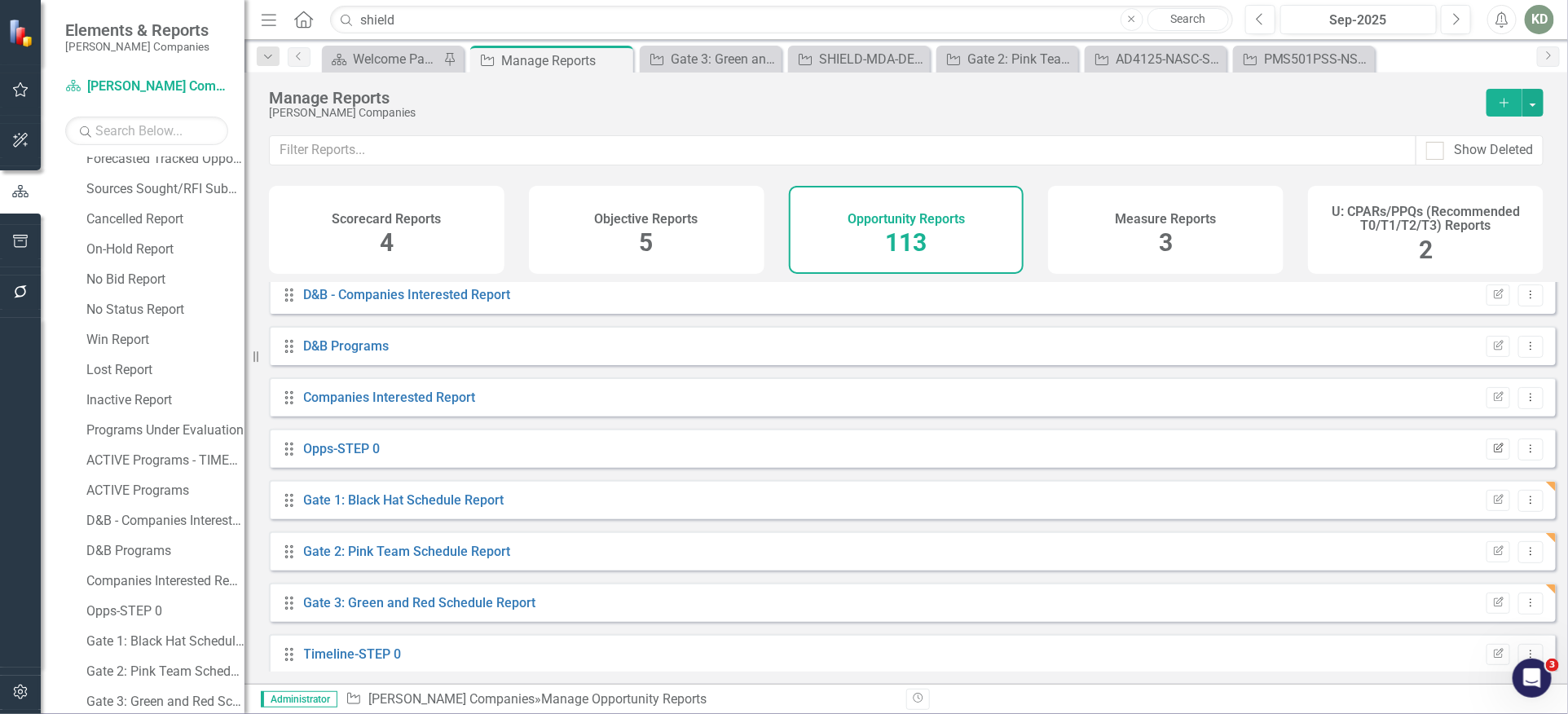
click at [1486, 452] on button "Edit Report" at bounding box center [1498, 450] width 24 height 22
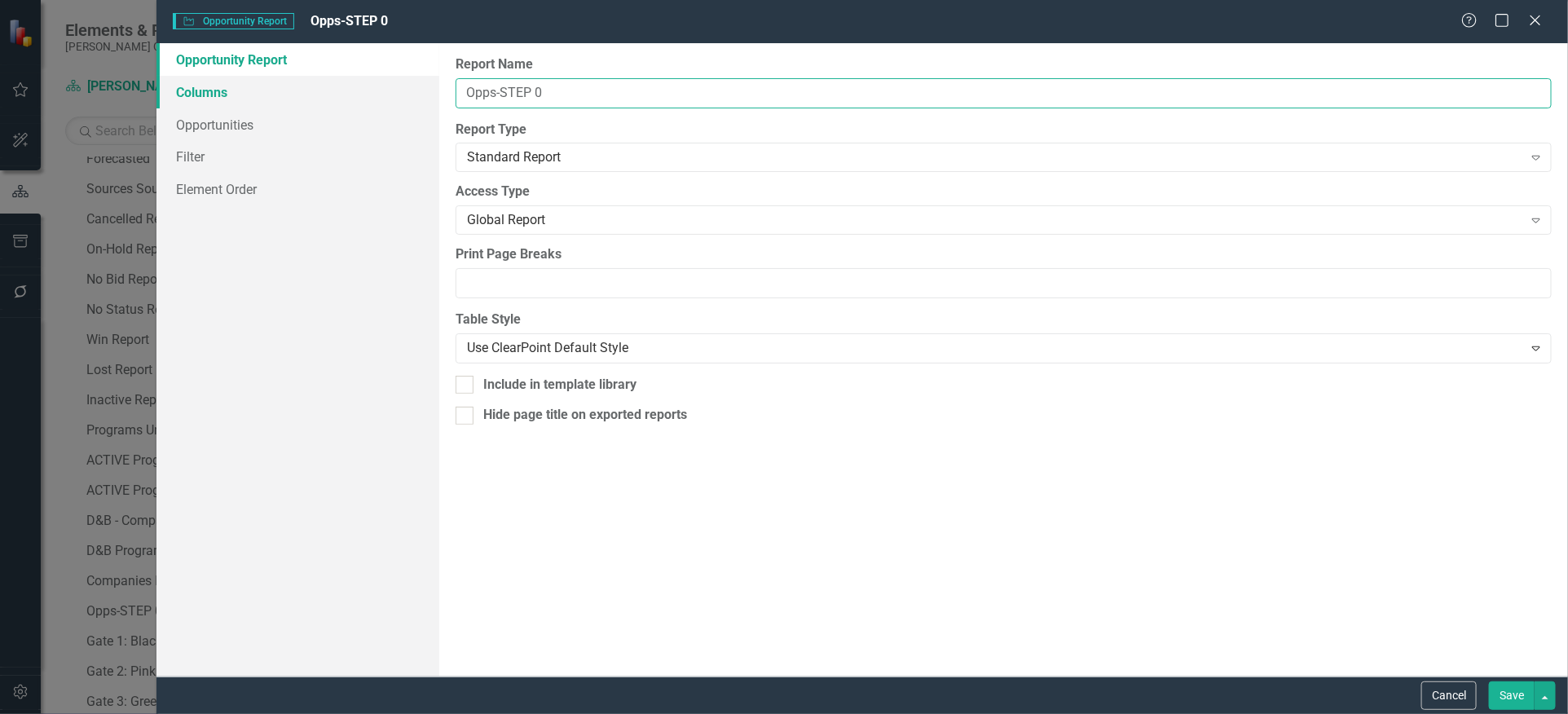
drag, startPoint x: 525, startPoint y: 89, endPoint x: 435, endPoint y: 90, distance: 90.0
click at [435, 91] on div "Opportunity Report Columns Opportunities Filter Element Order Report Name Opps-…" at bounding box center [862, 359] width 1412 height 634
click at [554, 88] on input "Gate 0" at bounding box center [1003, 93] width 1096 height 30
click at [570, 86] on input "Gate 0: Blue" at bounding box center [1003, 93] width 1096 height 30
type input "Gate 0: Blue Team Schedule Report"
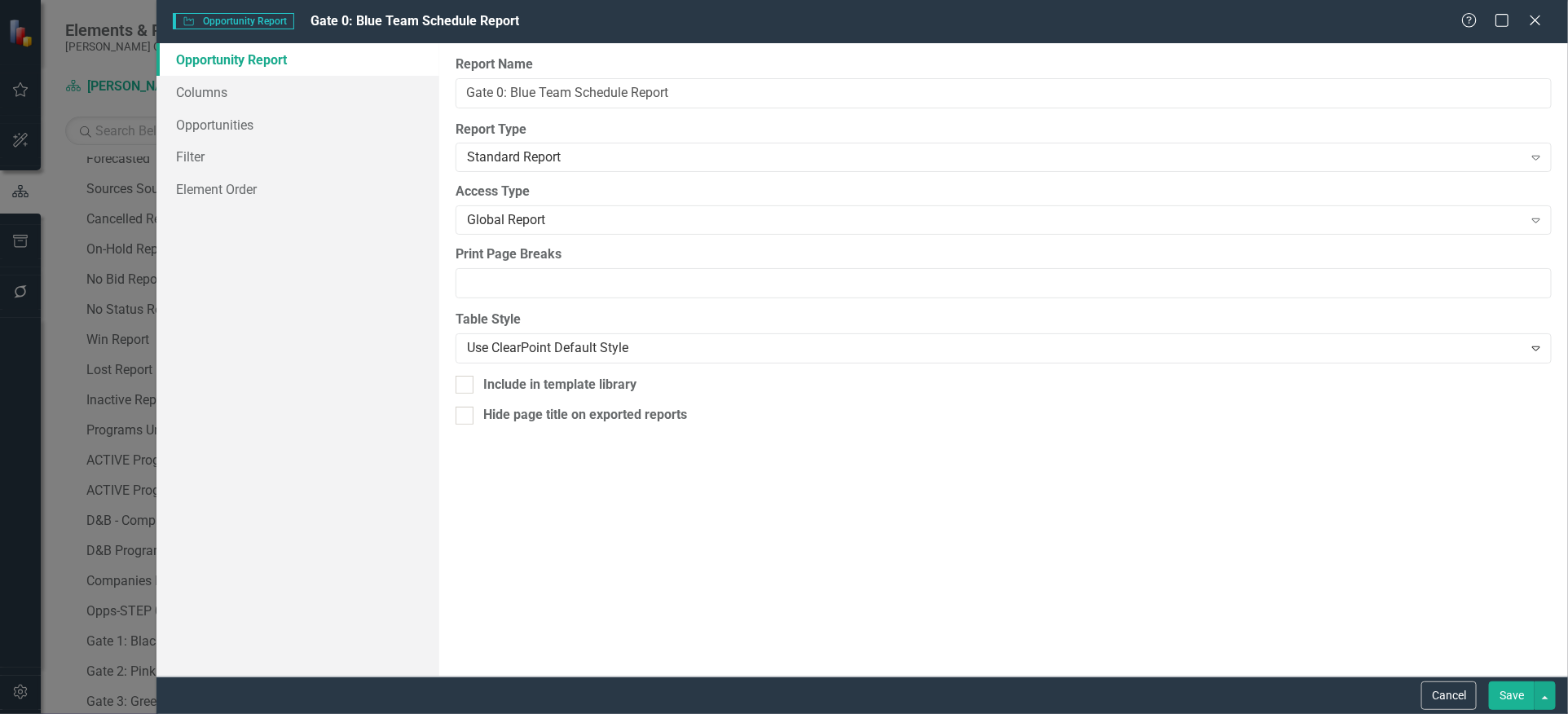
click at [1505, 700] on button "Save" at bounding box center [1511, 696] width 46 height 28
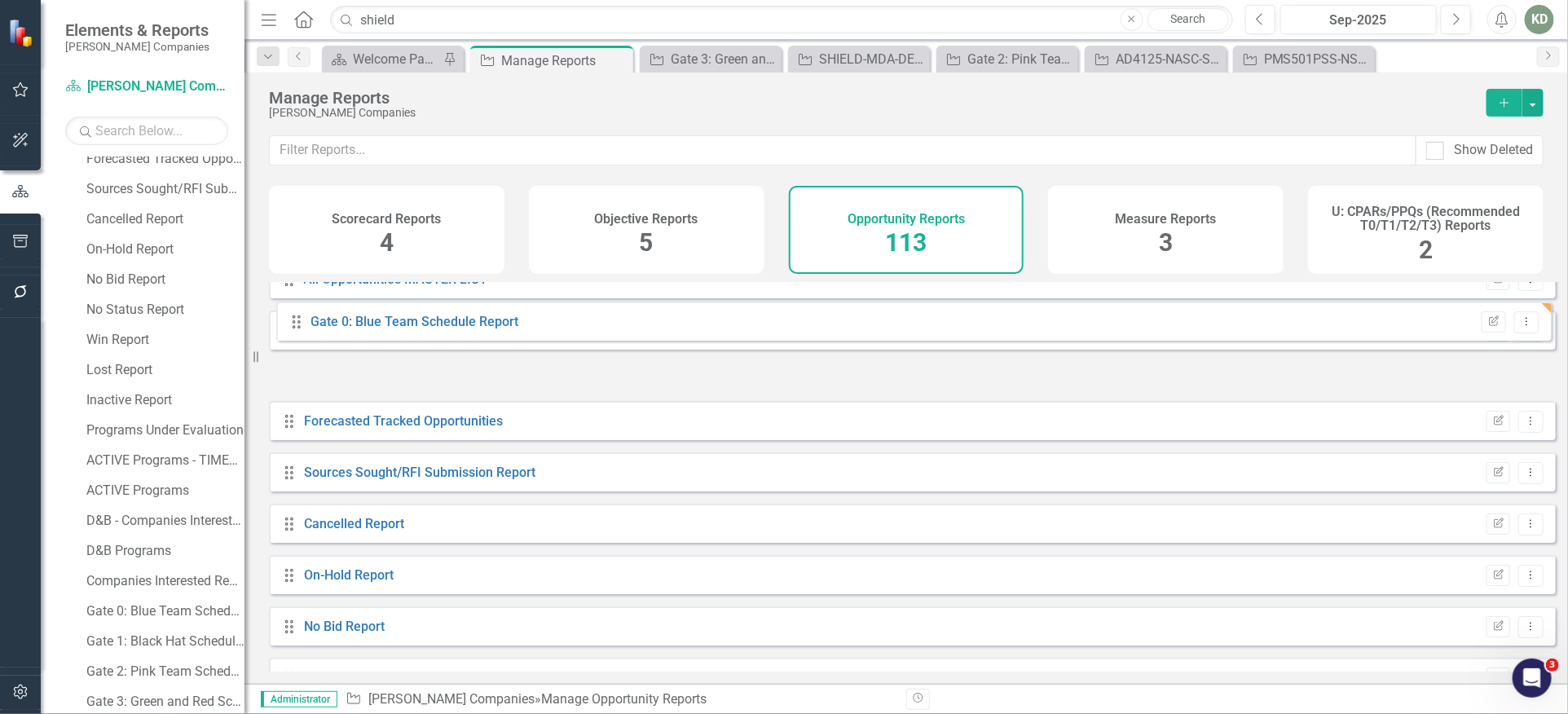
scroll to position [0, 0]
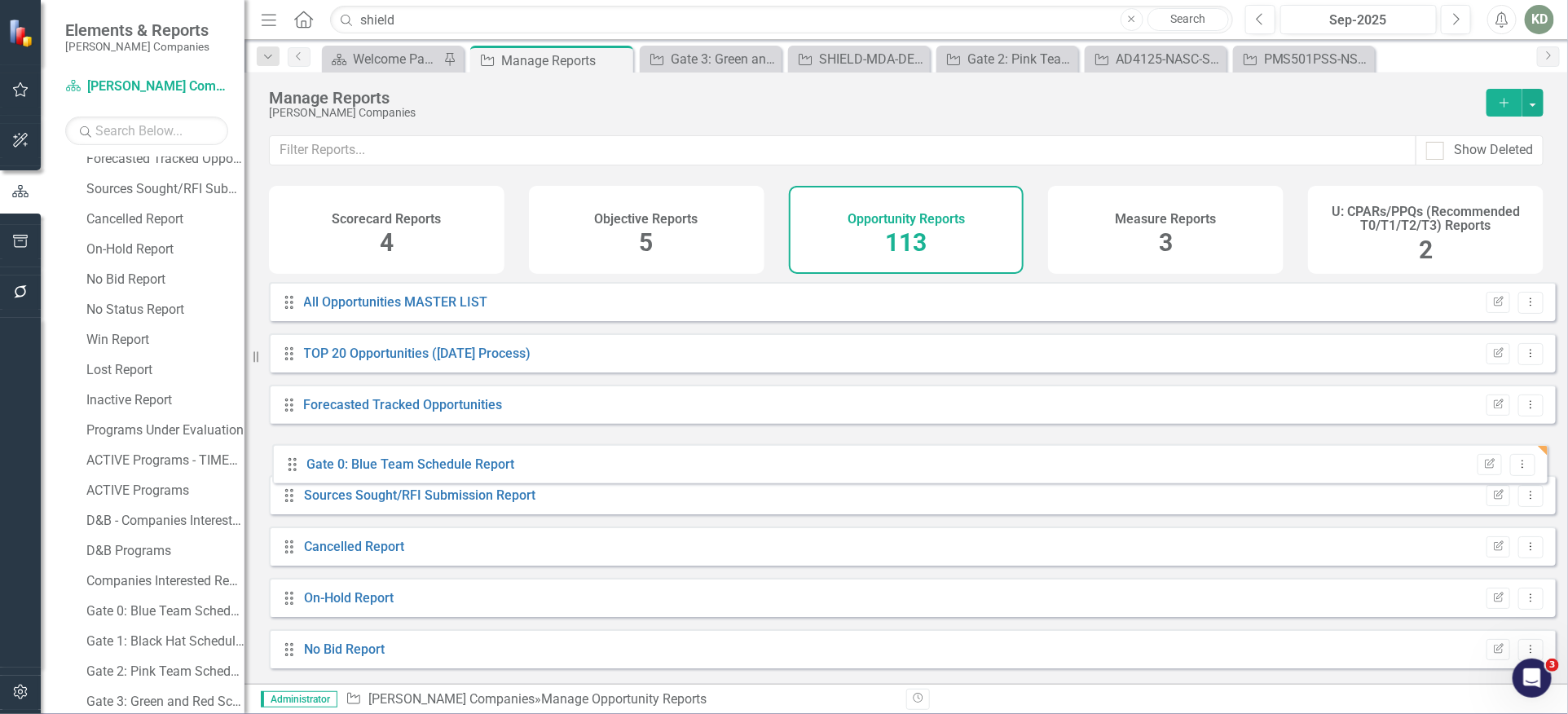
drag, startPoint x: 286, startPoint y: 518, endPoint x: 290, endPoint y: 466, distance: 52.2
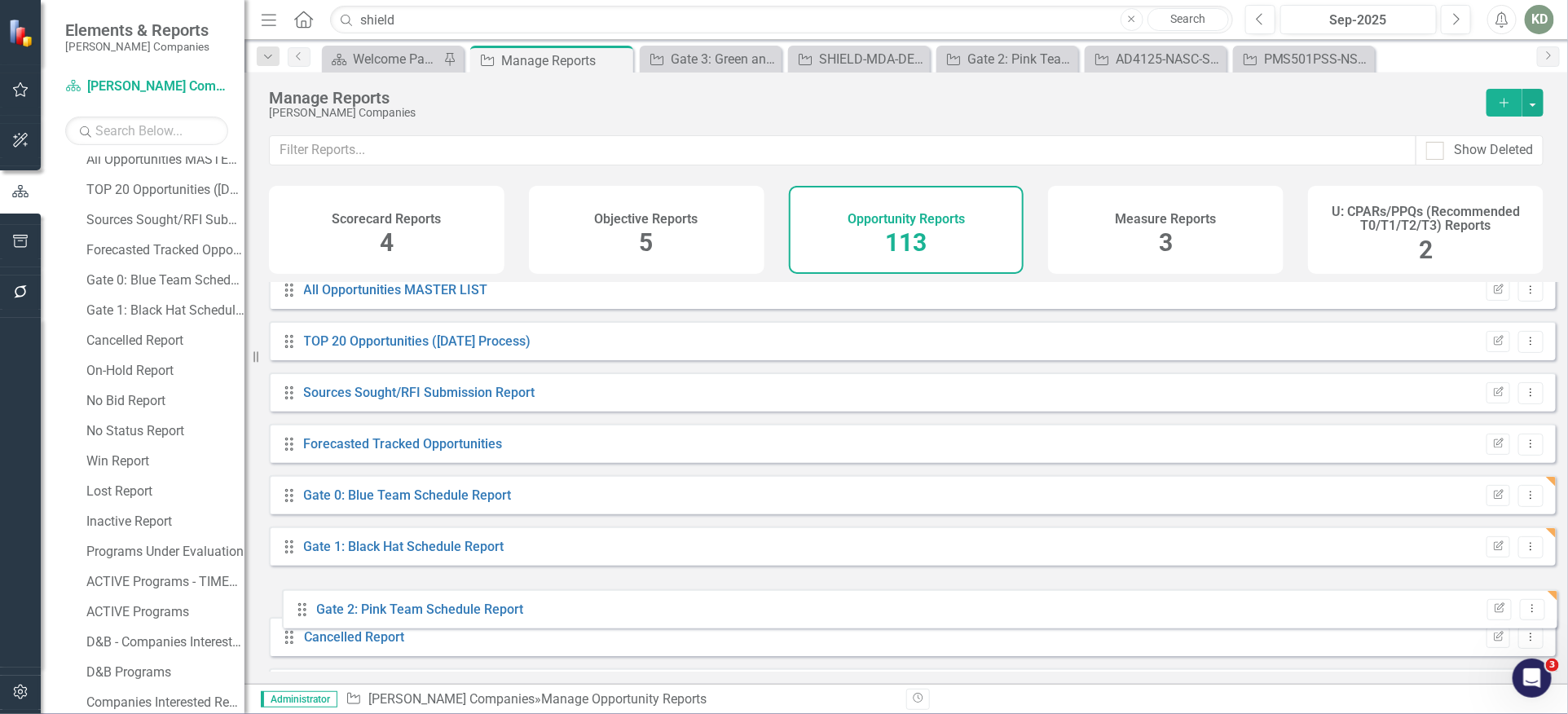
scroll to position [28, 0]
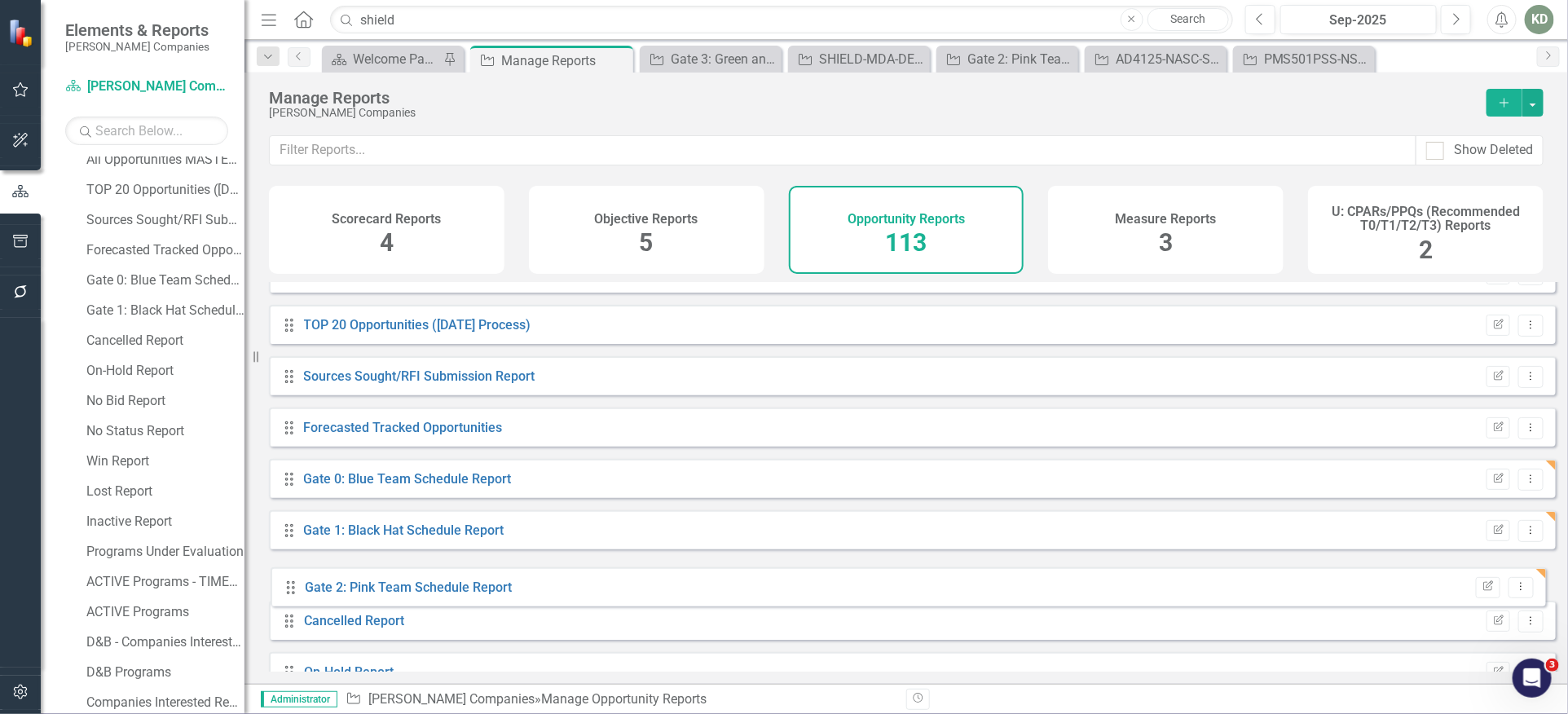
drag, startPoint x: 289, startPoint y: 485, endPoint x: 291, endPoint y: 589, distance: 104.0
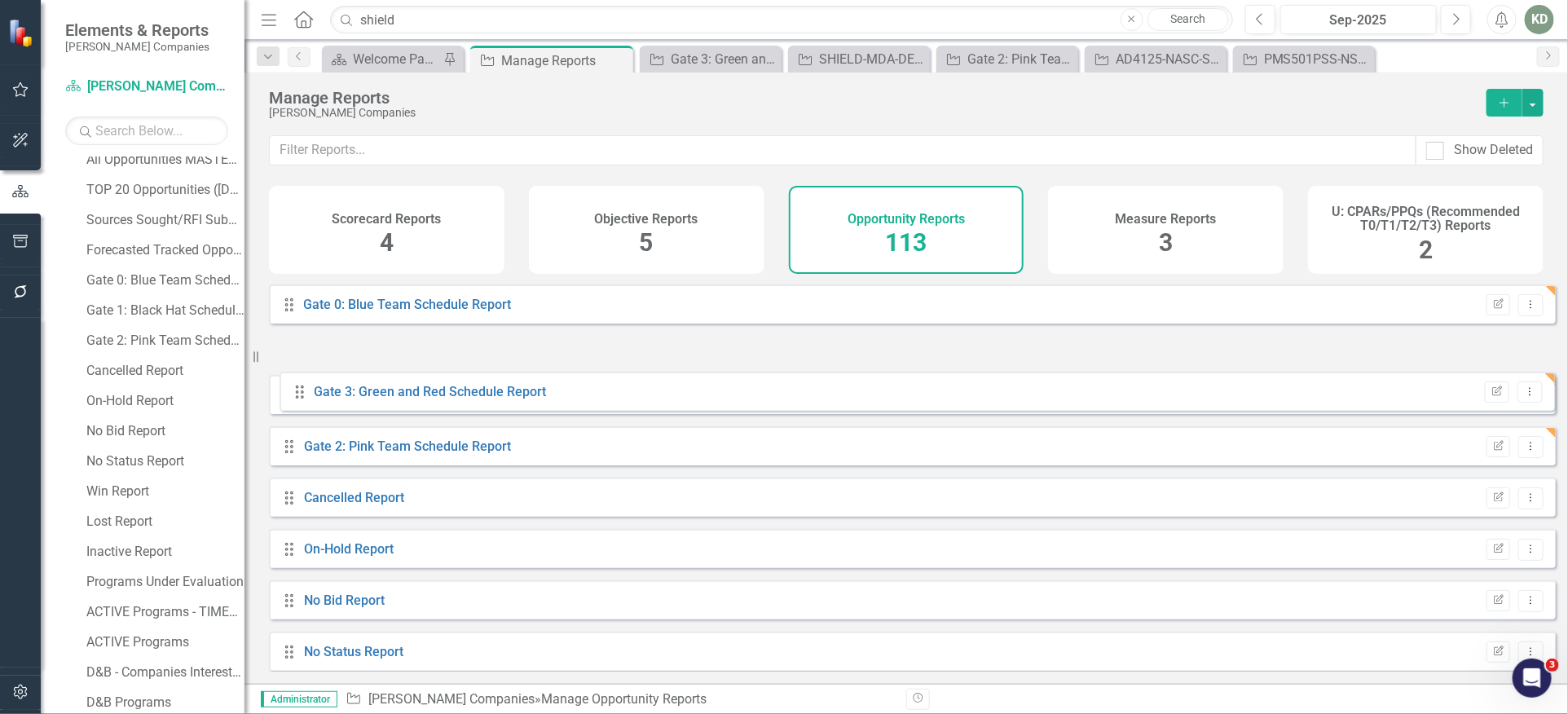
scroll to position [166, 0]
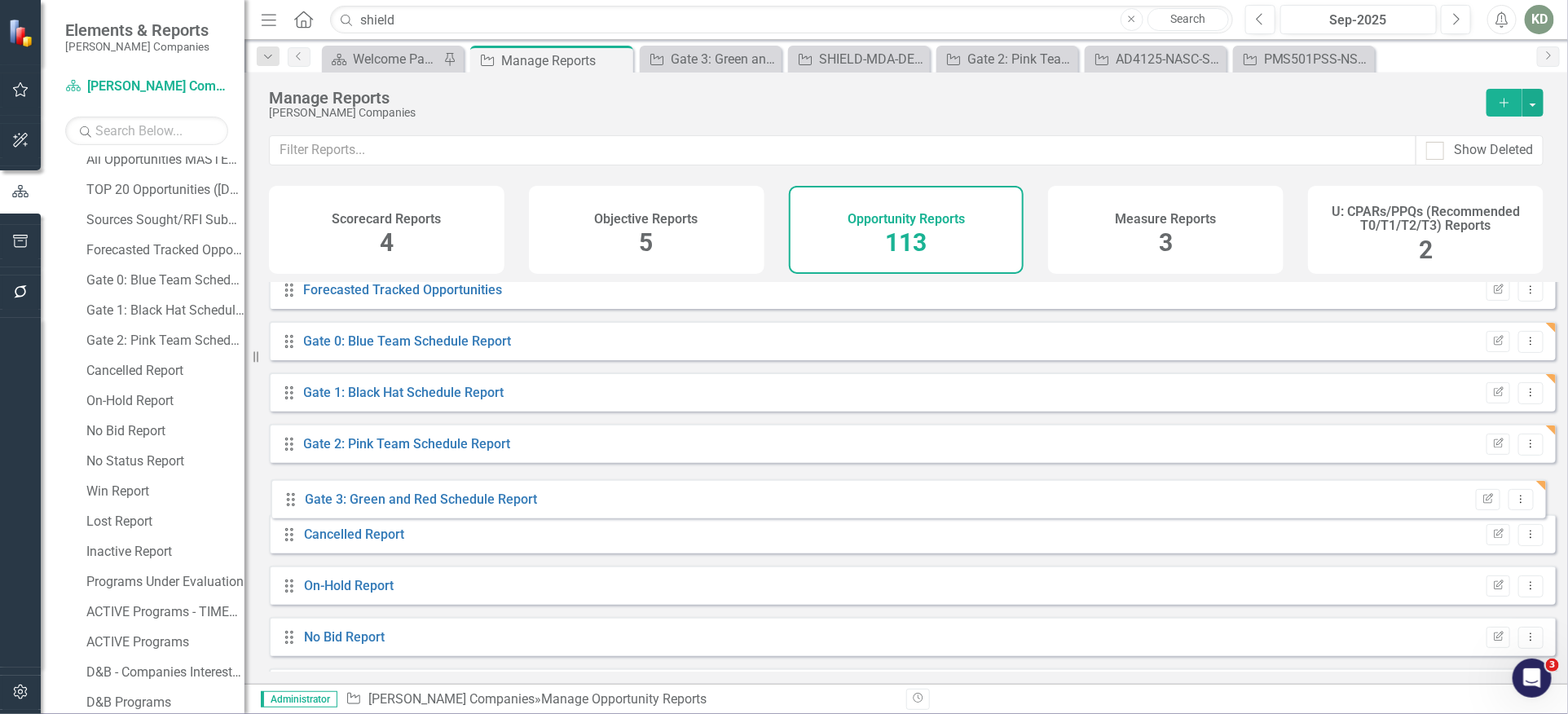
drag, startPoint x: 291, startPoint y: 557, endPoint x: 288, endPoint y: 504, distance: 53.1
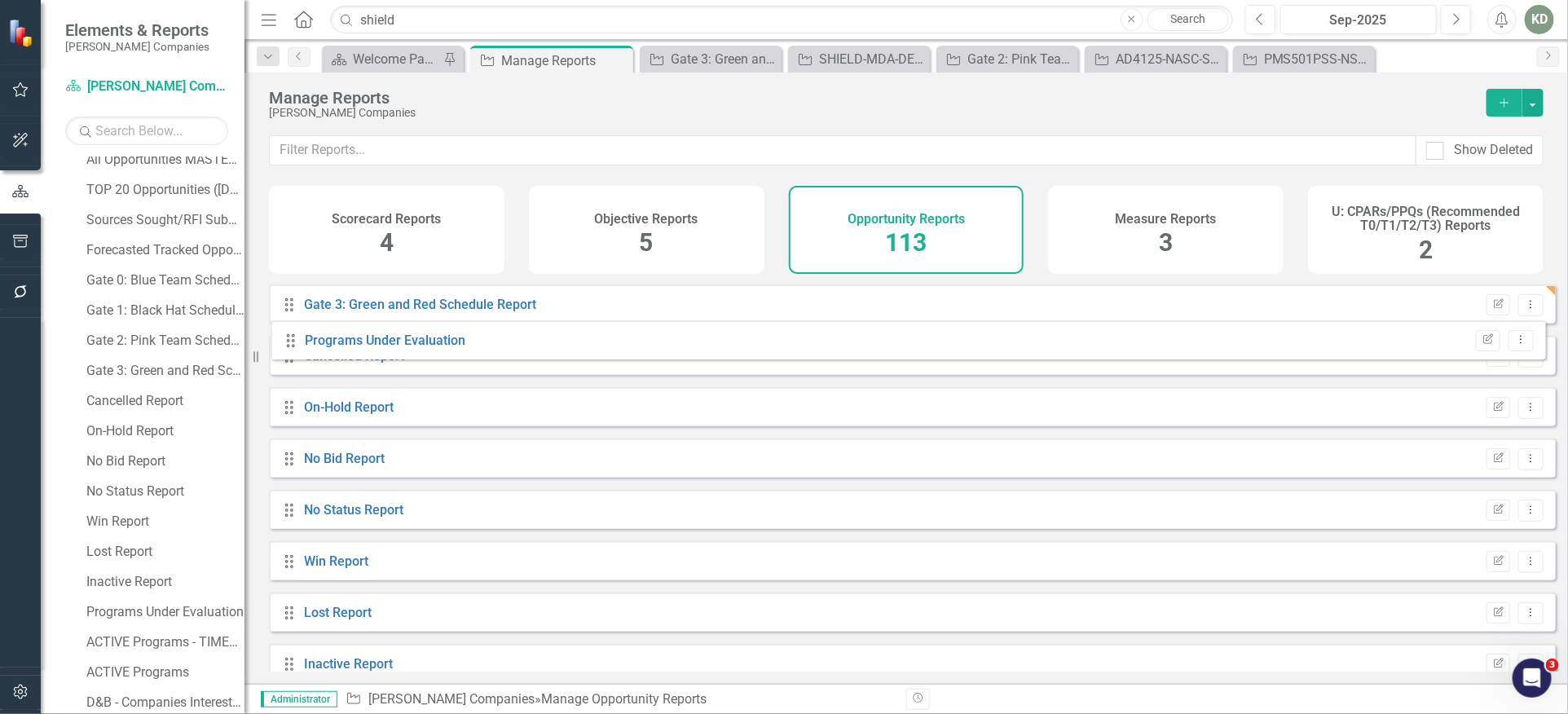
scroll to position [128, 0]
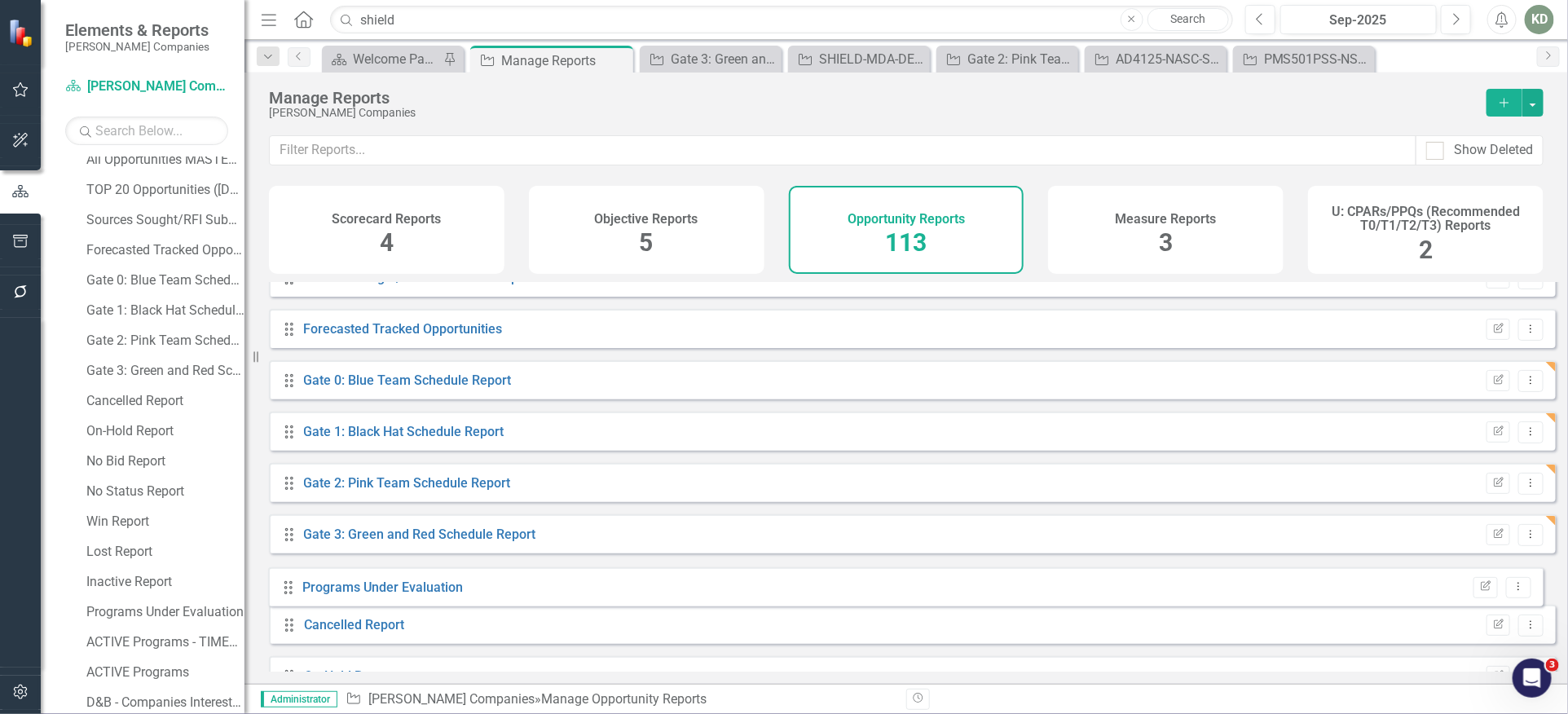
drag, startPoint x: 287, startPoint y: 570, endPoint x: 291, endPoint y: 586, distance: 16.5
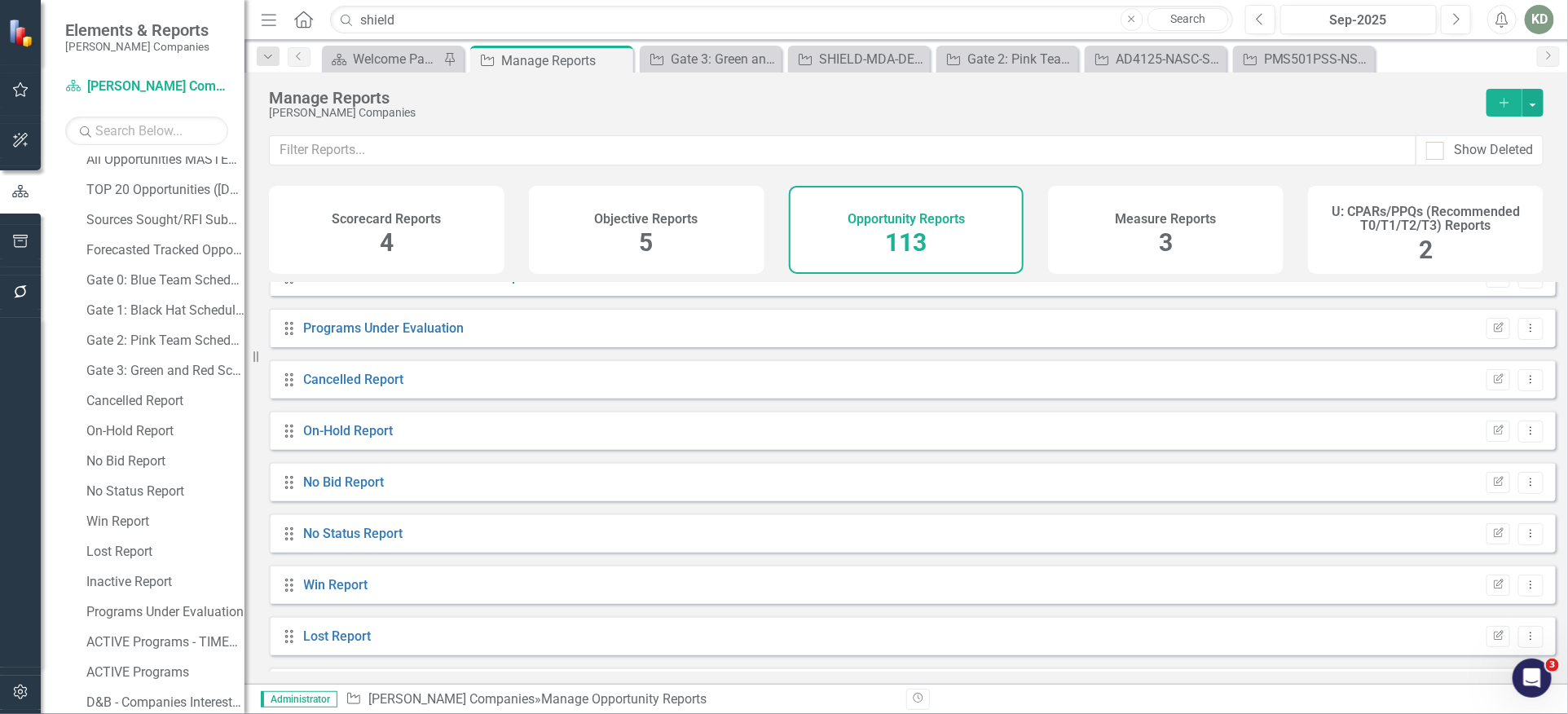
scroll to position [372, 0]
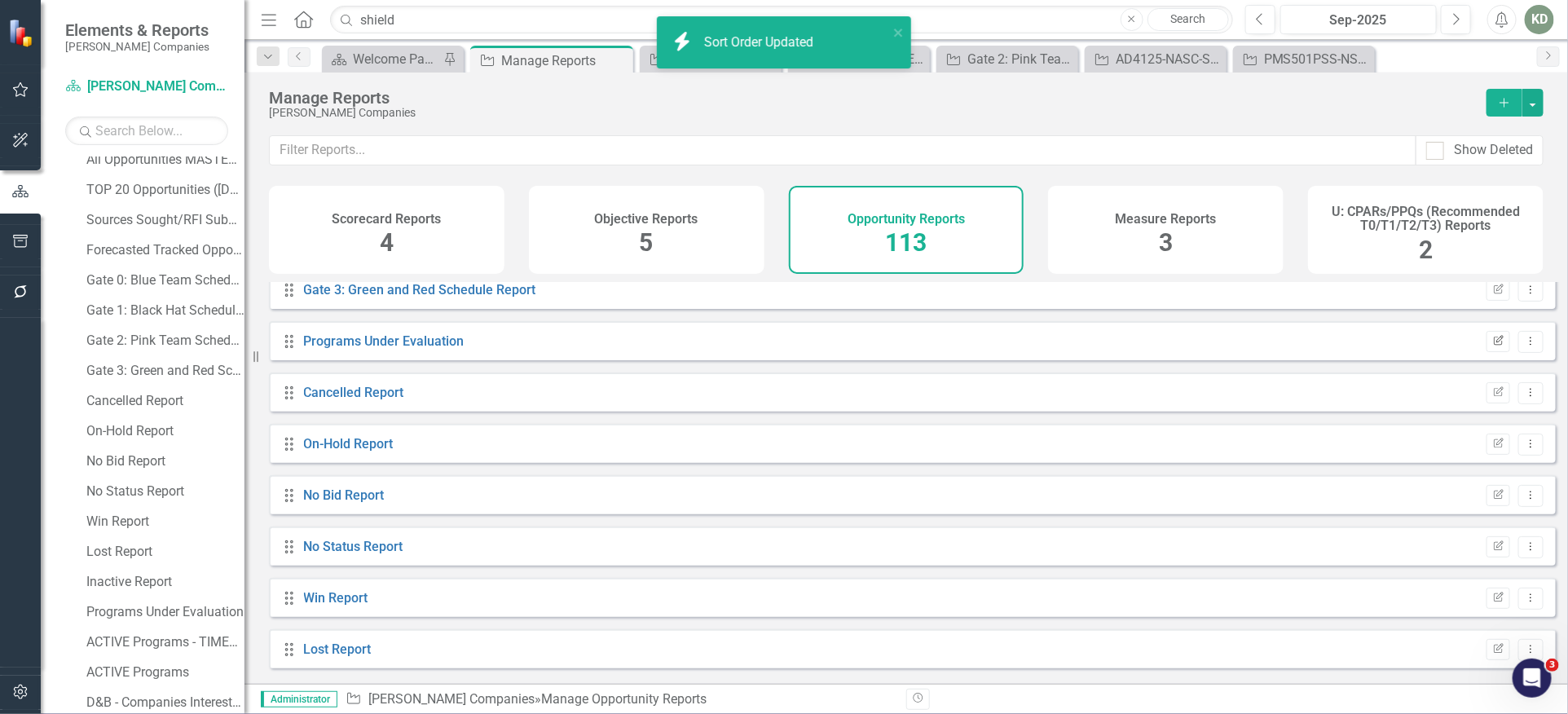
click at [1486, 352] on button "Edit Report" at bounding box center [1498, 342] width 24 height 22
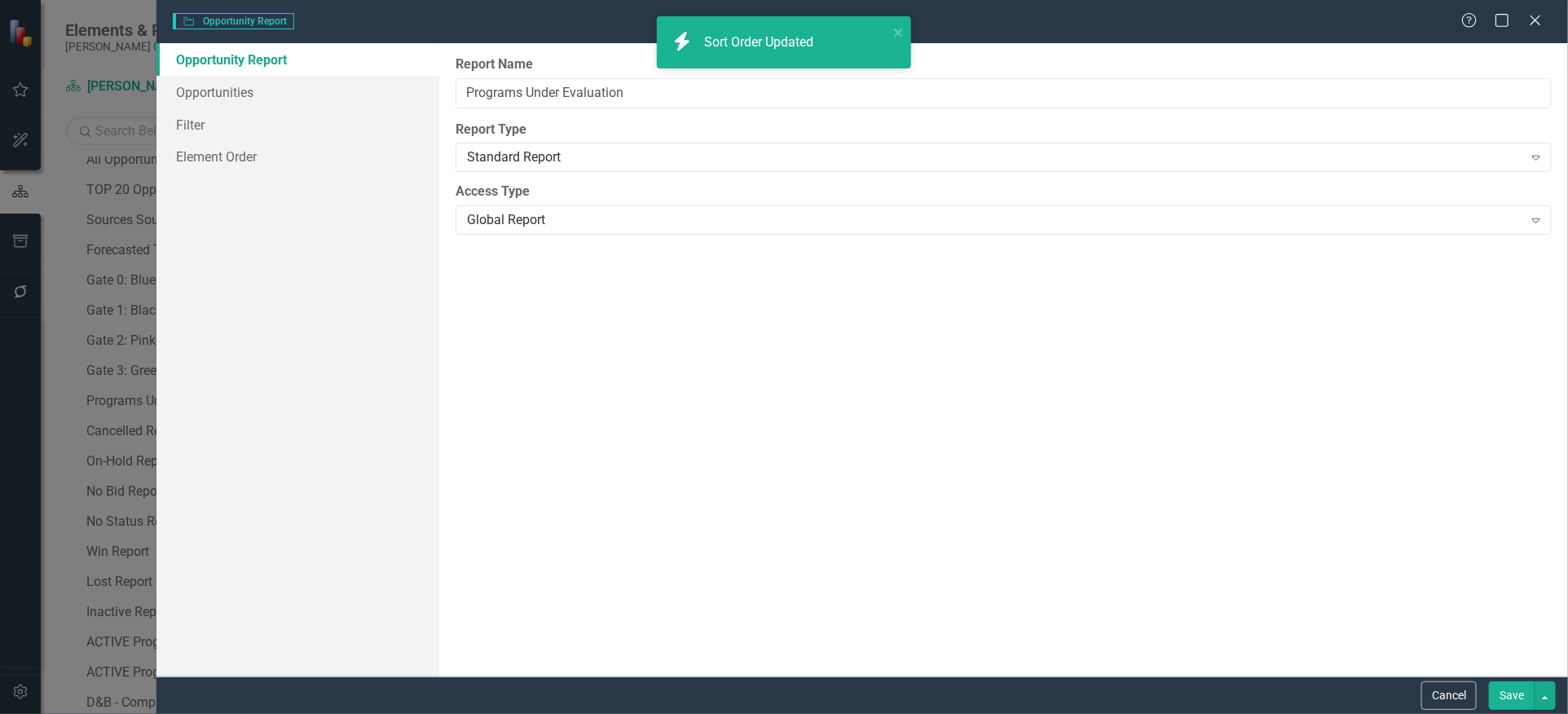
type input "Programs Under Evaluation"
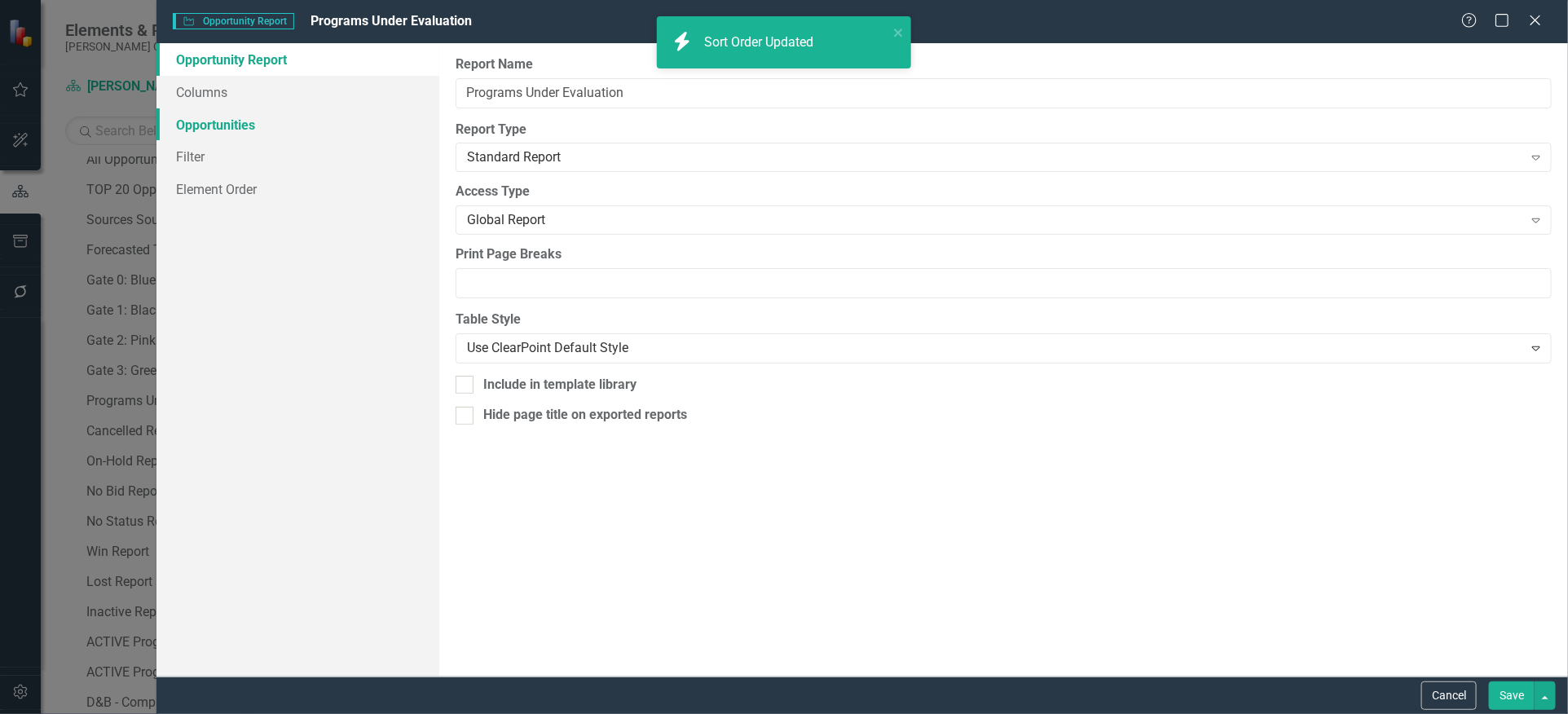
click at [214, 123] on link "Opportunities" at bounding box center [297, 124] width 282 height 32
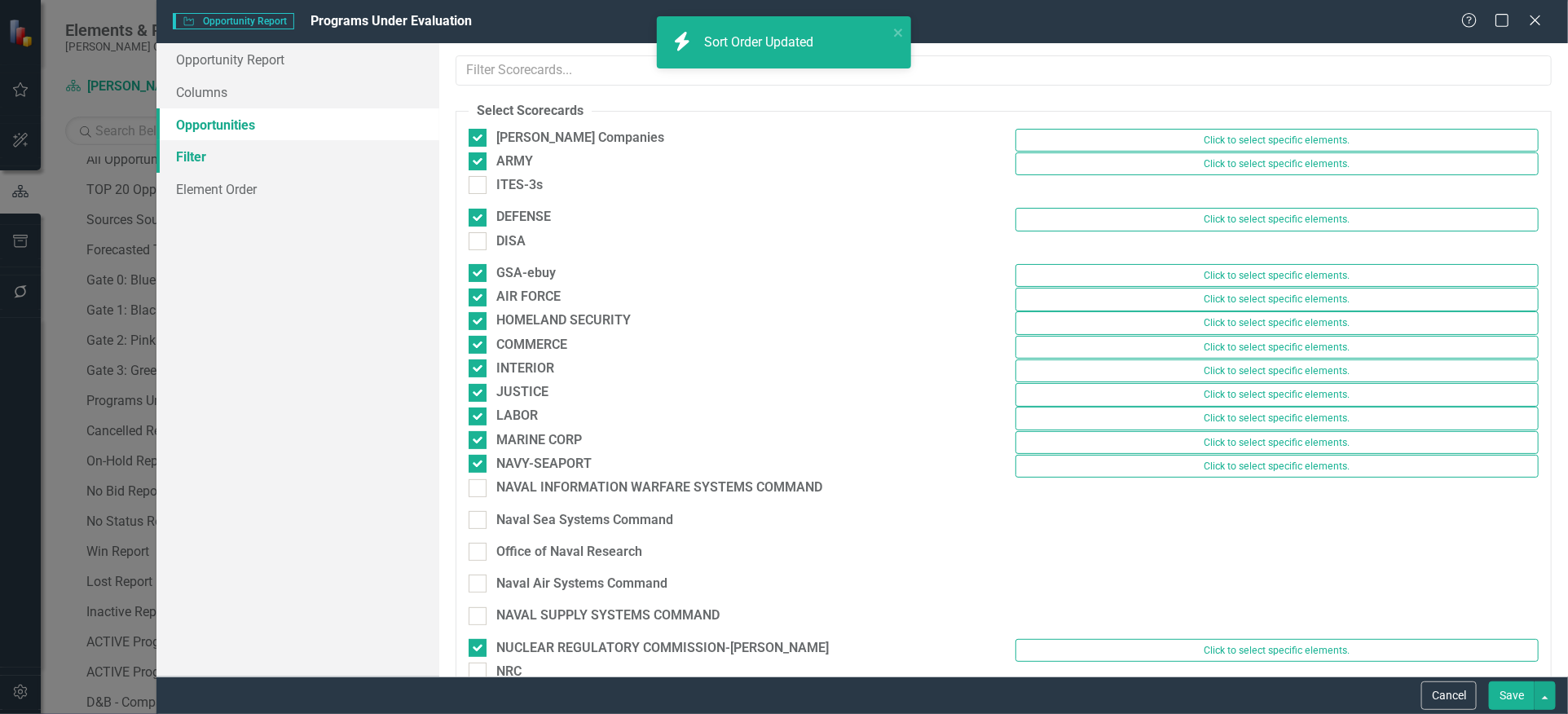
click at [222, 156] on link "Filter" at bounding box center [297, 156] width 282 height 32
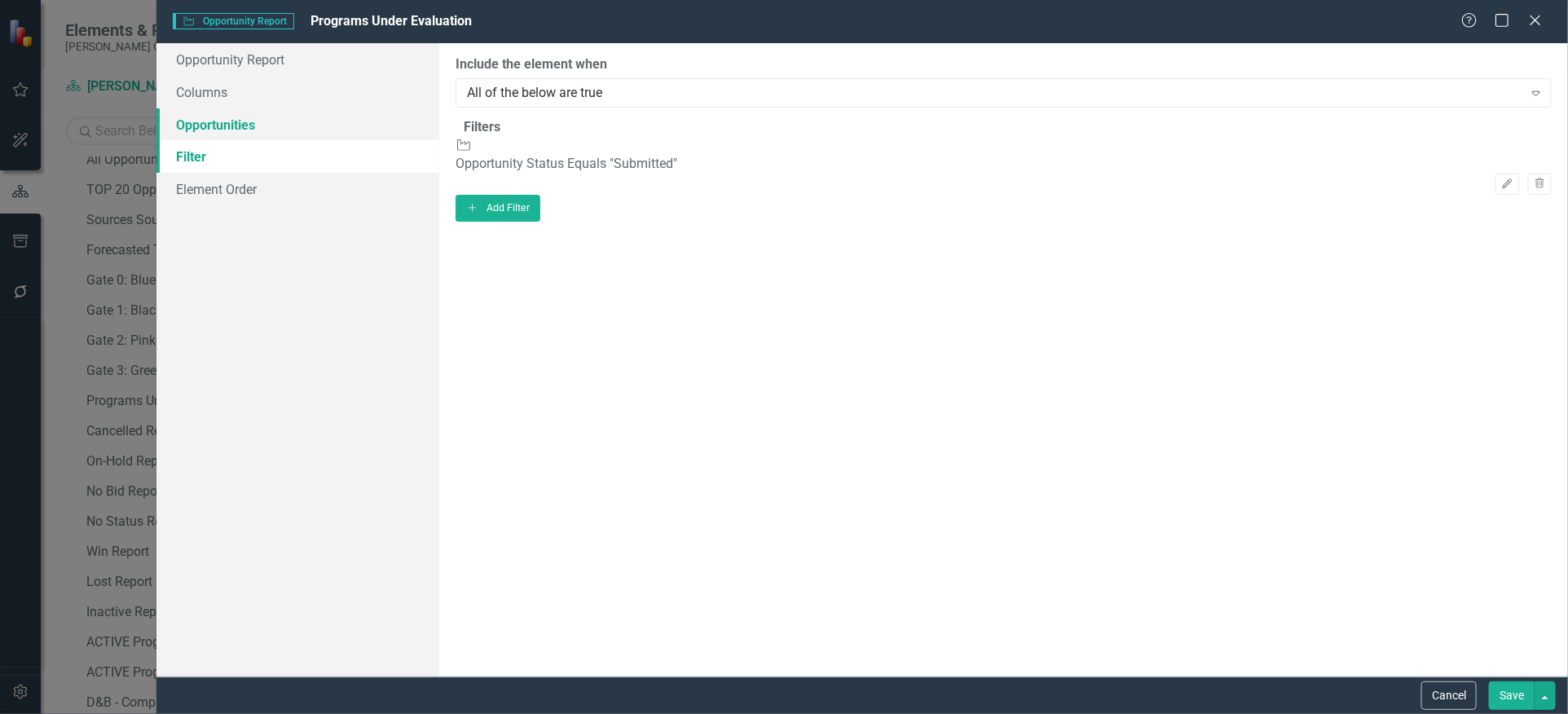
click at [234, 130] on link "Opportunities" at bounding box center [297, 124] width 282 height 32
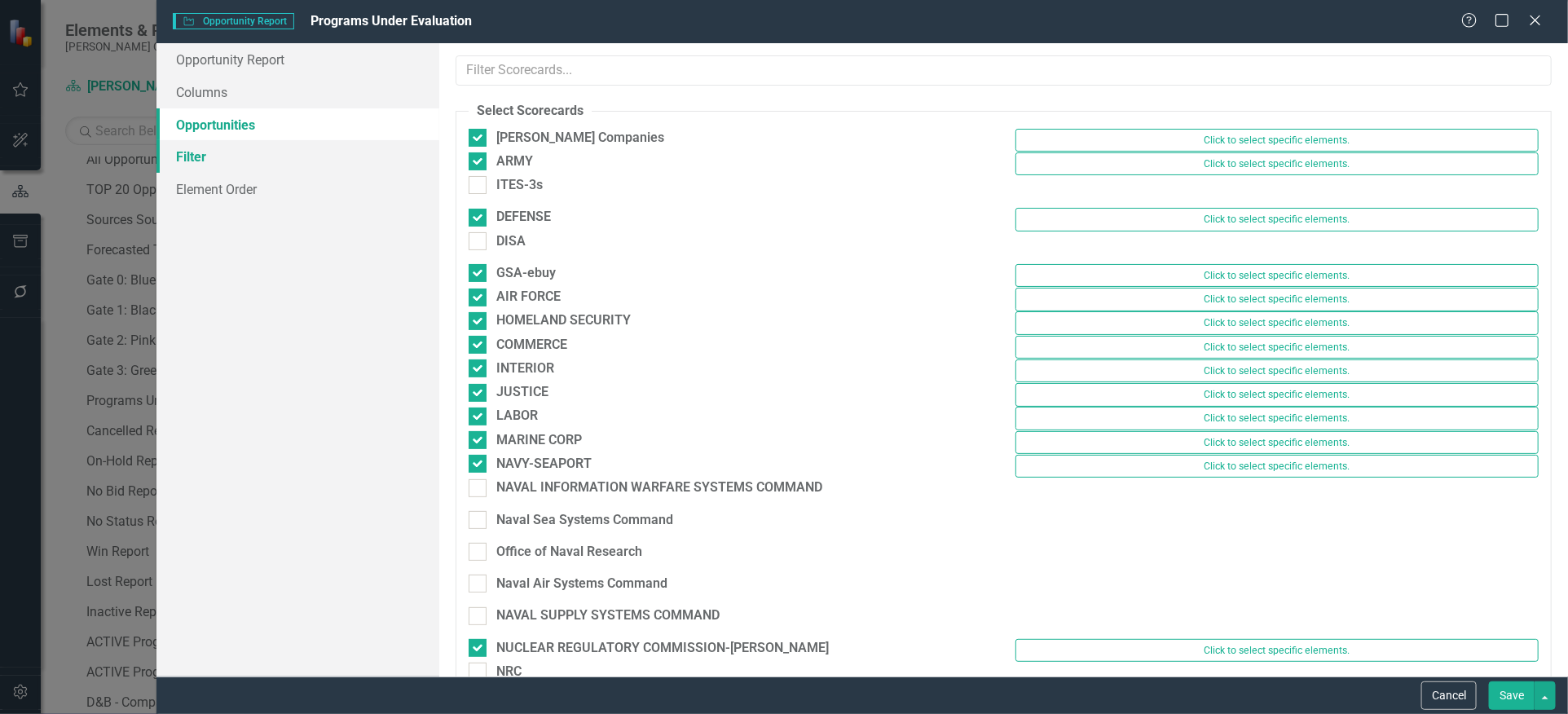
click at [233, 157] on link "Filter" at bounding box center [297, 156] width 282 height 32
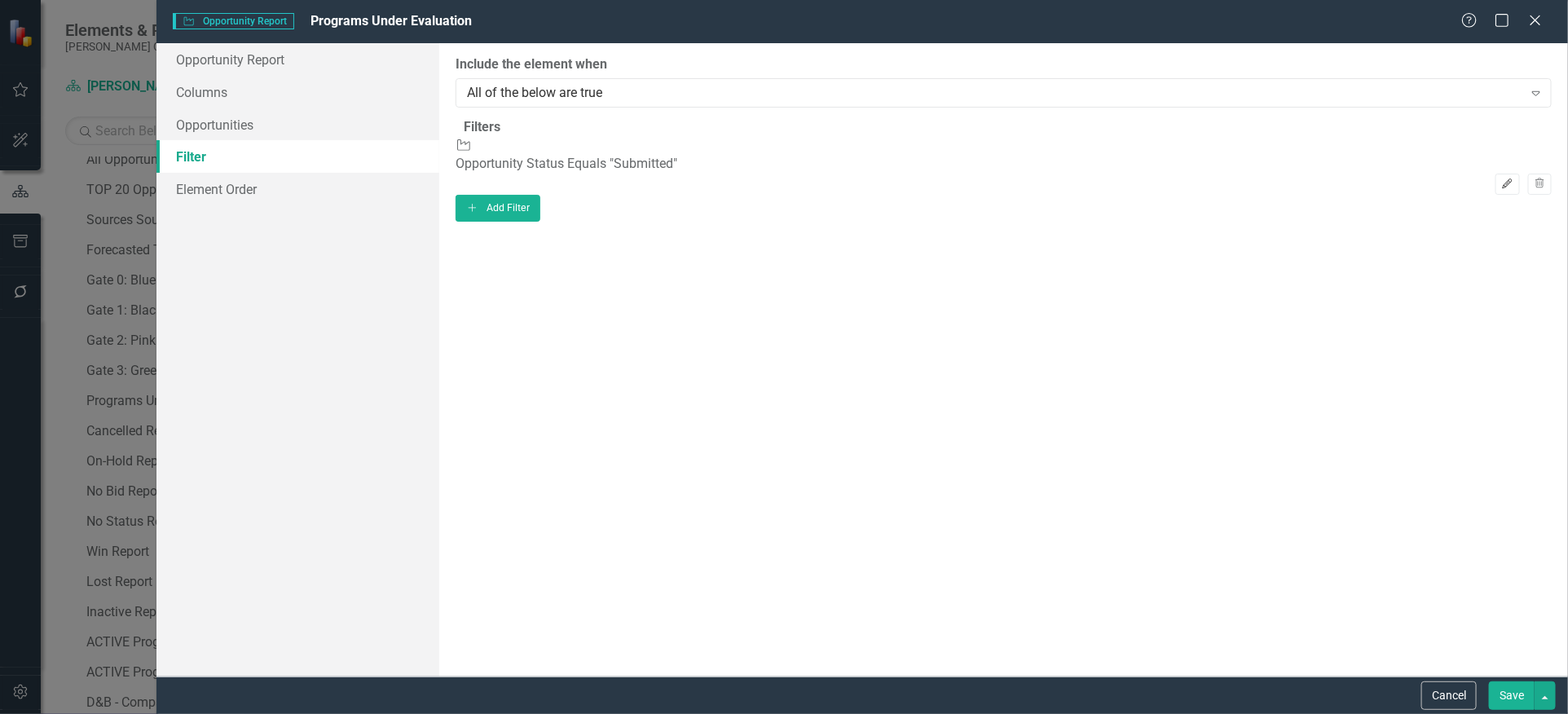
click at [1501, 180] on icon "Edit" at bounding box center [1507, 185] width 12 height 10
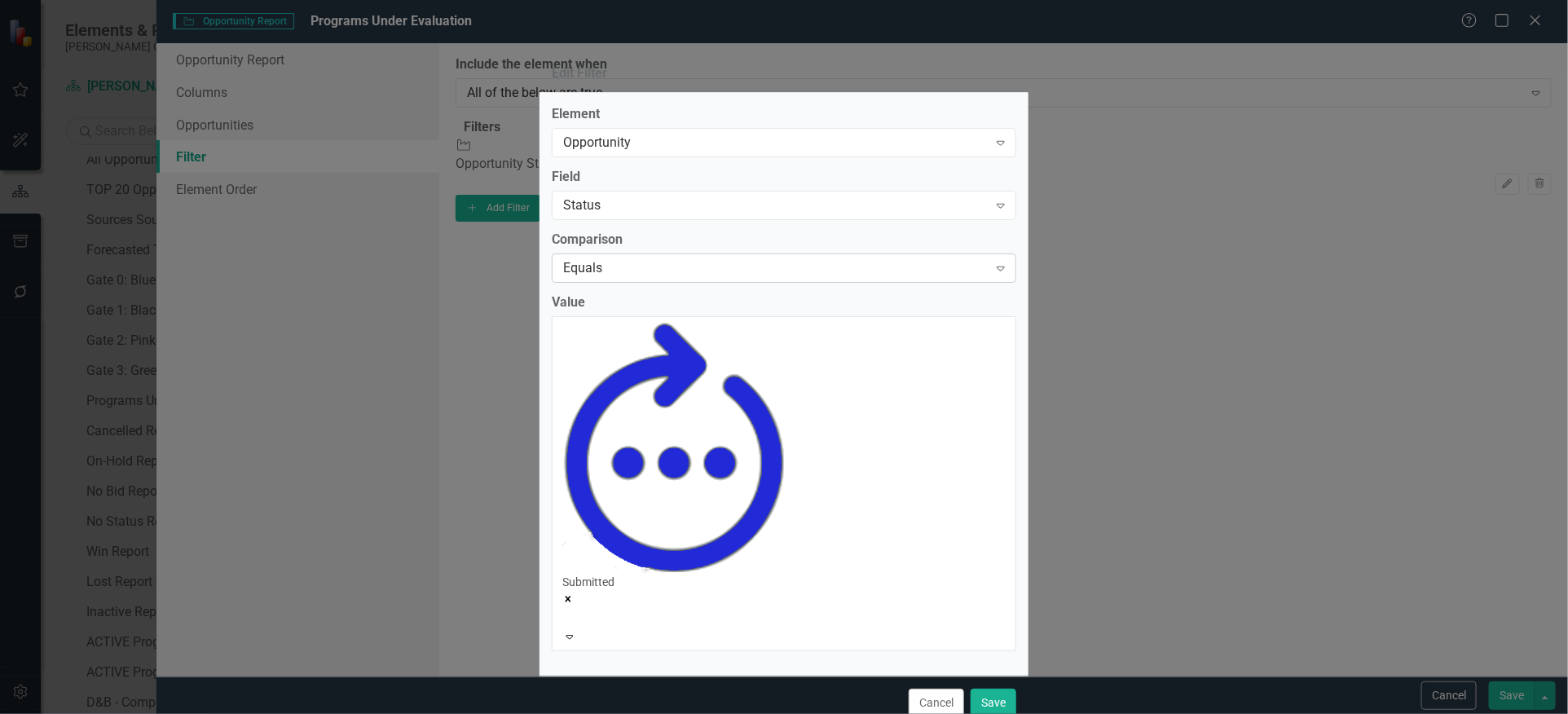
click at [701, 277] on div "Equals" at bounding box center [775, 268] width 425 height 19
click at [713, 334] on div "Element Opportunity Expand Field Status Expand Comparison Equals Expand Value S…" at bounding box center [783, 378] width 464 height 545
click at [925, 689] on button "Cancel" at bounding box center [936, 703] width 55 height 28
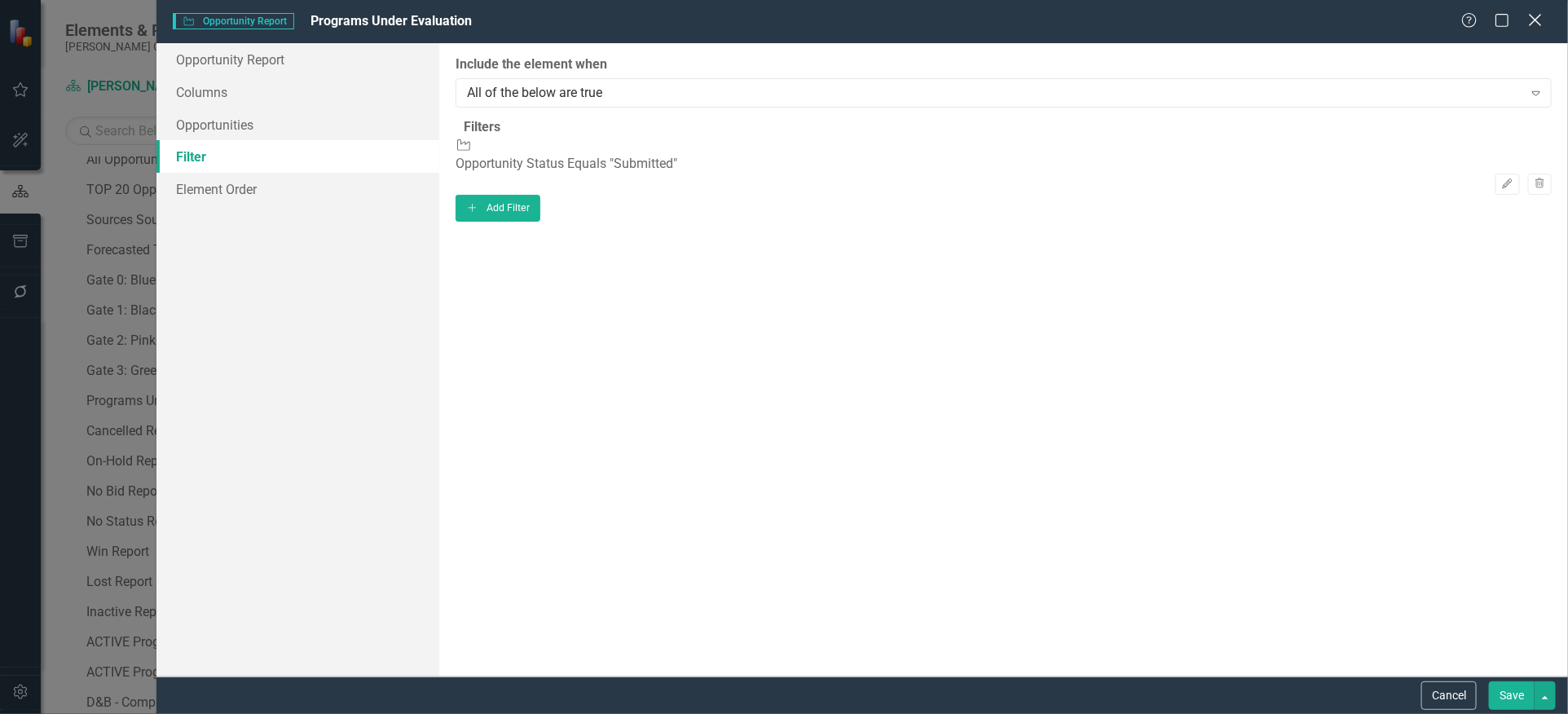
click at [1542, 26] on icon "Close" at bounding box center [1535, 20] width 21 height 16
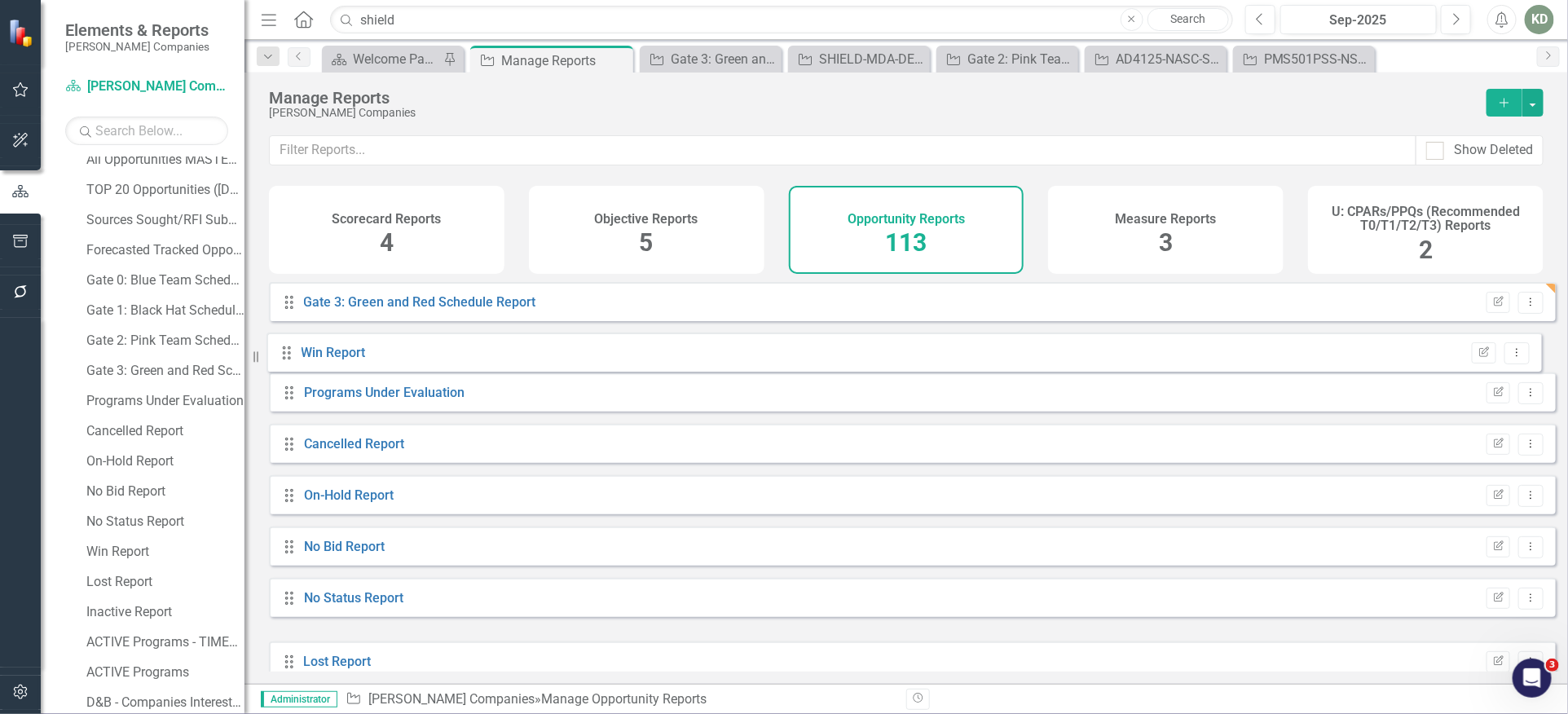
scroll to position [345, 0]
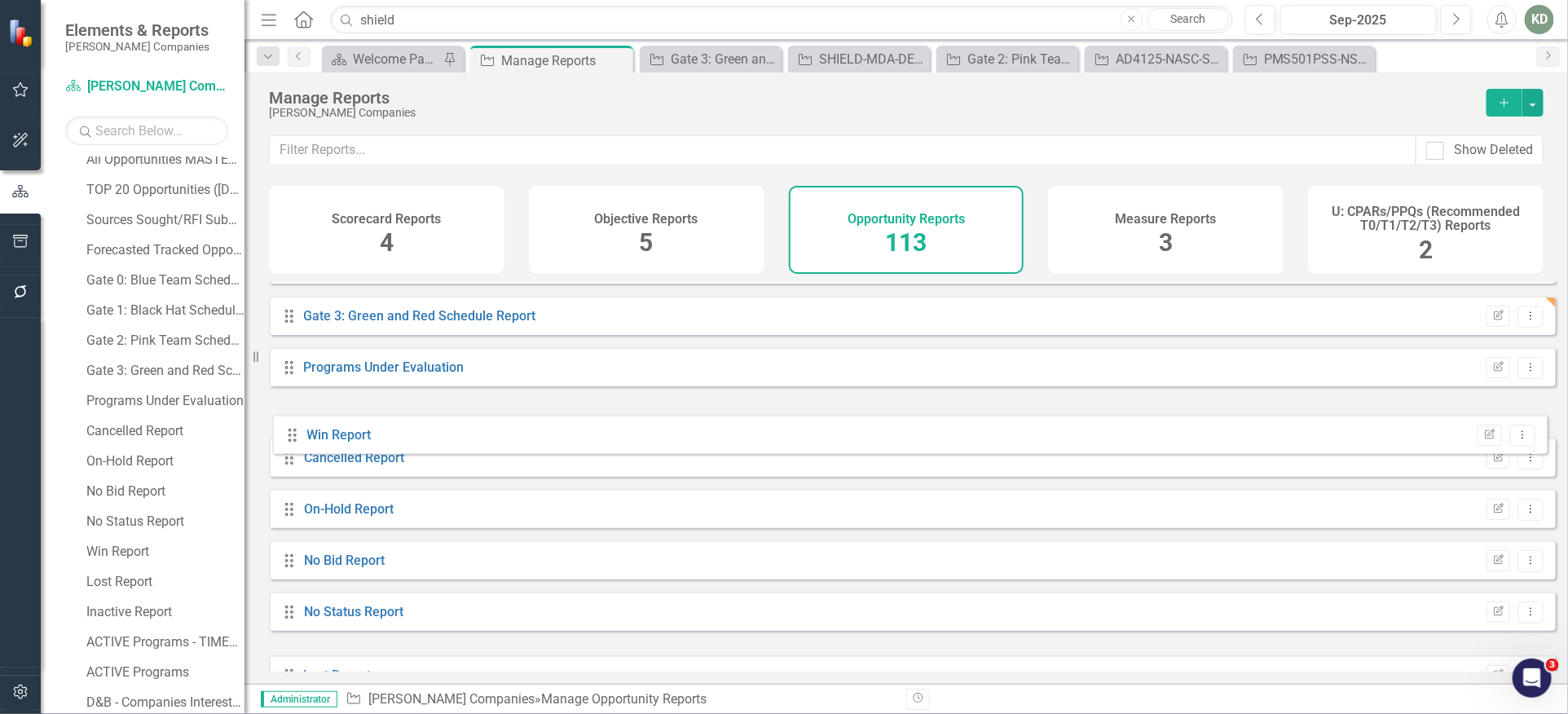
drag, startPoint x: 289, startPoint y: 570, endPoint x: 291, endPoint y: 441, distance: 129.0
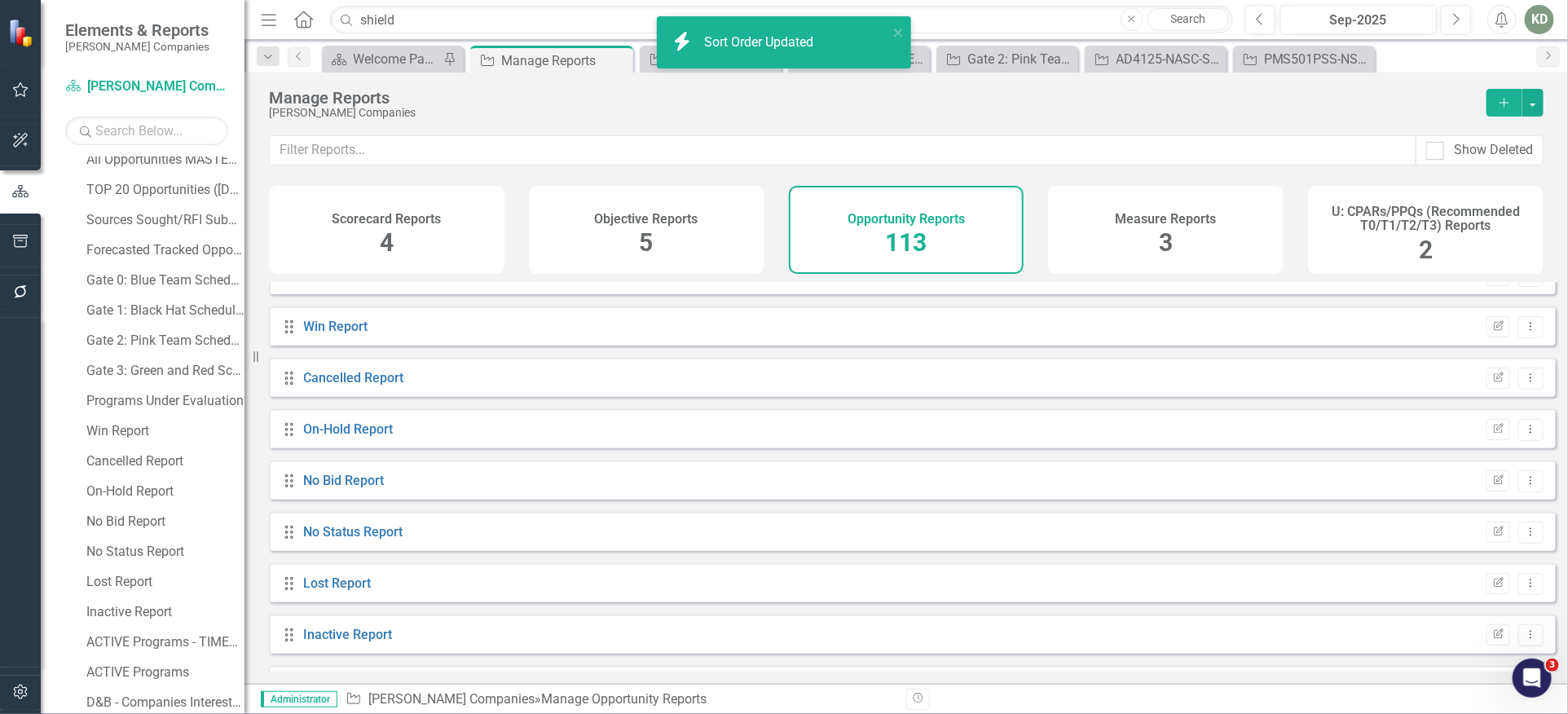
scroll to position [431, 0]
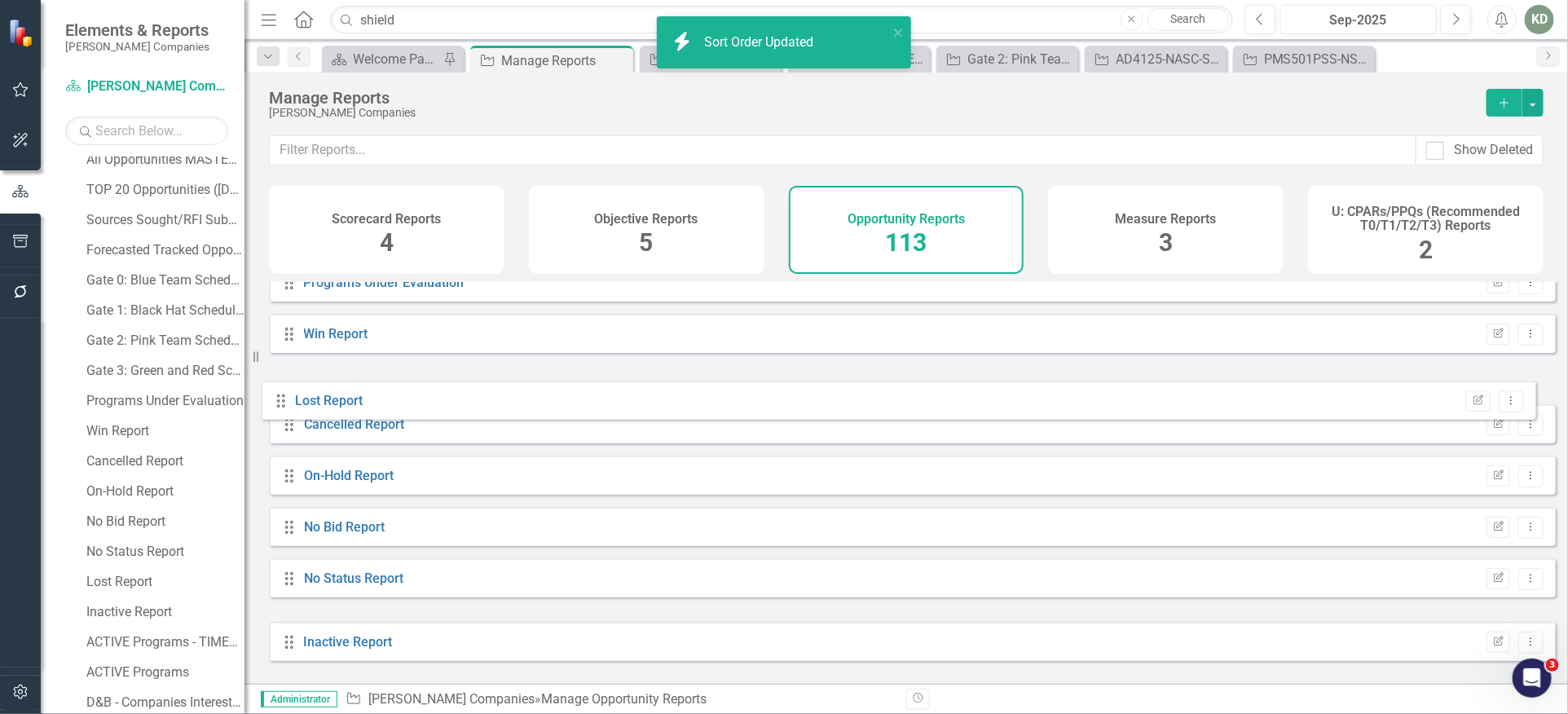
drag, startPoint x: 285, startPoint y: 594, endPoint x: 277, endPoint y: 401, distance: 193.2
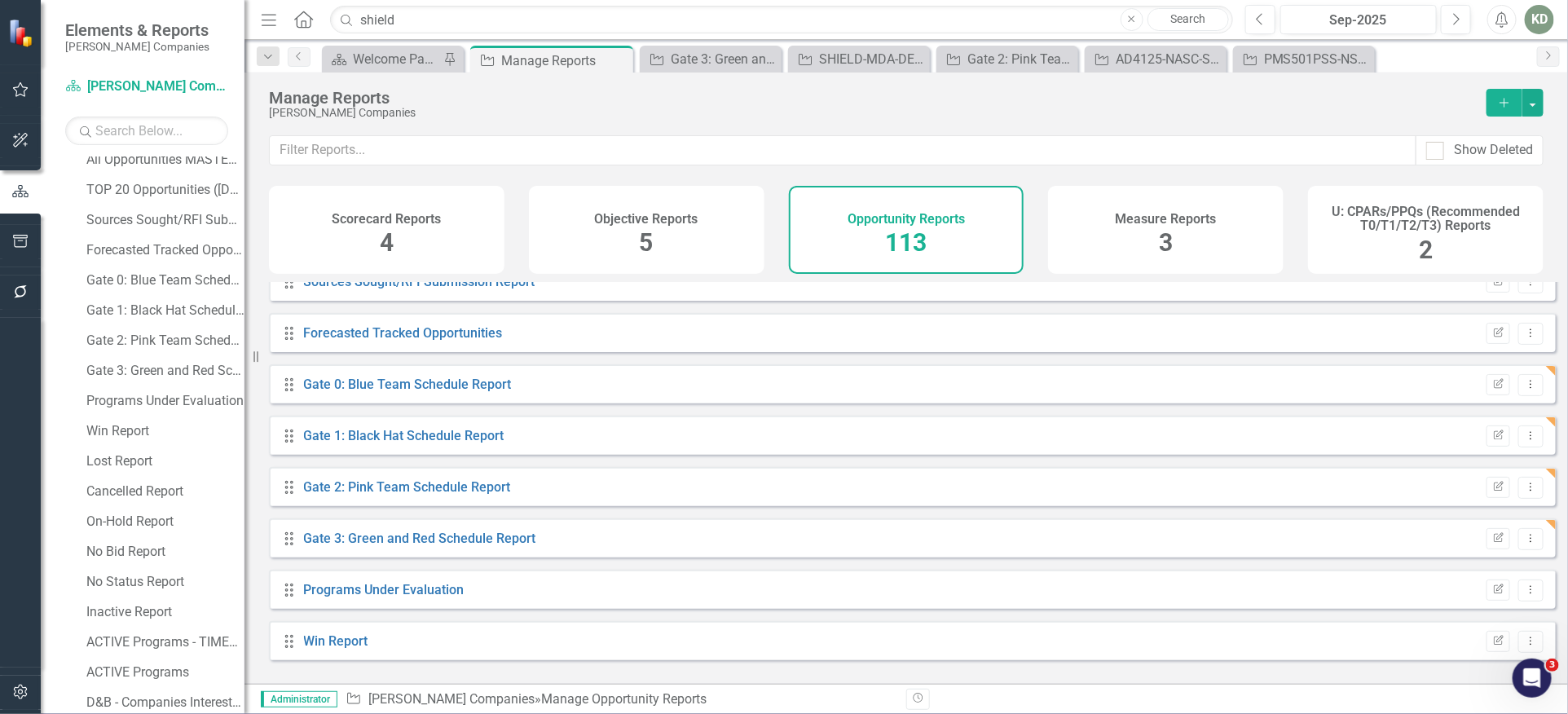
scroll to position [0, 0]
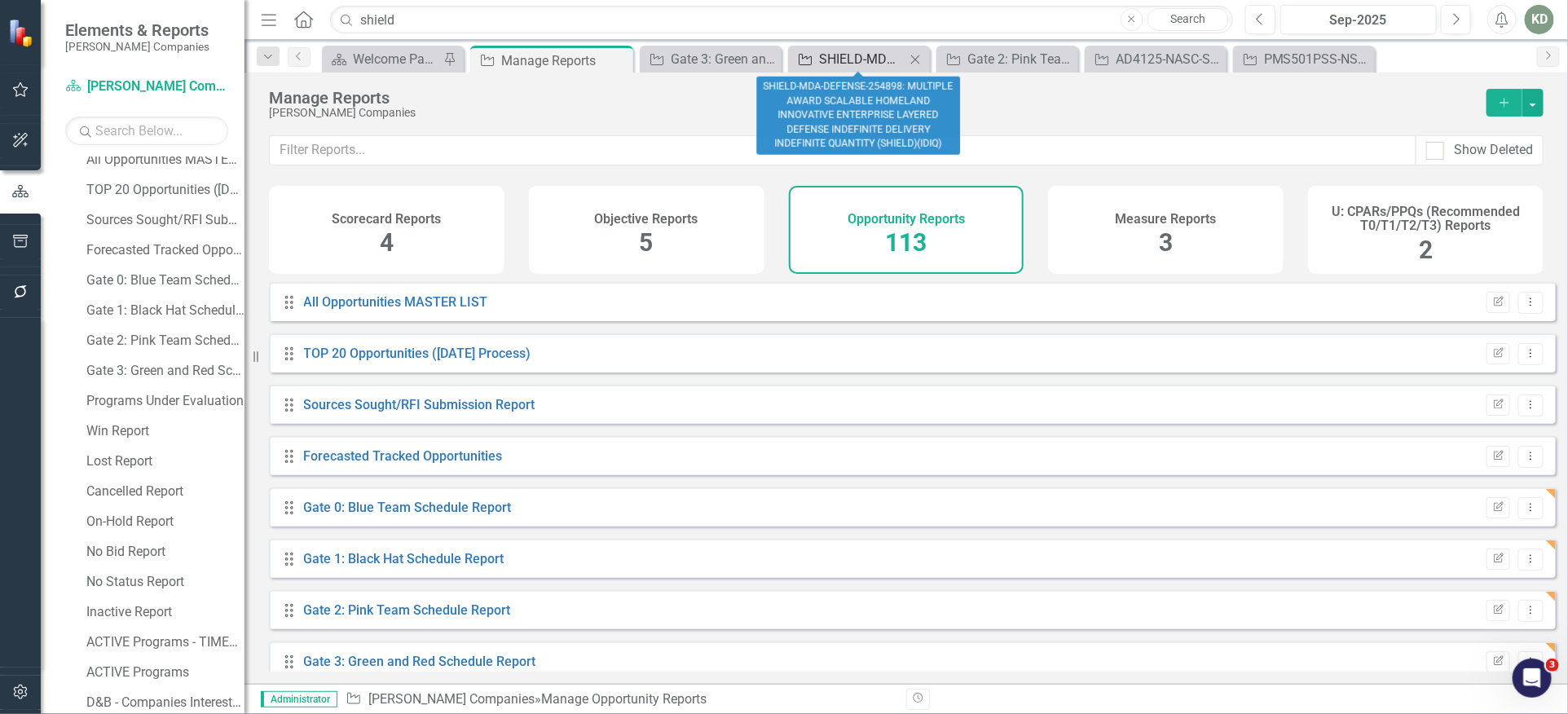
click at [835, 49] on div "SHIELD-MDA-DEFENSE-254898: MULTIPLE AWARD SCALABLE HOMELAND INNOVATIVE ENTERPRI…" at bounding box center [862, 59] width 86 height 21
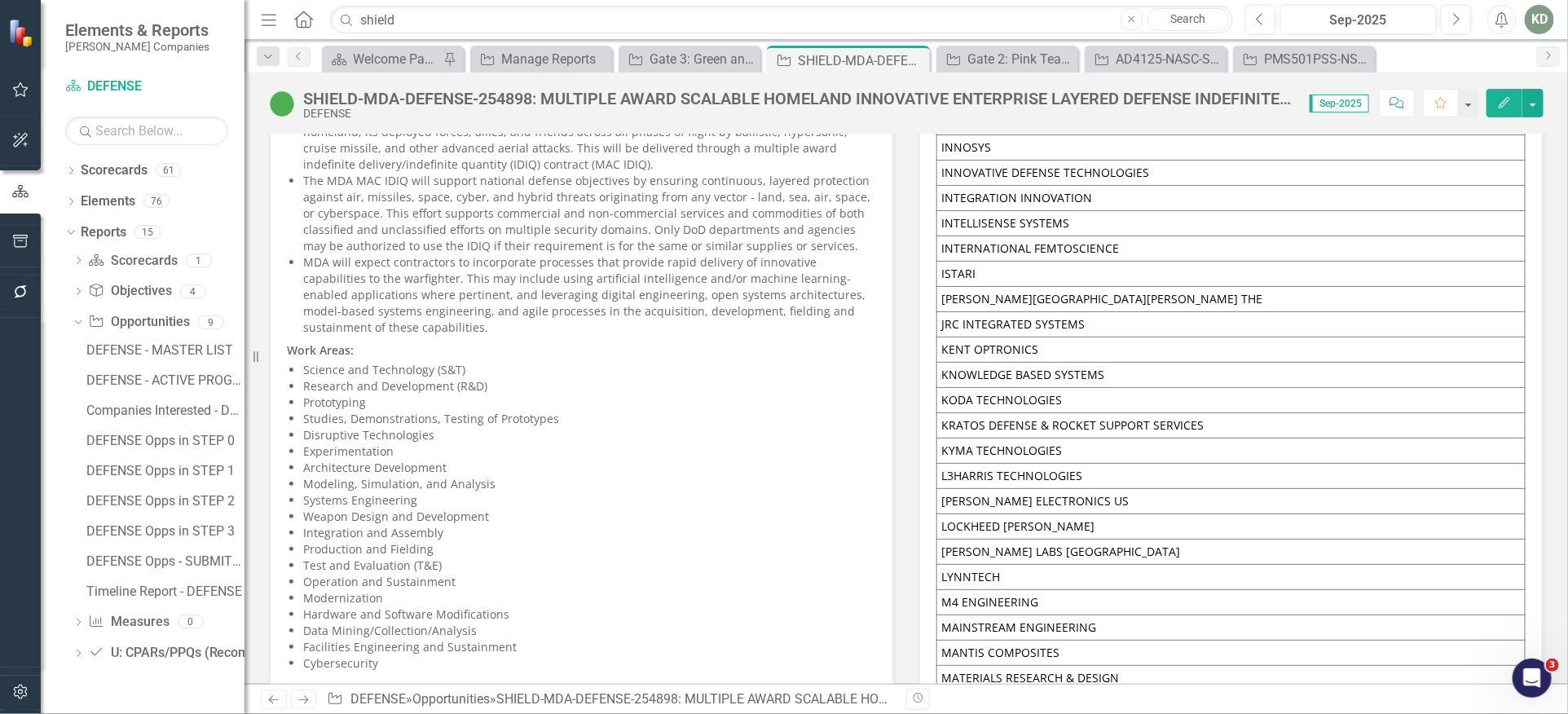
scroll to position [5291, 0]
drag, startPoint x: 822, startPoint y: 21, endPoint x: 399, endPoint y: -12, distance: 424.3
click at [399, 0] on html "Elements & Reports STAHL Companies Scorecard DEFENSE Search Dropdown Scorecards…" at bounding box center [784, 357] width 1568 height 714
paste input "256221"
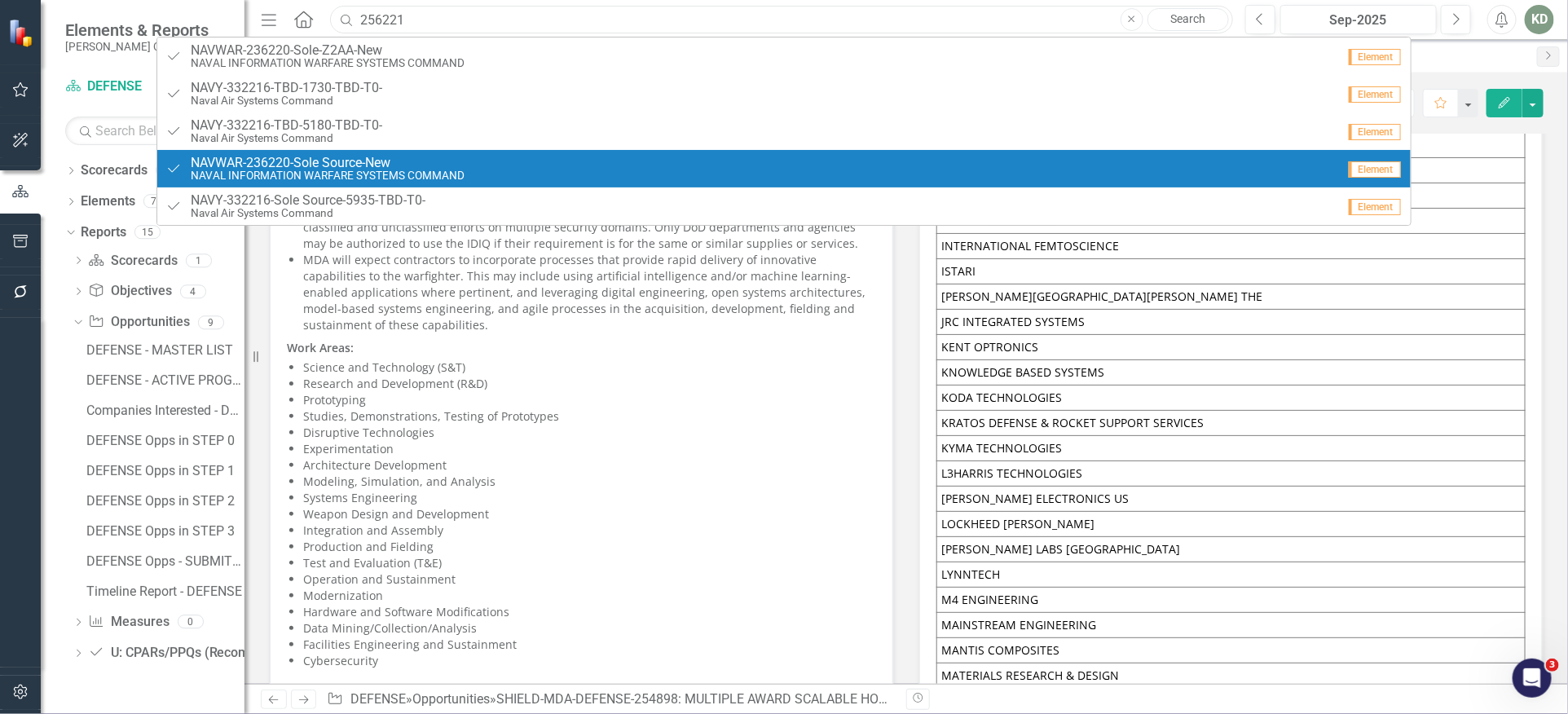
type input "256221"
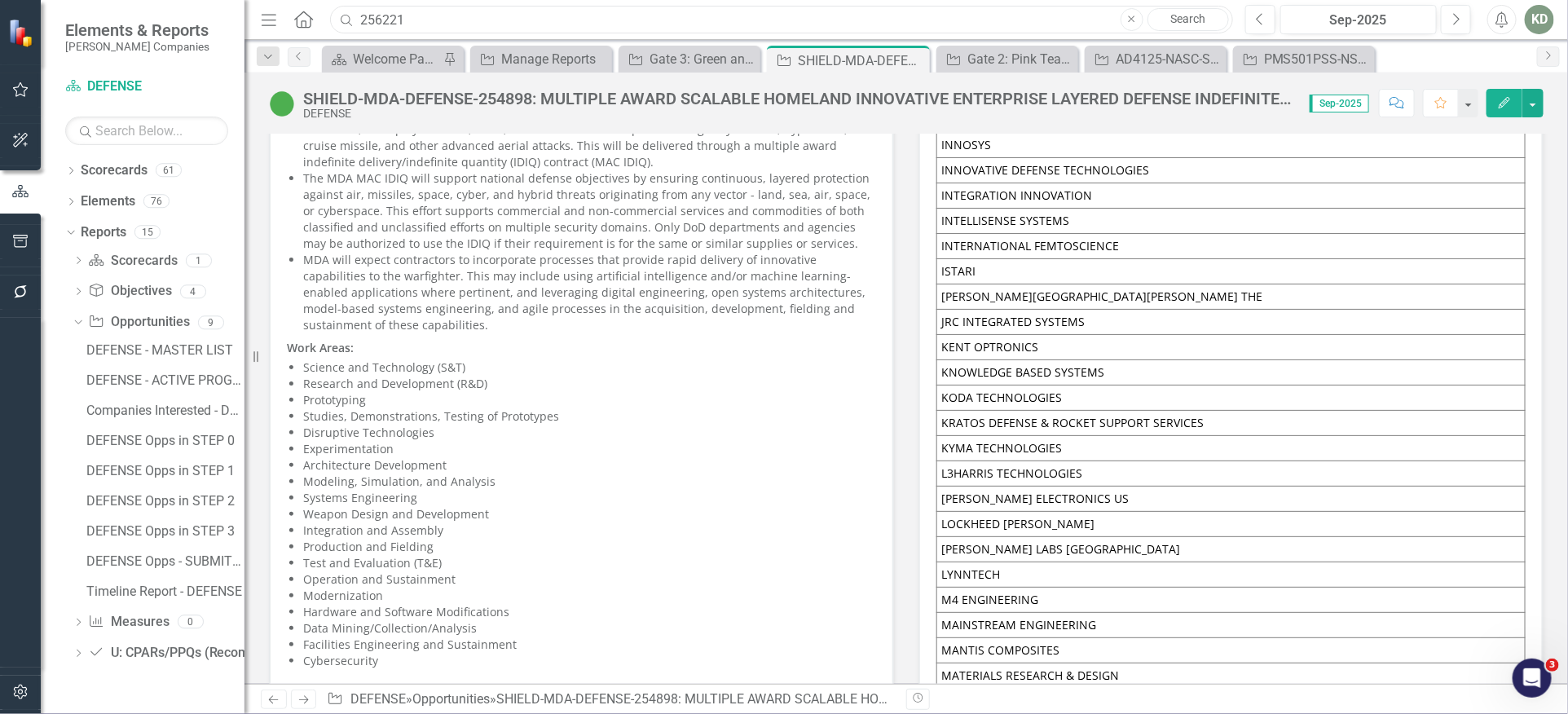
drag, startPoint x: 595, startPoint y: 23, endPoint x: 903, endPoint y: 81, distance: 313.4
click at [352, 23] on div "Search 256221 Close Search" at bounding box center [777, 20] width 903 height 28
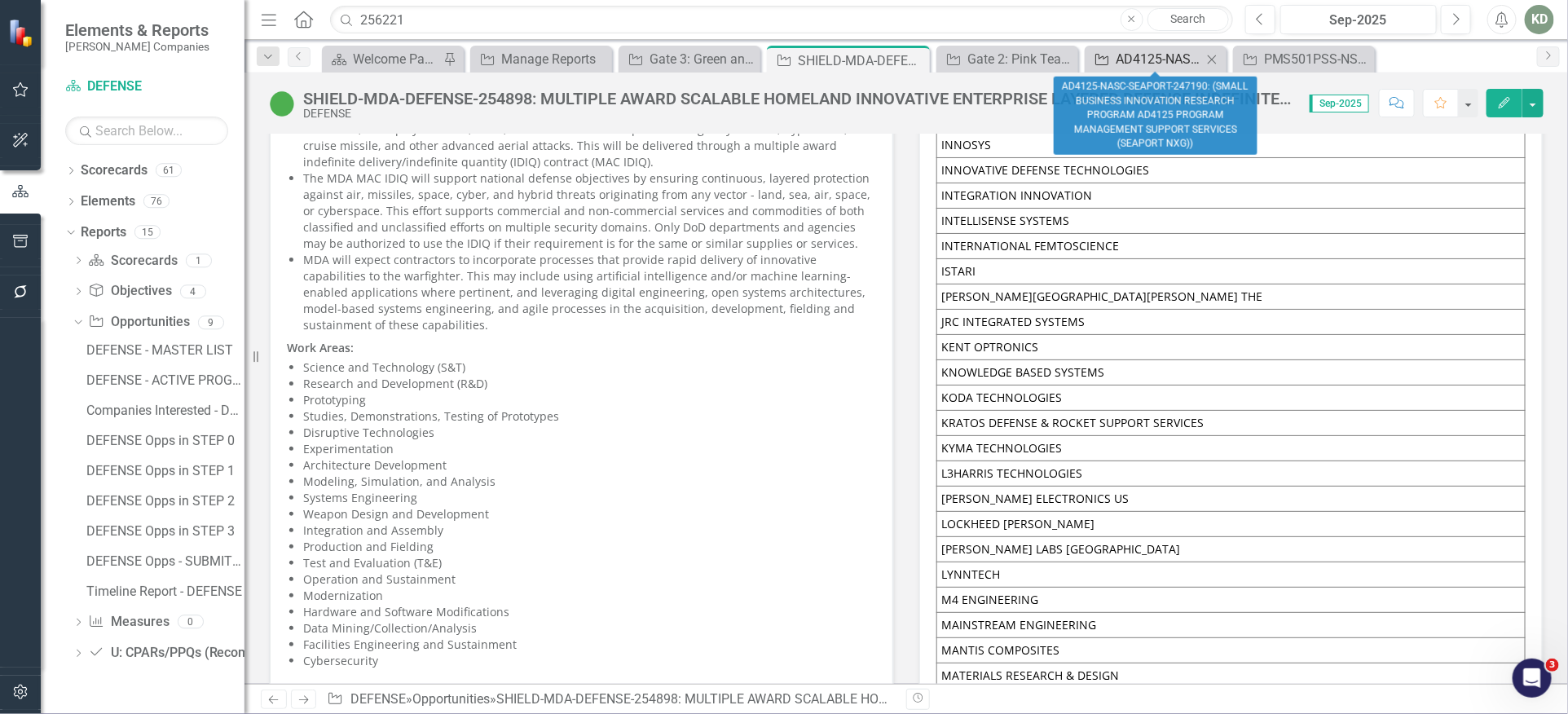
click at [1139, 54] on div "AD4125-NASC-SEAPORT-247190: (SMALL BUSINESS INNOVATION RESEARCH PROGRAM AD4125 …" at bounding box center [1158, 59] width 86 height 21
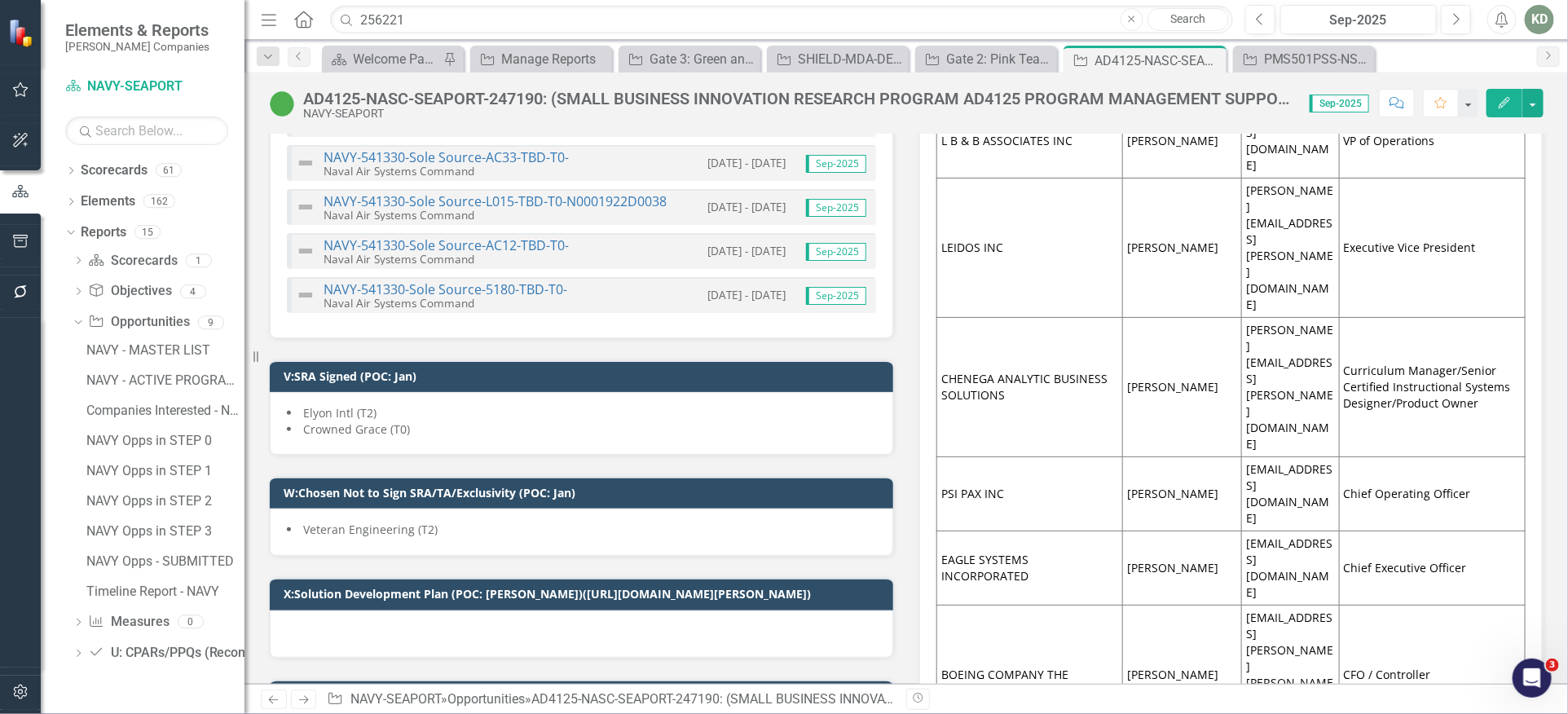
scroll to position [9328, 0]
